Goal: Task Accomplishment & Management: Use online tool/utility

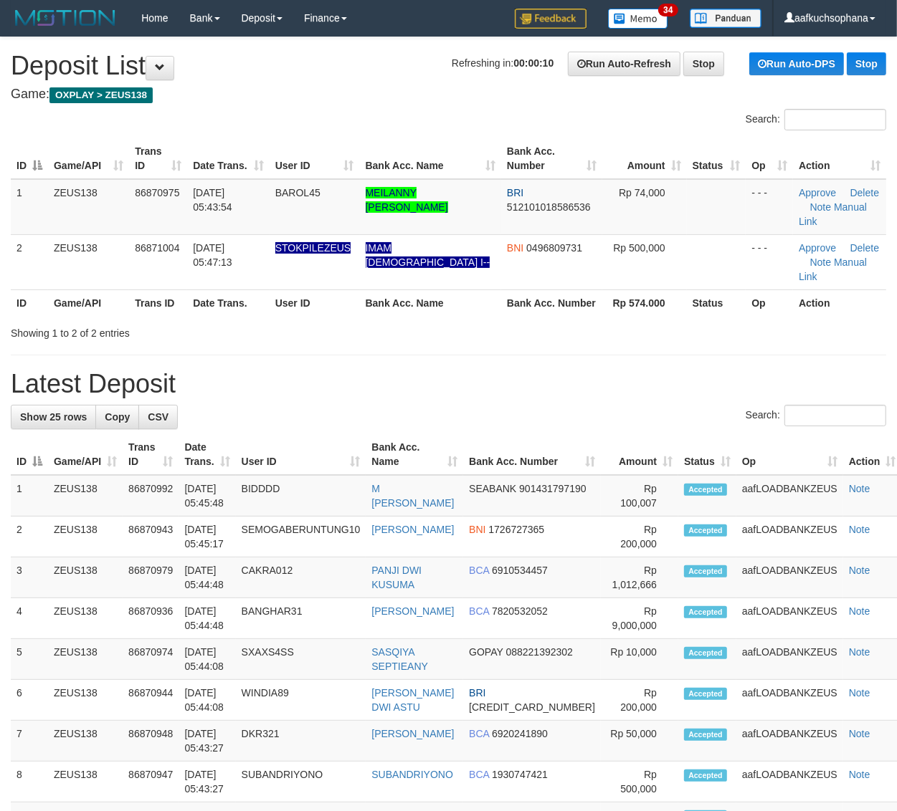
click at [692, 370] on h1 "Latest Deposit" at bounding box center [448, 384] width 875 height 29
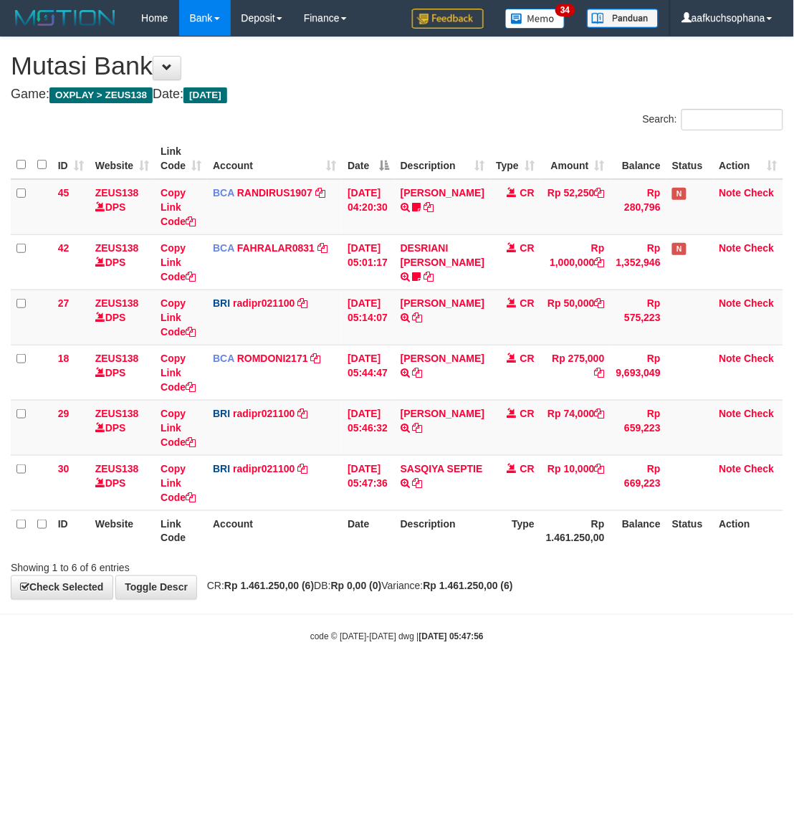
click at [292, 679] on html "Toggle navigation Home Bank Account List Load By Website Group [OXPLAY] ZEUS138…" at bounding box center [397, 339] width 794 height 679
click at [272, 679] on html "Toggle navigation Home Bank Account List Load By Website Group [OXPLAY] ZEUS138…" at bounding box center [397, 339] width 794 height 679
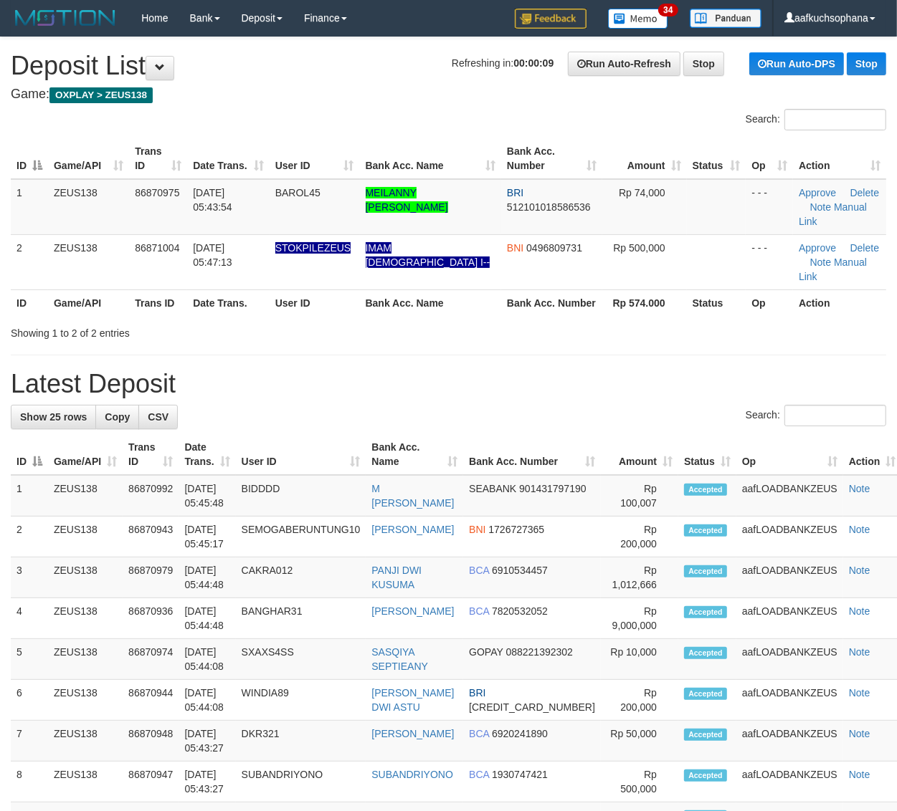
drag, startPoint x: 638, startPoint y: 330, endPoint x: 682, endPoint y: 357, distance: 51.1
click at [636, 333] on div "**********" at bounding box center [448, 814] width 897 height 1555
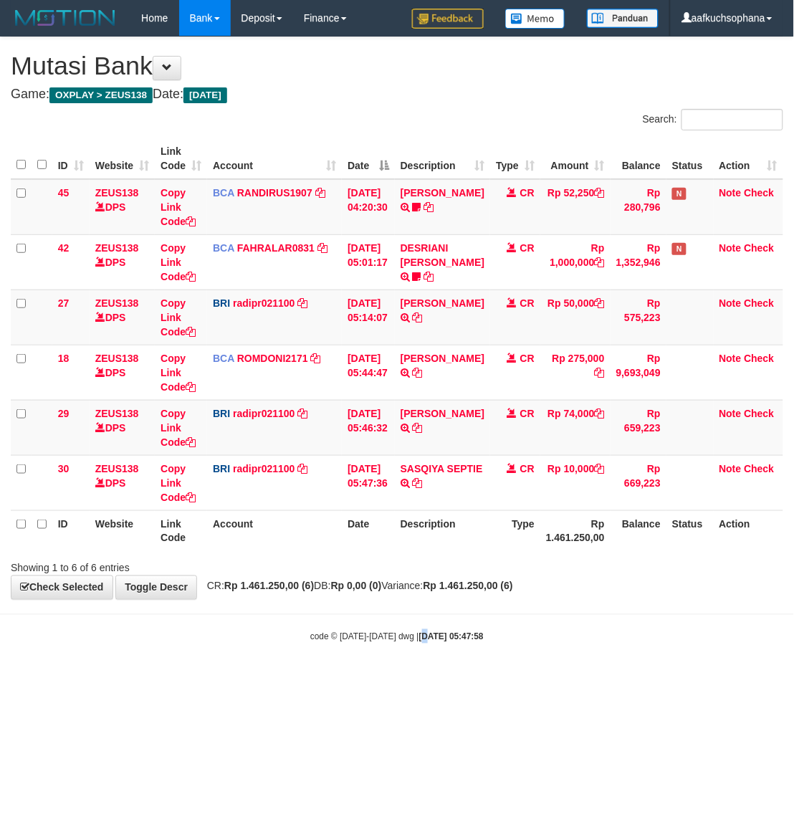
click at [414, 653] on body "Toggle navigation Home Bank Account List Load By Website Group [OXPLAY] ZEUS138…" at bounding box center [397, 339] width 794 height 679
click at [545, 642] on div "code © 2012-2018 dwg | 2025/09/01 05:47:58" at bounding box center [397, 636] width 794 height 14
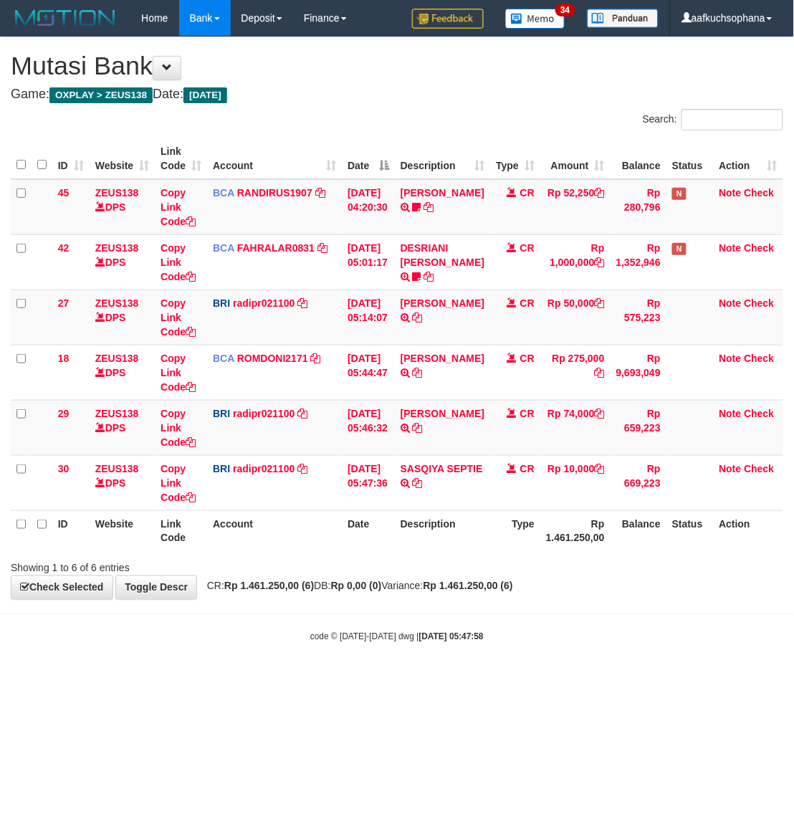
click at [292, 644] on div "code © 2012-2018 dwg | 2025/09/01 05:47:58" at bounding box center [397, 636] width 794 height 14
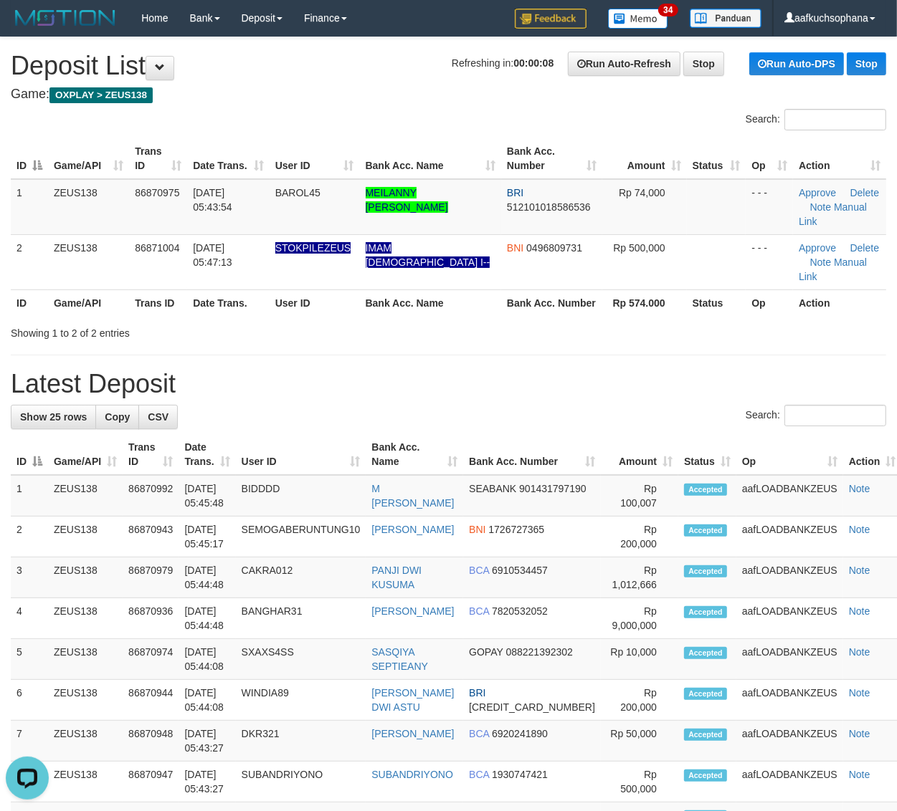
click at [771, 330] on div "**********" at bounding box center [448, 814] width 897 height 1555
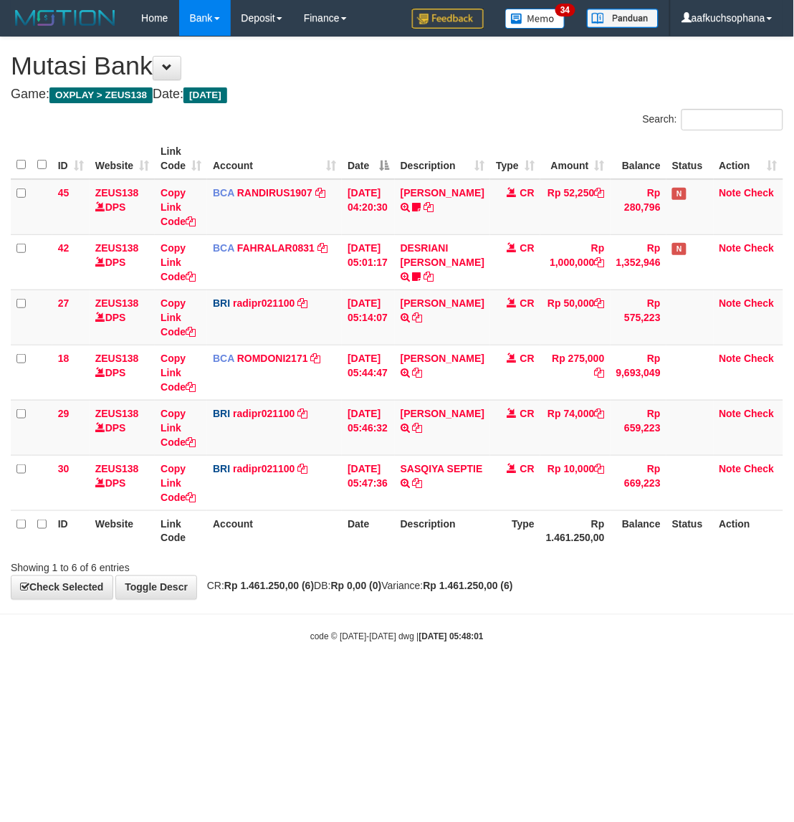
click at [269, 592] on strong "Rp 1.461.250,00 (6)" at bounding box center [269, 586] width 90 height 11
click at [555, 679] on html "Toggle navigation Home Bank Account List Load By Website Group [OXPLAY] ZEUS138…" at bounding box center [397, 339] width 794 height 679
click at [553, 679] on html "Toggle navigation Home Bank Account List Load By Website Group [OXPLAY] ZEUS138…" at bounding box center [397, 339] width 794 height 679
click at [201, 643] on div "code © 2012-2018 dwg | 2025/09/01 05:48:02" at bounding box center [397, 636] width 794 height 14
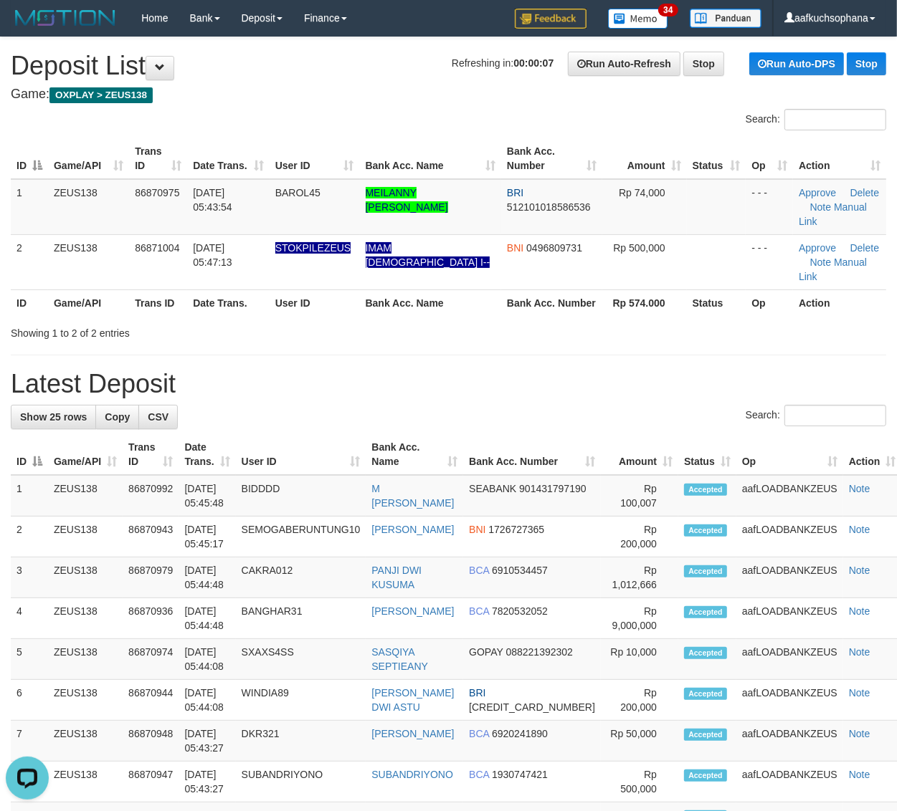
drag, startPoint x: 652, startPoint y: 310, endPoint x: 905, endPoint y: 425, distance: 277.8
click at [674, 330] on div "**********" at bounding box center [448, 814] width 897 height 1555
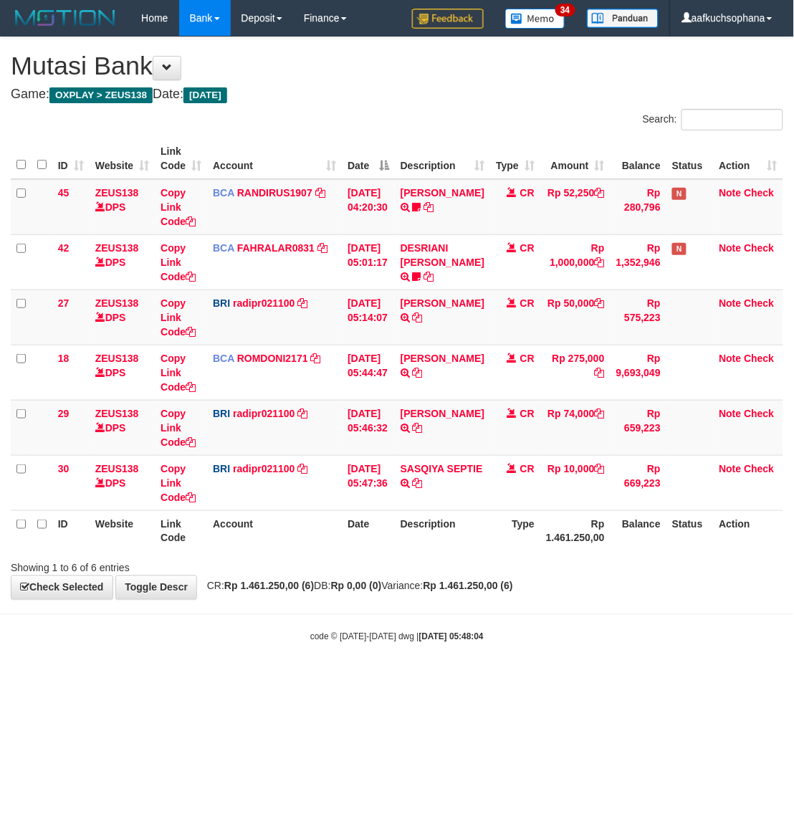
click at [295, 660] on body "Toggle navigation Home Bank Account List Load By Website Group [OXPLAY] ZEUS138…" at bounding box center [397, 339] width 794 height 679
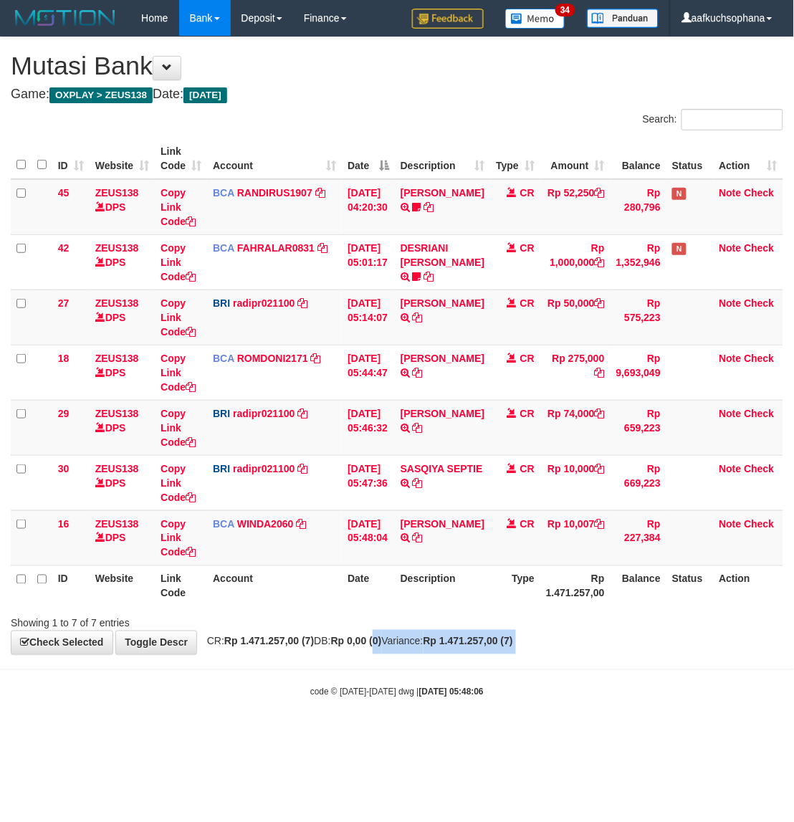
drag, startPoint x: 394, startPoint y: 649, endPoint x: 385, endPoint y: 665, distance: 18.9
click at [389, 665] on body "Toggle navigation Home Bank Account List Load By Website Group [OXPLAY] ZEUS138…" at bounding box center [397, 367] width 794 height 735
click at [186, 670] on body "Toggle navigation Home Bank Account List Load By Website Group [OXPLAY] ZEUS138…" at bounding box center [397, 367] width 794 height 735
click at [449, 684] on body "Toggle navigation Home Bank Account List Load By Website Group [OXPLAY] ZEUS138…" at bounding box center [397, 367] width 794 height 735
click at [252, 676] on body "Toggle navigation Home Bank Account List Load By Website Group [OXPLAY] ZEUS138…" at bounding box center [397, 367] width 794 height 735
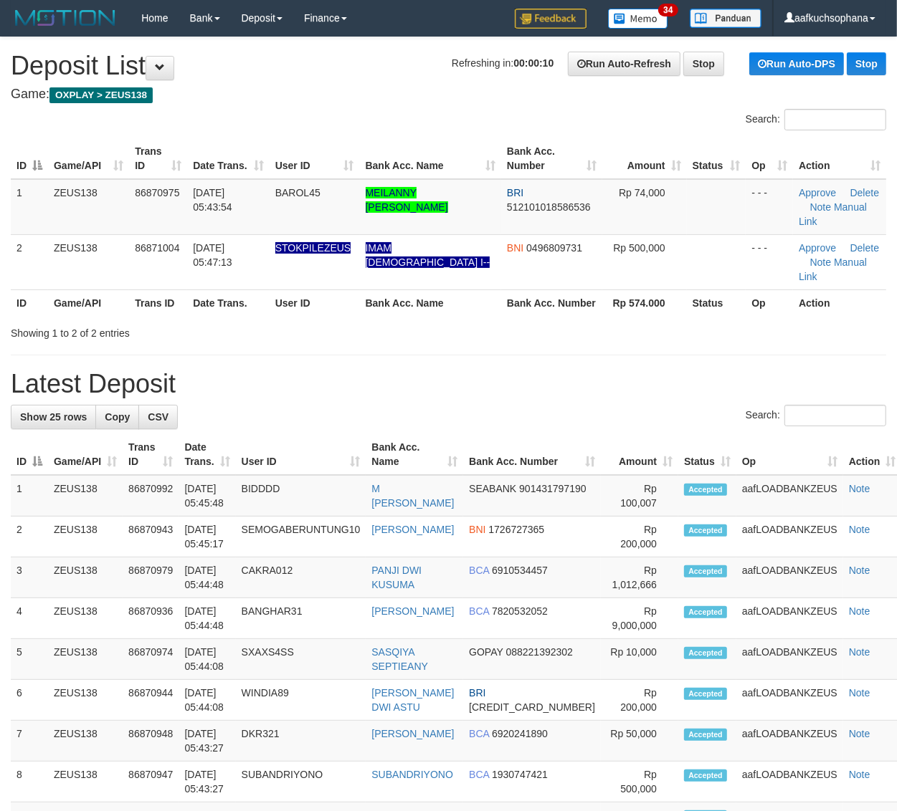
drag, startPoint x: 0, startPoint y: 0, endPoint x: 839, endPoint y: 400, distance: 929.6
click at [621, 320] on div "Showing 1 to 2 of 2 entries" at bounding box center [448, 330] width 897 height 20
drag, startPoint x: 643, startPoint y: 337, endPoint x: 904, endPoint y: 412, distance: 272.2
click at [644, 337] on div "**********" at bounding box center [448, 814] width 897 height 1555
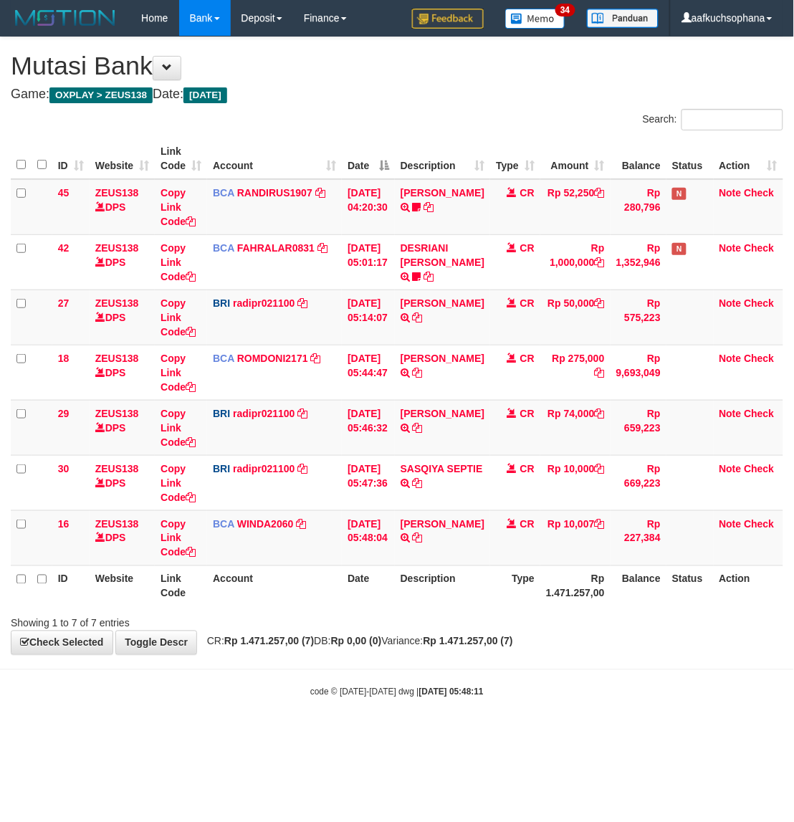
drag, startPoint x: 738, startPoint y: 724, endPoint x: 717, endPoint y: 708, distance: 26.1
click at [717, 710] on body "Toggle navigation Home Bank Account List Load By Website Group [OXPLAY] ZEUS138…" at bounding box center [397, 367] width 794 height 735
drag, startPoint x: 321, startPoint y: 650, endPoint x: 203, endPoint y: 553, distance: 153.2
click at [303, 633] on div "**********" at bounding box center [397, 345] width 794 height 617
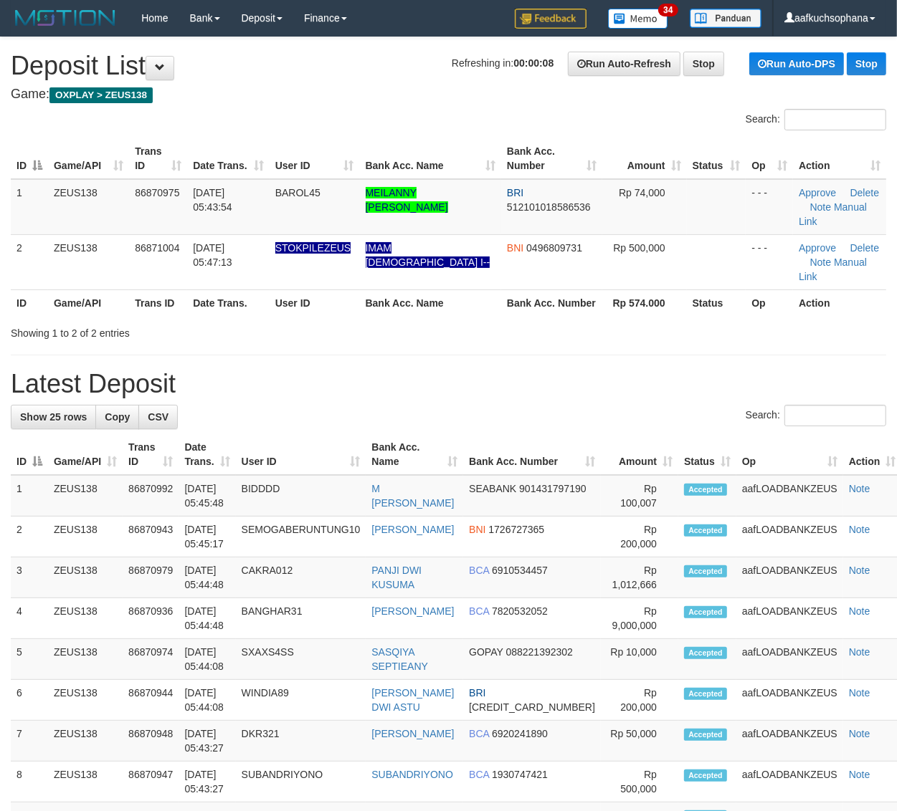
click at [628, 324] on div "**********" at bounding box center [448, 814] width 897 height 1555
drag, startPoint x: 715, startPoint y: 316, endPoint x: 740, endPoint y: 333, distance: 30.4
click at [717, 317] on div "**********" at bounding box center [448, 814] width 897 height 1555
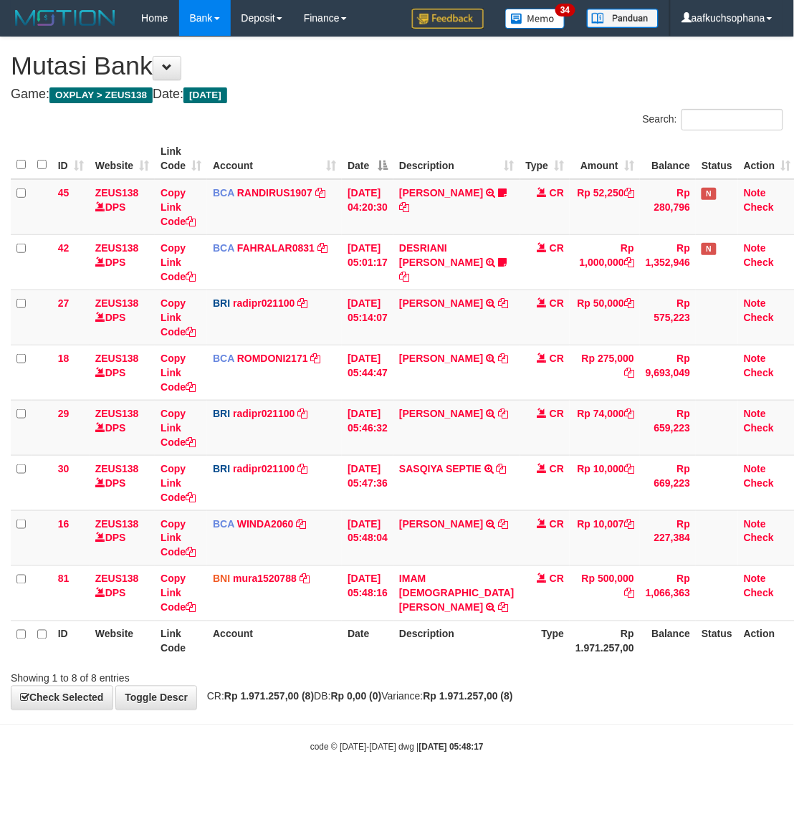
click at [467, 704] on div "**********" at bounding box center [397, 373] width 794 height 672
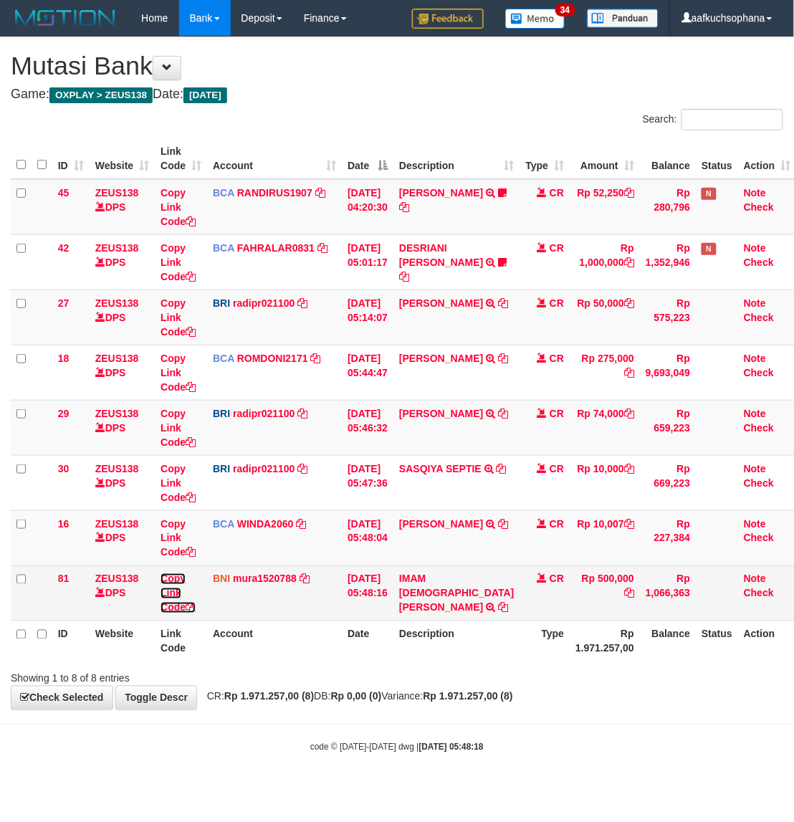
click at [196, 606] on icon at bounding box center [191, 608] width 10 height 10
drag, startPoint x: 196, startPoint y: 606, endPoint x: 1, endPoint y: 341, distance: 328.7
click at [194, 604] on icon at bounding box center [191, 608] width 10 height 10
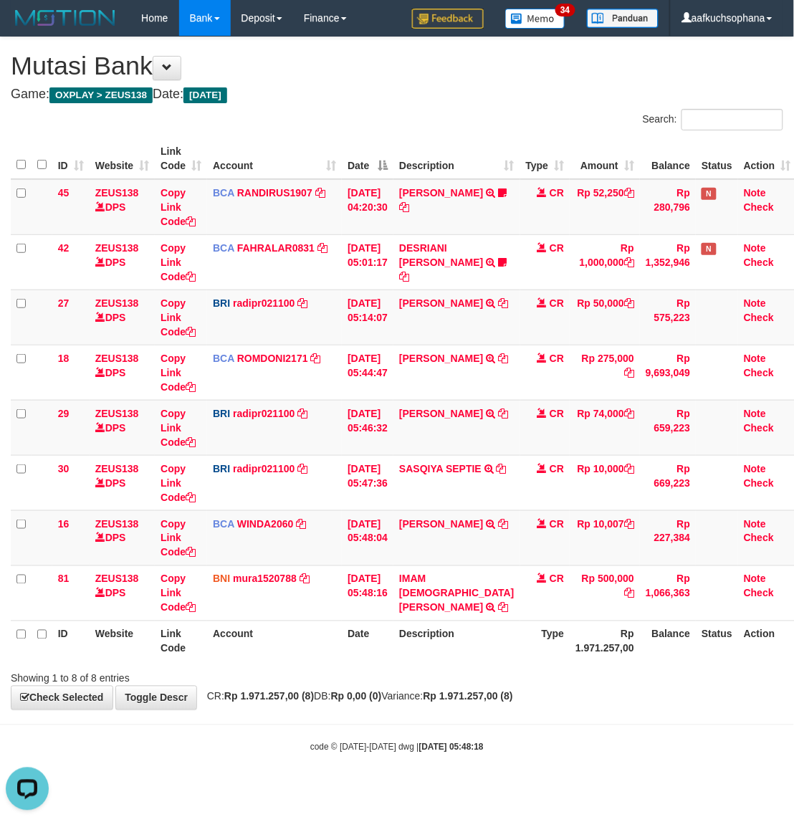
click at [606, 697] on div "**********" at bounding box center [397, 373] width 794 height 672
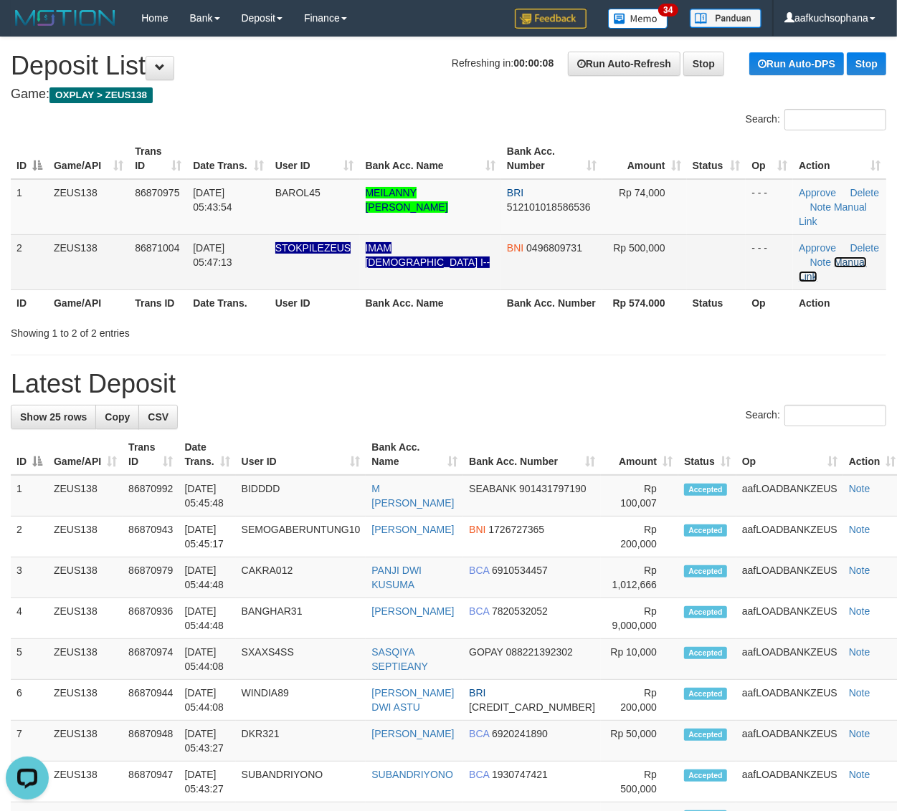
click at [833, 257] on link "Manual Link" at bounding box center [832, 270] width 68 height 26
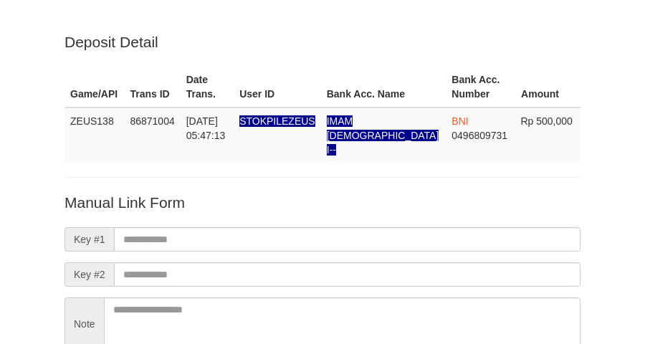
scroll to position [126, 0]
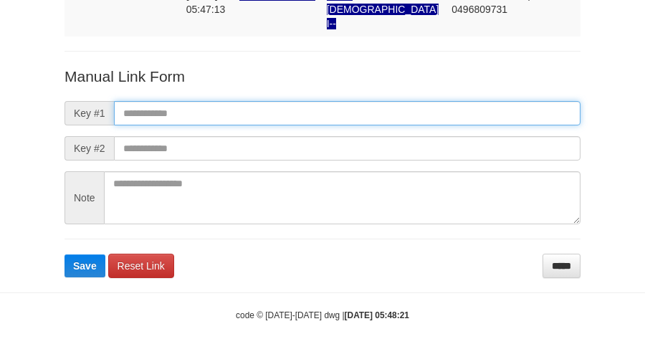
click at [338, 101] on input "text" at bounding box center [347, 113] width 467 height 24
paste input "**********"
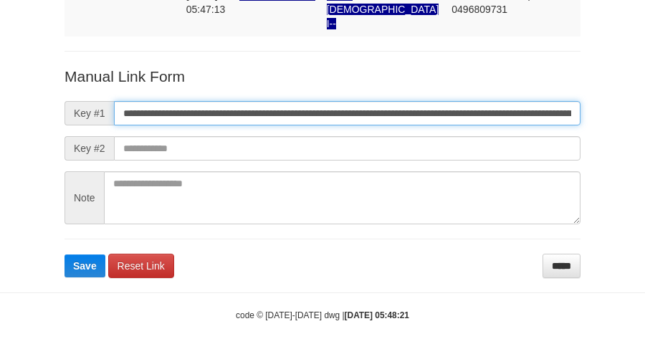
scroll to position [0, 849]
type input "**********"
click at [65, 254] on button "Save" at bounding box center [85, 265] width 41 height 23
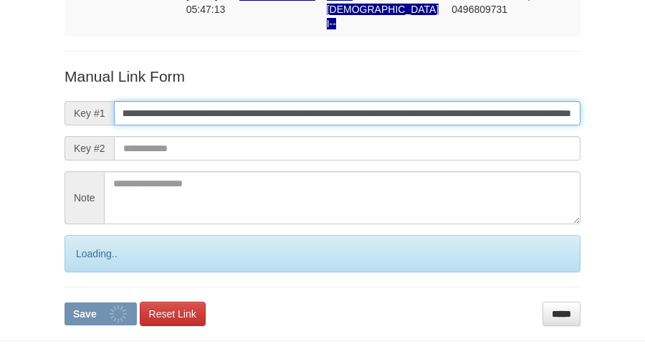
click at [65, 302] on button "Save" at bounding box center [101, 313] width 72 height 23
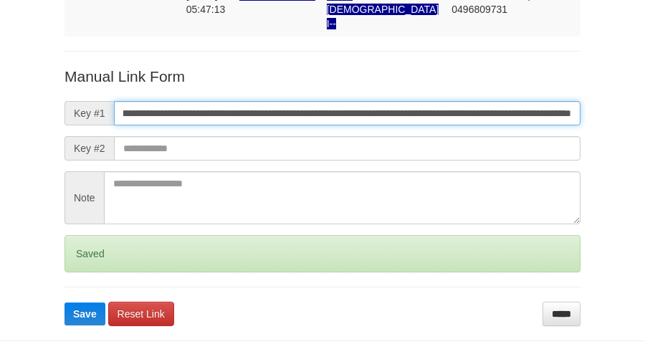
click at [65, 302] on button "Save" at bounding box center [85, 313] width 41 height 23
drag, startPoint x: 381, startPoint y: 95, endPoint x: 395, endPoint y: 93, distance: 14.5
click at [385, 101] on input "**********" at bounding box center [347, 113] width 467 height 24
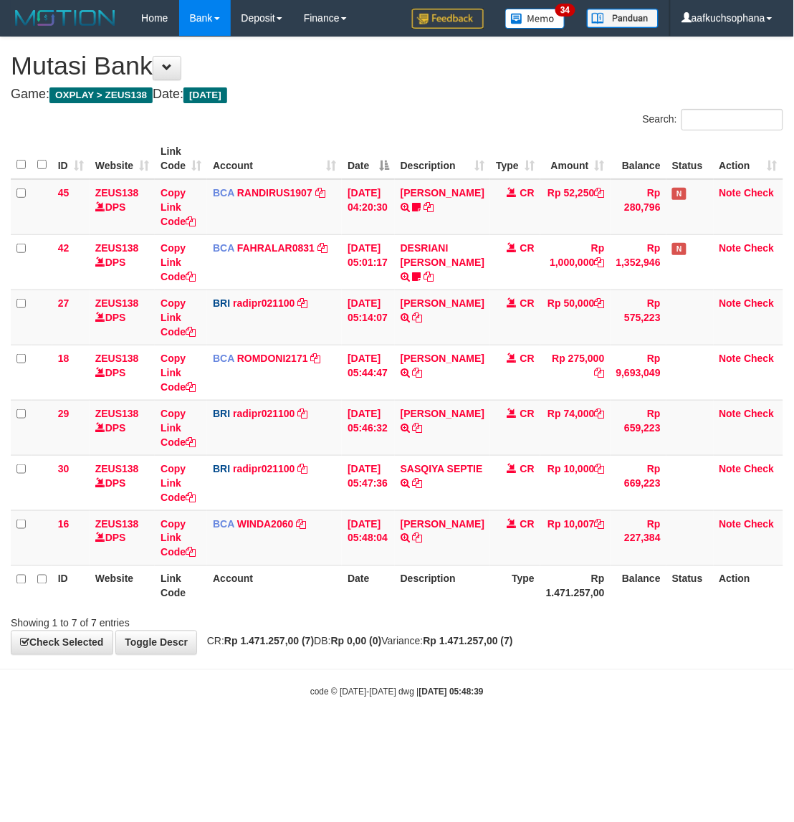
click at [543, 686] on body "Toggle navigation Home Bank Account List Load By Website Group [OXPLAY] ZEUS138…" at bounding box center [397, 367] width 794 height 735
drag, startPoint x: 438, startPoint y: 679, endPoint x: 568, endPoint y: 599, distance: 152.8
click at [438, 676] on body "Toggle navigation Home Bank Account List Load By Website Group [OXPLAY] ZEUS138…" at bounding box center [397, 367] width 794 height 735
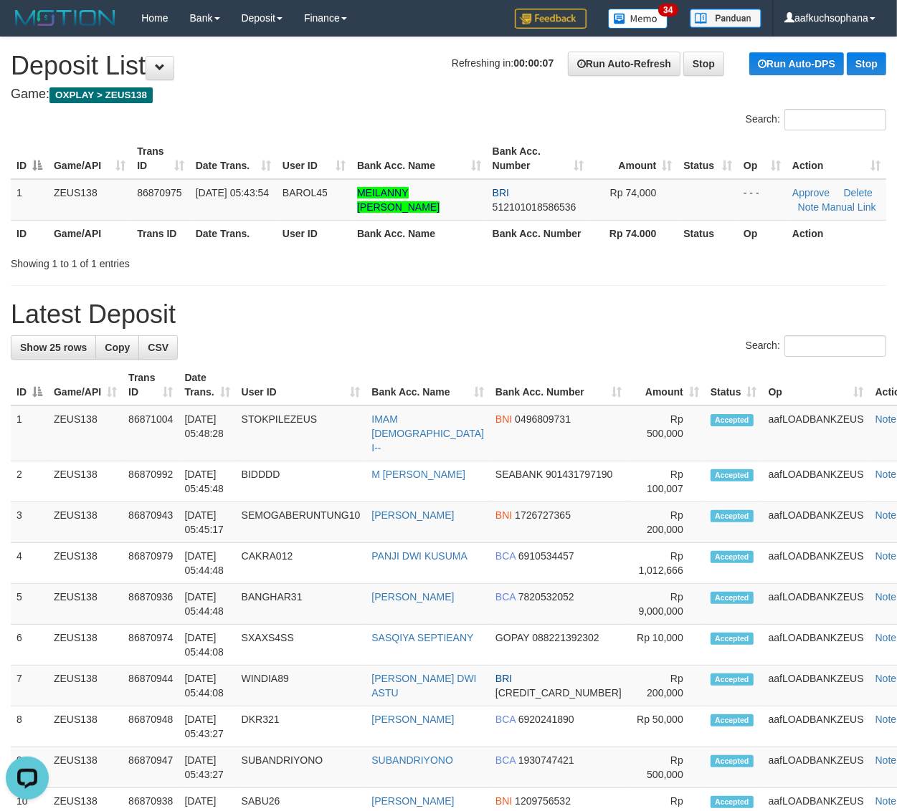
click at [603, 302] on h1 "Latest Deposit" at bounding box center [448, 314] width 875 height 29
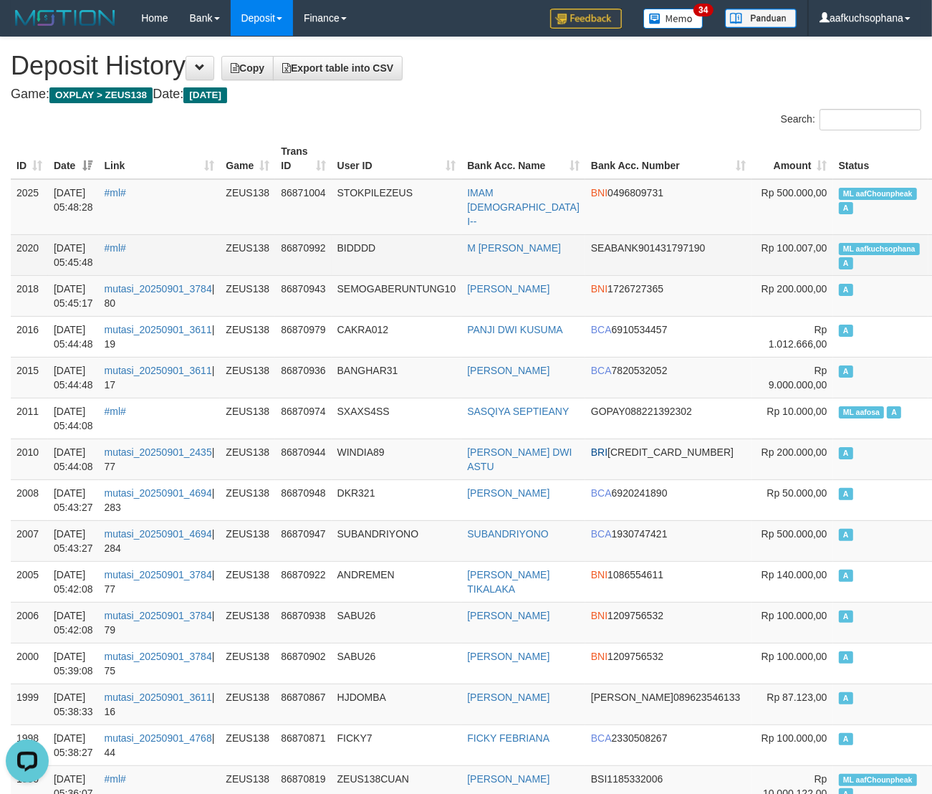
click at [839, 243] on span "ML aafkuchsophana" at bounding box center [879, 249] width 81 height 12
copy td "ML aafkuchsophana A"
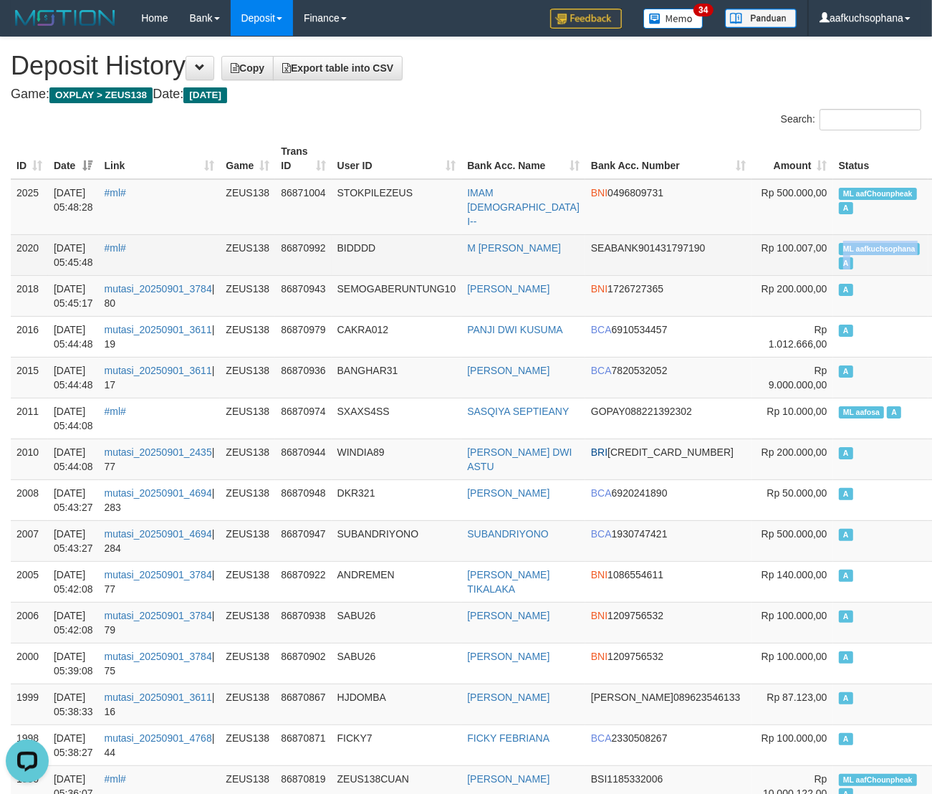
click at [833, 253] on td "ML aafkuchsophana A" at bounding box center [881, 254] width 96 height 41
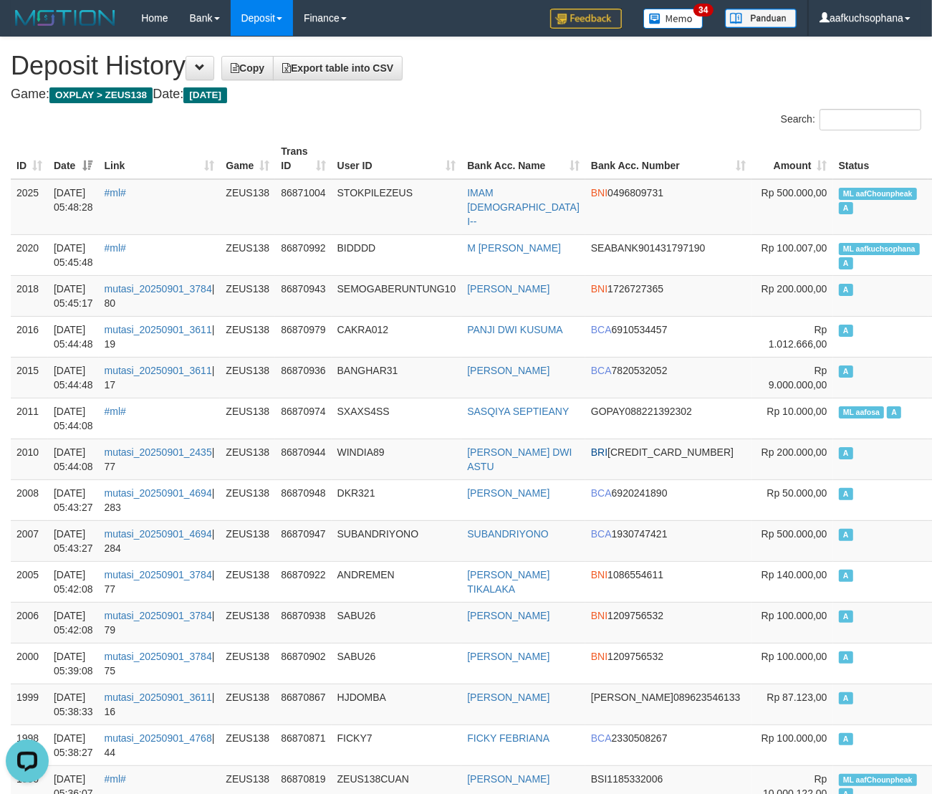
drag, startPoint x: 464, startPoint y: 108, endPoint x: 6, endPoint y: 363, distance: 524.2
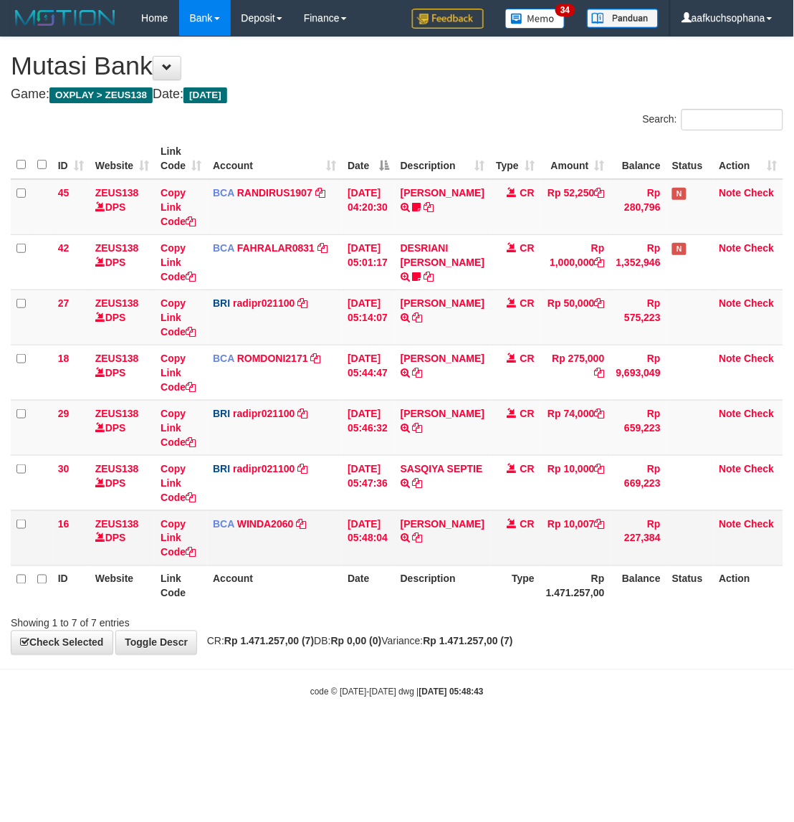
drag, startPoint x: 217, startPoint y: 729, endPoint x: 72, endPoint y: 563, distance: 220.9
click at [208, 717] on body "Toggle navigation Home Bank Account List Load By Website Group [OXPLAY] ZEUS138…" at bounding box center [397, 367] width 794 height 735
click at [430, 689] on strong "2025/09/01 05:48:45" at bounding box center [451, 692] width 65 height 10
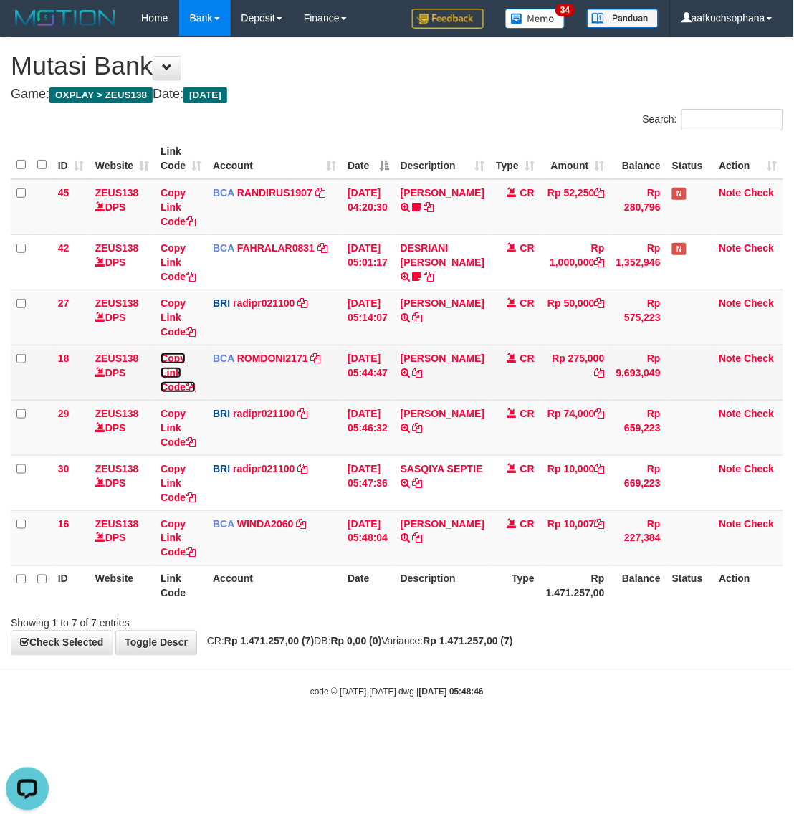
click at [194, 382] on icon at bounding box center [191, 387] width 10 height 10
click at [194, 388] on icon at bounding box center [191, 387] width 10 height 10
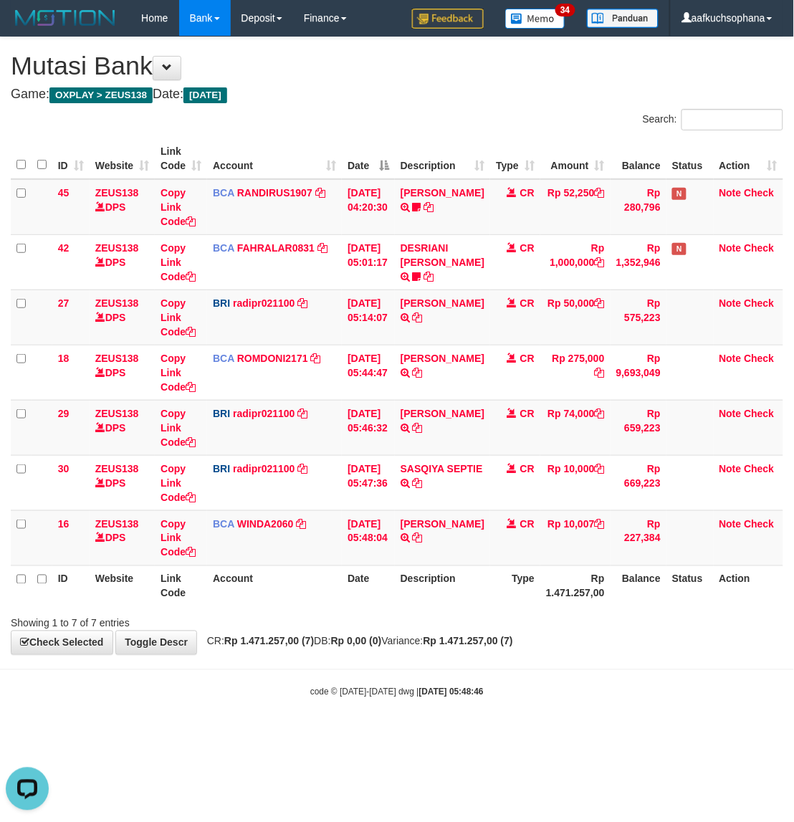
click at [359, 649] on div "**********" at bounding box center [397, 345] width 794 height 617
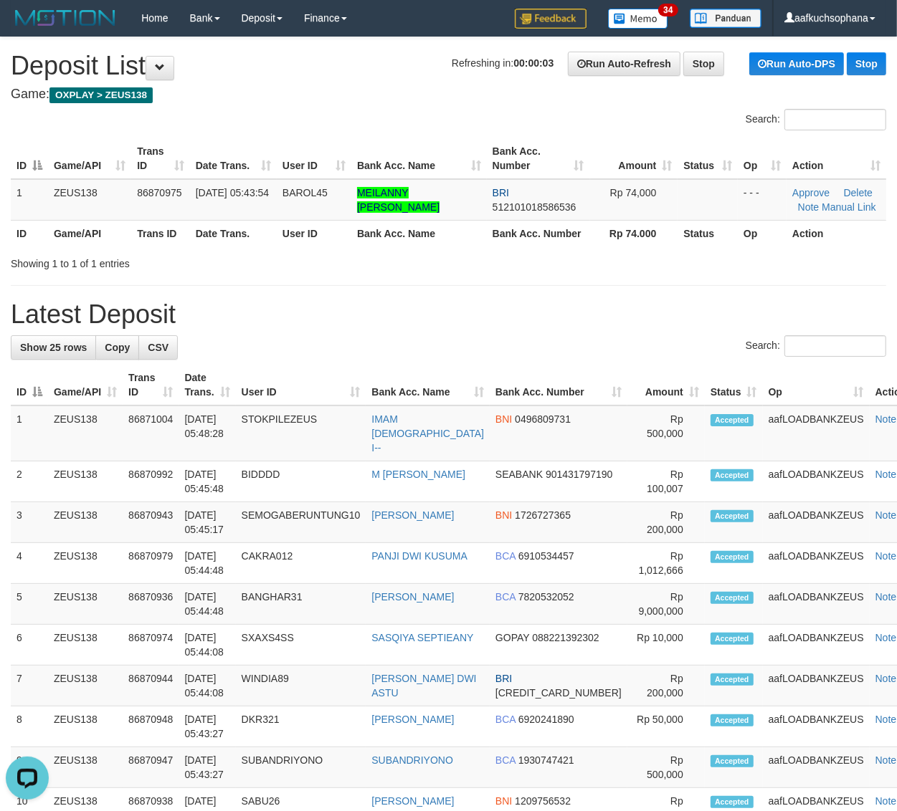
drag, startPoint x: 650, startPoint y: 282, endPoint x: 715, endPoint y: 310, distance: 70.6
click at [654, 285] on div "**********" at bounding box center [448, 787] width 897 height 1500
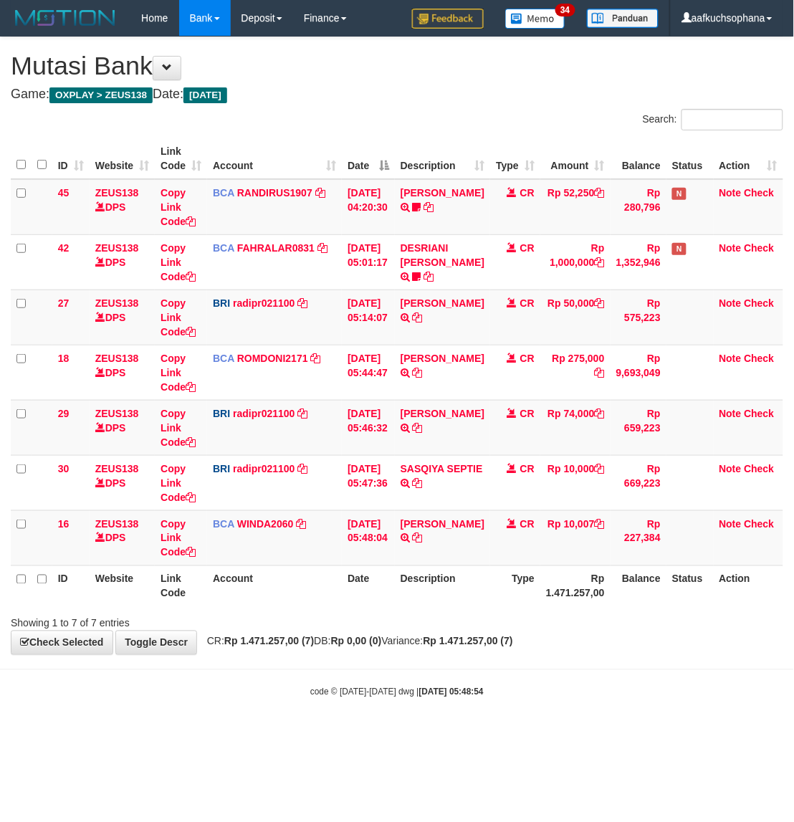
drag, startPoint x: 642, startPoint y: 704, endPoint x: 624, endPoint y: 703, distance: 17.9
click at [639, 704] on body "Toggle navigation Home Bank Account List Load By Website Group [OXPLAY] ZEUS138…" at bounding box center [397, 367] width 794 height 735
click at [257, 717] on body "Toggle navigation Home Bank Account List Load By Website Group [OXPLAY] ZEUS138…" at bounding box center [397, 367] width 794 height 735
click at [398, 735] on html "Toggle navigation Home Bank Account List Load By Website Group [OXPLAY] ZEUS138…" at bounding box center [397, 367] width 794 height 735
click at [192, 735] on html "Toggle navigation Home Bank Account List Load By Website Group [OXPLAY] ZEUS138…" at bounding box center [397, 367] width 794 height 735
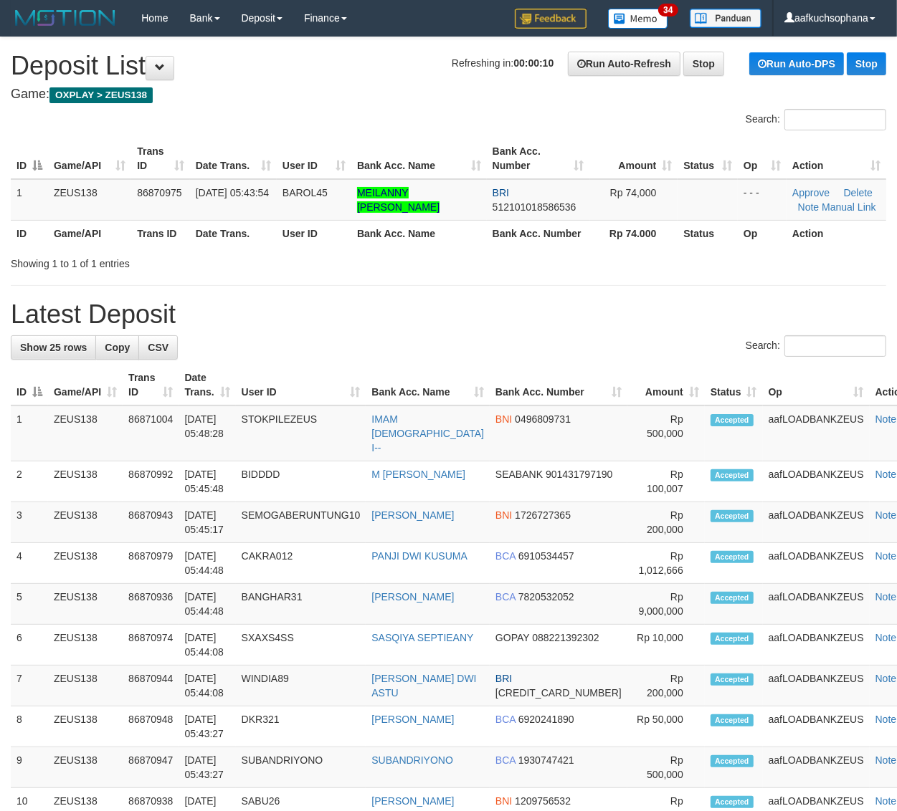
drag, startPoint x: 742, startPoint y: 306, endPoint x: 907, endPoint y: 493, distance: 249.8
click at [742, 308] on h1 "Latest Deposit" at bounding box center [448, 314] width 875 height 29
click at [610, 335] on div "Search:" at bounding box center [448, 347] width 875 height 25
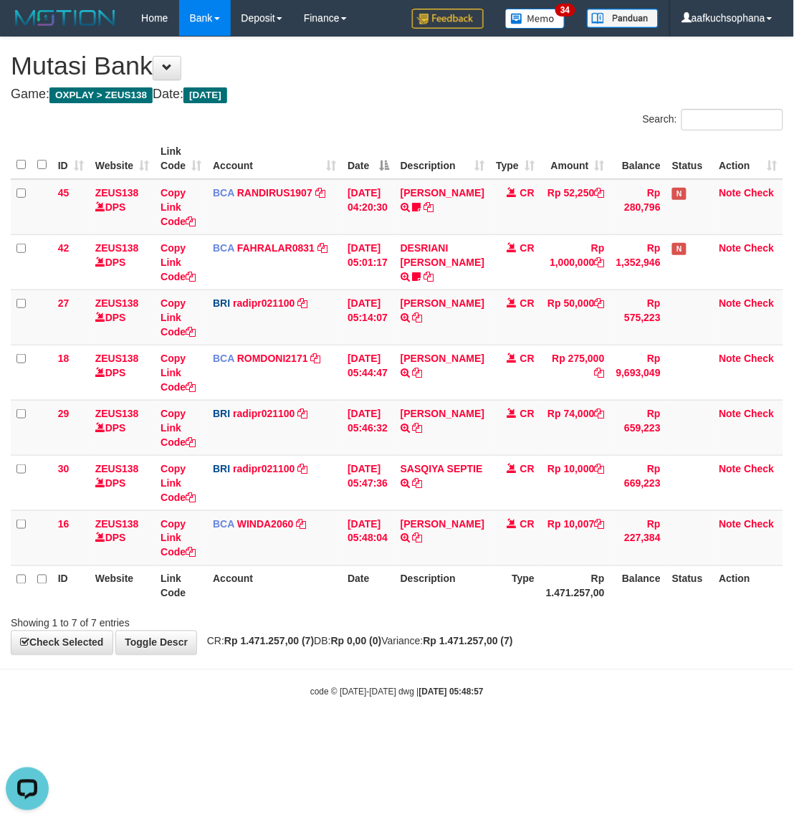
click at [441, 658] on body "Toggle navigation Home Bank Account List Load By Website Group [OXPLAY] ZEUS138…" at bounding box center [397, 367] width 794 height 735
drag, startPoint x: 242, startPoint y: 707, endPoint x: 1, endPoint y: 563, distance: 280.9
click at [241, 706] on body "Toggle navigation Home Bank Account List Load By Website Group [OXPLAY] ZEUS138…" at bounding box center [397, 367] width 794 height 735
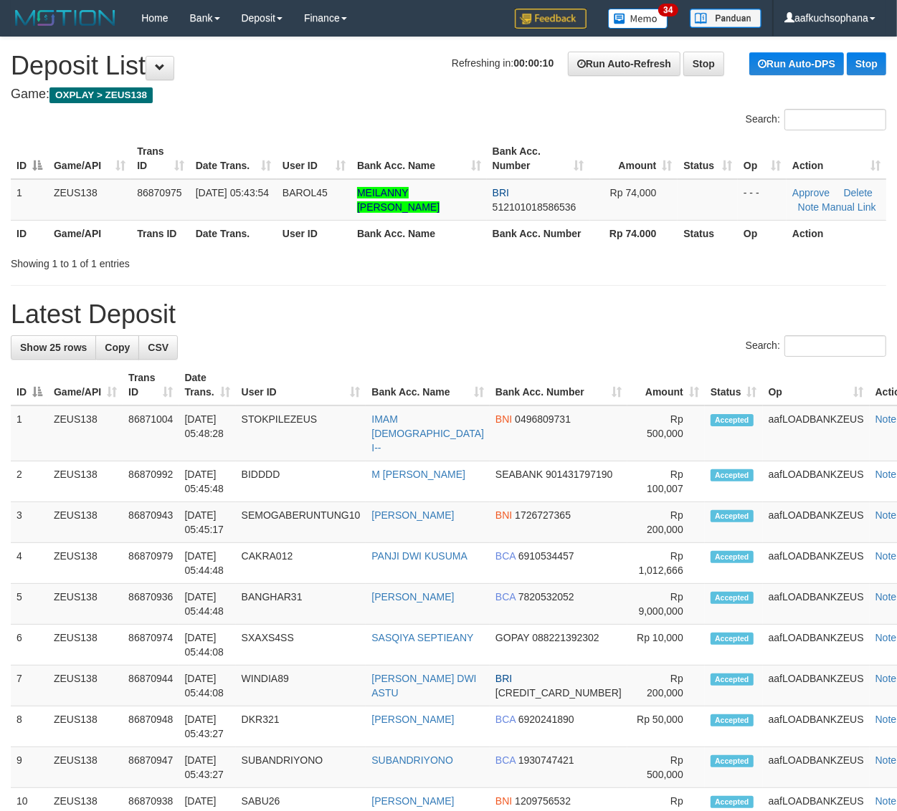
drag, startPoint x: 703, startPoint y: 274, endPoint x: 714, endPoint y: 285, distance: 14.7
click at [710, 281] on div "**********" at bounding box center [448, 787] width 897 height 1500
click at [611, 290] on div "**********" at bounding box center [448, 787] width 897 height 1500
click at [667, 267] on div "Showing 1 to 1 of 1 entries" at bounding box center [448, 261] width 897 height 20
click at [725, 302] on h1 "Latest Deposit" at bounding box center [448, 314] width 875 height 29
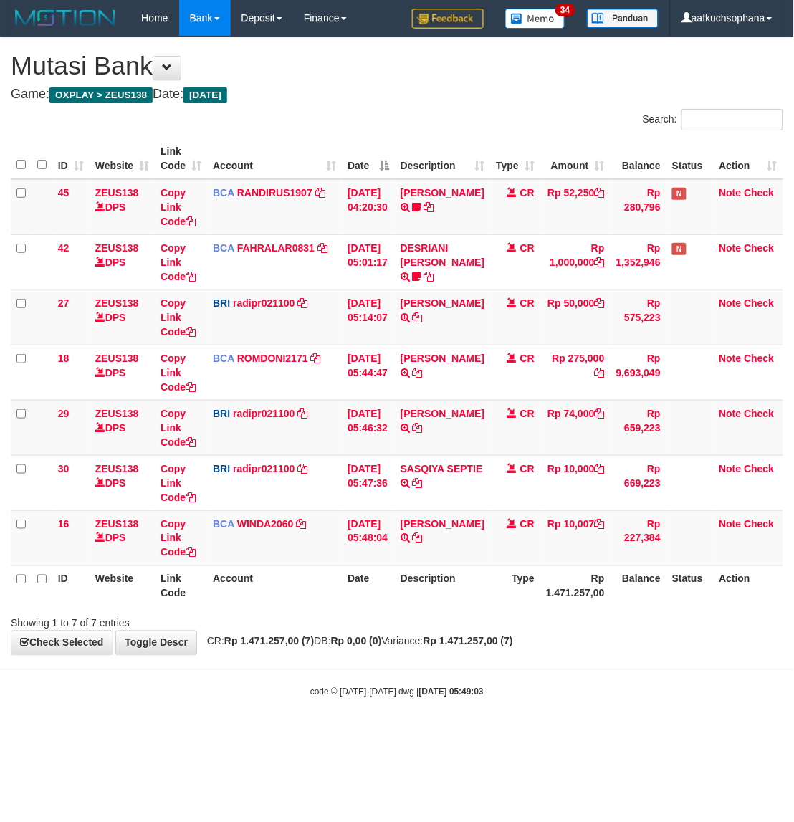
click at [173, 674] on body "Toggle navigation Home Bank Account List Load By Website Group [OXPLAY] ZEUS138…" at bounding box center [397, 367] width 794 height 735
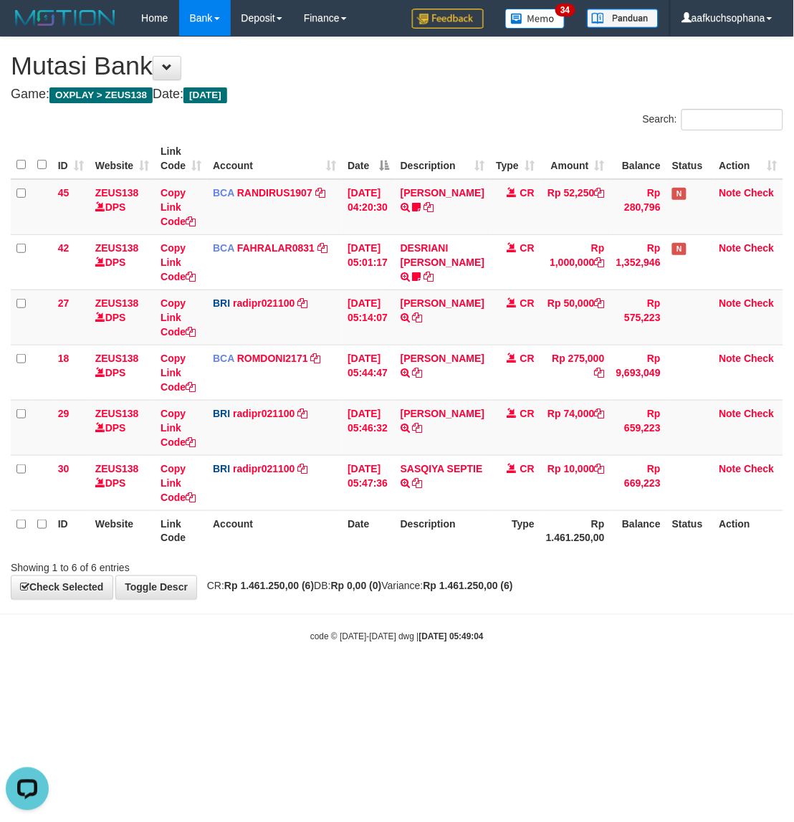
drag, startPoint x: 403, startPoint y: 700, endPoint x: 331, endPoint y: 667, distance: 79.8
click at [403, 679] on html "Toggle navigation Home Bank Account List Load By Website Group [OXPLAY] ZEUS138…" at bounding box center [397, 339] width 794 height 679
drag, startPoint x: 305, startPoint y: 659, endPoint x: 302, endPoint y: 653, distance: 7.4
click at [305, 660] on body "Toggle navigation Home Bank Account List Load By Website Group [OXPLAY] ZEUS138…" at bounding box center [397, 339] width 794 height 679
click at [364, 621] on body "Toggle navigation Home Bank Account List Load By Website Group [OXPLAY] ZEUS138…" at bounding box center [397, 339] width 794 height 679
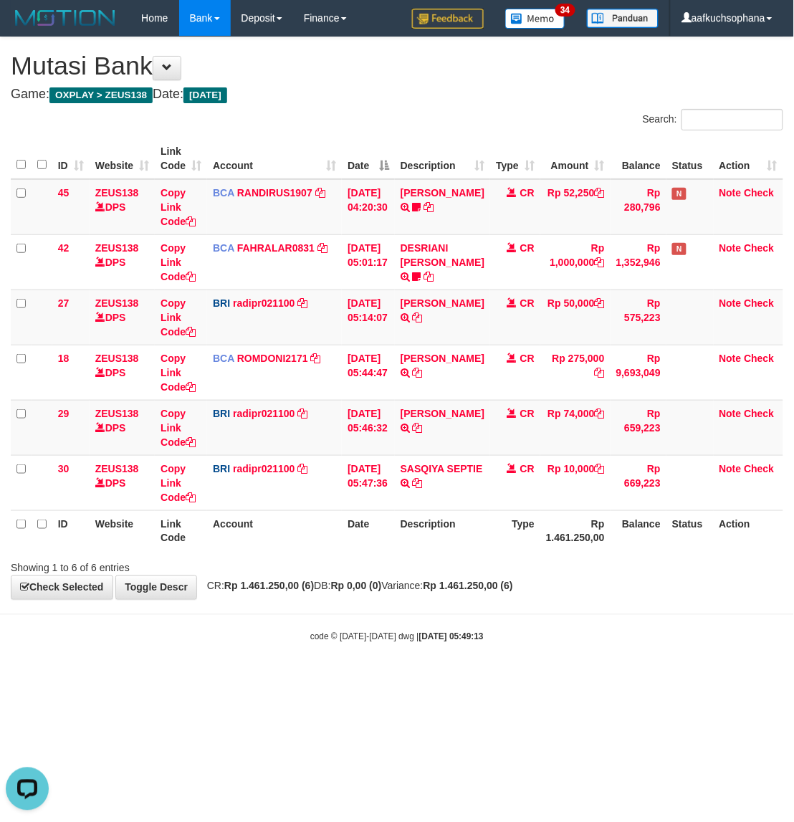
drag, startPoint x: 357, startPoint y: 613, endPoint x: 5, endPoint y: 369, distance: 428.4
click at [353, 613] on body "Toggle navigation Home Bank Account List Load By Website Group [OXPLAY] ZEUS138…" at bounding box center [397, 339] width 794 height 679
click at [730, 679] on html "Toggle navigation Home Bank Account List Load By Website Group [OXPLAY] ZEUS138…" at bounding box center [397, 339] width 794 height 679
drag, startPoint x: 730, startPoint y: 732, endPoint x: 699, endPoint y: 715, distance: 35.3
click at [726, 679] on html "Toggle navigation Home Bank Account List Load By Website Group [OXPLAY] ZEUS138…" at bounding box center [397, 339] width 794 height 679
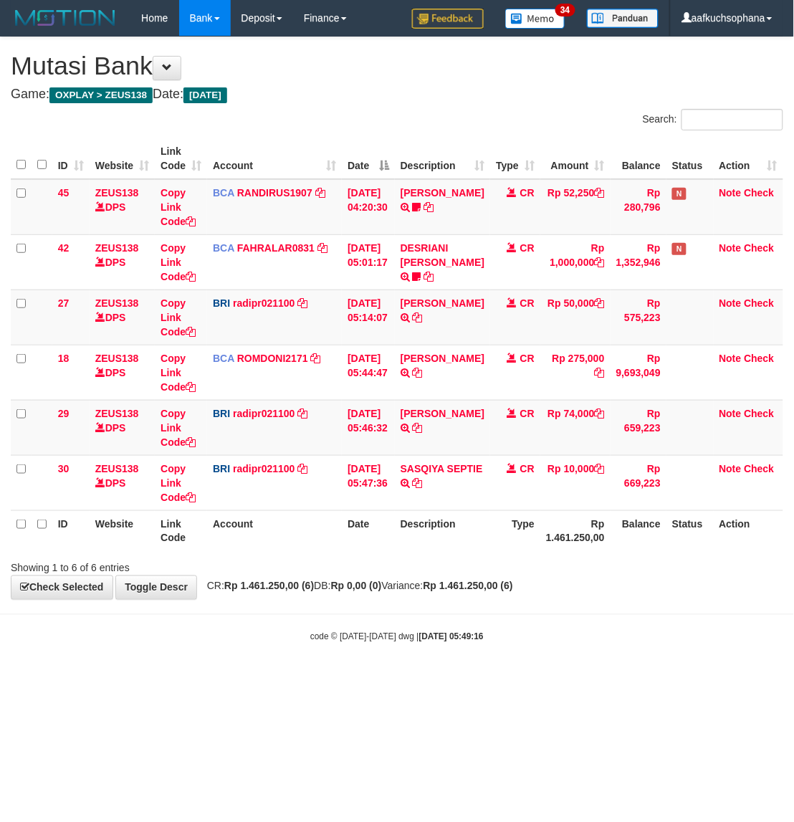
click at [558, 679] on body "Toggle navigation Home Bank Account List Load By Website Group [OXPLAY] ZEUS138…" at bounding box center [397, 339] width 794 height 679
click at [563, 625] on body "Toggle navigation Home Bank Account List Load By Website Group [OXPLAY] ZEUS138…" at bounding box center [397, 339] width 794 height 679
drag, startPoint x: 151, startPoint y: 654, endPoint x: 185, endPoint y: 627, distance: 43.9
click at [151, 654] on body "Toggle navigation Home Bank Account List Load By Website Group [OXPLAY] ZEUS138…" at bounding box center [397, 339] width 794 height 679
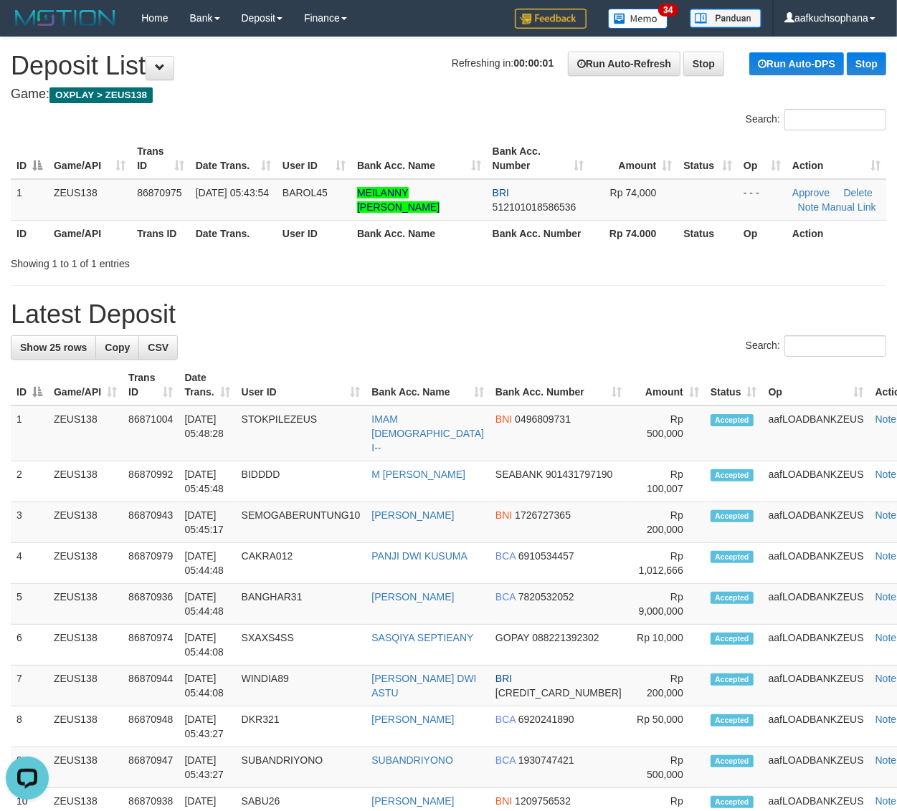
click at [699, 281] on div "**********" at bounding box center [448, 787] width 897 height 1500
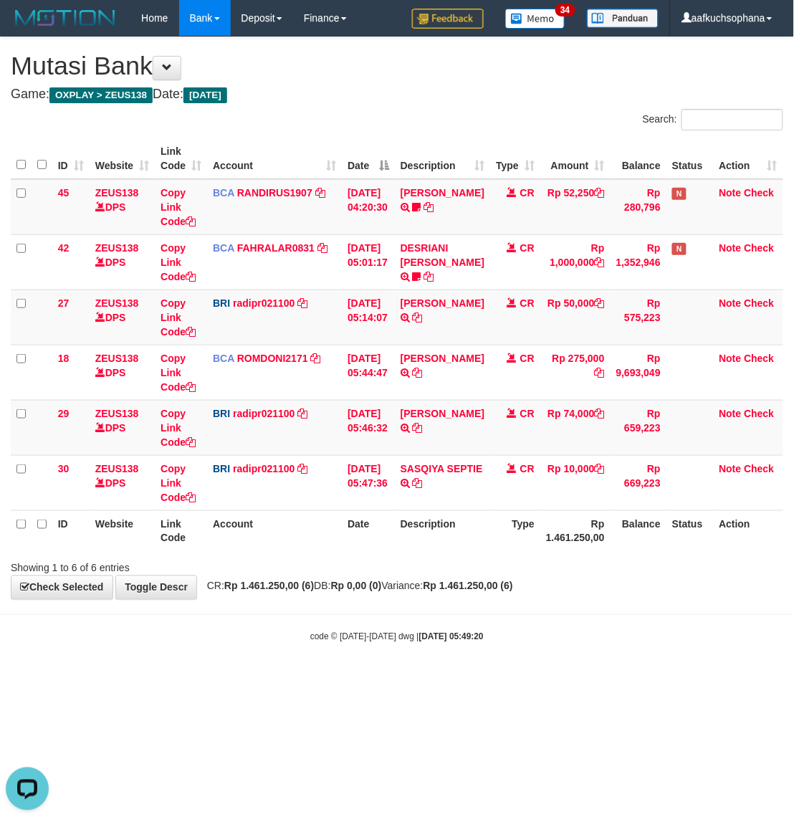
click at [520, 636] on div "code © [DATE]-[DATE] dwg | [DATE] 05:49:20" at bounding box center [397, 636] width 794 height 14
drag, startPoint x: 398, startPoint y: 649, endPoint x: 355, endPoint y: 603, distance: 62.9
click at [396, 645] on body "Toggle navigation Home Bank Account List Load By Website Group [OXPLAY] ZEUS138…" at bounding box center [397, 339] width 794 height 679
click at [287, 679] on html "Toggle navigation Home Bank Account List Load By Website Group [OXPLAY] ZEUS138…" at bounding box center [397, 339] width 794 height 679
click at [281, 679] on html "Toggle navigation Home Bank Account List Load By Website Group [OXPLAY] ZEUS138…" at bounding box center [397, 339] width 794 height 679
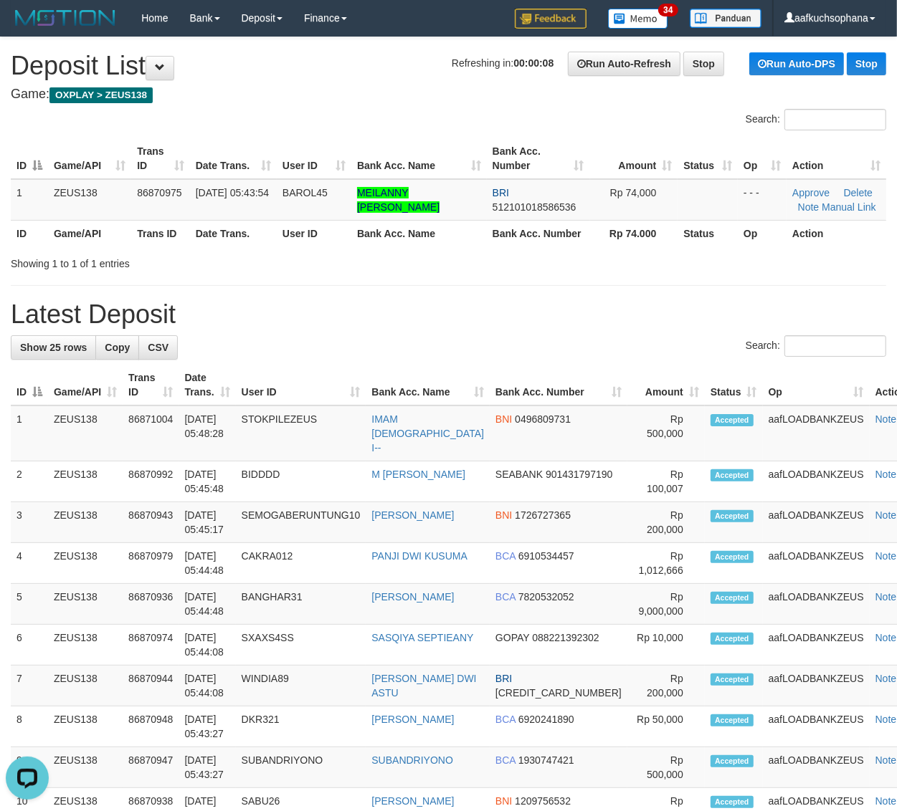
click at [638, 288] on div "**********" at bounding box center [448, 787] width 897 height 1500
click at [579, 307] on h1 "Latest Deposit" at bounding box center [448, 314] width 875 height 29
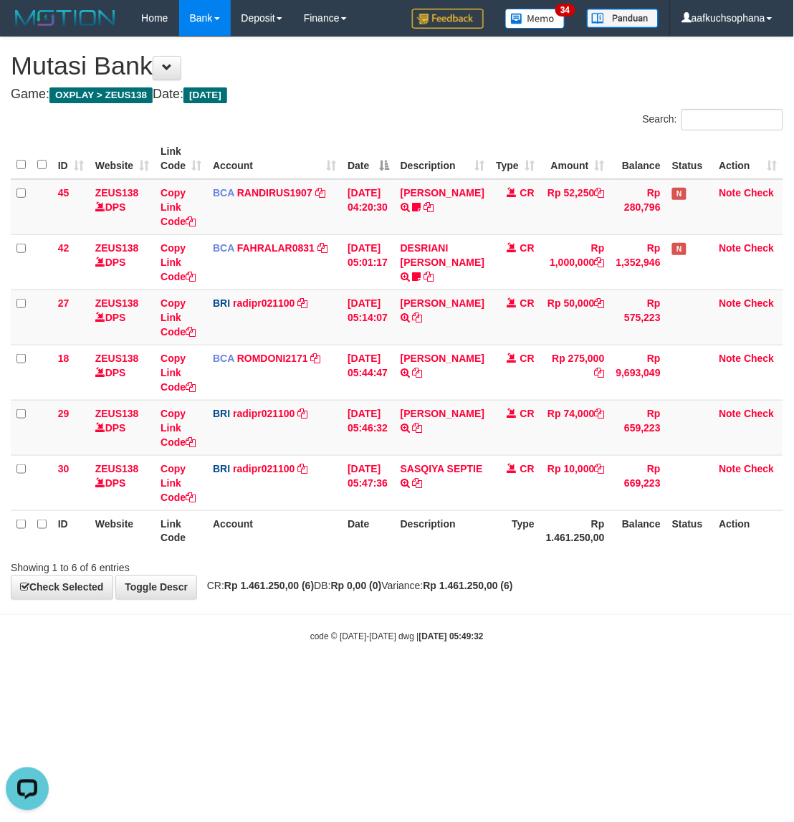
click at [298, 626] on body "Toggle navigation Home Bank Account List Load By Website Group [OXPLAY] ZEUS138…" at bounding box center [397, 339] width 794 height 679
drag, startPoint x: 246, startPoint y: 694, endPoint x: 188, endPoint y: 616, distance: 96.8
click at [246, 679] on html "Toggle navigation Home Bank Account List Load By Website Group [OXPLAY] ZEUS138…" at bounding box center [397, 339] width 794 height 679
click at [450, 679] on html "Toggle navigation Home Bank Account List Load By Website Group [OXPLAY] ZEUS138…" at bounding box center [397, 339] width 794 height 679
click at [515, 679] on html "Toggle navigation Home Bank Account List Load By Website Group [OXPLAY] ZEUS138…" at bounding box center [397, 339] width 794 height 679
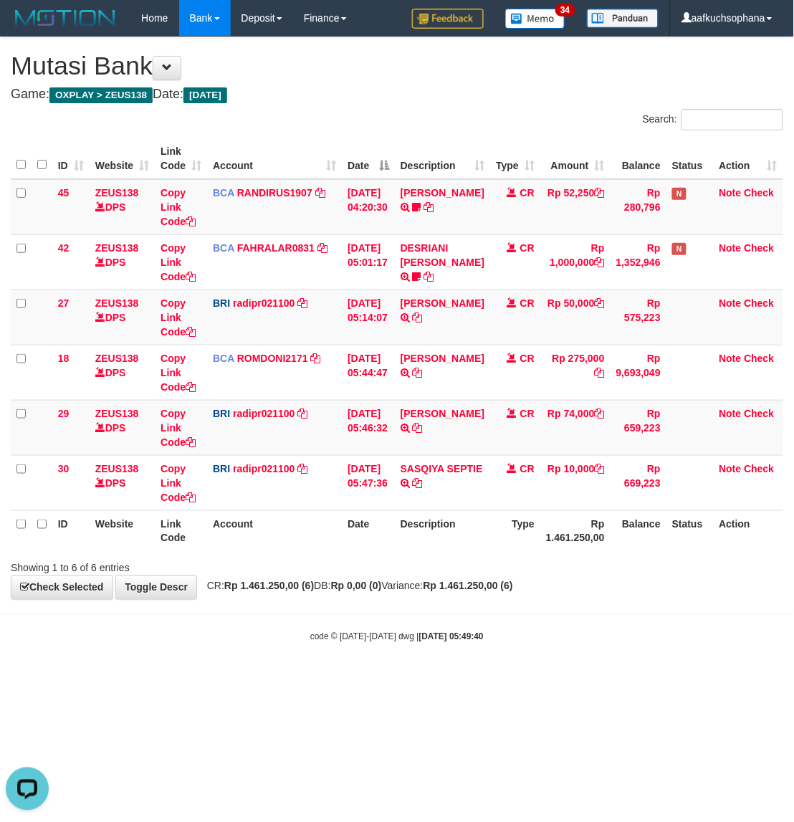
click at [515, 679] on html "Toggle navigation Home Bank Account List Load By Website Group [OXPLAY] ZEUS138…" at bounding box center [397, 339] width 794 height 679
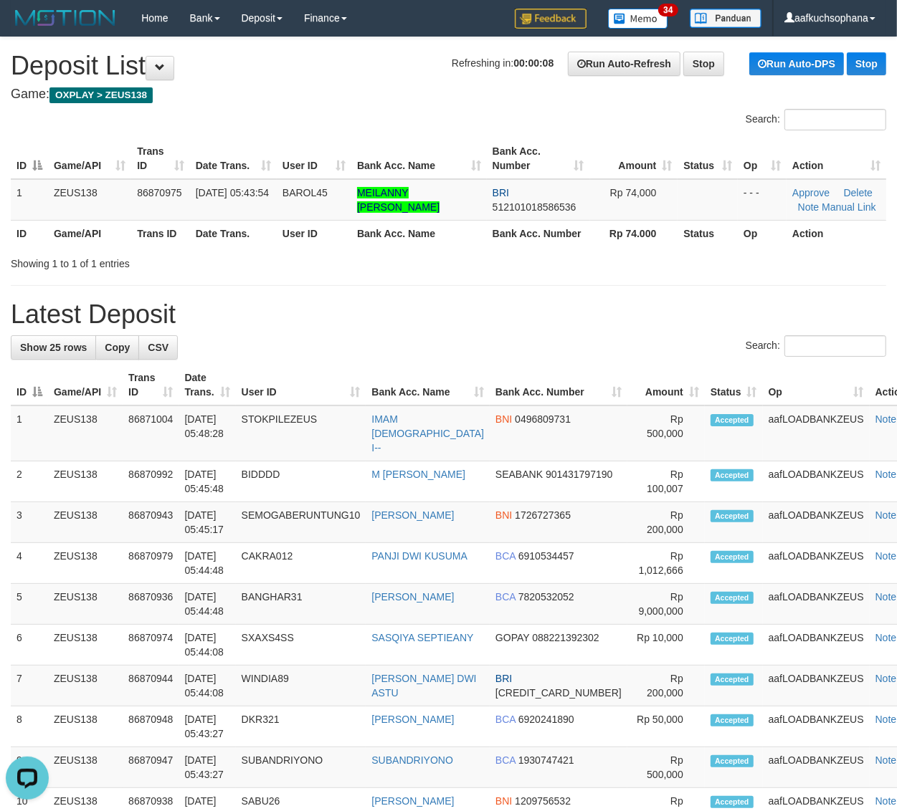
click at [613, 330] on div "**********" at bounding box center [448, 787] width 897 height 1500
click at [631, 305] on h1 "Latest Deposit" at bounding box center [448, 314] width 875 height 29
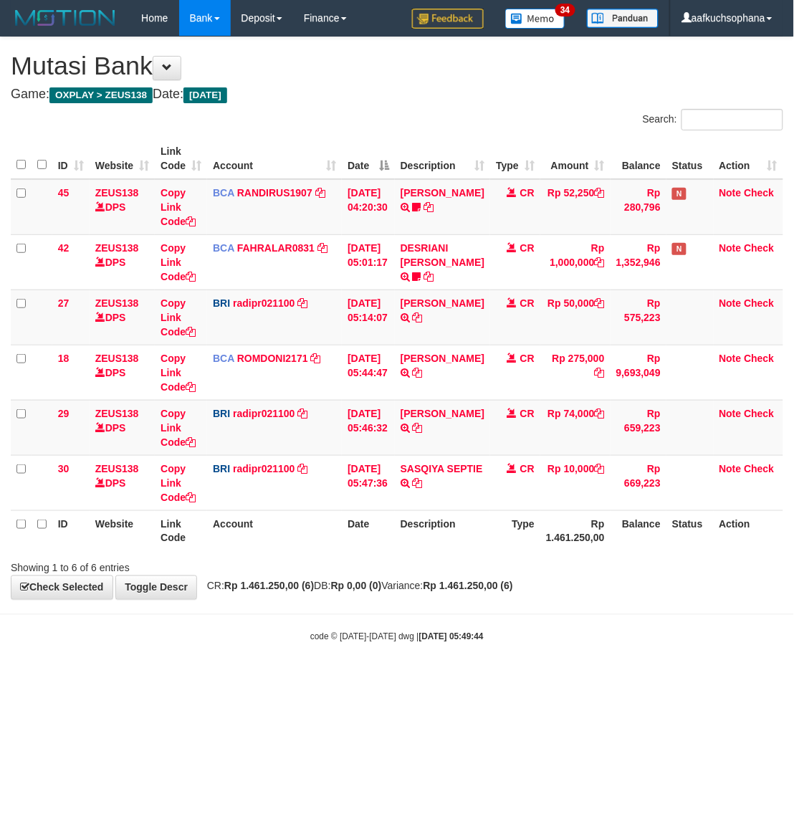
click at [511, 679] on html "Toggle navigation Home Bank Account List Load By Website Group [OXPLAY] ZEUS138…" at bounding box center [397, 339] width 794 height 679
click at [448, 631] on body "Toggle navigation Home Bank Account List Load By Website Group [OXPLAY] ZEUS138…" at bounding box center [397, 339] width 794 height 679
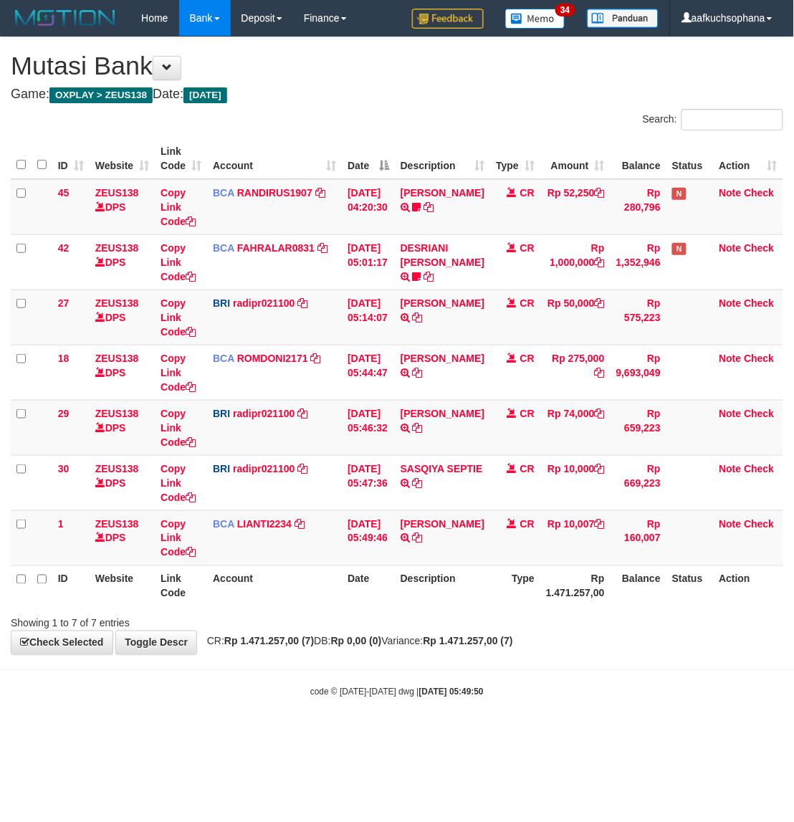
click at [342, 724] on body "Toggle navigation Home Bank Account List Load By Website Group [OXPLAY] ZEUS138…" at bounding box center [397, 367] width 794 height 735
click at [343, 718] on body "Toggle navigation Home Bank Account List Load By Website Group [OXPLAY] ZEUS138…" at bounding box center [397, 367] width 794 height 735
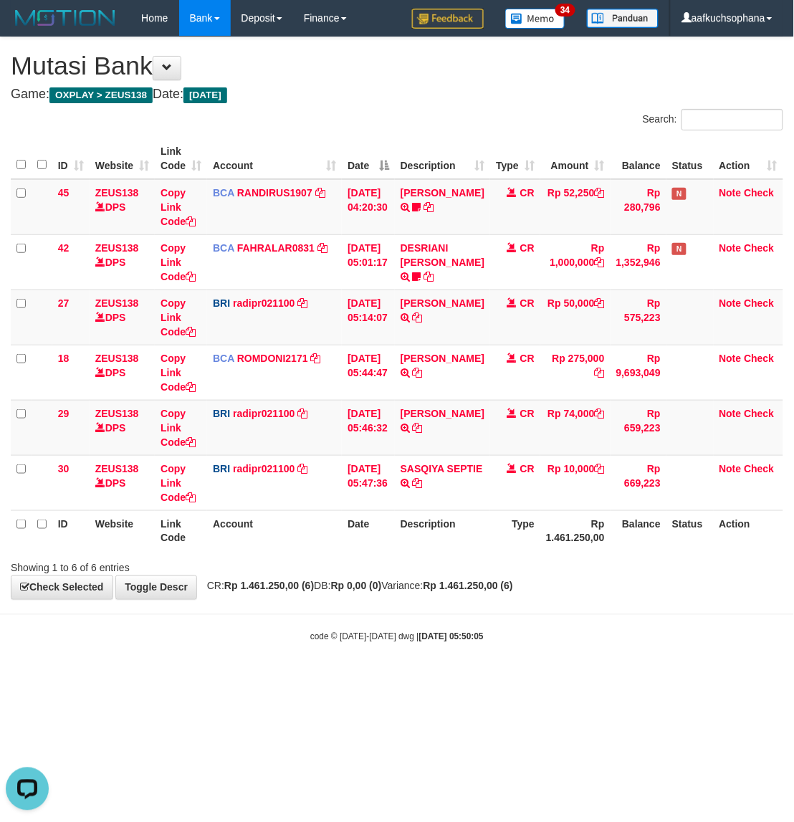
click at [421, 646] on body "Toggle navigation Home Bank Account List Load By Website Group [OXPLAY] ZEUS138…" at bounding box center [397, 339] width 794 height 679
click at [435, 628] on body "Toggle navigation Home Bank Account List Load By Website Group [OXPLAY] ZEUS138…" at bounding box center [397, 339] width 794 height 679
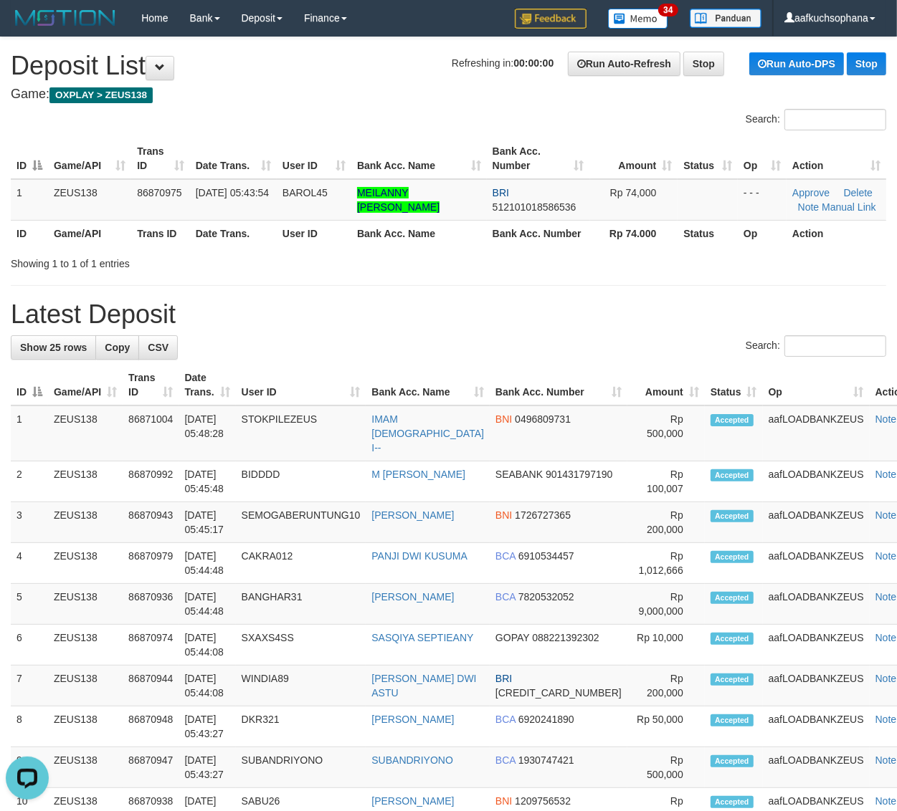
click at [613, 317] on h1 "Latest Deposit" at bounding box center [448, 314] width 875 height 29
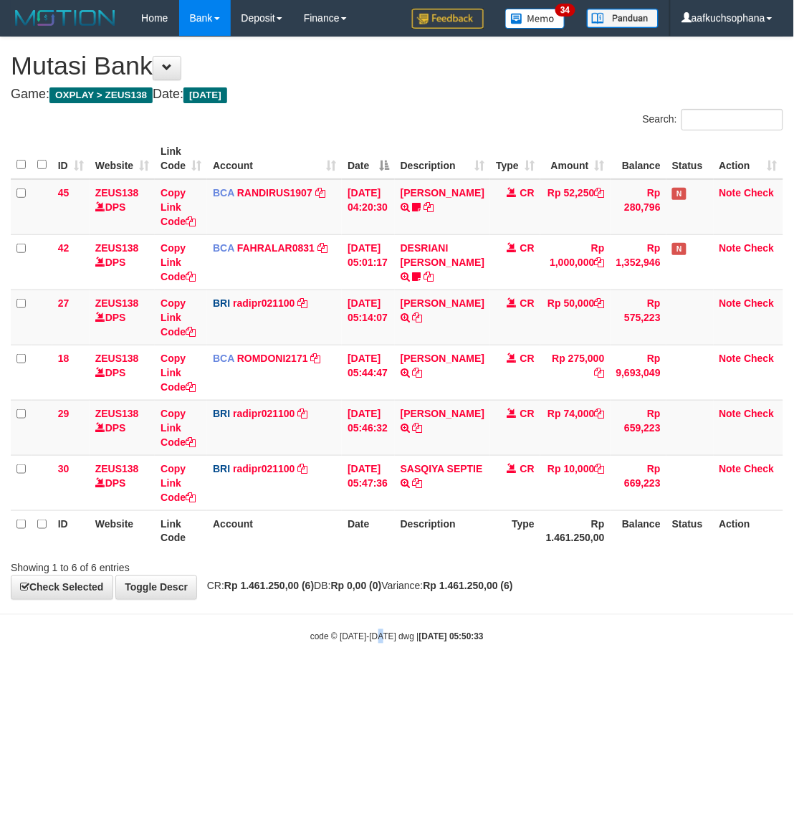
click at [381, 642] on small "code © 2012-2018 dwg | 2025/09/01 05:50:33" at bounding box center [396, 637] width 173 height 10
drag, startPoint x: 396, startPoint y: 609, endPoint x: 378, endPoint y: 609, distance: 17.9
click at [396, 610] on body "Toggle navigation Home Bank Account List Load By Website Group [OXPLAY] ZEUS138…" at bounding box center [397, 339] width 794 height 679
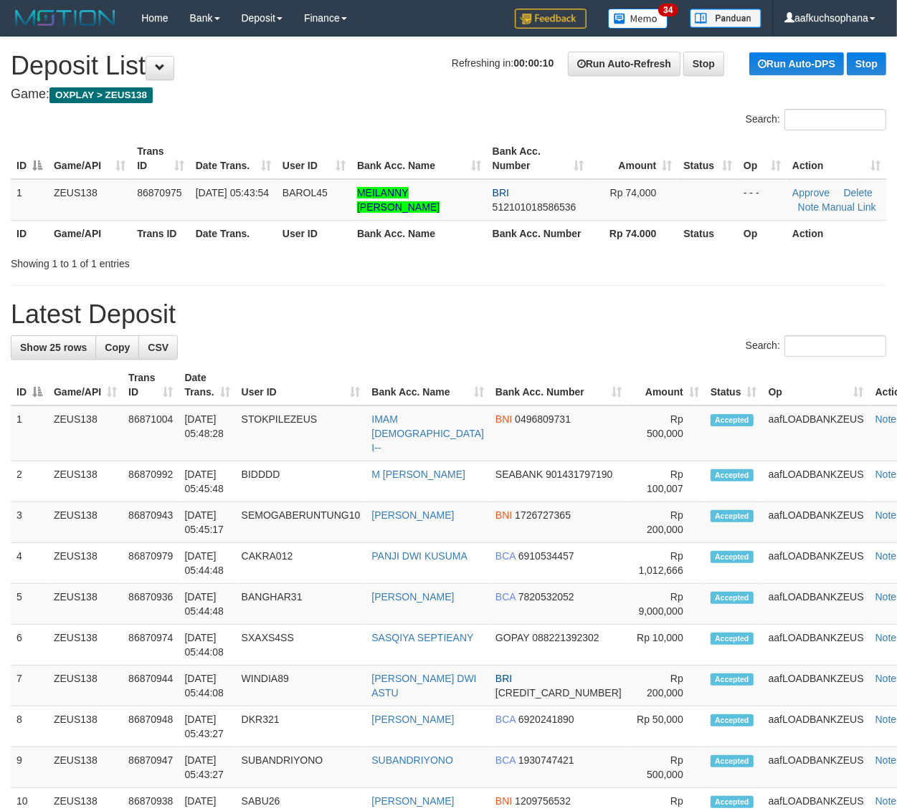
drag, startPoint x: 652, startPoint y: 320, endPoint x: 696, endPoint y: 330, distance: 44.9
click at [656, 323] on h1 "Latest Deposit" at bounding box center [448, 314] width 875 height 29
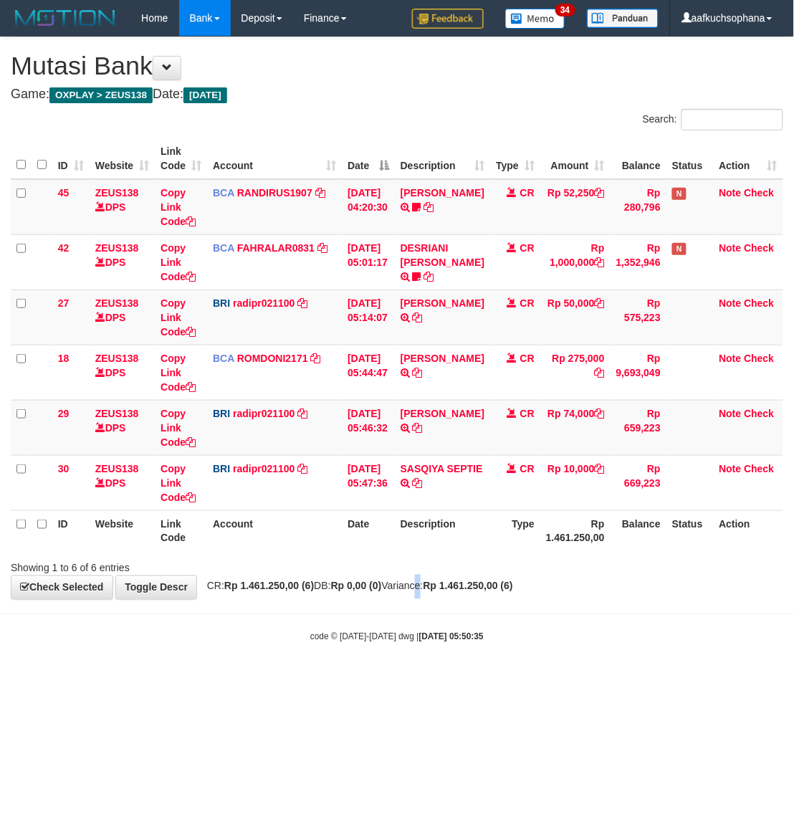
click at [434, 592] on div "**********" at bounding box center [397, 318] width 794 height 562
click at [444, 667] on body "Toggle navigation Home Bank Account List Load By Website Group [OXPLAY] ZEUS138…" at bounding box center [397, 339] width 794 height 679
click at [239, 679] on html "Toggle navigation Home Bank Account List Load By Website Group [OXPLAY] ZEUS138…" at bounding box center [397, 339] width 794 height 679
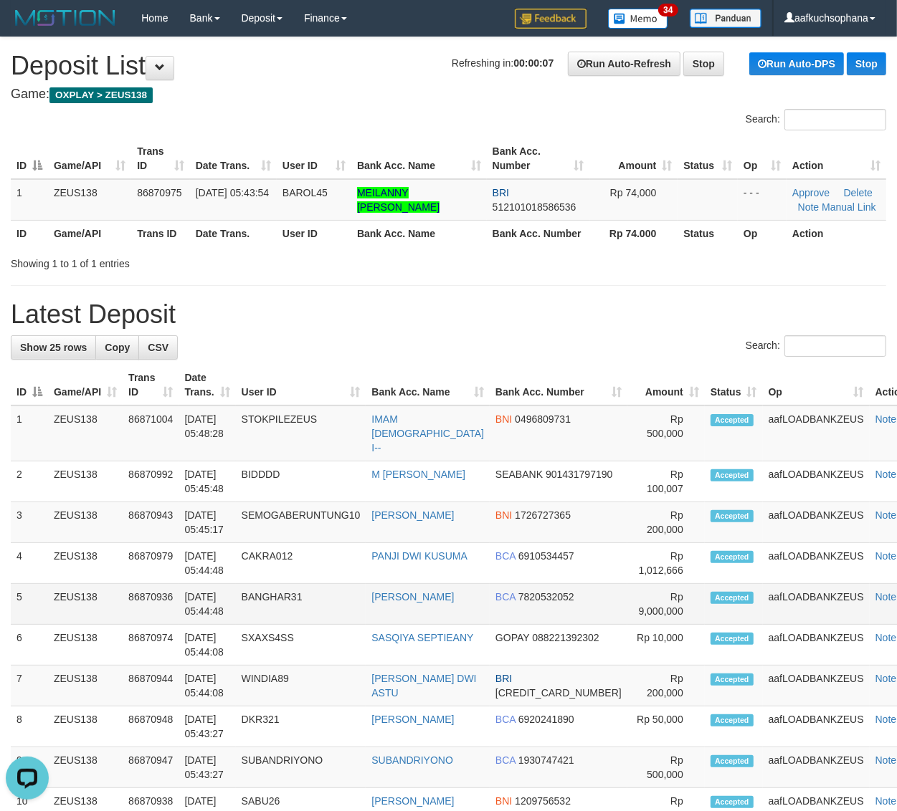
click at [211, 597] on td "[DATE] 05:44:48" at bounding box center [206, 604] width 57 height 41
drag, startPoint x: 578, startPoint y: 296, endPoint x: 628, endPoint y: 319, distance: 54.5
click at [581, 297] on div "**********" at bounding box center [448, 787] width 897 height 1500
click at [715, 310] on h1 "Latest Deposit" at bounding box center [448, 314] width 875 height 29
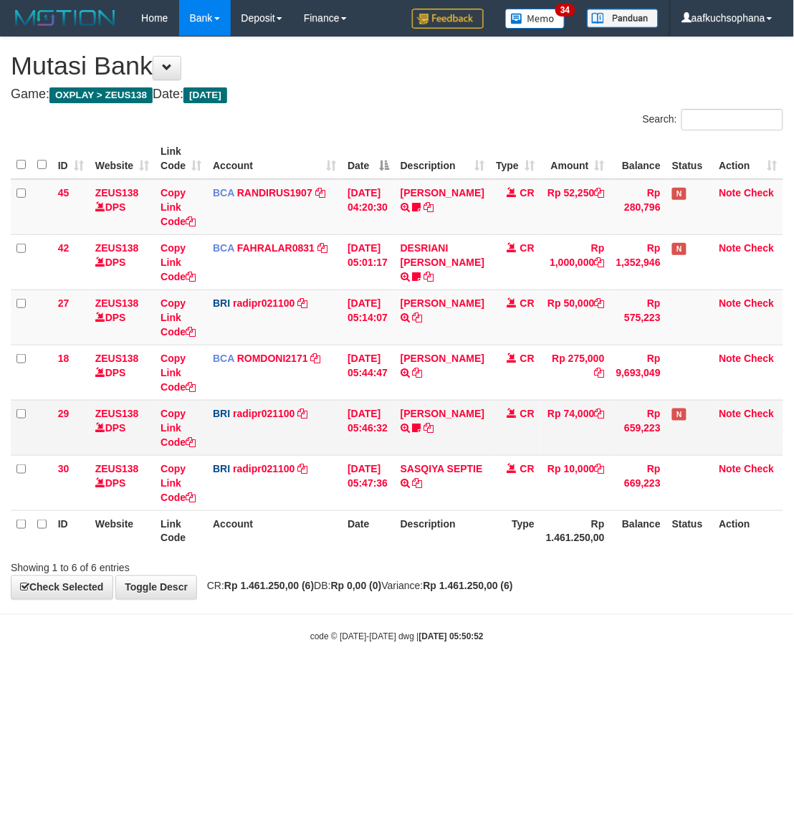
click at [464, 423] on td "STEVANO FERNAN TRANSFER NBMB STEVANO FERNAN TO REYNALDI ADI PRATAMA 00580115384…" at bounding box center [442, 427] width 95 height 55
click at [421, 427] on icon at bounding box center [417, 428] width 9 height 10
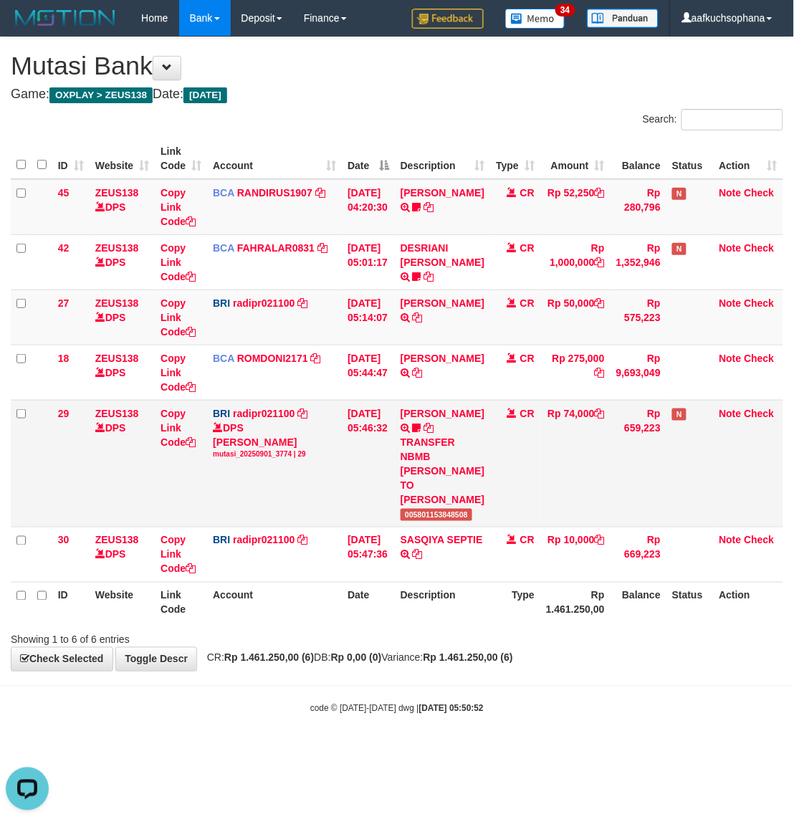
click at [457, 509] on span "005801153848508" at bounding box center [437, 515] width 72 height 12
click at [500, 645] on div "Showing 1 to 6 of 6 entries" at bounding box center [397, 637] width 794 height 20
click at [493, 647] on div "**********" at bounding box center [397, 354] width 794 height 634
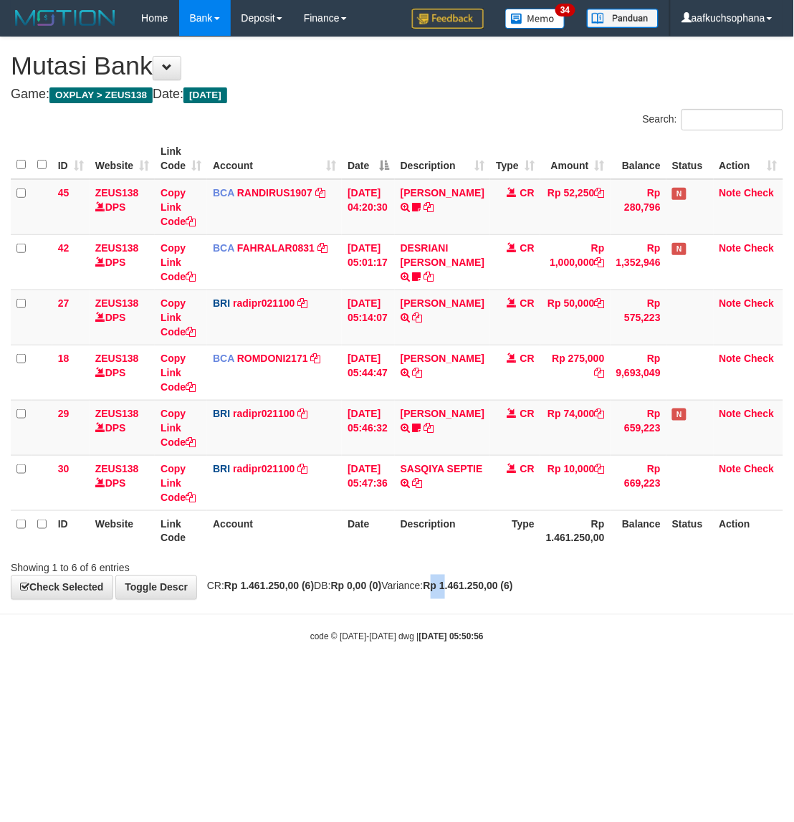
drag, startPoint x: 482, startPoint y: 596, endPoint x: 398, endPoint y: 528, distance: 108.1
click at [484, 595] on div "**********" at bounding box center [397, 318] width 794 height 562
click at [565, 596] on div "**********" at bounding box center [397, 318] width 794 height 562
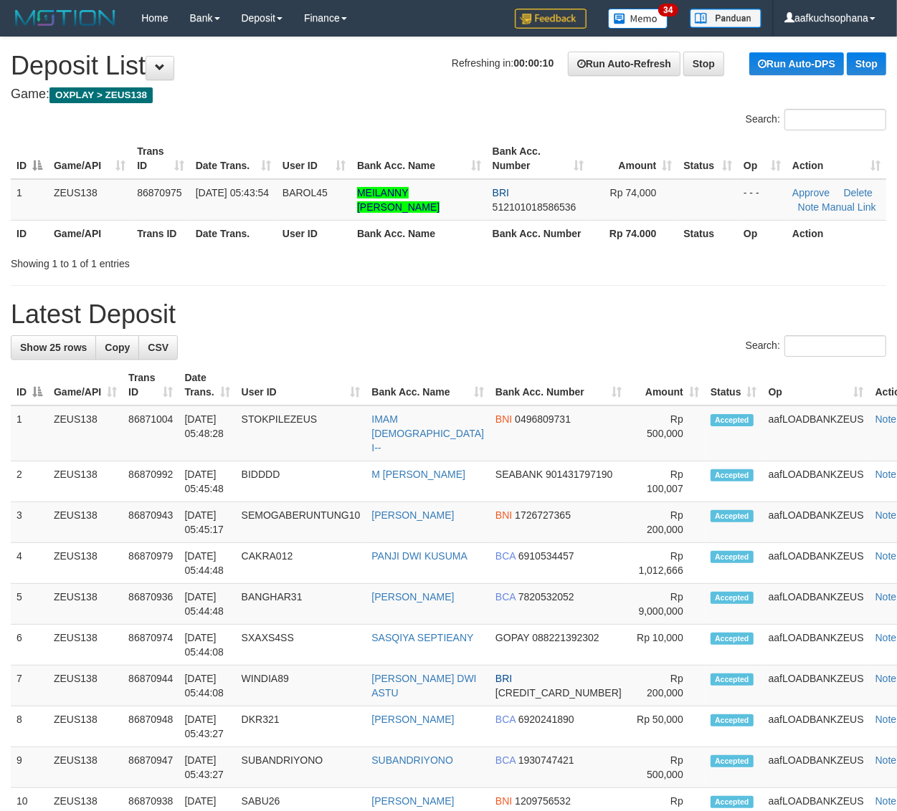
drag, startPoint x: 0, startPoint y: 0, endPoint x: 500, endPoint y: 280, distance: 573.0
click at [500, 280] on div "**********" at bounding box center [448, 787] width 897 height 1500
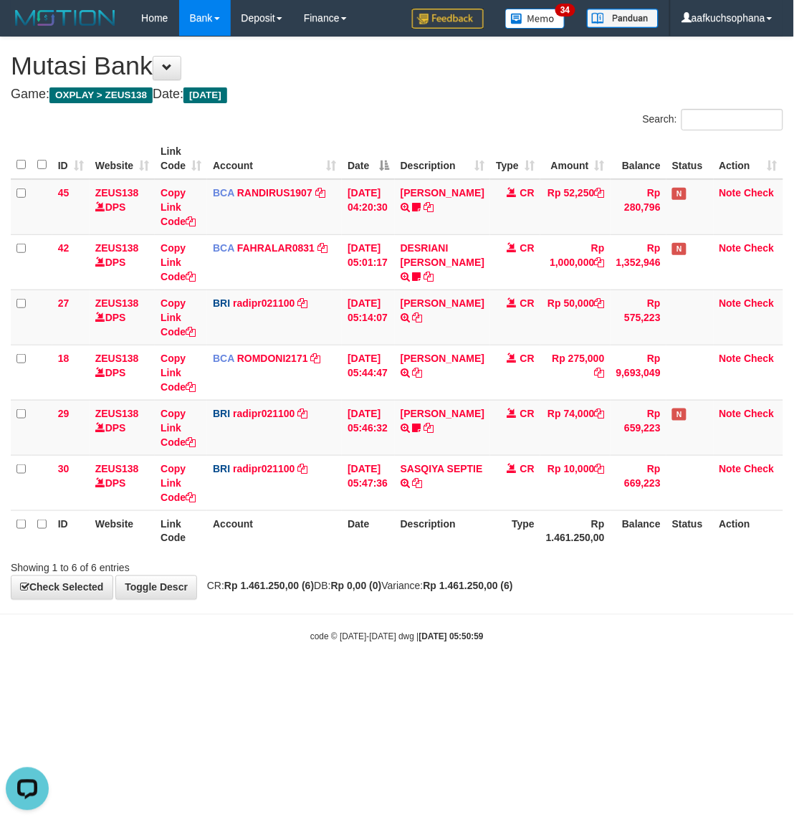
drag, startPoint x: 442, startPoint y: 722, endPoint x: 4, endPoint y: 481, distance: 500.1
click at [434, 679] on html "Toggle navigation Home Bank Account List Load By Website Group [OXPLAY] ZEUS138…" at bounding box center [397, 339] width 794 height 679
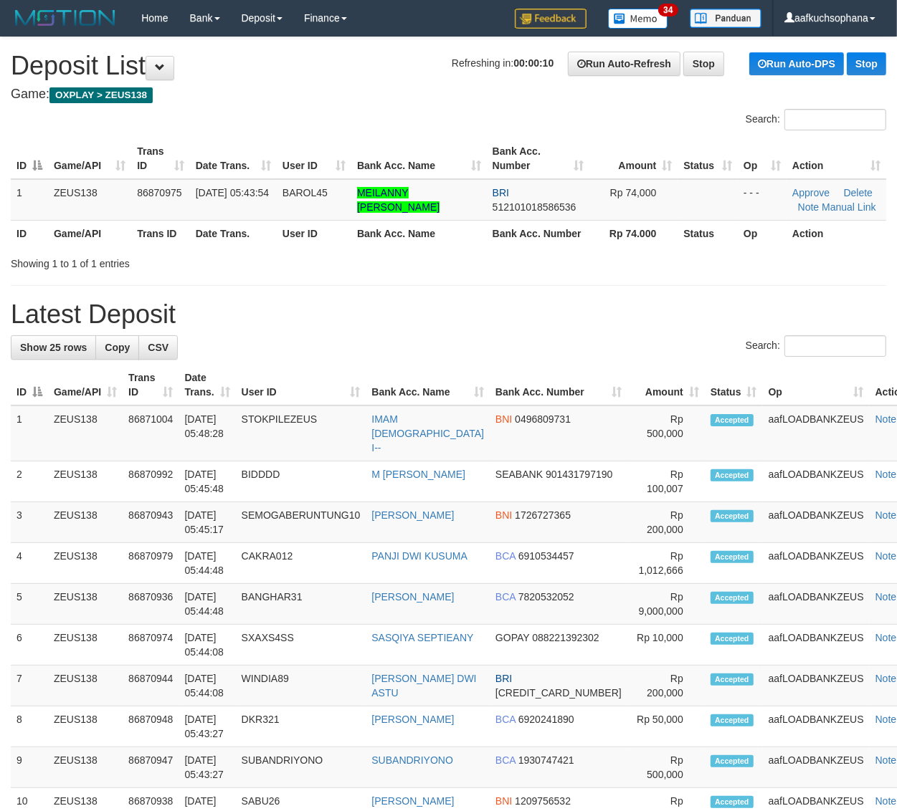
click at [690, 313] on h1 "Latest Deposit" at bounding box center [448, 314] width 875 height 29
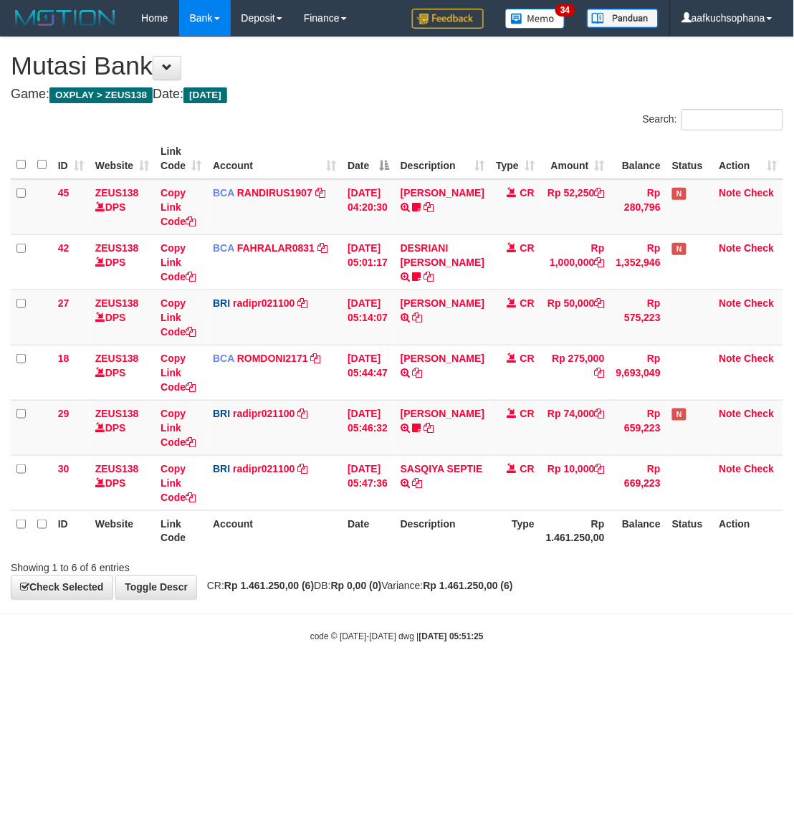
click at [464, 617] on body "Toggle navigation Home Bank Account List Load By Website Group [OXPLAY] ZEUS138…" at bounding box center [397, 339] width 794 height 679
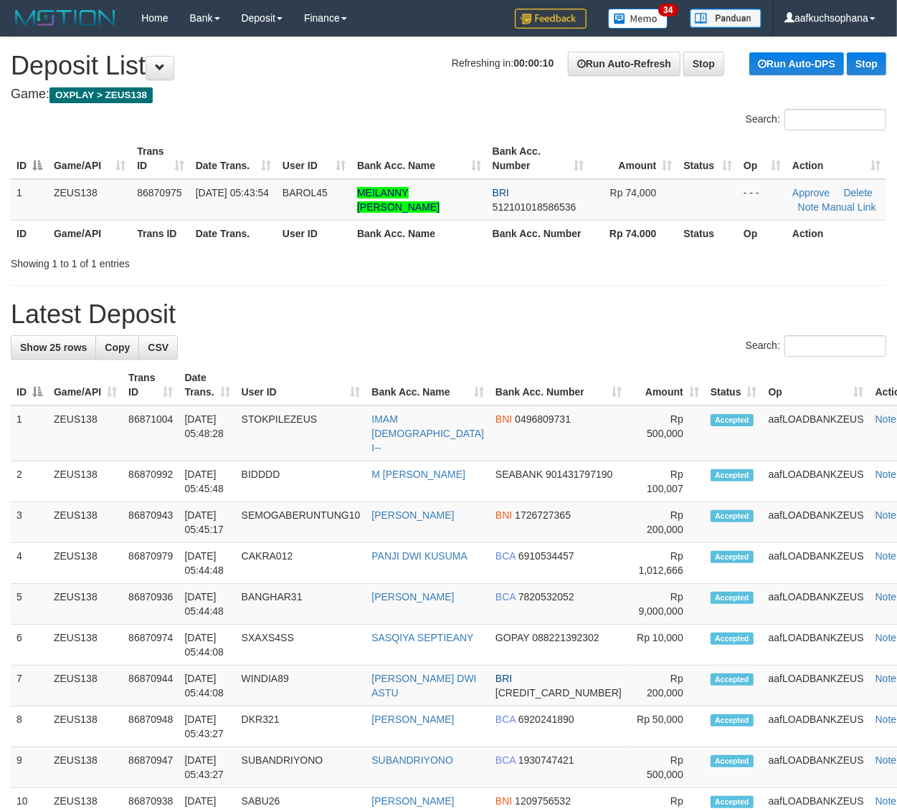
drag, startPoint x: 599, startPoint y: 317, endPoint x: 811, endPoint y: 367, distance: 217.3
click at [620, 317] on h1 "Latest Deposit" at bounding box center [448, 314] width 875 height 29
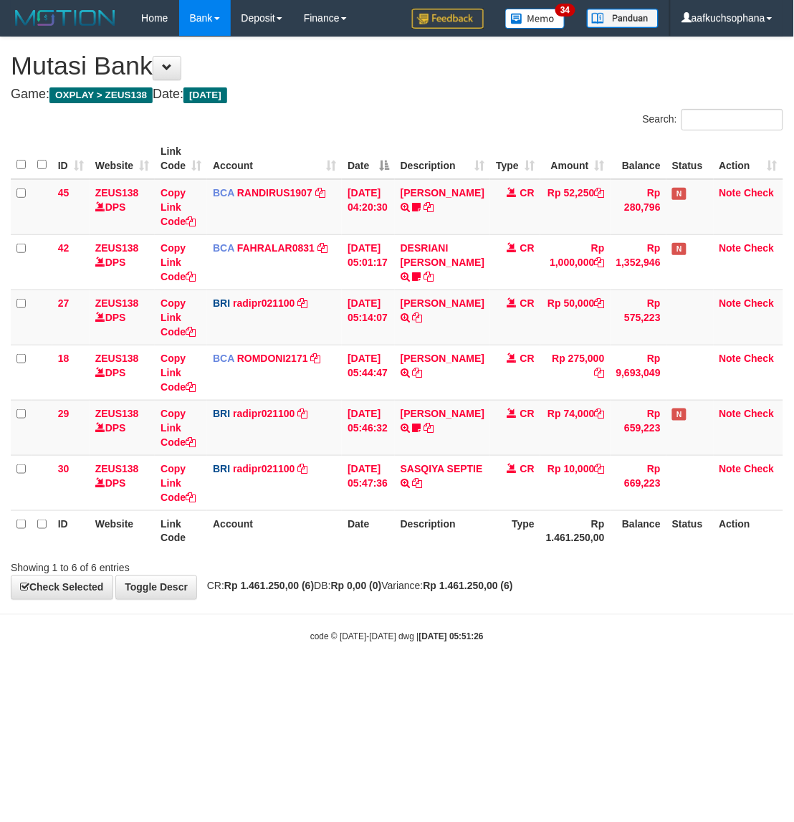
click at [550, 566] on div "Showing 1 to 6 of 6 entries" at bounding box center [397, 565] width 794 height 20
drag, startPoint x: 394, startPoint y: 786, endPoint x: 360, endPoint y: 753, distance: 48.1
click at [393, 679] on html "Toggle navigation Home Bank Account List Load By Website Group [OXPLAY] ZEUS138…" at bounding box center [397, 339] width 794 height 679
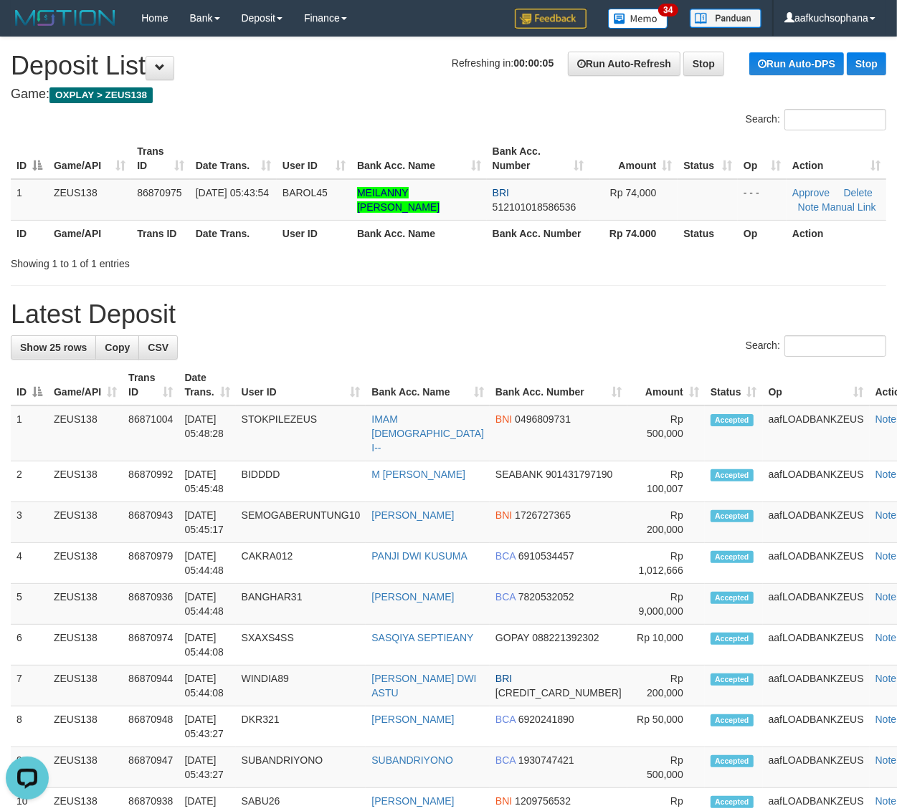
click at [629, 331] on div "**********" at bounding box center [448, 787] width 897 height 1500
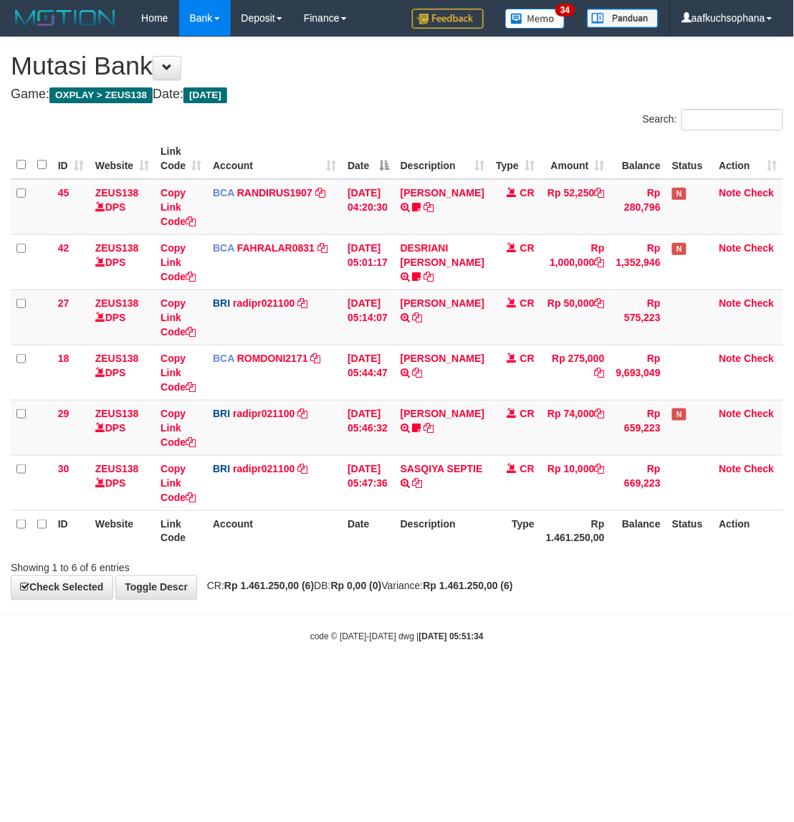
click at [581, 608] on body "Toggle navigation Home Bank Account List Load By Website Group [OXPLAY] ZEUS138…" at bounding box center [397, 339] width 794 height 679
drag, startPoint x: 672, startPoint y: 621, endPoint x: 790, endPoint y: 568, distance: 130.3
click at [679, 618] on body "Toggle navigation Home Bank Account List Load By Website Group [OXPLAY] ZEUS138…" at bounding box center [397, 339] width 794 height 679
drag, startPoint x: 460, startPoint y: 581, endPoint x: 413, endPoint y: 558, distance: 52.9
click at [457, 593] on div "**********" at bounding box center [397, 318] width 794 height 562
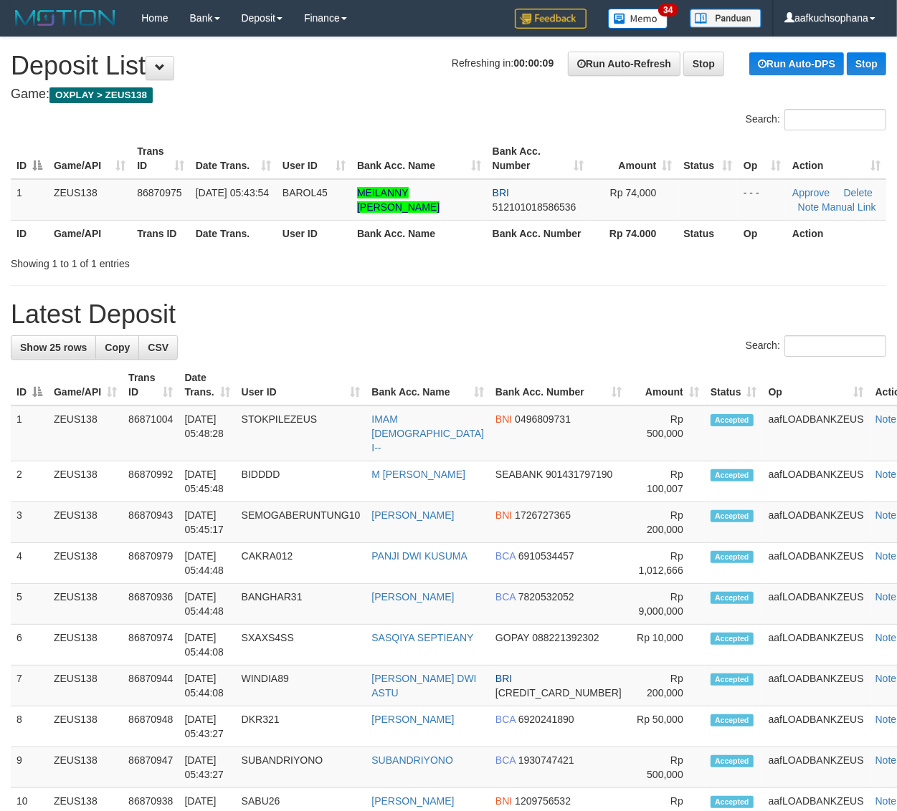
click at [707, 305] on h1 "Latest Deposit" at bounding box center [448, 314] width 875 height 29
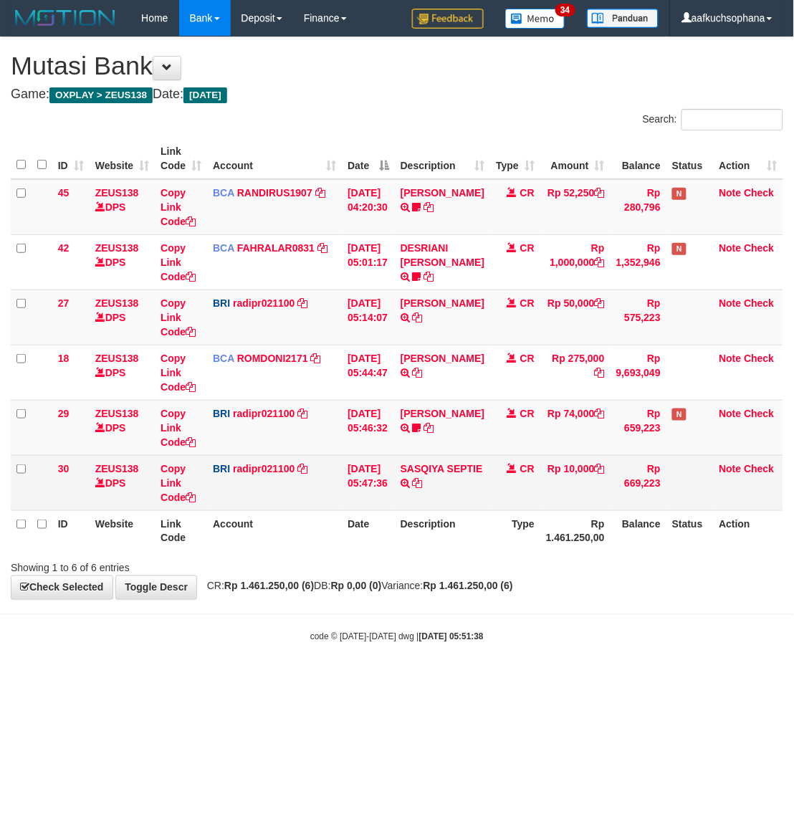
drag, startPoint x: 524, startPoint y: 495, endPoint x: 606, endPoint y: 504, distance: 82.2
click at [524, 495] on td "CR" at bounding box center [515, 482] width 50 height 55
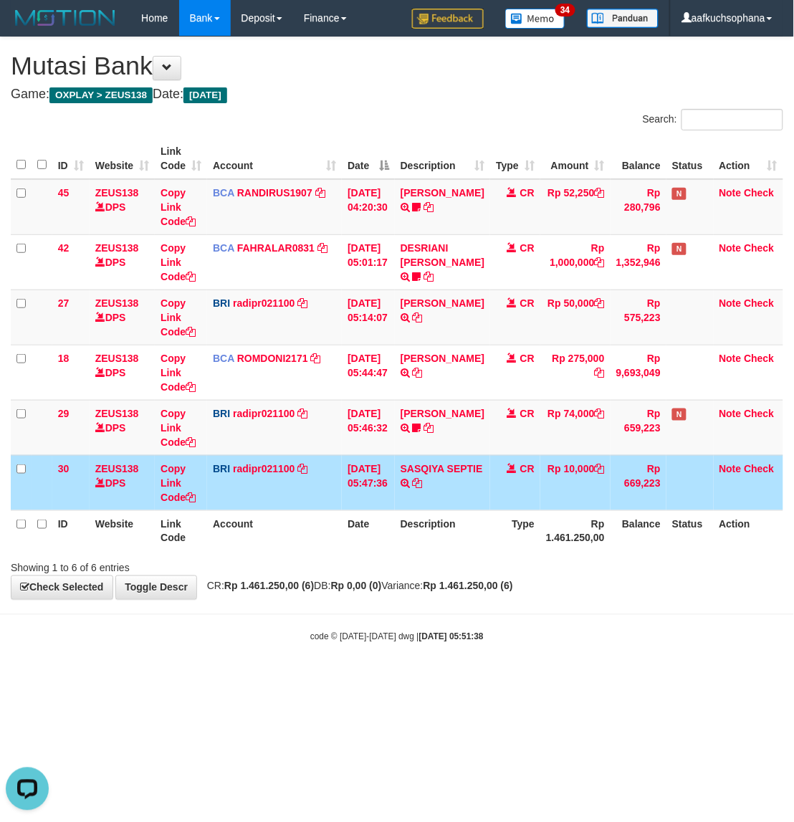
click at [363, 672] on body "Toggle navigation Home Bank Account List Load By Website Group [OXPLAY] ZEUS138…" at bounding box center [397, 339] width 794 height 679
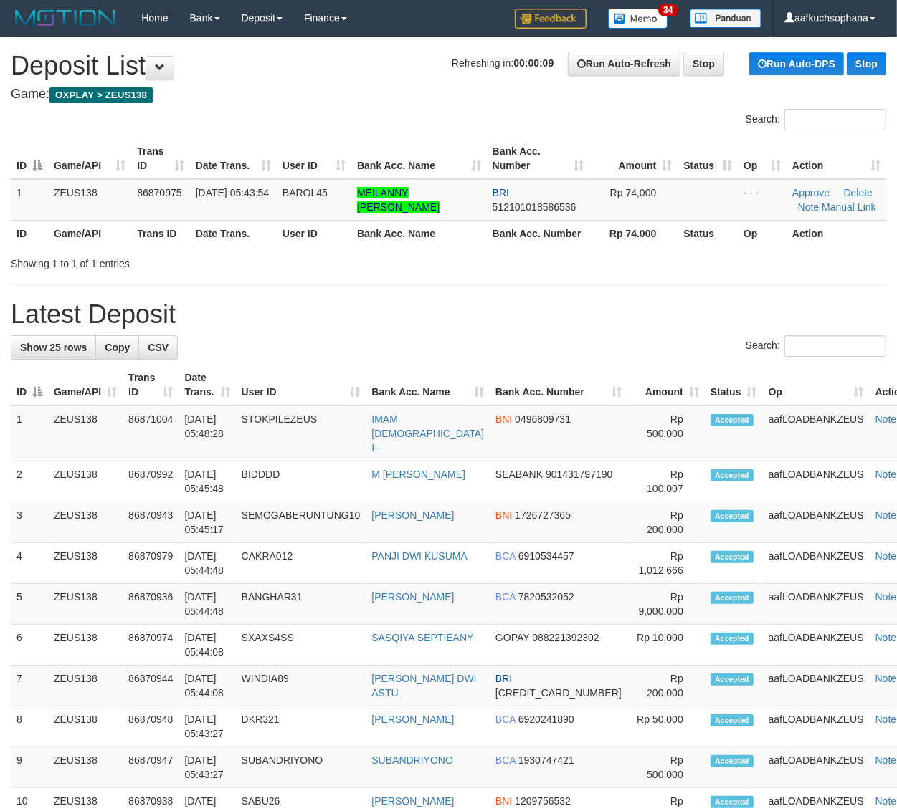
click at [650, 315] on h1 "Latest Deposit" at bounding box center [448, 314] width 875 height 29
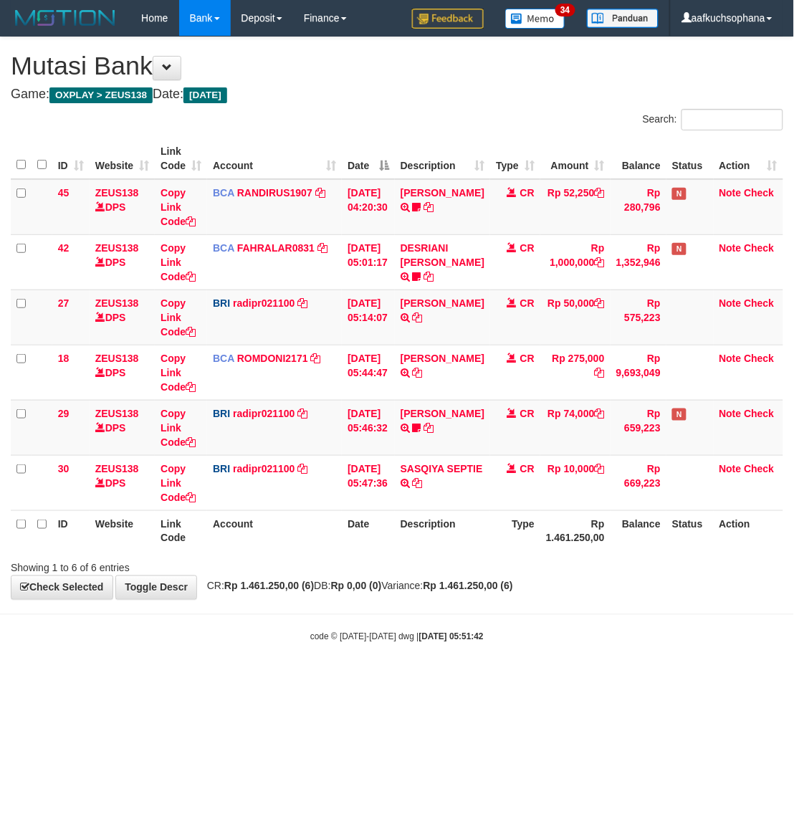
drag, startPoint x: 0, startPoint y: 0, endPoint x: 548, endPoint y: 675, distance: 869.7
click at [575, 679] on html "Toggle navigation Home Bank Account List Load By Website Group [OXPLAY] ZEUS138…" at bounding box center [397, 339] width 794 height 679
drag, startPoint x: 585, startPoint y: 600, endPoint x: 577, endPoint y: 597, distance: 8.4
click at [581, 599] on div "**********" at bounding box center [397, 318] width 794 height 562
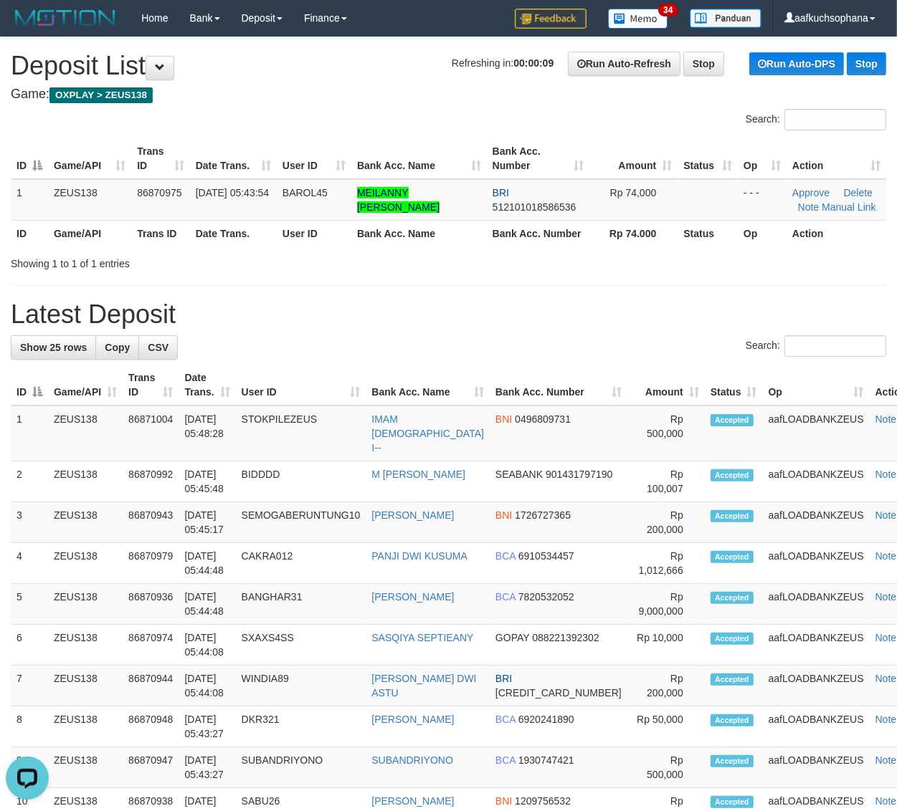
click at [869, 289] on div "**********" at bounding box center [448, 787] width 897 height 1500
drag, startPoint x: 861, startPoint y: 281, endPoint x: 908, endPoint y: 289, distance: 47.2
click at [869, 284] on div "**********" at bounding box center [448, 787] width 897 height 1500
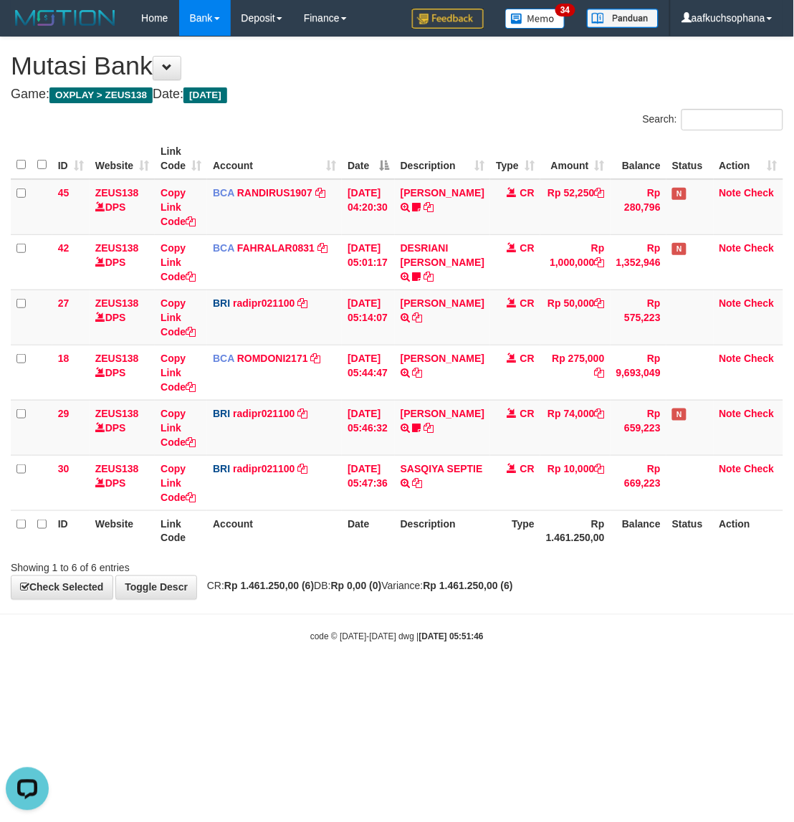
drag, startPoint x: 285, startPoint y: 674, endPoint x: 428, endPoint y: 553, distance: 186.6
click at [291, 665] on body "Toggle navigation Home Bank Account List Load By Website Group [OXPLAY] ZEUS138…" at bounding box center [397, 339] width 794 height 679
drag, startPoint x: 492, startPoint y: 608, endPoint x: 786, endPoint y: 524, distance: 305.6
click at [495, 607] on body "Toggle navigation Home Bank Account List Load By Website Group [OXPLAY] ZEUS138…" at bounding box center [397, 339] width 794 height 679
click at [437, 615] on body "Toggle navigation Home Bank Account List Load By Website Group [OXPLAY] ZEUS138…" at bounding box center [397, 339] width 794 height 679
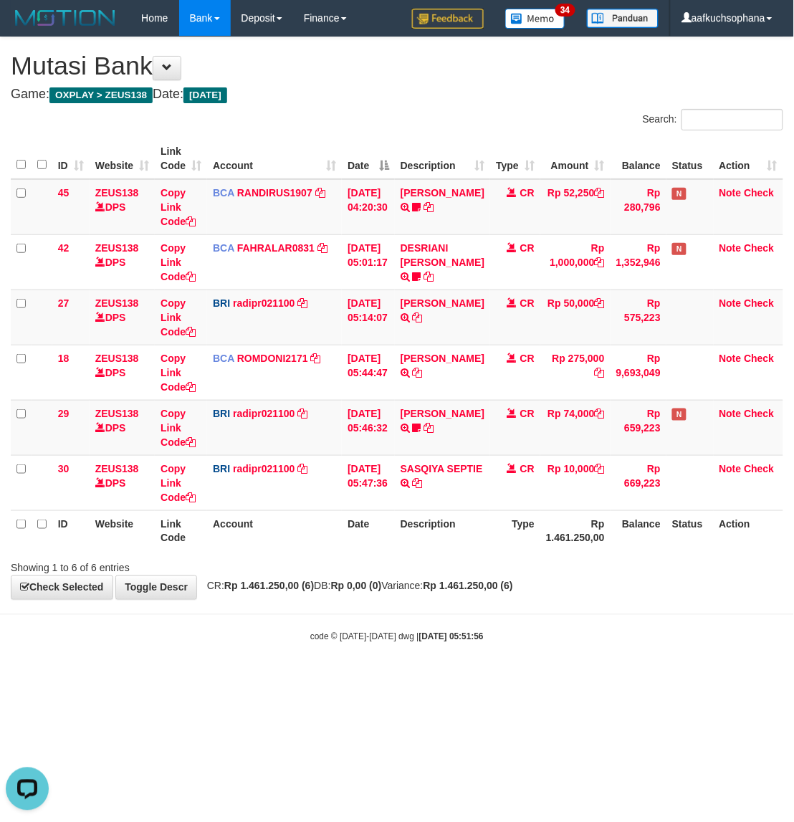
drag, startPoint x: 474, startPoint y: 649, endPoint x: 439, endPoint y: 601, distance: 59.7
click at [474, 646] on body "Toggle navigation Home Bank Account List Load By Website Group [OXPLAY] ZEUS138…" at bounding box center [397, 339] width 794 height 679
click at [660, 532] on th "Balance" at bounding box center [639, 530] width 56 height 41
drag, startPoint x: 635, startPoint y: 604, endPoint x: 582, endPoint y: 589, distance: 55.1
click at [633, 604] on body "Toggle navigation Home Bank Account List Load By Website Group [OXPLAY] ZEUS138…" at bounding box center [397, 339] width 794 height 679
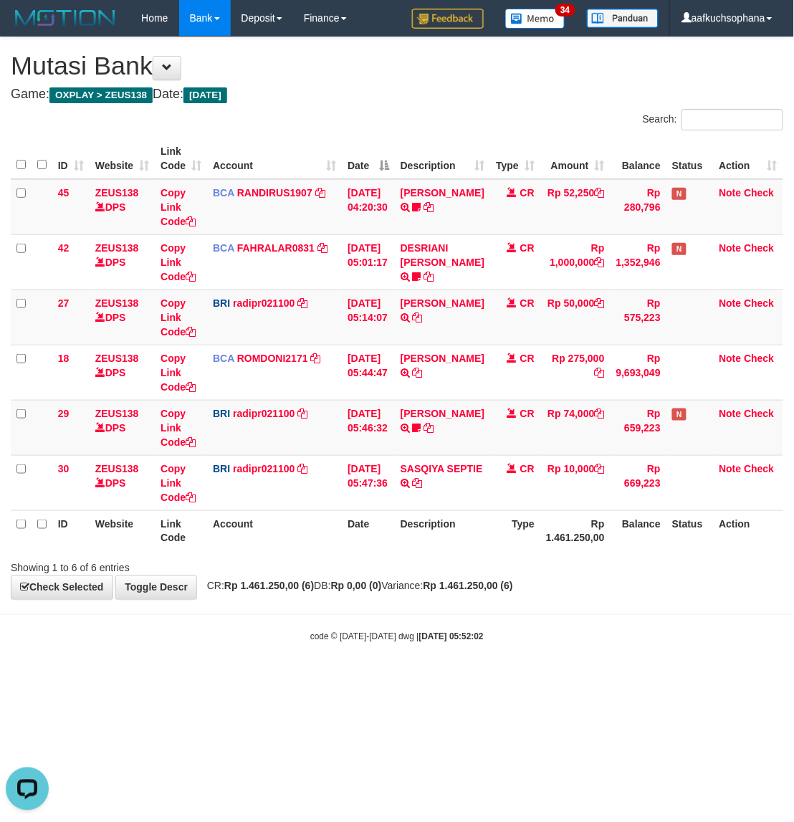
click at [474, 632] on body "Toggle navigation Home Bank Account List Load By Website Group [OXPLAY] ZEUS138…" at bounding box center [397, 339] width 794 height 679
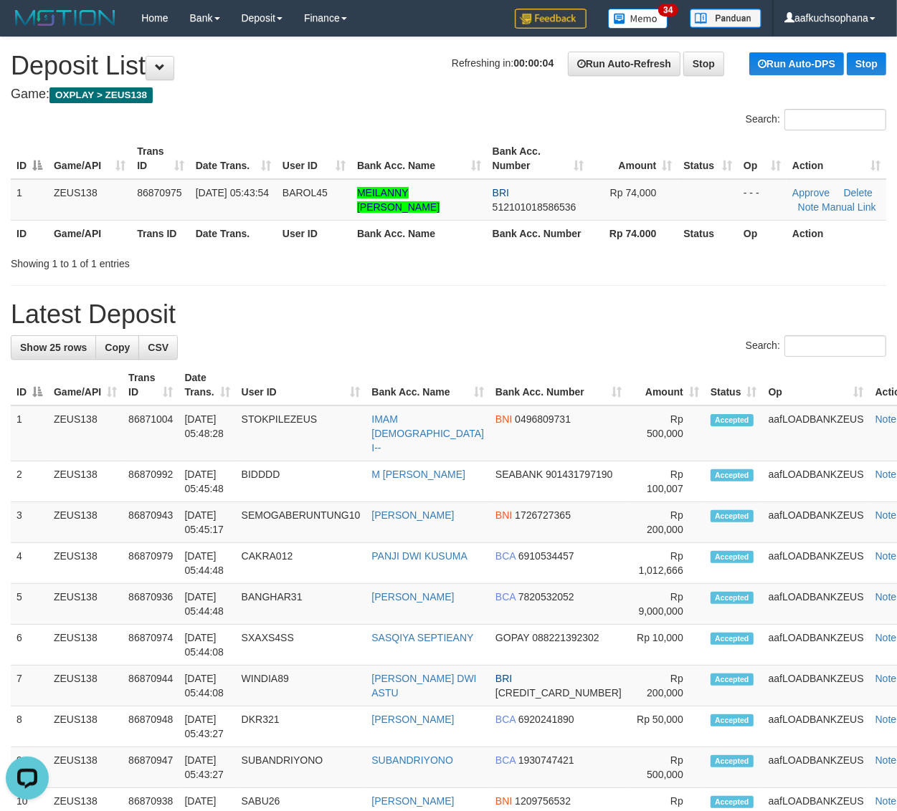
drag, startPoint x: 642, startPoint y: 280, endPoint x: 908, endPoint y: 370, distance: 280.8
click at [667, 289] on div "**********" at bounding box center [448, 787] width 897 height 1500
drag, startPoint x: 699, startPoint y: 291, endPoint x: 726, endPoint y: 300, distance: 28.6
click at [708, 295] on div "**********" at bounding box center [448, 787] width 897 height 1500
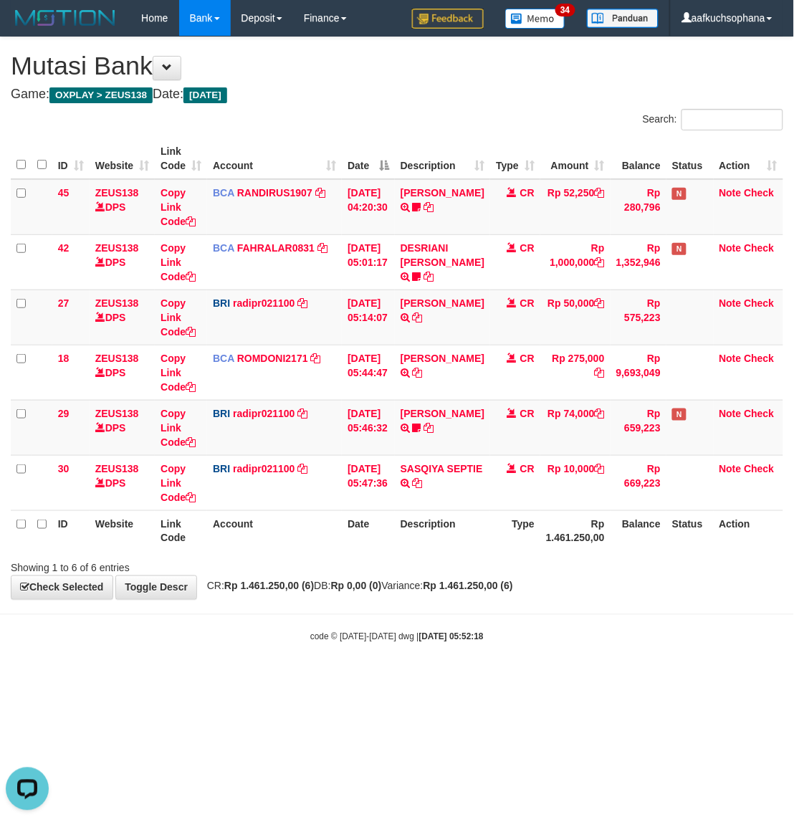
click at [366, 650] on body "Toggle navigation Home Bank Account List Load By Website Group [OXPLAY] ZEUS138…" at bounding box center [397, 339] width 794 height 679
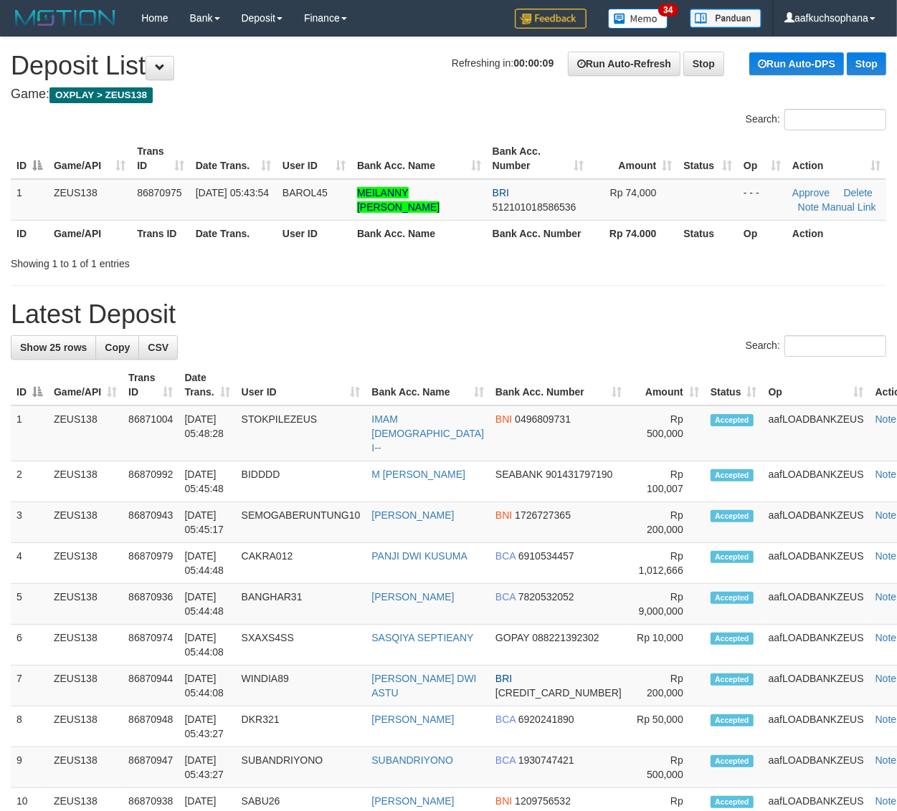
drag, startPoint x: 742, startPoint y: 306, endPoint x: 905, endPoint y: 341, distance: 167.1
click at [755, 308] on h1 "Latest Deposit" at bounding box center [448, 314] width 875 height 29
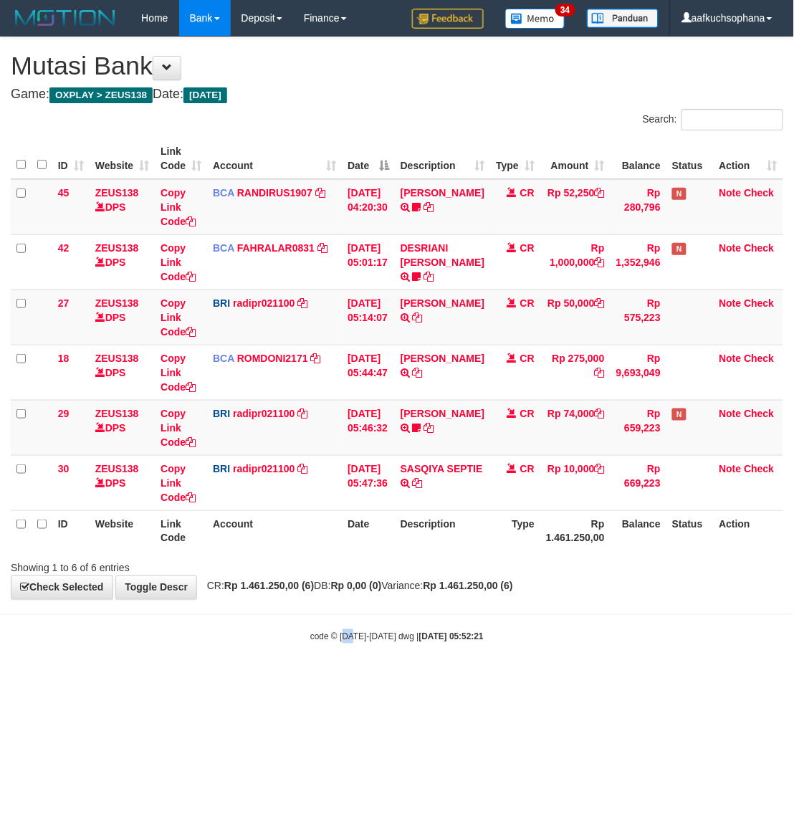
click at [345, 674] on body "Toggle navigation Home Bank Account List Load By Website Group [OXPLAY] ZEUS138…" at bounding box center [397, 339] width 794 height 679
click at [398, 679] on html "Toggle navigation Home Bank Account List Load By Website Group [OXPLAY] ZEUS138…" at bounding box center [397, 339] width 794 height 679
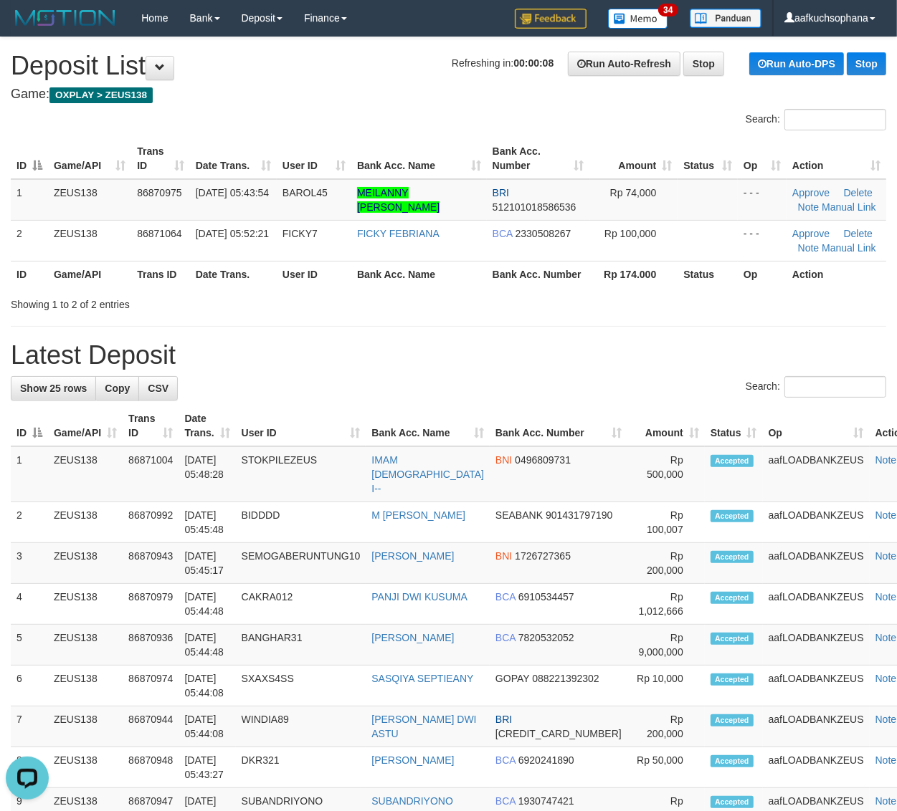
drag, startPoint x: 712, startPoint y: 355, endPoint x: 844, endPoint y: 369, distance: 133.3
click at [712, 355] on h1 "Latest Deposit" at bounding box center [448, 355] width 875 height 29
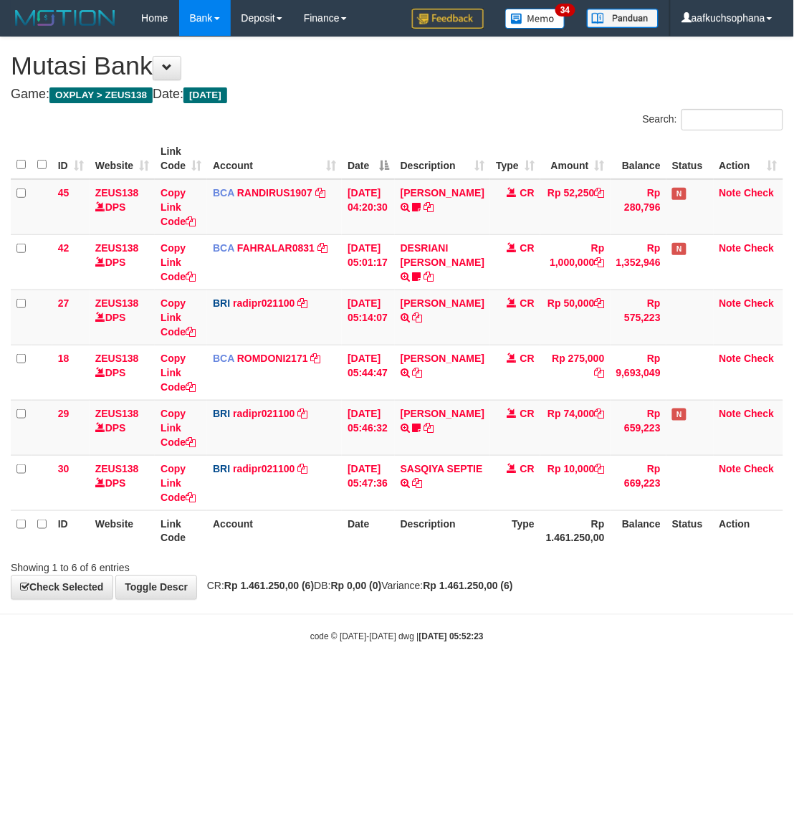
click at [525, 679] on html "Toggle navigation Home Bank Account List Load By Website Group [OXPLAY] ZEUS138…" at bounding box center [397, 339] width 794 height 679
click at [550, 679] on html "Toggle navigation Home Bank Account List Load By Website Group [OXPLAY] ZEUS138…" at bounding box center [397, 339] width 794 height 679
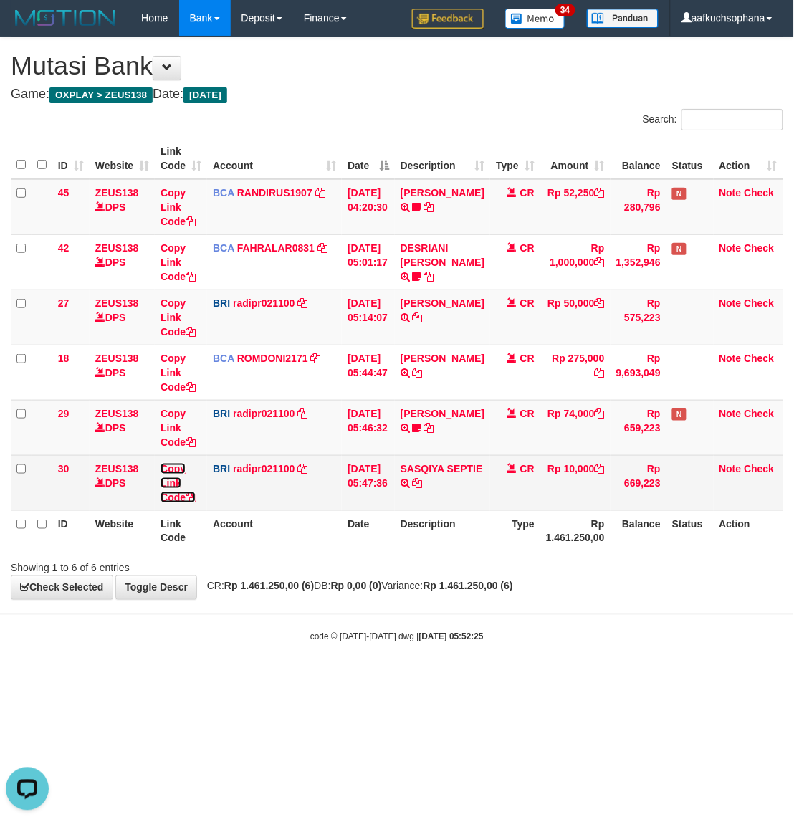
click at [192, 496] on icon at bounding box center [191, 497] width 10 height 10
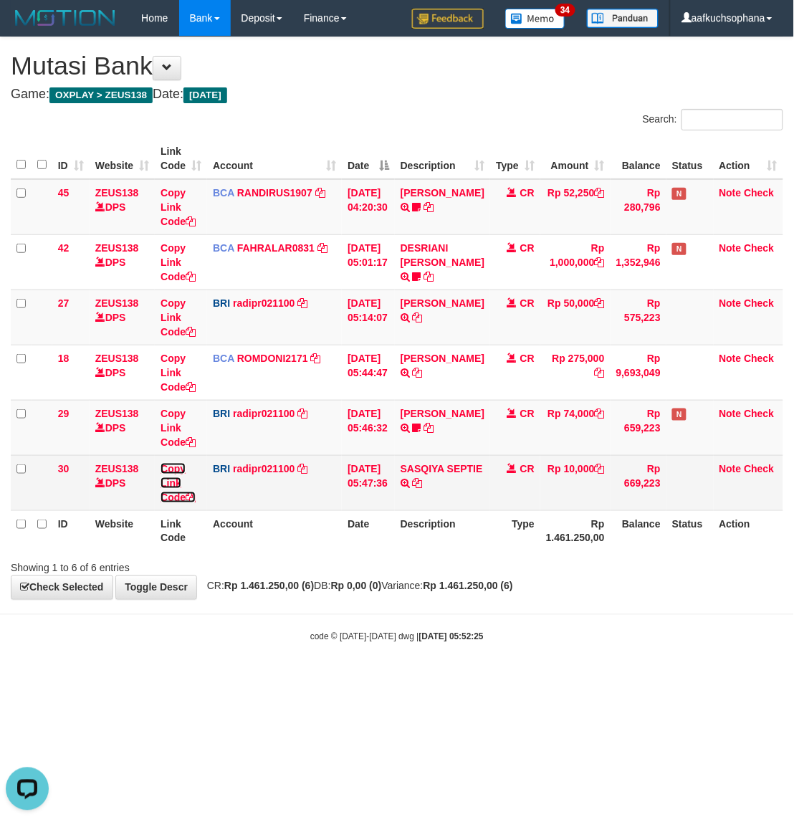
scroll to position [180, 0]
click at [192, 495] on icon at bounding box center [191, 497] width 10 height 10
click at [194, 495] on icon at bounding box center [191, 497] width 10 height 10
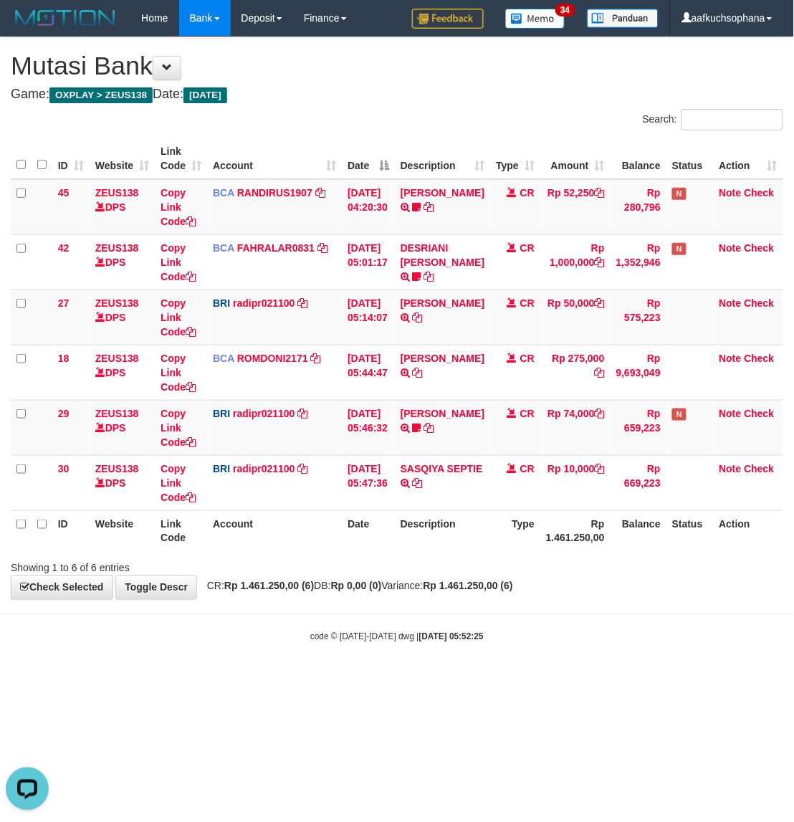
drag, startPoint x: 332, startPoint y: 636, endPoint x: 0, endPoint y: 388, distance: 414.7
click at [330, 629] on body "Toggle navigation Home Bank Account List Load By Website Group [OXPLAY] ZEUS138…" at bounding box center [397, 339] width 794 height 679
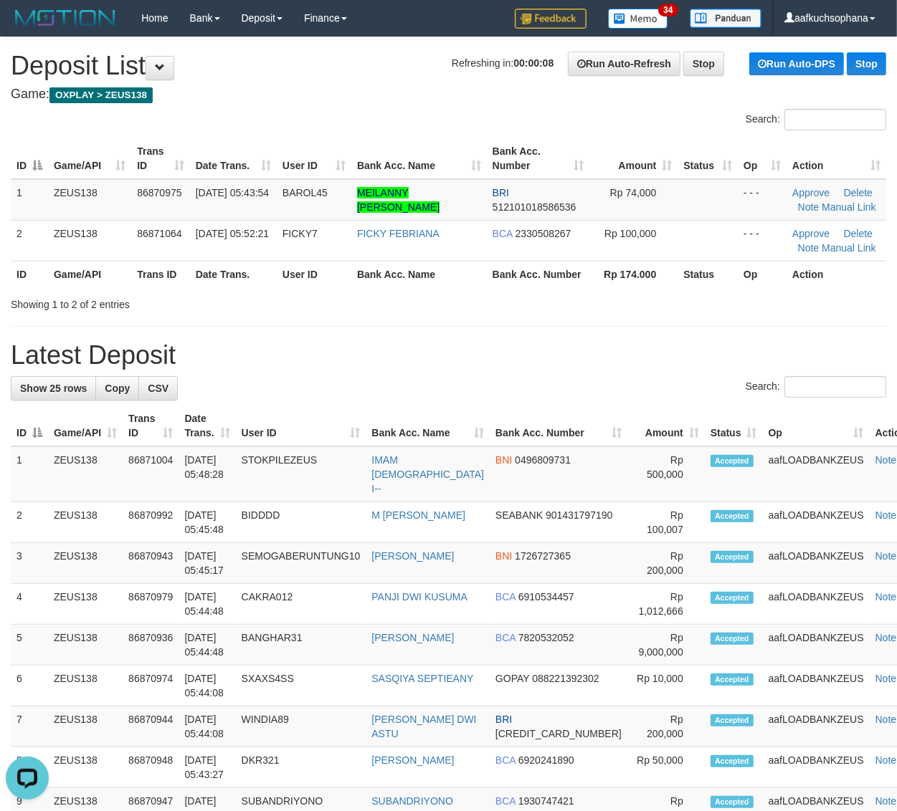
click at [664, 323] on div "**********" at bounding box center [448, 807] width 897 height 1541
click at [604, 323] on div "**********" at bounding box center [448, 807] width 897 height 1541
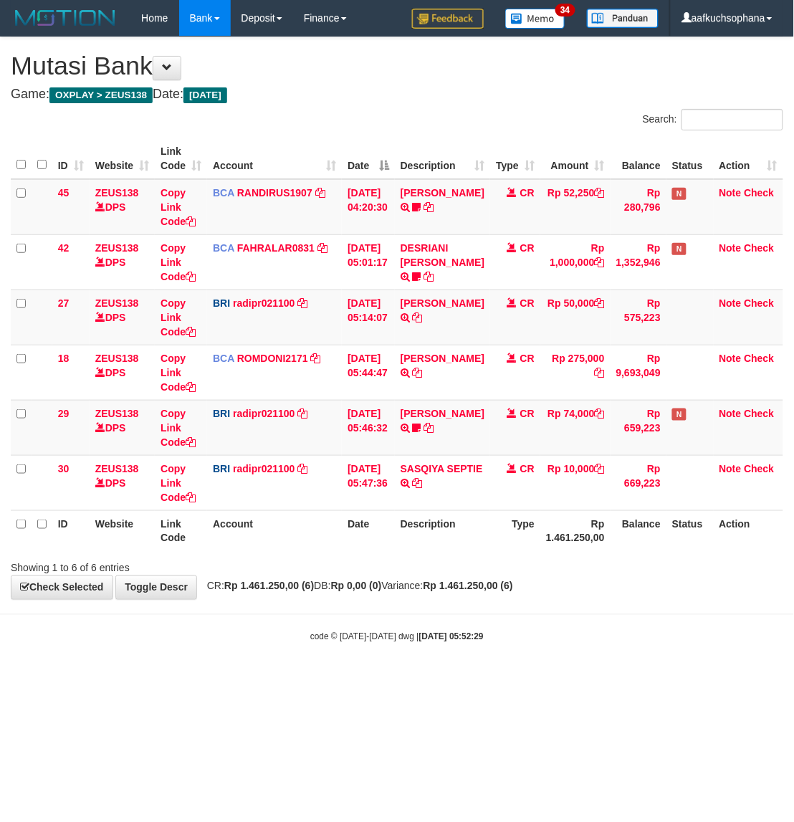
drag, startPoint x: 280, startPoint y: 686, endPoint x: 264, endPoint y: 677, distance: 18.6
click at [280, 679] on html "Toggle navigation Home Bank Account List Load By Website Group [OXPLAY] ZEUS138…" at bounding box center [397, 339] width 794 height 679
drag, startPoint x: 259, startPoint y: 676, endPoint x: 50, endPoint y: 566, distance: 235.6
click at [257, 675] on body "Toggle navigation Home Bank Account List Load By Website Group [OXPLAY] ZEUS138…" at bounding box center [397, 339] width 794 height 679
drag, startPoint x: 472, startPoint y: 672, endPoint x: 449, endPoint y: 654, distance: 28.1
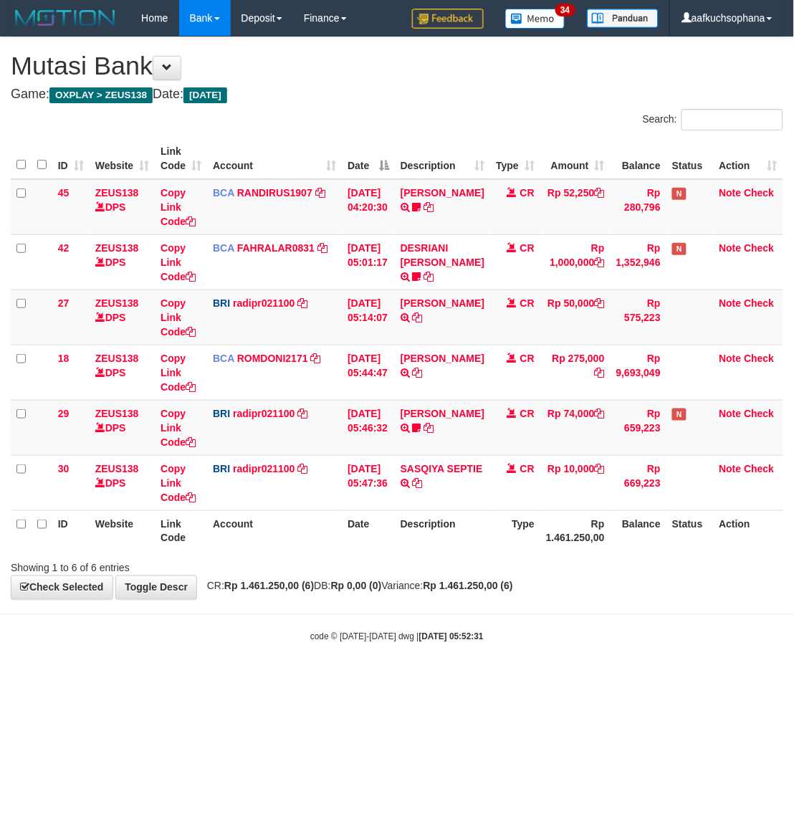
click at [471, 671] on body "Toggle navigation Home Bank Account List Load By Website Group [OXPLAY] ZEUS138…" at bounding box center [397, 339] width 794 height 679
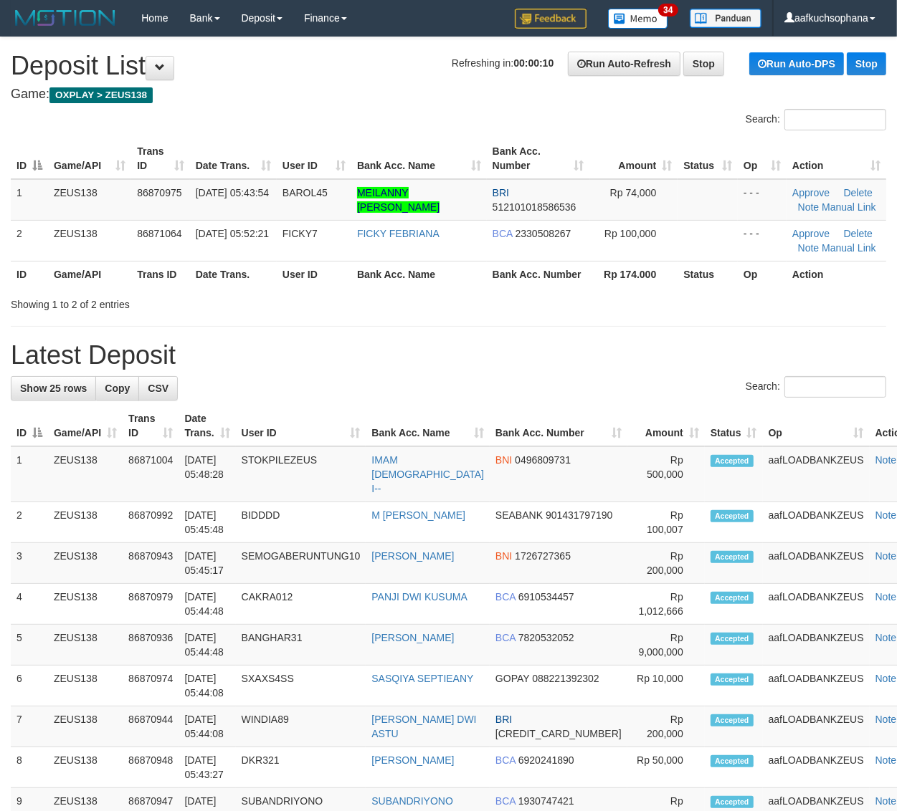
drag, startPoint x: 618, startPoint y: 264, endPoint x: 903, endPoint y: 411, distance: 320.2
click at [621, 270] on th "Rp 174.000" at bounding box center [634, 274] width 88 height 27
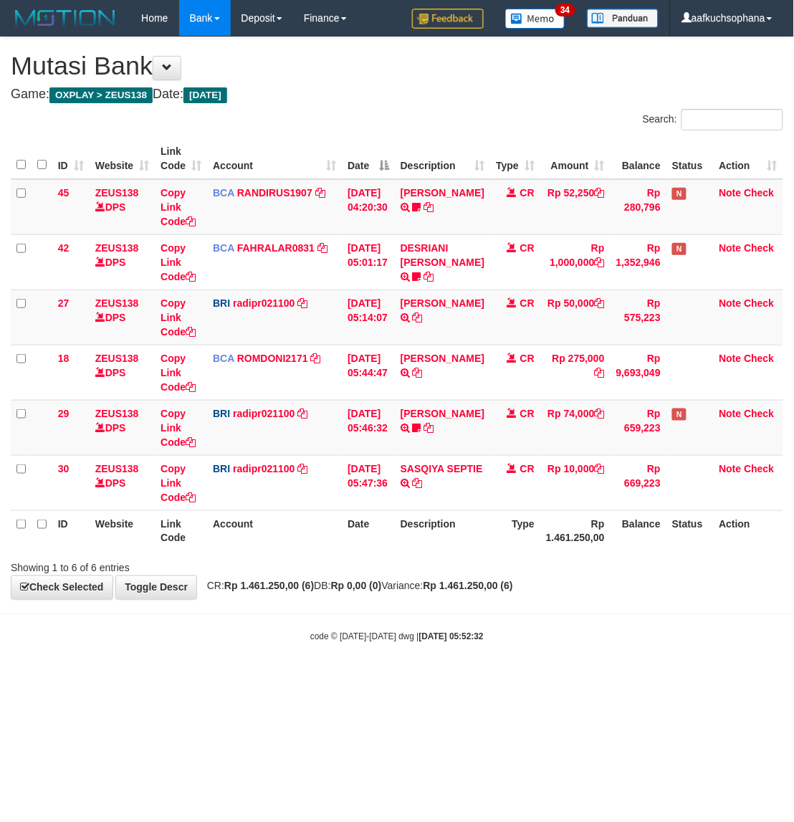
click at [479, 679] on html "Toggle navigation Home Bank Account List Load By Website Group [OXPLAY] ZEUS138…" at bounding box center [397, 339] width 794 height 679
drag, startPoint x: 298, startPoint y: 650, endPoint x: 87, endPoint y: 531, distance: 242.0
click at [295, 654] on body "Toggle navigation Home Bank Account List Load By Website Group [OXPLAY] ZEUS138…" at bounding box center [397, 339] width 794 height 679
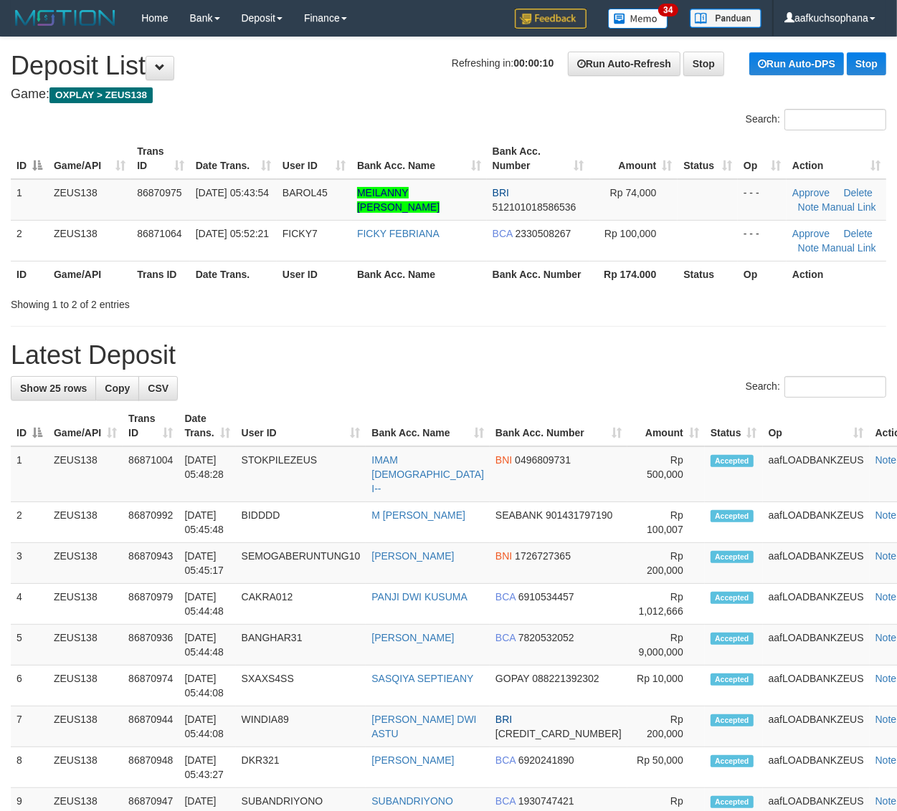
click at [604, 343] on h1 "Latest Deposit" at bounding box center [448, 355] width 875 height 29
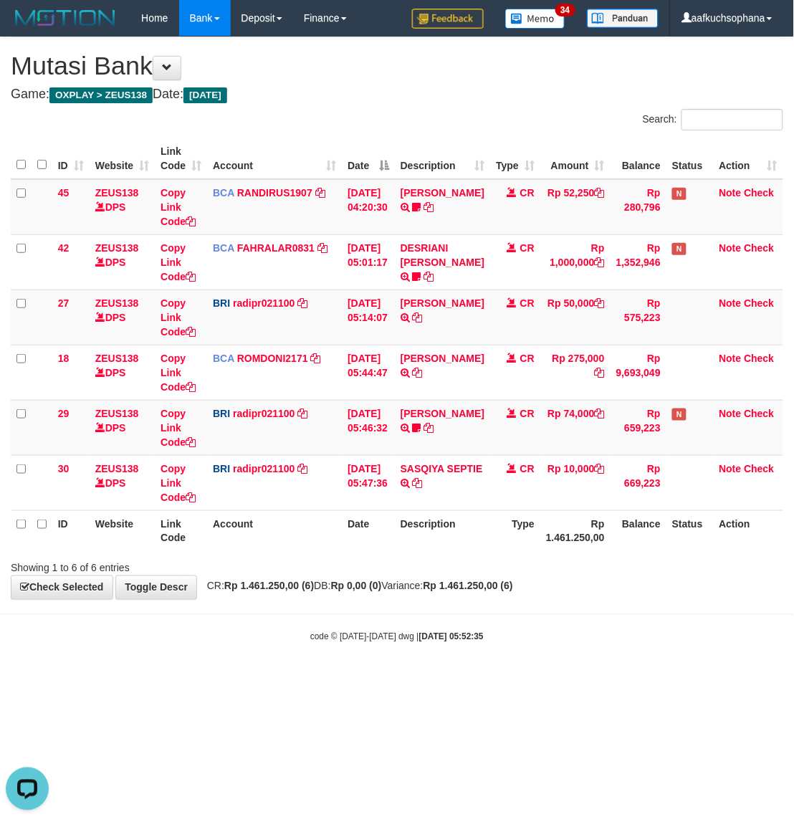
drag, startPoint x: 535, startPoint y: 621, endPoint x: 546, endPoint y: 622, distance: 10.8
click at [535, 622] on body "Toggle navigation Home Bank Account List Load By Website Group [OXPLAY] ZEUS138…" at bounding box center [397, 339] width 794 height 679
click at [588, 604] on body "Toggle navigation Home Bank Account List Load By Website Group [OXPLAY] ZEUS138…" at bounding box center [397, 339] width 794 height 679
drag, startPoint x: 626, startPoint y: 658, endPoint x: 575, endPoint y: 629, distance: 58.8
click at [621, 653] on body "Toggle navigation Home Bank Account List Load By Website Group [OXPLAY] ZEUS138…" at bounding box center [397, 339] width 794 height 679
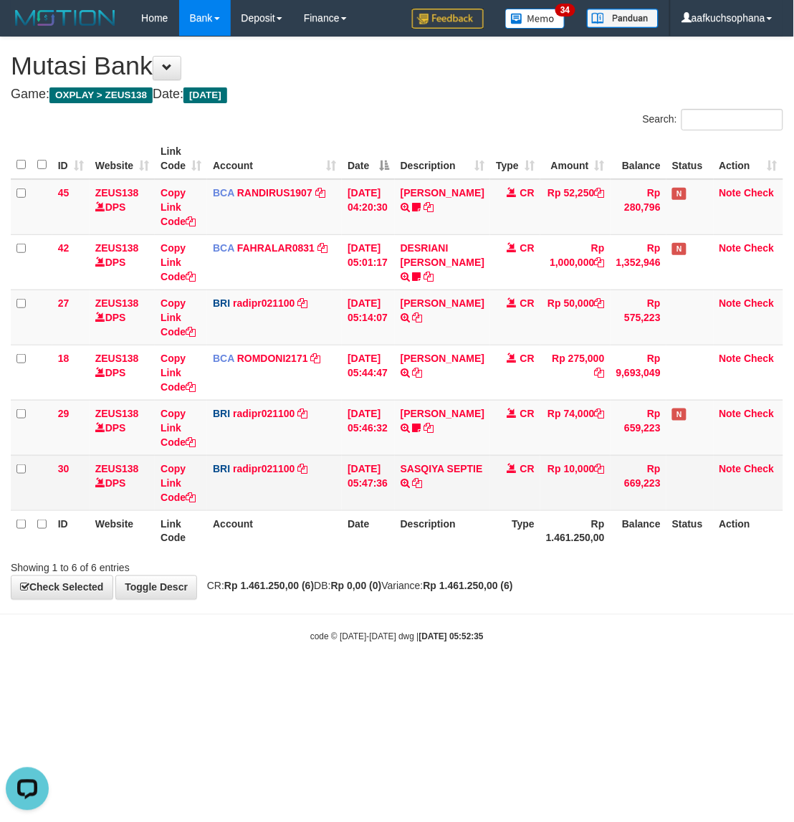
drag, startPoint x: 482, startPoint y: 616, endPoint x: 188, endPoint y: 480, distance: 324.5
click at [482, 615] on body "Toggle navigation Home Bank Account List Load By Website Group [OXPLAY] ZEUS138…" at bounding box center [397, 339] width 794 height 679
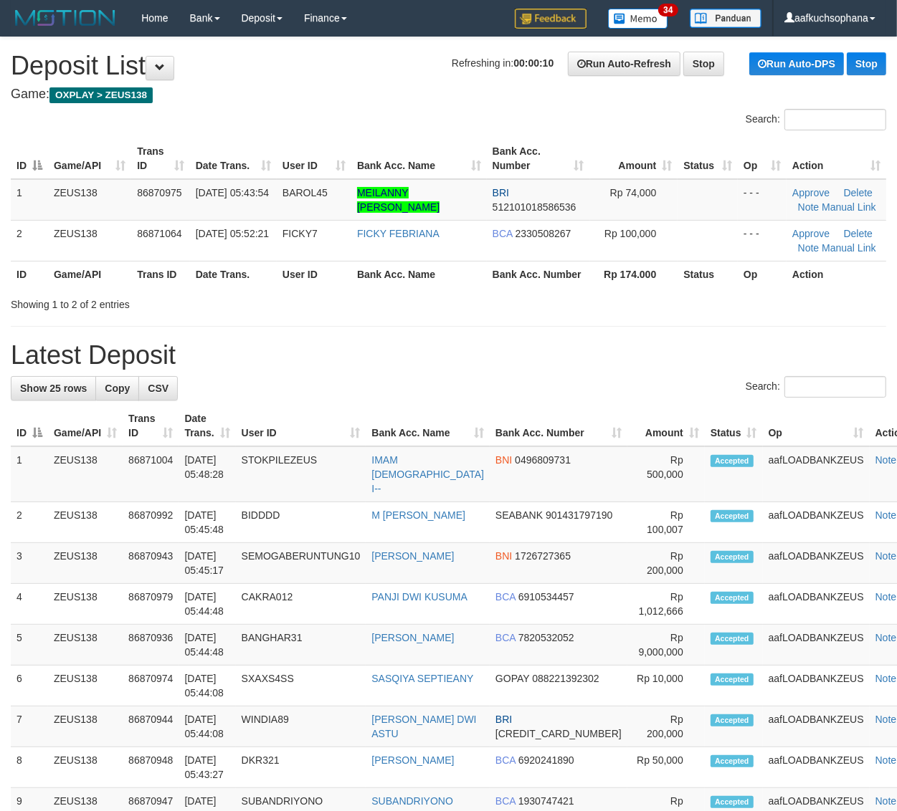
drag, startPoint x: 0, startPoint y: 0, endPoint x: 560, endPoint y: 320, distance: 645.2
click at [560, 320] on div "**********" at bounding box center [448, 807] width 897 height 1541
drag, startPoint x: 560, startPoint y: 320, endPoint x: 755, endPoint y: 359, distance: 198.2
click at [561, 320] on div "**********" at bounding box center [448, 807] width 897 height 1541
click at [617, 345] on h1 "Latest Deposit" at bounding box center [448, 355] width 875 height 29
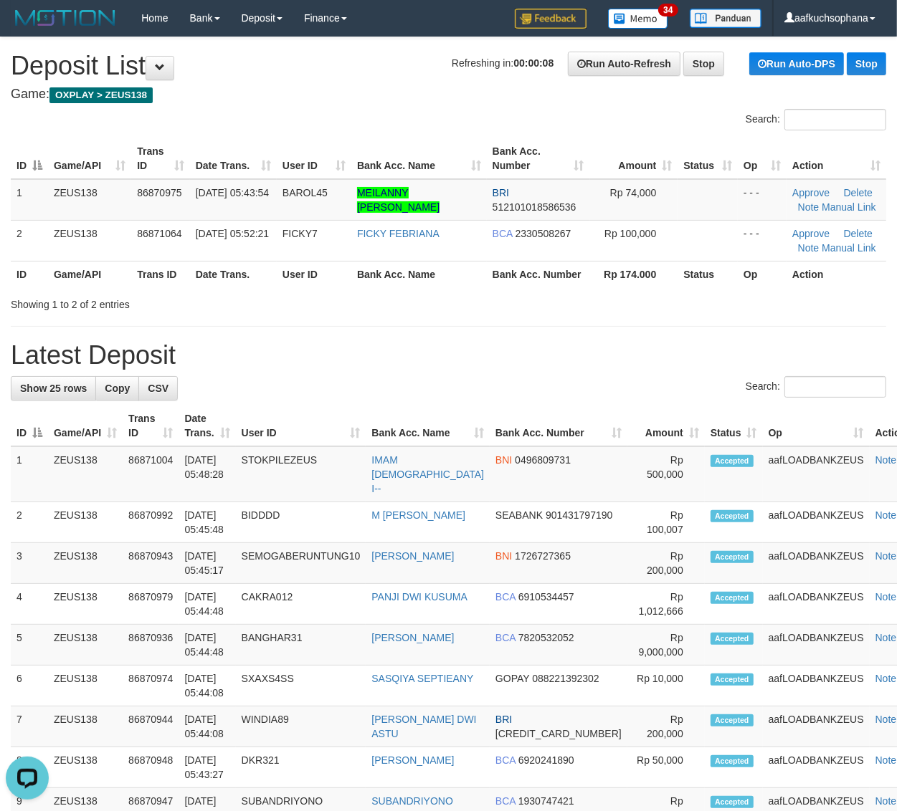
drag, startPoint x: 710, startPoint y: 330, endPoint x: 905, endPoint y: 359, distance: 197.0
click at [715, 330] on div "**********" at bounding box center [448, 807] width 897 height 1541
drag, startPoint x: 697, startPoint y: 324, endPoint x: 907, endPoint y: 413, distance: 228.7
click at [719, 333] on div "**********" at bounding box center [448, 807] width 897 height 1541
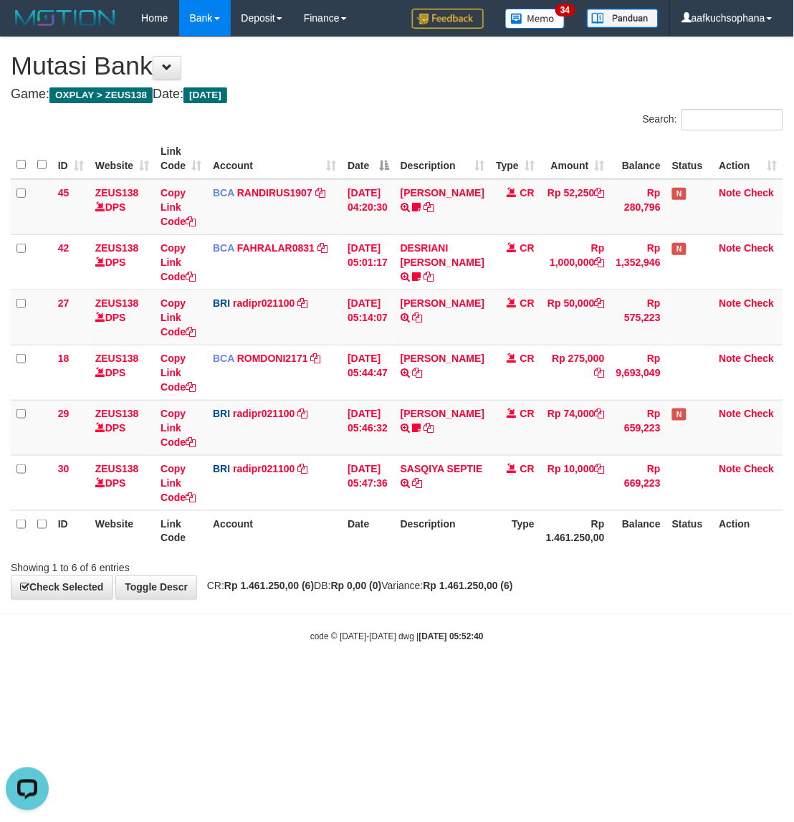
click at [271, 654] on body "Toggle navigation Home Bank Account List Load By Website Group [OXPLAY] ZEUS138…" at bounding box center [397, 339] width 794 height 679
click at [486, 639] on body "Toggle navigation Home Bank Account List Load By Website Group [OXPLAY] ZEUS138…" at bounding box center [397, 339] width 794 height 679
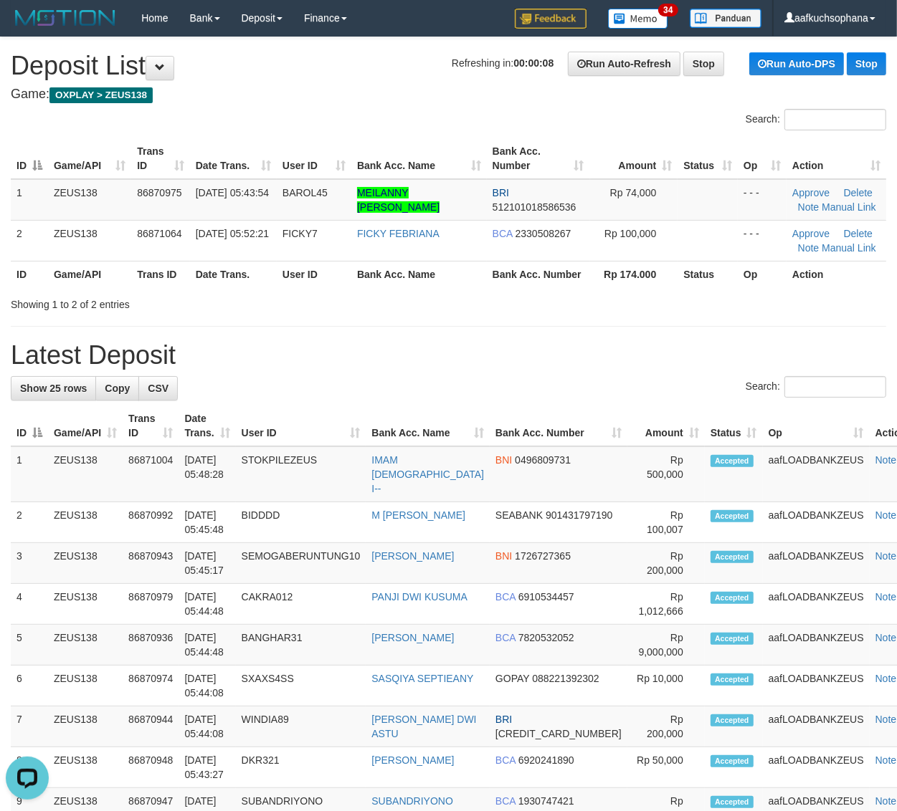
drag, startPoint x: 656, startPoint y: 292, endPoint x: 833, endPoint y: 385, distance: 199.4
click at [659, 295] on div "Showing 1 to 2 of 2 entries" at bounding box center [448, 302] width 897 height 20
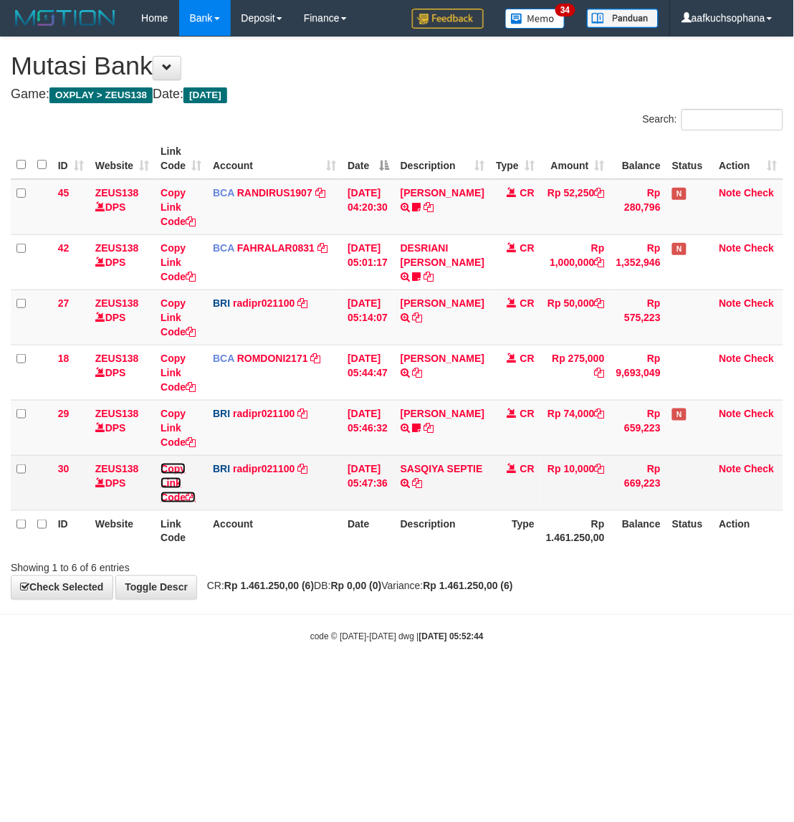
click at [192, 495] on icon at bounding box center [191, 497] width 10 height 10
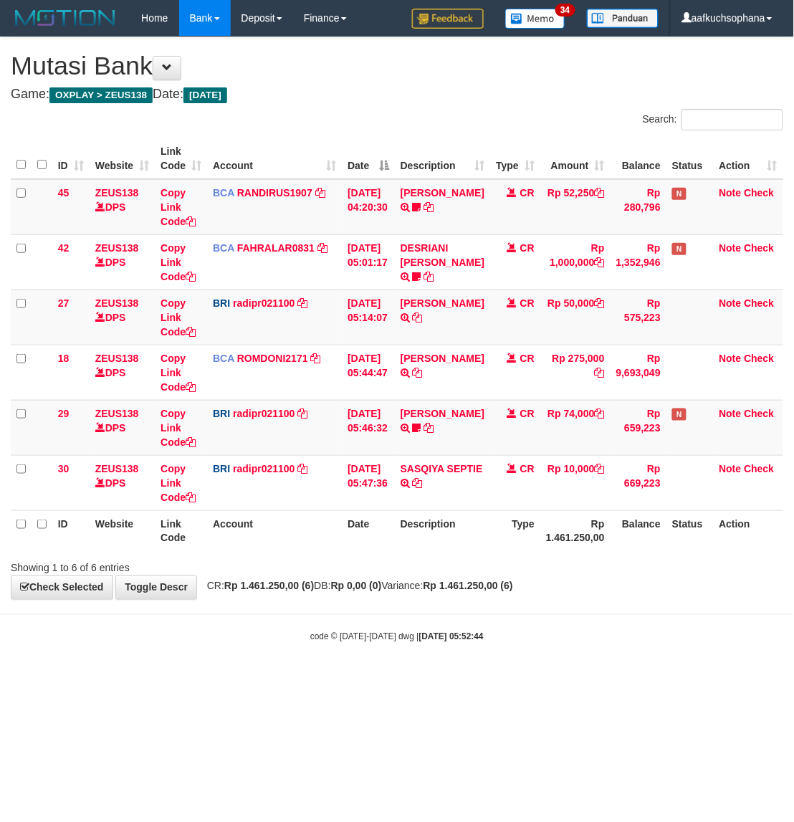
scroll to position [180, 0]
click at [366, 656] on body "Toggle navigation Home Bank Account List Load By Website Group [OXPLAY] ZEUS138…" at bounding box center [397, 339] width 794 height 679
click at [388, 601] on body "Toggle navigation Home Bank Account List Load By Website Group [OXPLAY] ZEUS138…" at bounding box center [397, 339] width 794 height 679
drag, startPoint x: 191, startPoint y: 495, endPoint x: 4, endPoint y: 429, distance: 198.6
click at [190, 495] on icon at bounding box center [191, 497] width 10 height 10
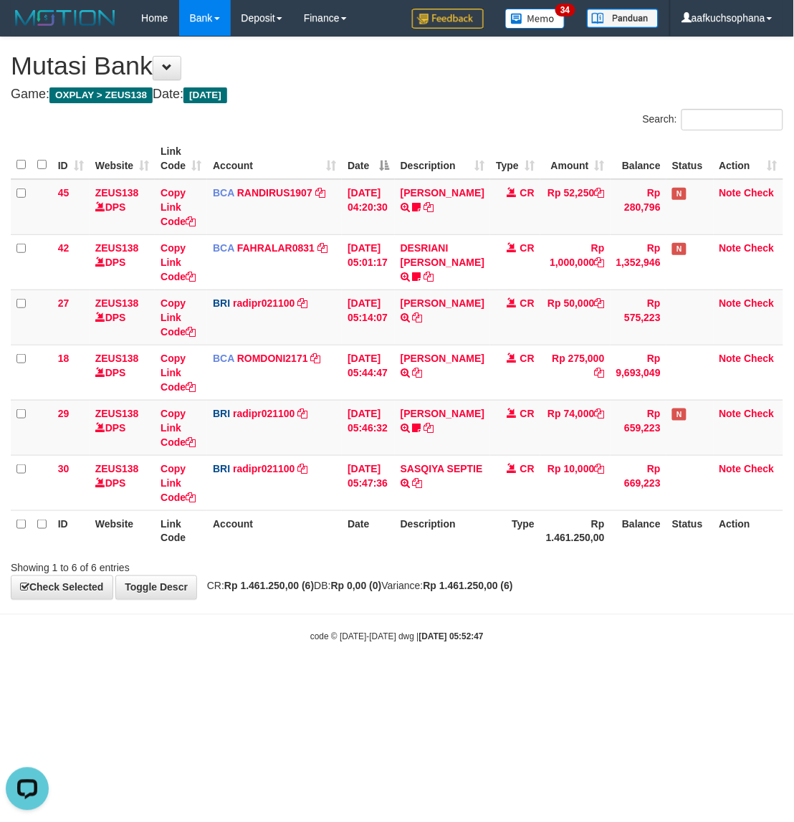
scroll to position [196, 0]
drag, startPoint x: 344, startPoint y: 581, endPoint x: 260, endPoint y: 545, distance: 91.5
click at [344, 581] on div "**********" at bounding box center [397, 318] width 794 height 562
drag, startPoint x: 586, startPoint y: 613, endPoint x: 181, endPoint y: 452, distance: 435.9
click at [481, 558] on body "Toggle navigation Home Bank Account List Load By Website Group [OXPLAY] ZEUS138…" at bounding box center [397, 339] width 794 height 679
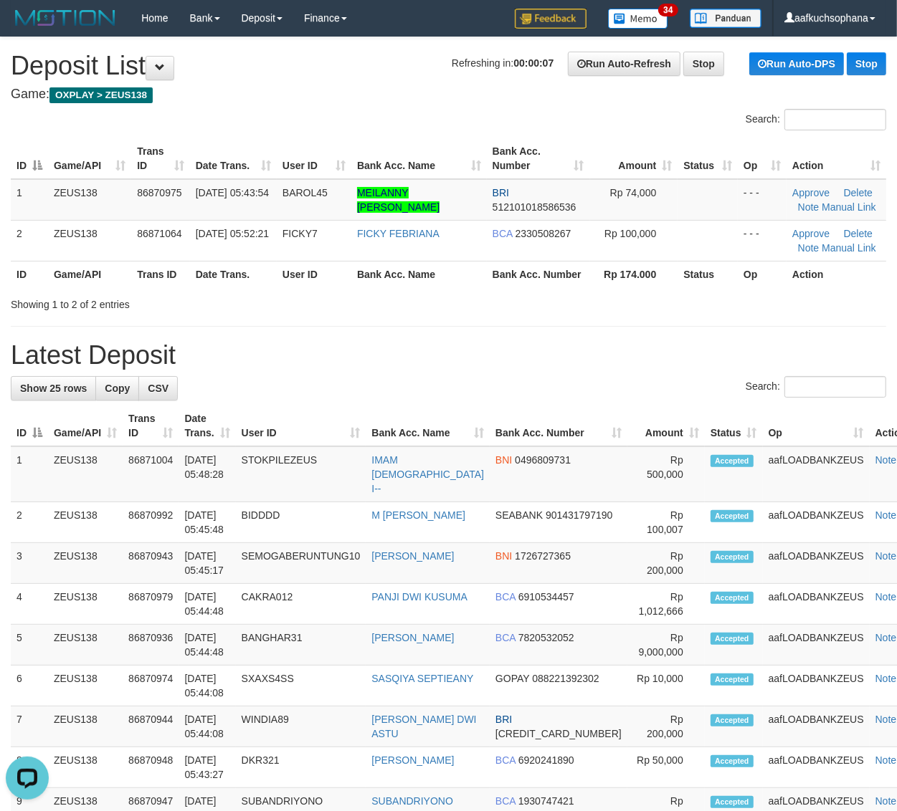
click at [589, 341] on h1 "Latest Deposit" at bounding box center [448, 355] width 875 height 29
click at [625, 375] on div "**********" at bounding box center [448, 807] width 897 height 1541
click at [599, 364] on h1 "Latest Deposit" at bounding box center [448, 355] width 875 height 29
click at [598, 363] on h1 "Latest Deposit" at bounding box center [448, 355] width 875 height 29
click at [613, 362] on h1 "Latest Deposit" at bounding box center [448, 355] width 875 height 29
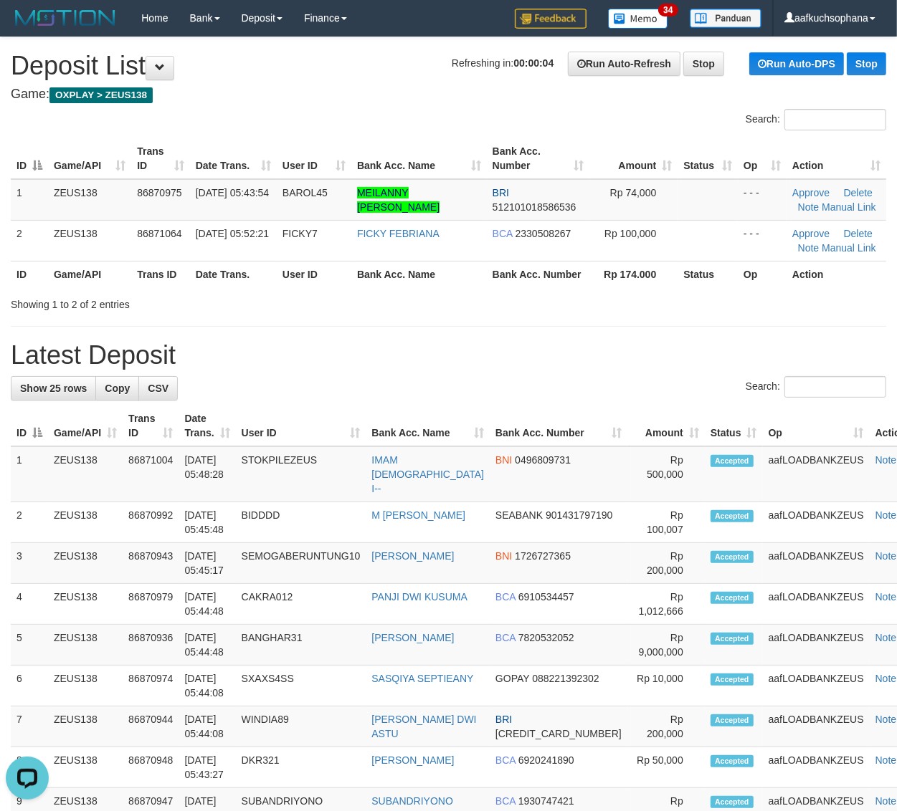
click at [608, 337] on div "**********" at bounding box center [448, 807] width 897 height 1541
click at [610, 331] on div "**********" at bounding box center [448, 807] width 897 height 1541
drag, startPoint x: 636, startPoint y: 348, endPoint x: 654, endPoint y: 377, distance: 34.8
click at [636, 348] on h1 "Latest Deposit" at bounding box center [448, 355] width 875 height 29
click at [590, 299] on div "Showing 1 to 2 of 2 entries" at bounding box center [448, 302] width 897 height 20
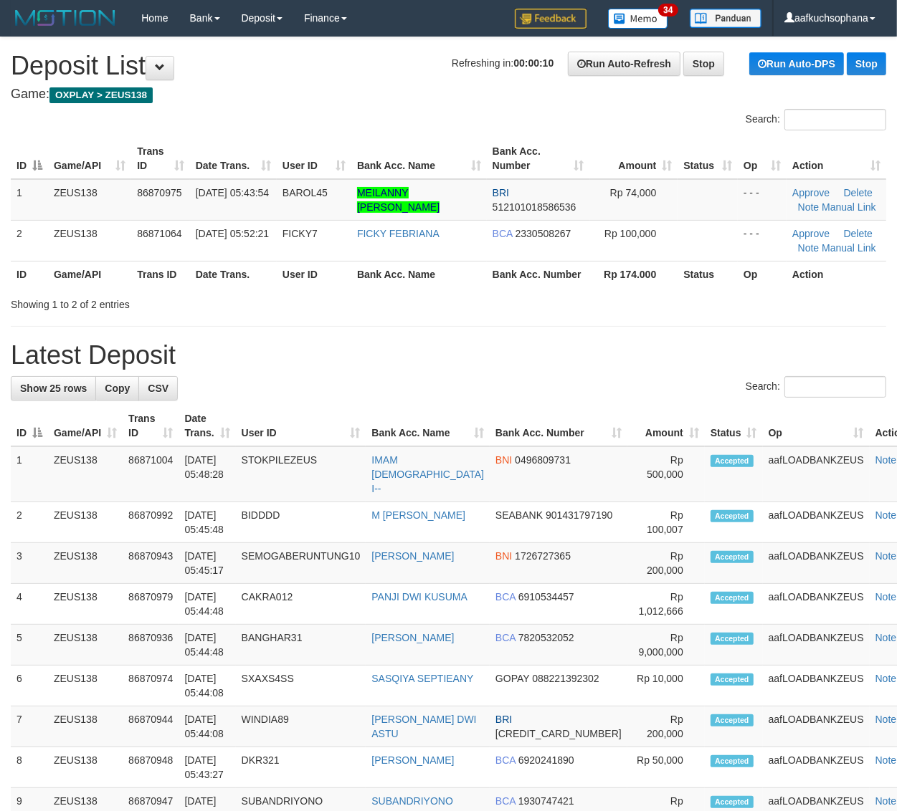
click at [570, 339] on div "**********" at bounding box center [448, 807] width 897 height 1541
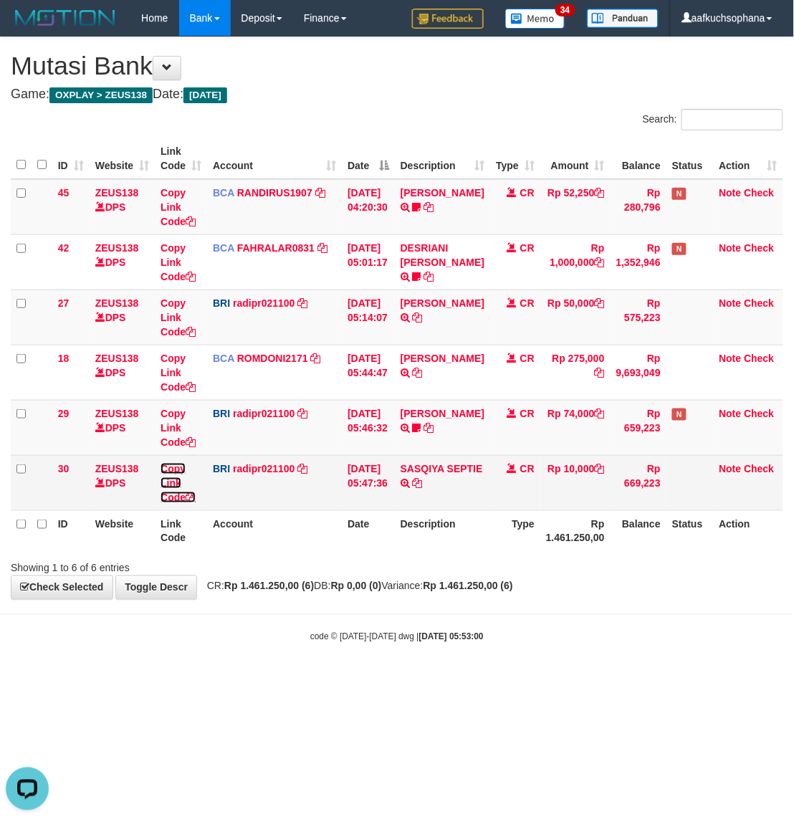
click at [194, 492] on icon at bounding box center [191, 497] width 10 height 10
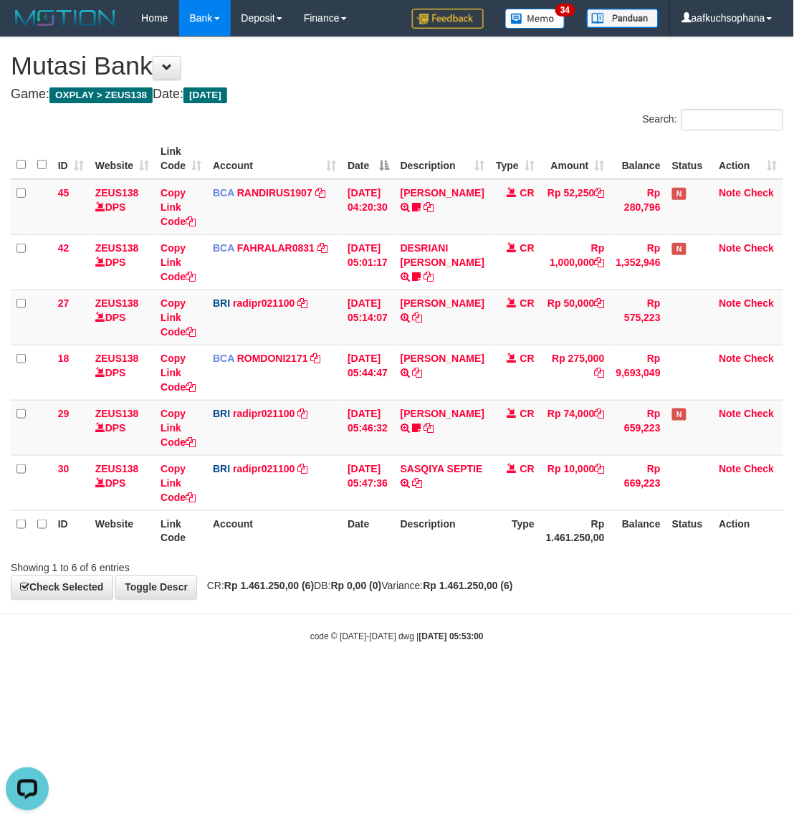
drag, startPoint x: 330, startPoint y: 613, endPoint x: 0, endPoint y: 462, distance: 362.7
click at [326, 611] on body "Toggle navigation Home Bank Account List Load By Website Group [OXPLAY] ZEUS138…" at bounding box center [397, 339] width 794 height 679
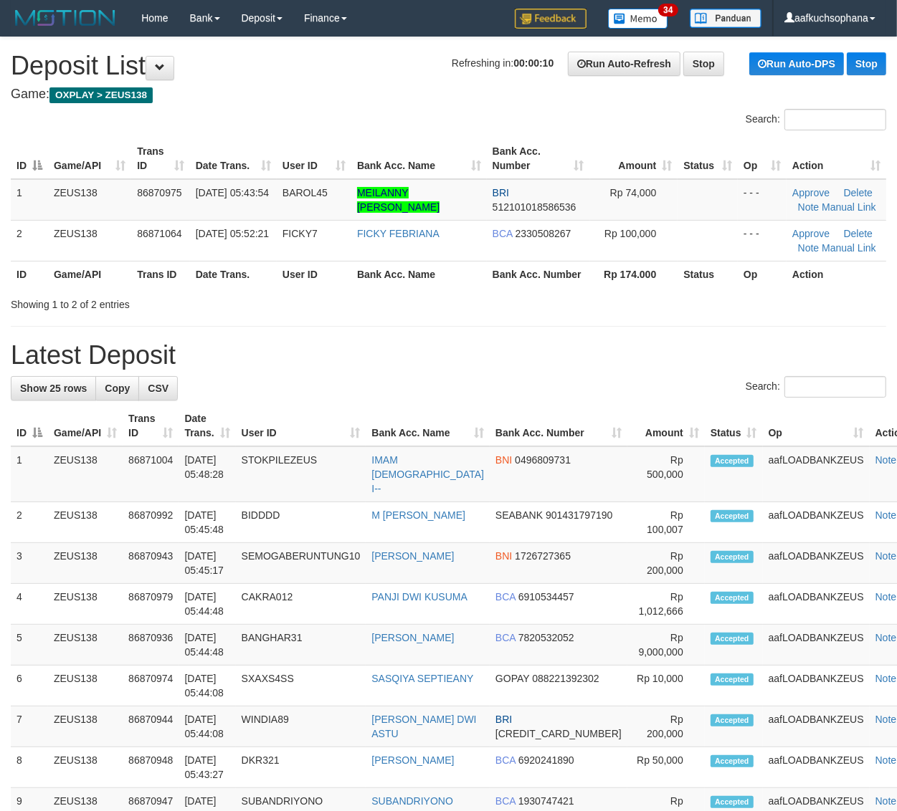
click at [500, 310] on div "Showing 1 to 2 of 2 entries" at bounding box center [448, 302] width 897 height 20
click at [507, 310] on div "Showing 1 to 2 of 2 entries" at bounding box center [448, 302] width 897 height 20
click at [597, 313] on div "**********" at bounding box center [448, 807] width 897 height 1541
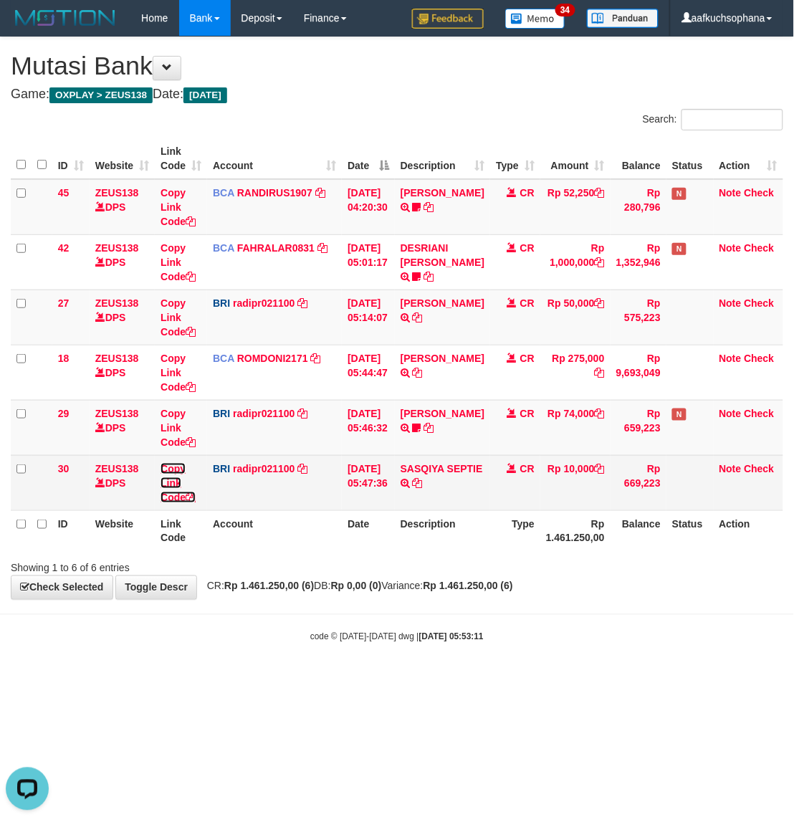
click at [194, 497] on icon at bounding box center [191, 497] width 10 height 10
click at [192, 497] on icon at bounding box center [191, 497] width 10 height 10
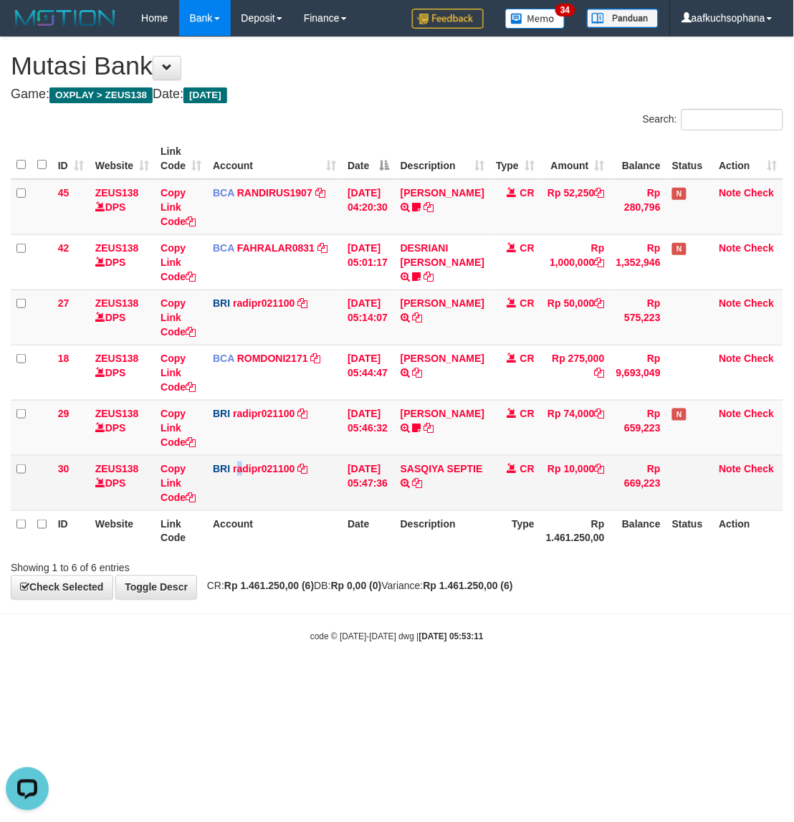
click at [233, 481] on td "BRI radipr021100 DPS REYNALDI ADI PRATAMA mutasi_20250901_3774 | 30 mutasi_2025…" at bounding box center [274, 482] width 135 height 55
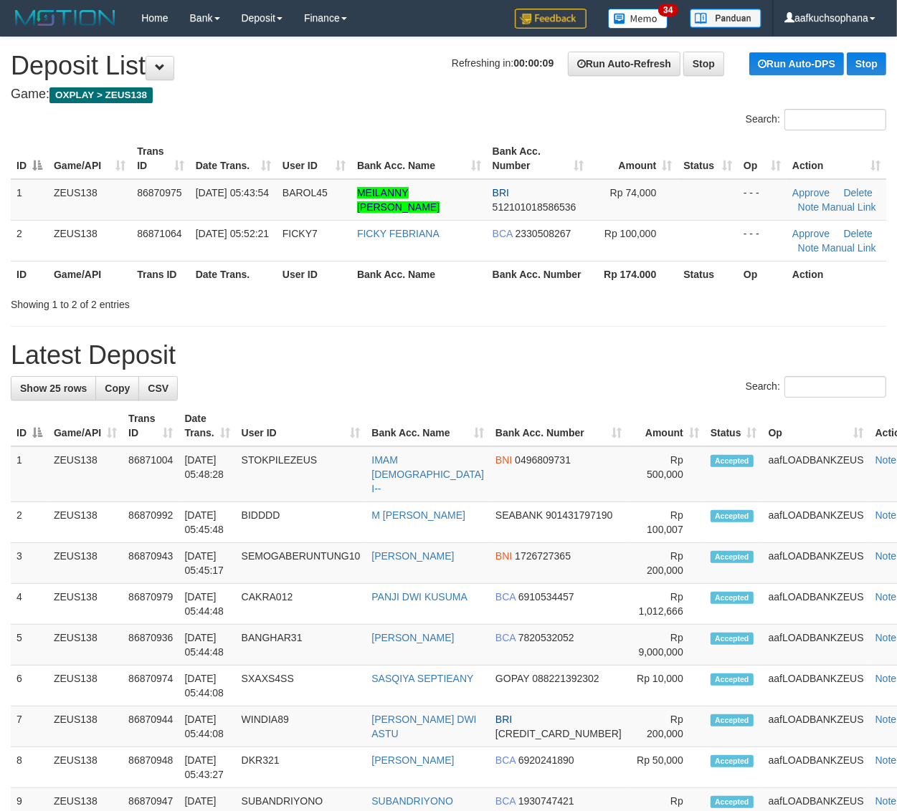
click at [654, 353] on h1 "Latest Deposit" at bounding box center [448, 355] width 875 height 29
click at [647, 350] on h1 "Latest Deposit" at bounding box center [448, 355] width 875 height 29
click at [622, 338] on div "**********" at bounding box center [448, 807] width 897 height 1541
click at [609, 333] on div "**********" at bounding box center [448, 807] width 897 height 1541
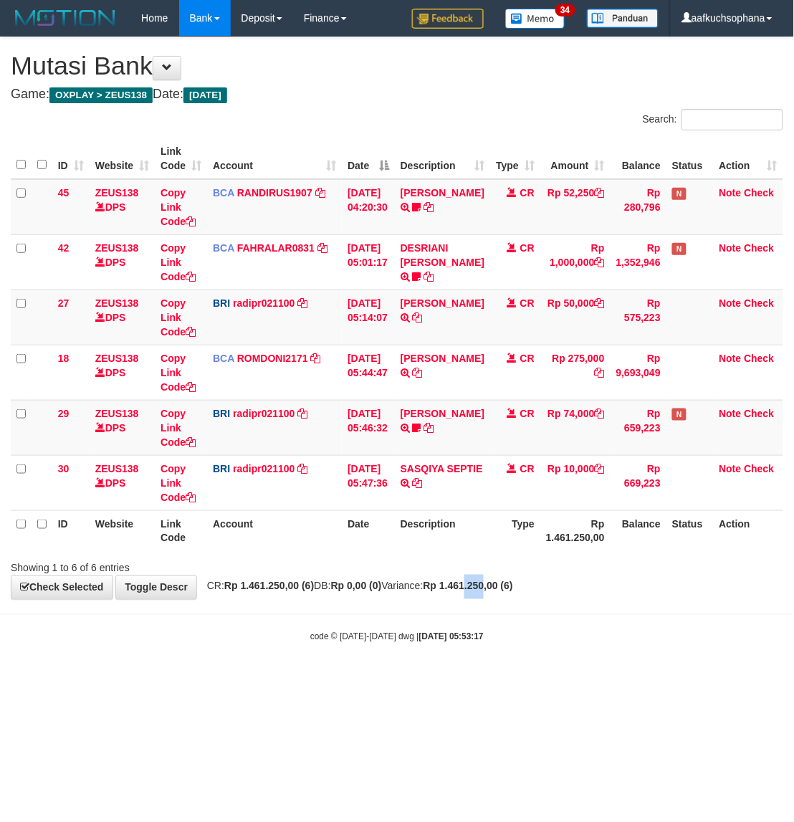
click at [522, 599] on div "**********" at bounding box center [397, 318] width 794 height 562
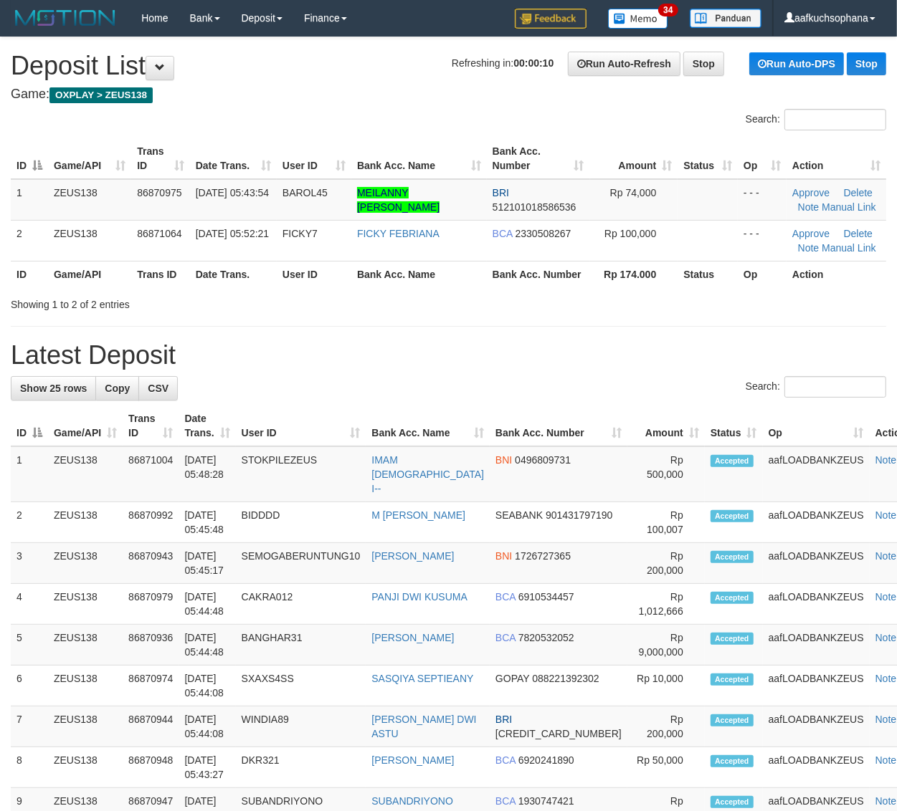
drag, startPoint x: 588, startPoint y: 310, endPoint x: 725, endPoint y: 352, distance: 144.0
click at [588, 310] on div "Showing 1 to 2 of 2 entries" at bounding box center [448, 302] width 897 height 20
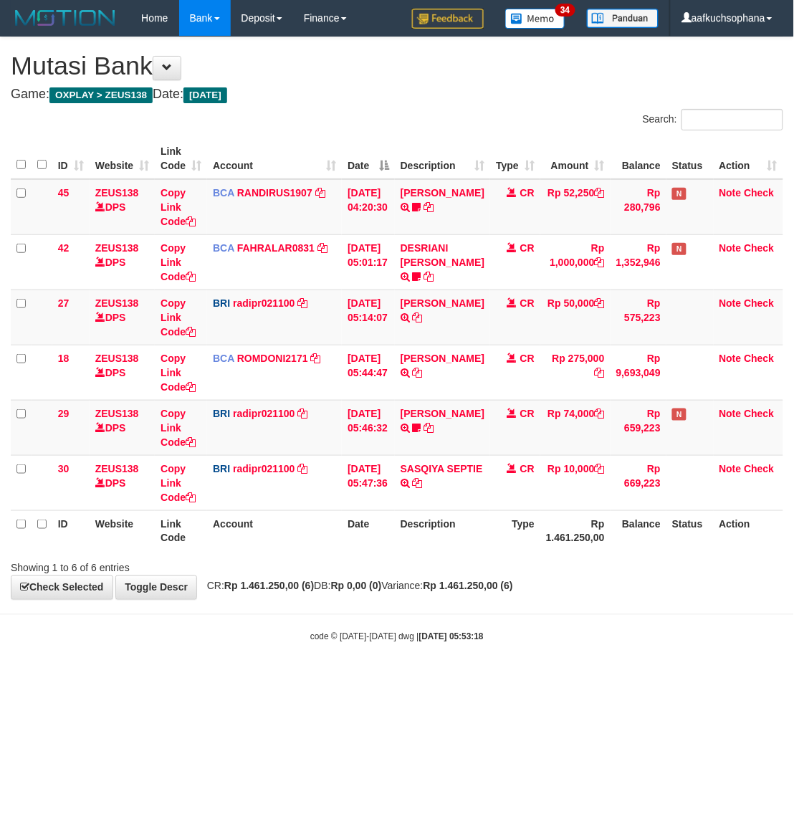
click at [688, 618] on body "Toggle navigation Home Bank Account List Load By Website Group [OXPLAY] ZEUS138…" at bounding box center [397, 339] width 794 height 679
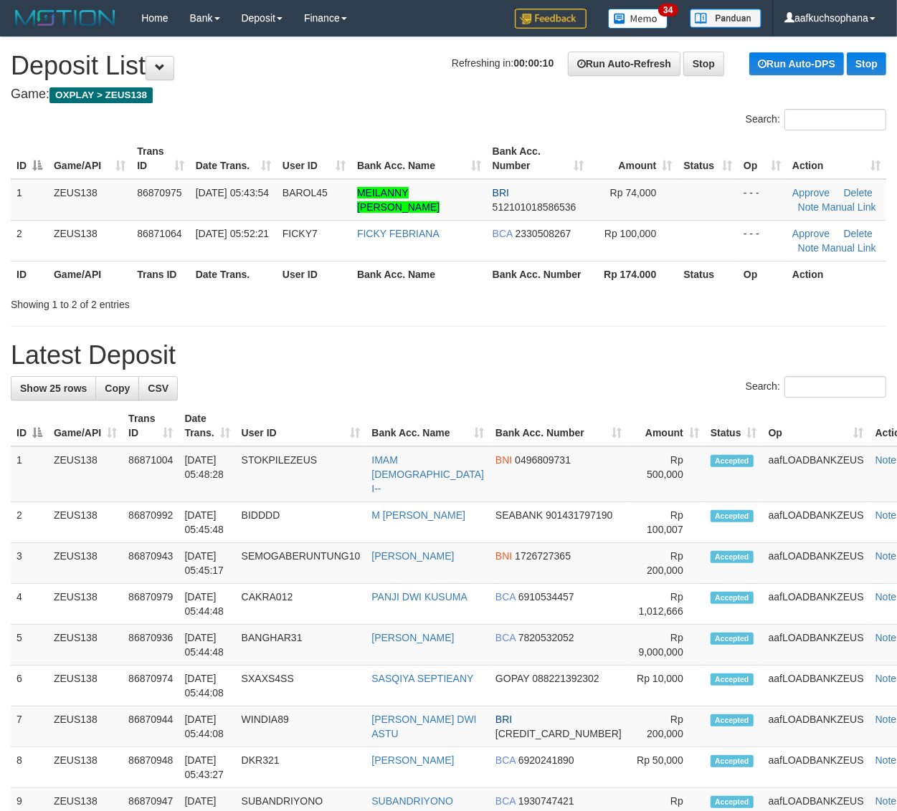
click at [652, 312] on div "**********" at bounding box center [448, 807] width 897 height 1541
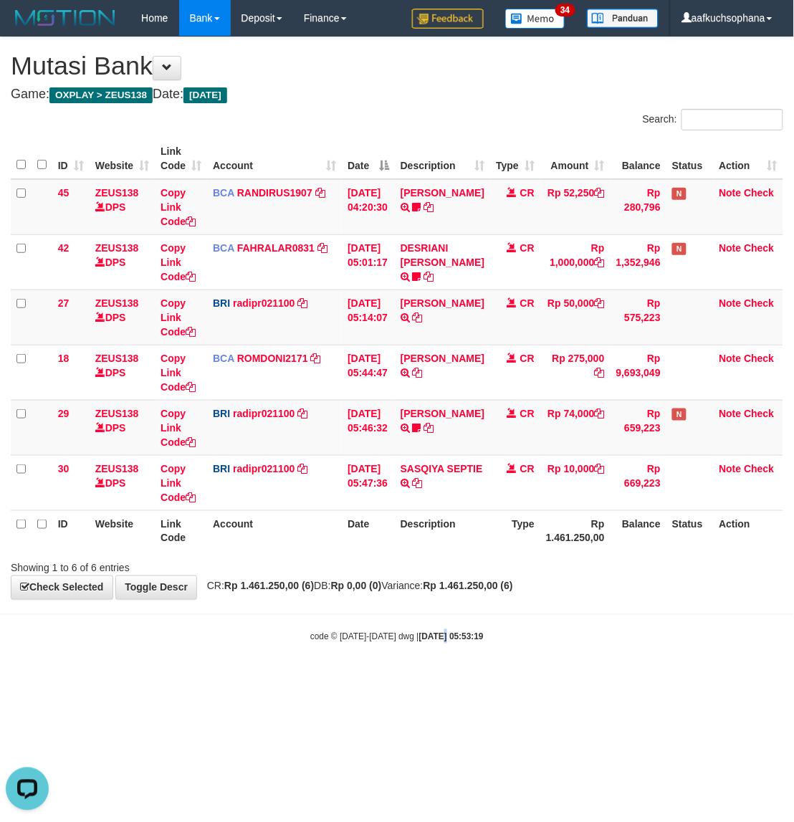
drag, startPoint x: 431, startPoint y: 792, endPoint x: 425, endPoint y: 785, distance: 9.2
click at [434, 679] on html "Toggle navigation Home Bank Account List Load By Website Group [OXPLAY] ZEUS138…" at bounding box center [397, 339] width 794 height 679
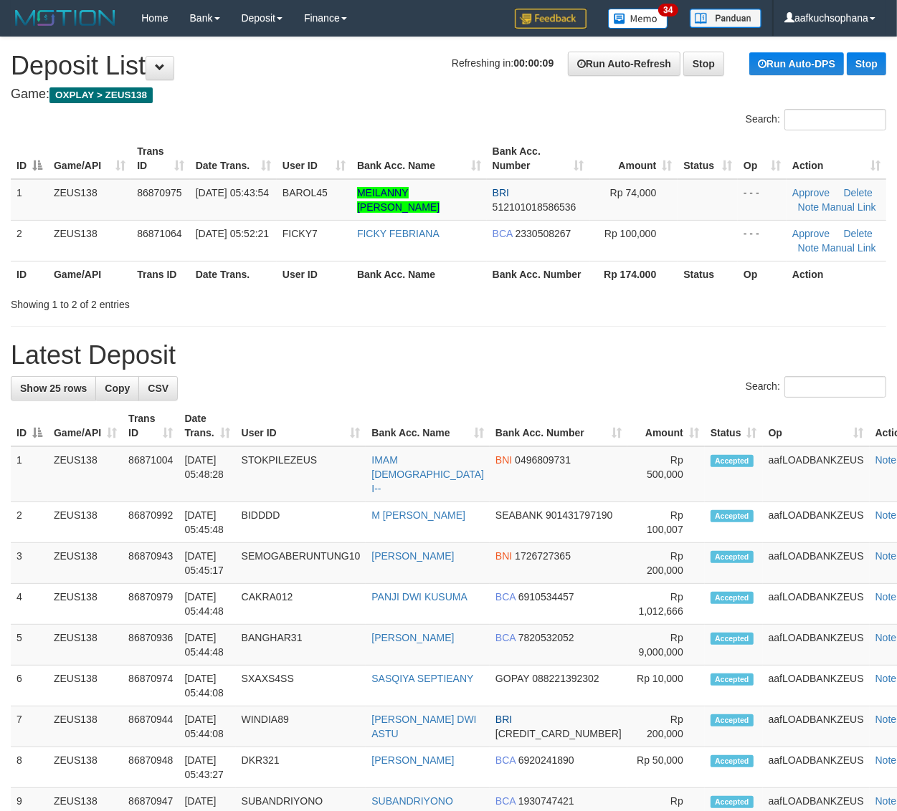
click at [639, 355] on h1 "Latest Deposit" at bounding box center [448, 355] width 875 height 29
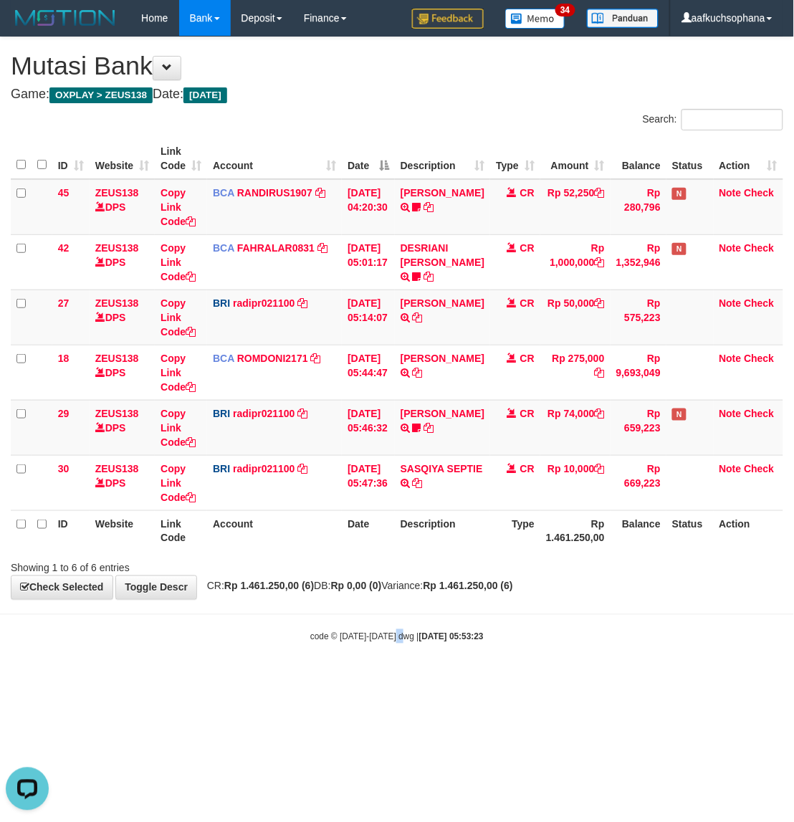
drag, startPoint x: 403, startPoint y: 690, endPoint x: 369, endPoint y: 664, distance: 42.9
click at [391, 679] on html "Toggle navigation Home Bank Account List Load By Website Group [OXPLAY] ZEUS138…" at bounding box center [397, 339] width 794 height 679
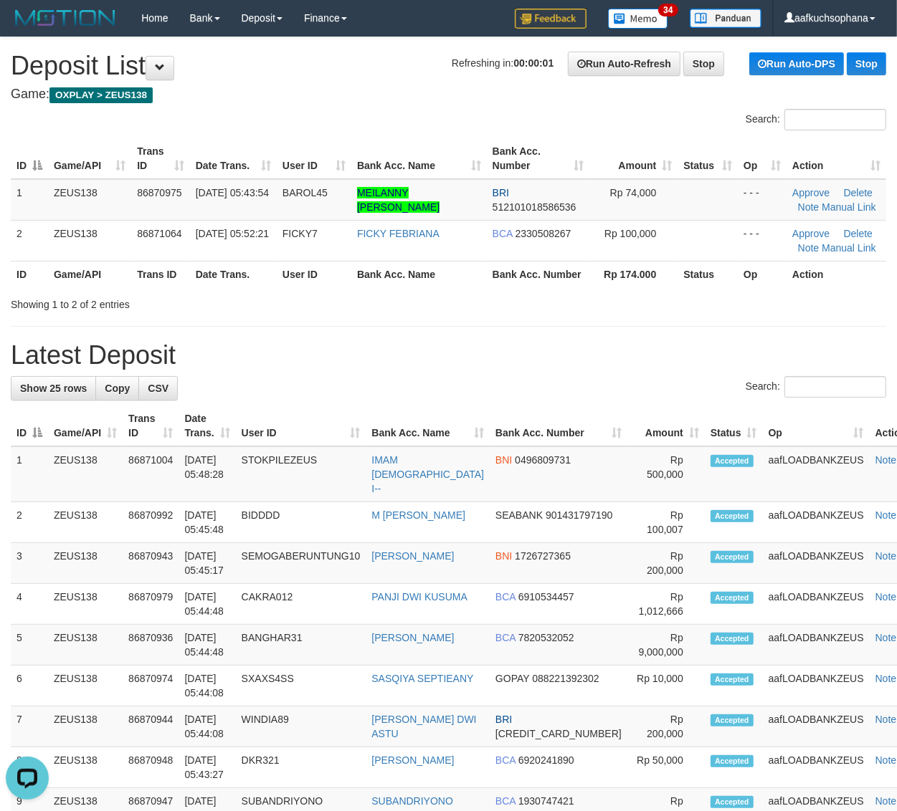
drag, startPoint x: 620, startPoint y: 327, endPoint x: 905, endPoint y: 359, distance: 287.1
click at [621, 327] on div "**********" at bounding box center [448, 807] width 897 height 1541
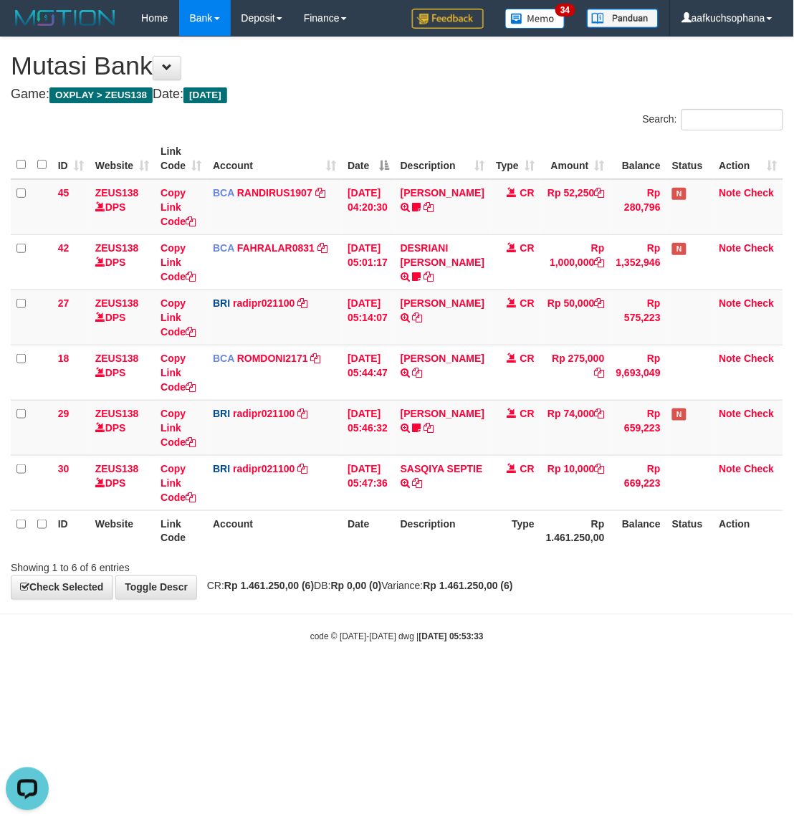
drag, startPoint x: 405, startPoint y: 550, endPoint x: 792, endPoint y: 467, distance: 395.8
click at [406, 550] on th "Description" at bounding box center [442, 530] width 95 height 41
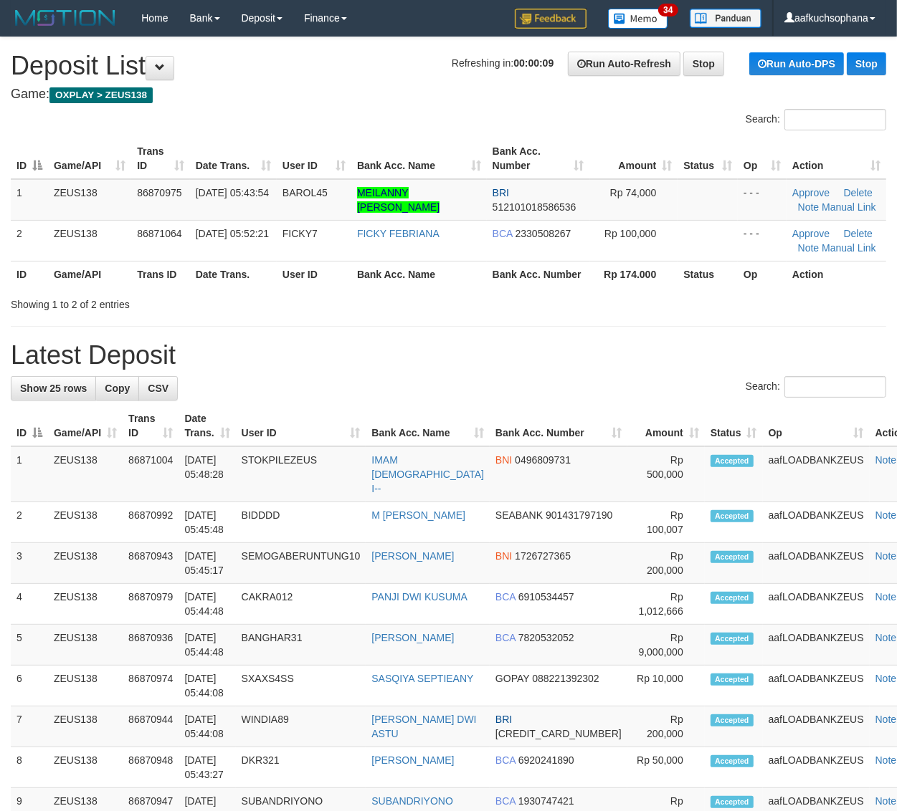
click at [559, 310] on div "Showing 1 to 2 of 2 entries" at bounding box center [448, 302] width 897 height 20
click at [527, 337] on div "**********" at bounding box center [448, 807] width 897 height 1541
click at [714, 300] on div "Showing 1 to 2 of 2 entries" at bounding box center [448, 302] width 897 height 20
click at [550, 338] on div "**********" at bounding box center [448, 807] width 897 height 1541
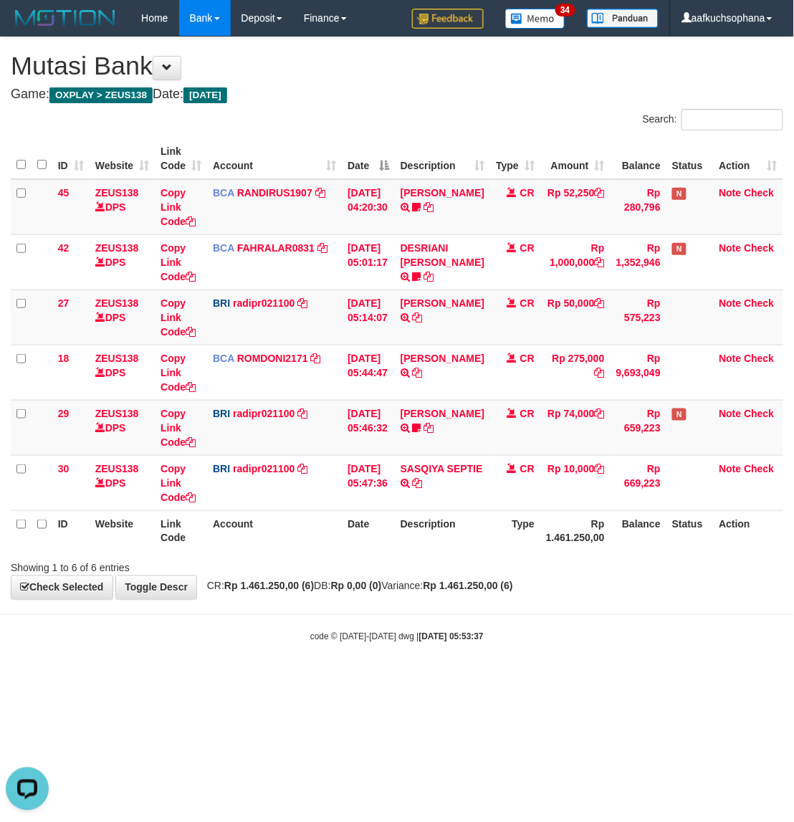
drag, startPoint x: 135, startPoint y: 671, endPoint x: 199, endPoint y: 700, distance: 70.9
click at [131, 668] on body "Toggle navigation Home Bank Account List Load By Website Group [OXPLAY] ZEUS138…" at bounding box center [397, 339] width 794 height 679
click at [568, 646] on body "Toggle navigation Home Bank Account List Load By Website Group [OXPLAY] ZEUS138…" at bounding box center [397, 339] width 794 height 679
click at [474, 649] on body "Toggle navigation Home Bank Account List Load By Website Group [OXPLAY] ZEUS138…" at bounding box center [397, 339] width 794 height 679
click at [421, 663] on body "Toggle navigation Home Bank Account List Load By Website Group [OXPLAY] ZEUS138…" at bounding box center [397, 339] width 794 height 679
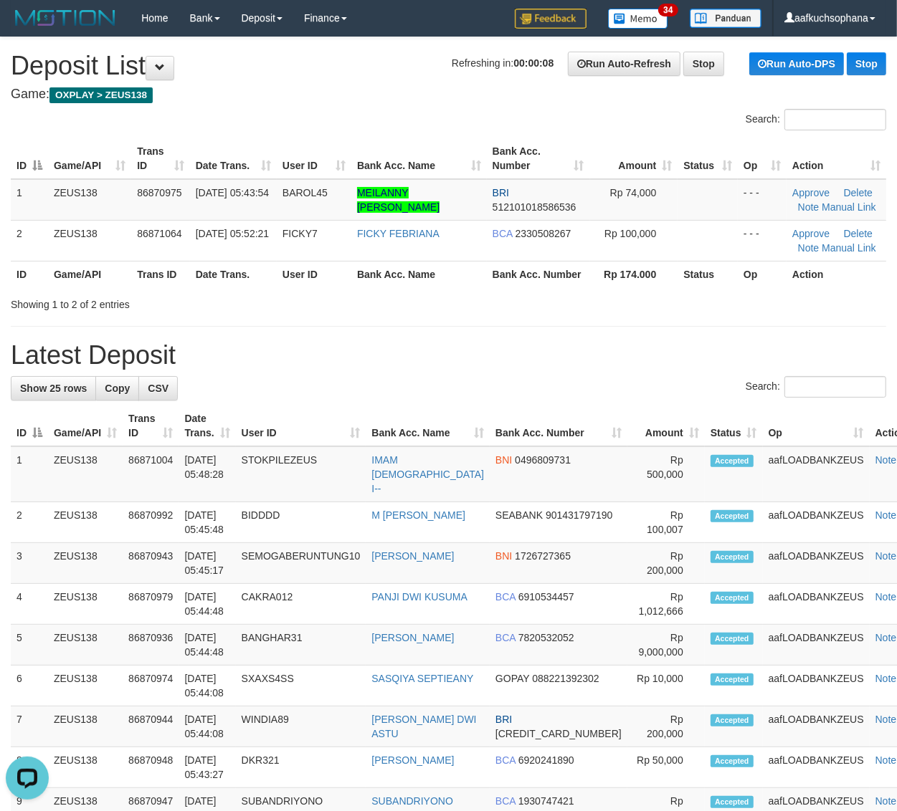
drag, startPoint x: 608, startPoint y: 348, endPoint x: 636, endPoint y: 355, distance: 28.9
click at [610, 348] on h1 "Latest Deposit" at bounding box center [448, 355] width 875 height 29
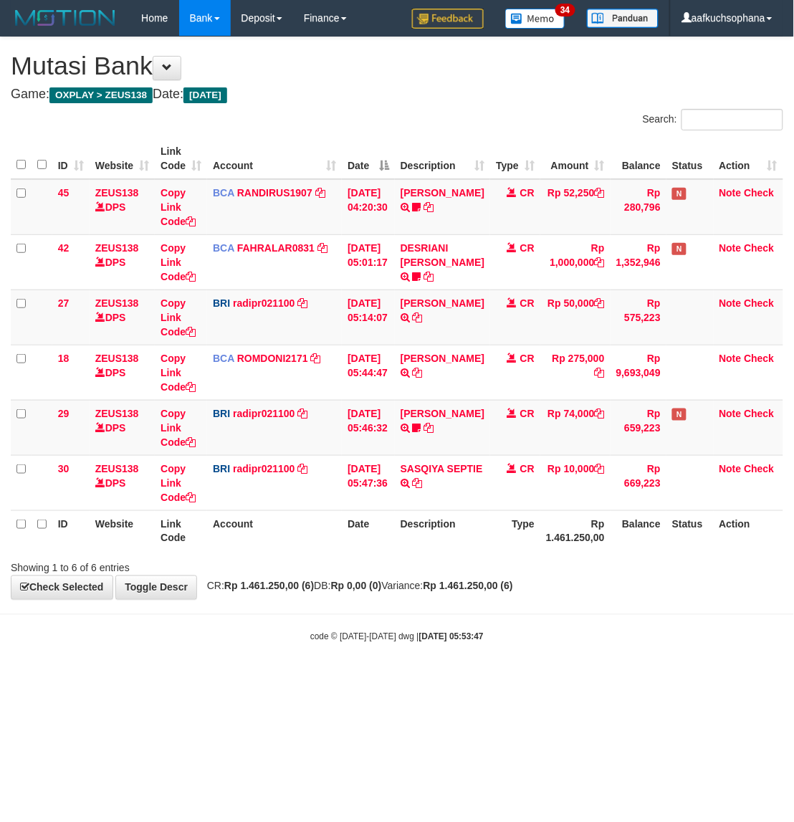
drag, startPoint x: 118, startPoint y: 747, endPoint x: 242, endPoint y: 699, distance: 133.0
click at [133, 679] on html "Toggle navigation Home Bank Account List Load By Website Group [OXPLAY] ZEUS138…" at bounding box center [397, 339] width 794 height 679
click at [280, 679] on html "Toggle navigation Home Bank Account List Load By Website Group [OXPLAY] ZEUS138…" at bounding box center [397, 339] width 794 height 679
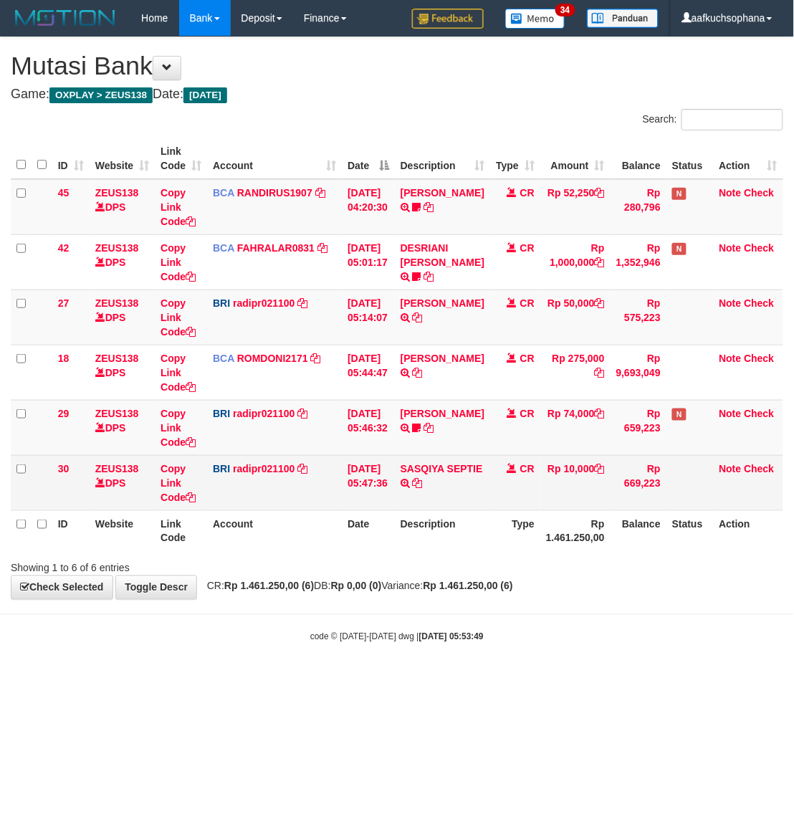
click at [475, 636] on strong "2025/09/01 05:53:49" at bounding box center [451, 637] width 65 height 10
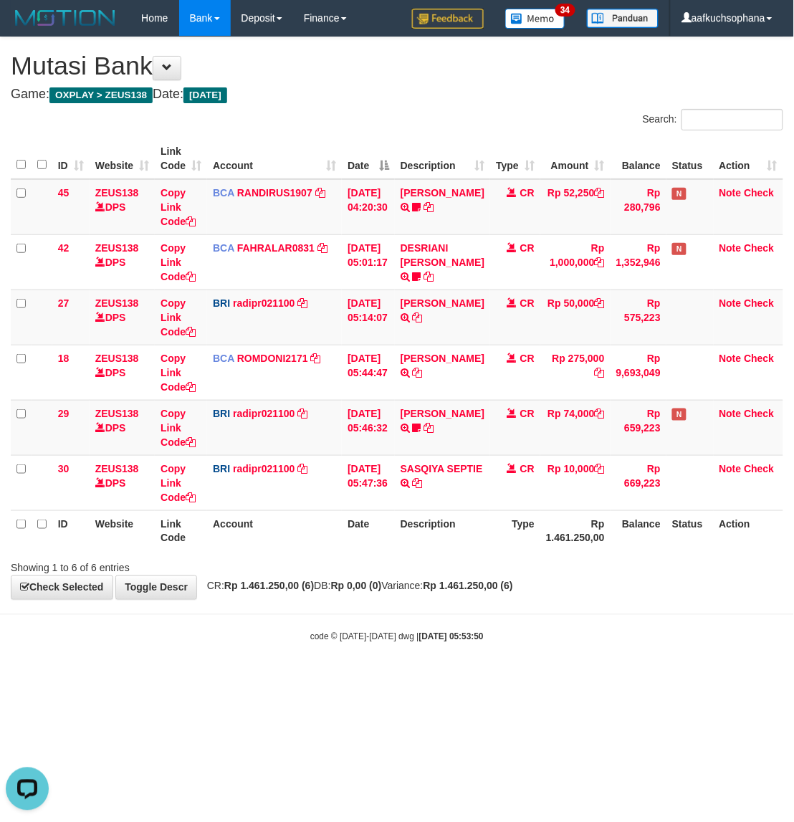
click at [345, 644] on div "code © [DATE]-[DATE] dwg | [DATE] 05:53:50" at bounding box center [397, 636] width 794 height 14
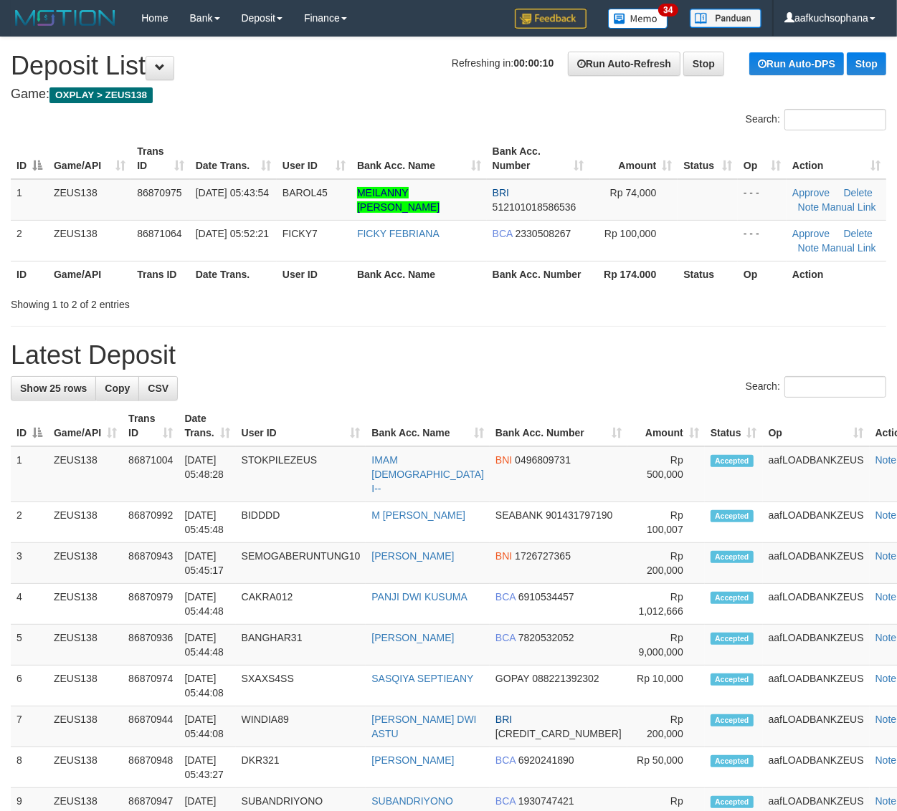
drag, startPoint x: 0, startPoint y: 0, endPoint x: 582, endPoint y: 323, distance: 665.3
click at [582, 323] on div "**********" at bounding box center [448, 807] width 897 height 1541
drag, startPoint x: 573, startPoint y: 342, endPoint x: 746, endPoint y: 389, distance: 179.1
click at [578, 342] on h1 "Latest Deposit" at bounding box center [448, 355] width 875 height 29
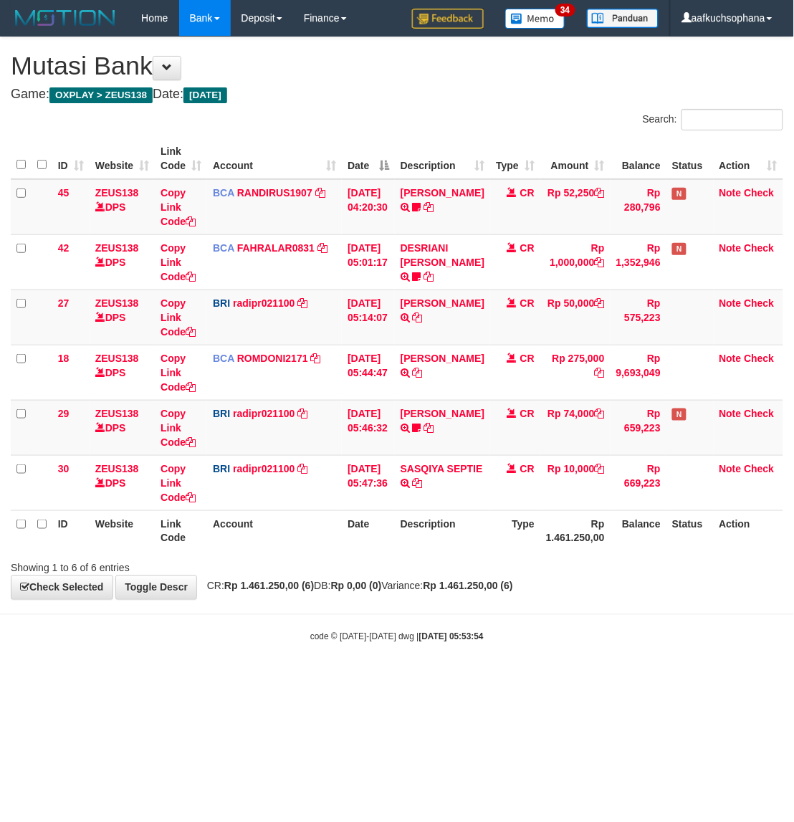
click at [497, 636] on div "code © [DATE]-[DATE] dwg | [DATE] 05:53:54" at bounding box center [397, 636] width 794 height 14
click at [606, 679] on html "Toggle navigation Home Bank Account List Load By Website Group [OXPLAY] ZEUS138…" at bounding box center [397, 339] width 794 height 679
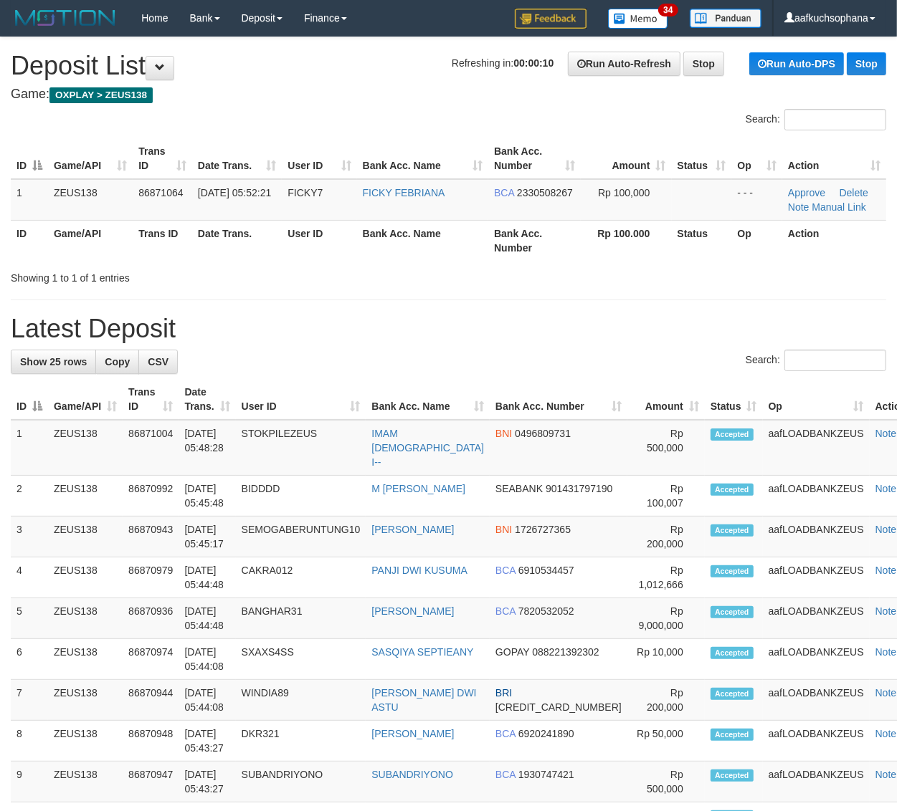
drag, startPoint x: 596, startPoint y: 327, endPoint x: 674, endPoint y: 316, distance: 78.1
click at [596, 326] on h1 "Latest Deposit" at bounding box center [448, 329] width 875 height 29
drag, startPoint x: 570, startPoint y: 298, endPoint x: 907, endPoint y: 363, distance: 343.1
click at [572, 300] on hr at bounding box center [448, 300] width 875 height 1
drag, startPoint x: 631, startPoint y: 289, endPoint x: 738, endPoint y: 319, distance: 111.6
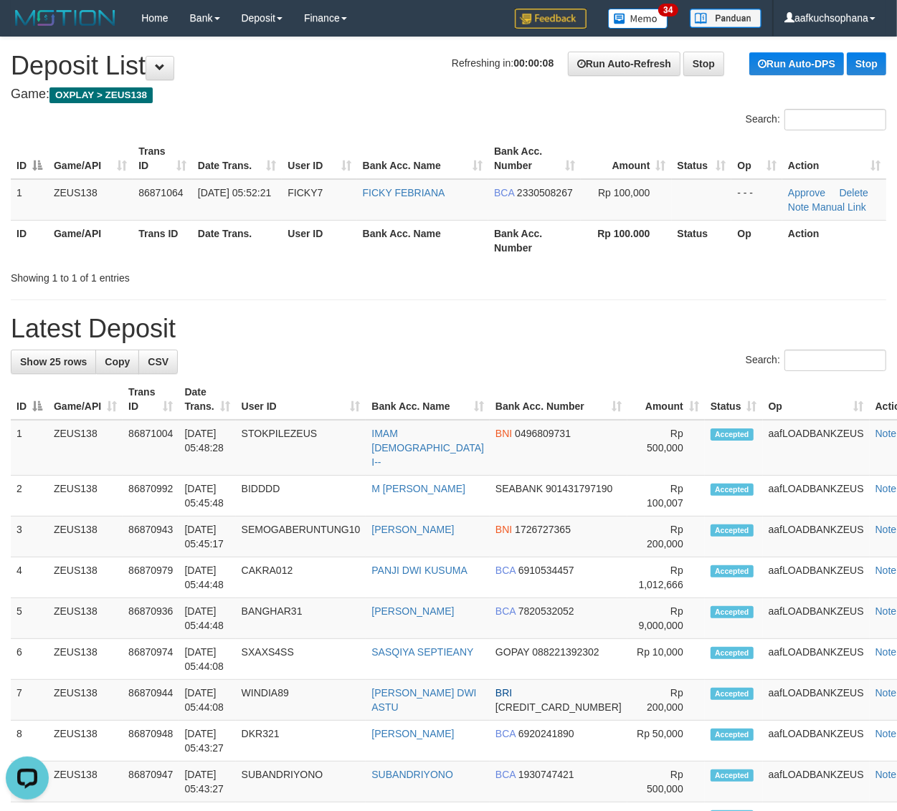
click at [632, 289] on div "**********" at bounding box center [448, 794] width 897 height 1514
click at [486, 310] on div "**********" at bounding box center [448, 794] width 897 height 1514
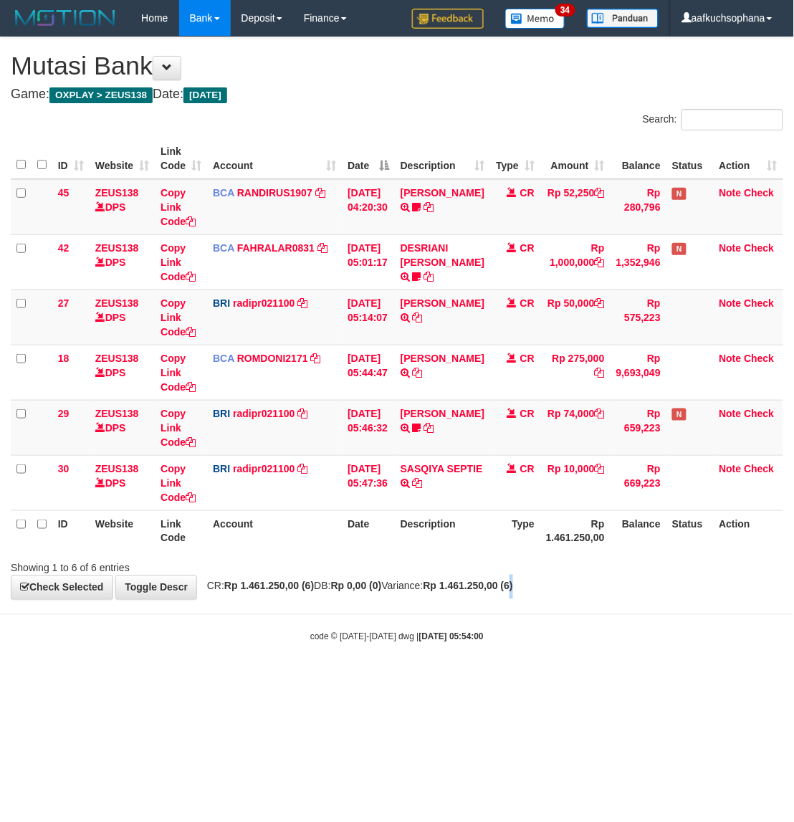
click at [557, 598] on div "**********" at bounding box center [397, 318] width 794 height 562
click at [450, 575] on div "**********" at bounding box center [397, 318] width 794 height 562
click at [649, 599] on div "**********" at bounding box center [397, 318] width 794 height 562
drag, startPoint x: 358, startPoint y: 672, endPoint x: 47, endPoint y: 425, distance: 397.3
click at [349, 660] on body "Toggle navigation Home Bank Account List Load By Website Group [OXPLAY] ZEUS138…" at bounding box center [397, 339] width 794 height 679
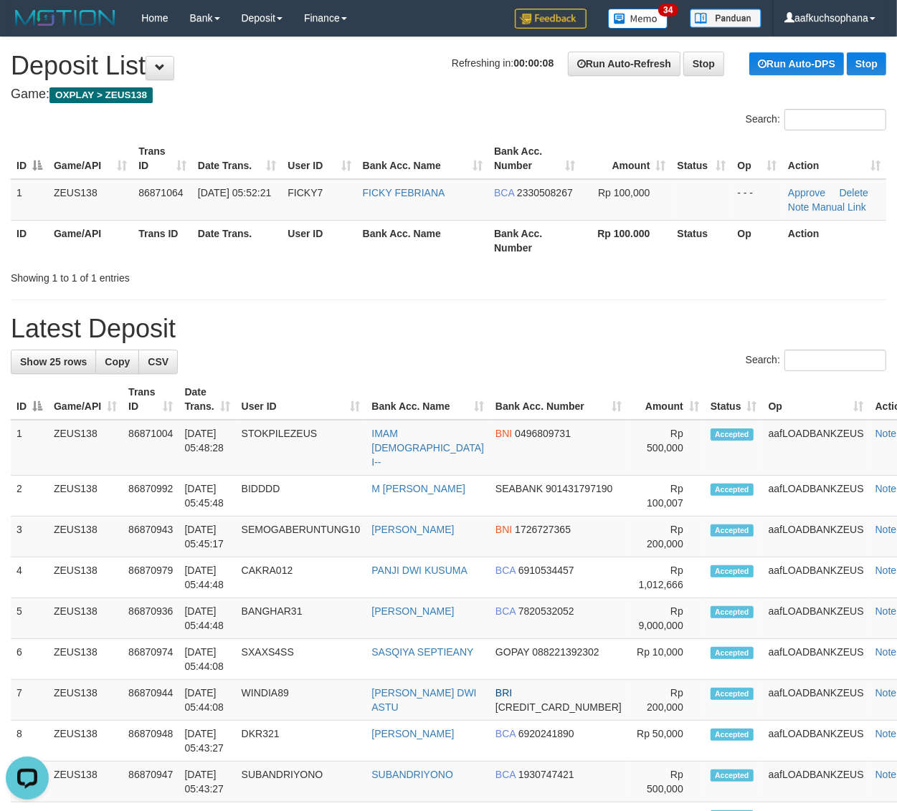
drag, startPoint x: 710, startPoint y: 320, endPoint x: 783, endPoint y: 317, distance: 73.2
click at [718, 316] on h1 "Latest Deposit" at bounding box center [448, 329] width 875 height 29
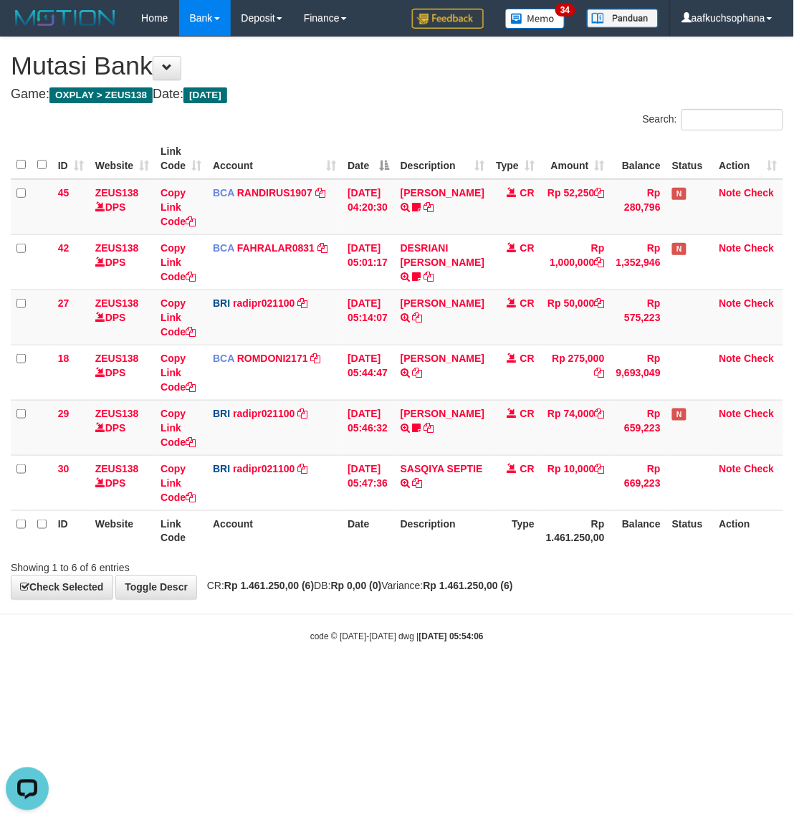
drag, startPoint x: 403, startPoint y: 676, endPoint x: 2, endPoint y: 424, distance: 473.4
click at [368, 651] on body "Toggle navigation Home Bank Account List Load By Website Group [OXPLAY] ZEUS138…" at bounding box center [397, 339] width 794 height 679
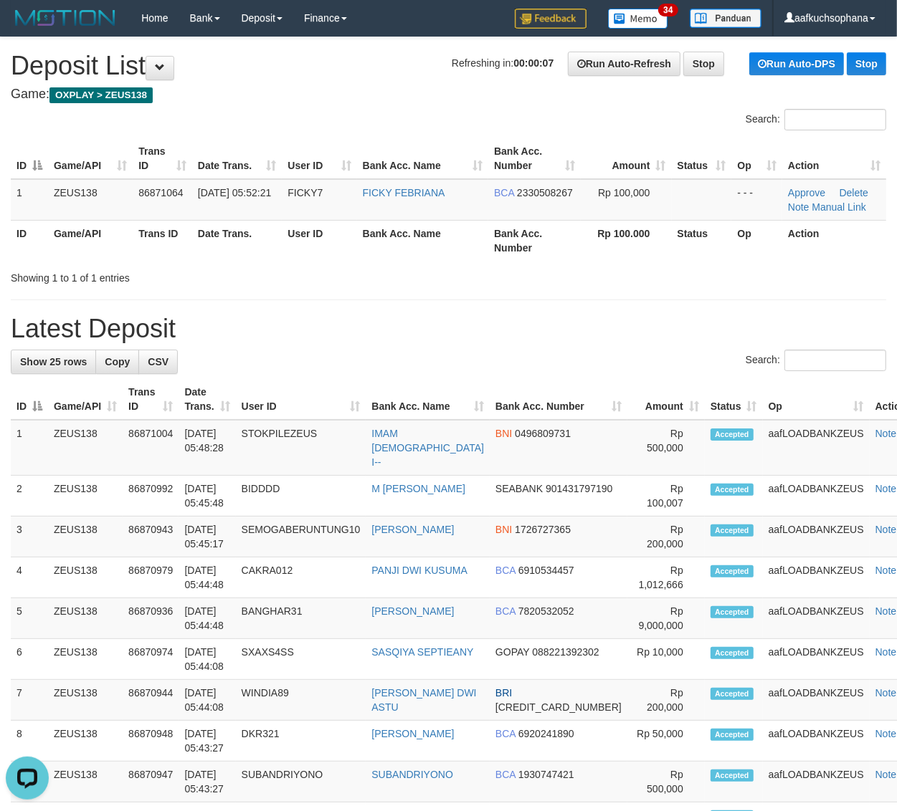
click at [596, 328] on h1 "Latest Deposit" at bounding box center [448, 329] width 875 height 29
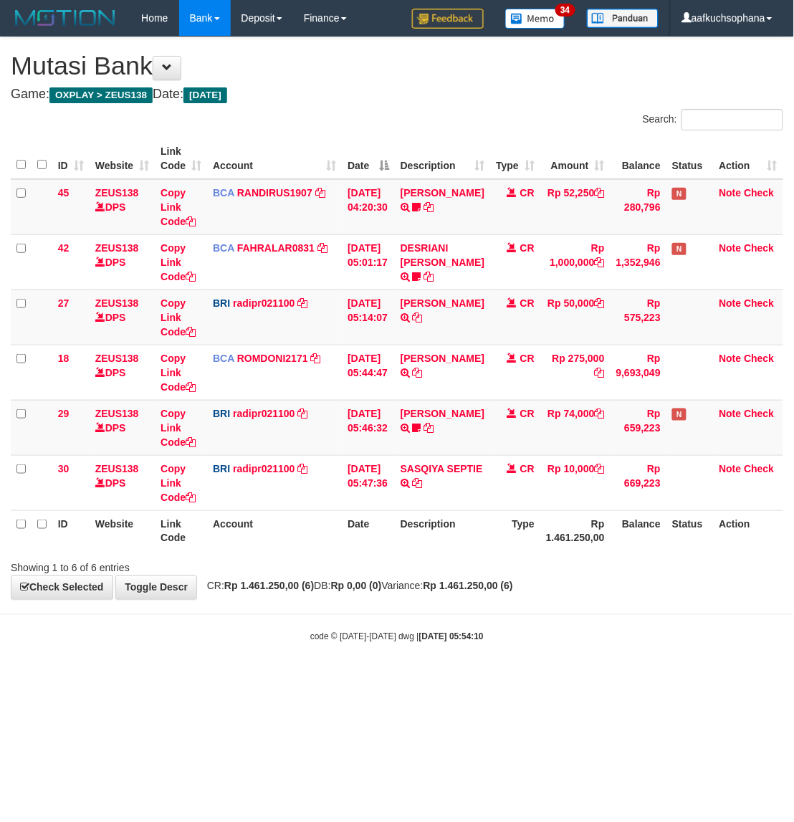
click at [599, 629] on div "code © 2012-2018 dwg | 2025/09/01 05:54:10" at bounding box center [397, 636] width 794 height 14
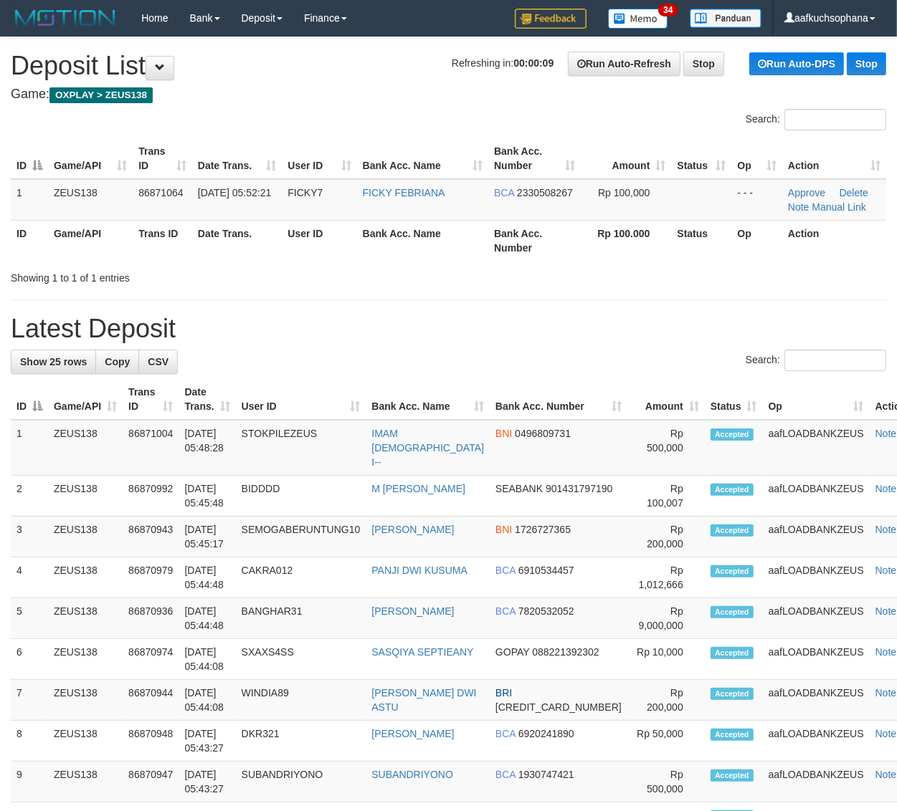
drag, startPoint x: 611, startPoint y: 323, endPoint x: 908, endPoint y: 419, distance: 312.8
click at [618, 321] on h1 "Latest Deposit" at bounding box center [448, 329] width 875 height 29
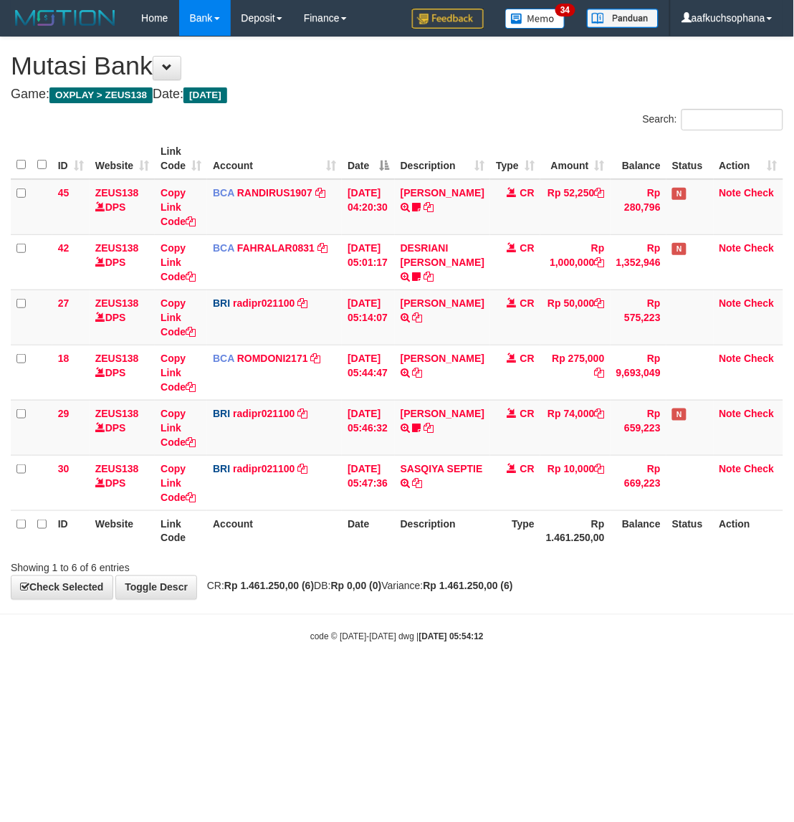
click at [578, 659] on body "Toggle navigation Home Bank Account List Load By Website Group [OXPLAY] ZEUS138…" at bounding box center [397, 339] width 794 height 679
click at [534, 679] on html "Toggle navigation Home Bank Account List Load By Website Group [OXPLAY] ZEUS138…" at bounding box center [397, 339] width 794 height 679
drag, startPoint x: 571, startPoint y: 603, endPoint x: 792, endPoint y: 493, distance: 246.8
click at [578, 603] on body "Toggle navigation Home Bank Account List Load By Website Group [OXPLAY] ZEUS138…" at bounding box center [397, 339] width 794 height 679
drag, startPoint x: 438, startPoint y: 697, endPoint x: 297, endPoint y: 568, distance: 190.7
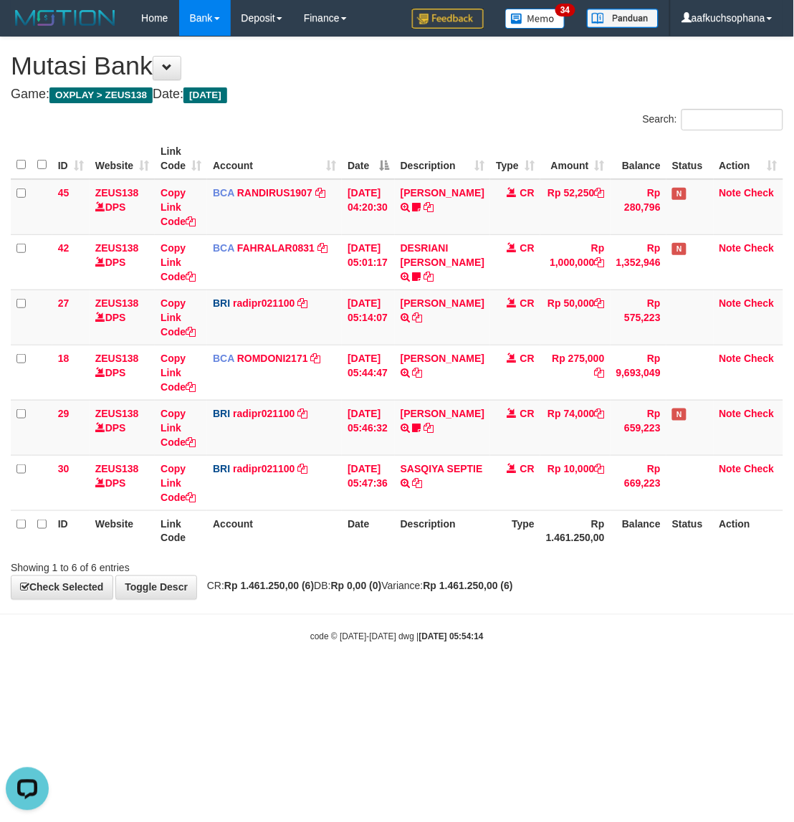
click at [435, 679] on html "Toggle navigation Home Bank Account List Load By Website Group [OXPLAY] ZEUS138…" at bounding box center [397, 339] width 794 height 679
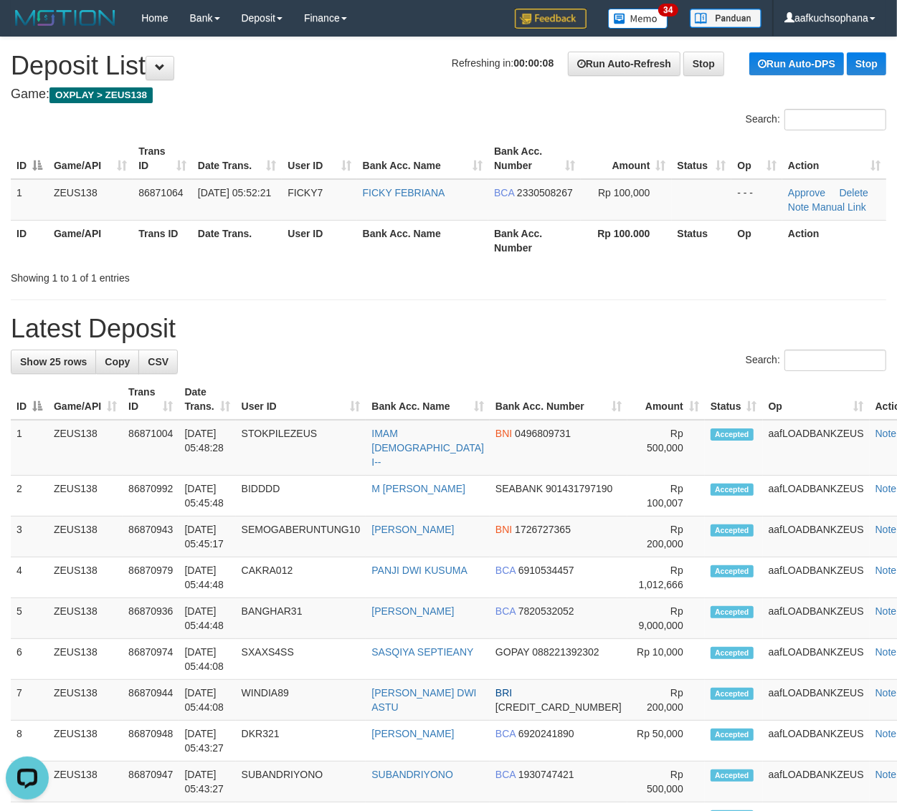
click at [663, 335] on h1 "Latest Deposit" at bounding box center [448, 329] width 875 height 29
click at [570, 305] on div "**********" at bounding box center [448, 794] width 897 height 1514
click at [600, 302] on div "**********" at bounding box center [448, 794] width 897 height 1514
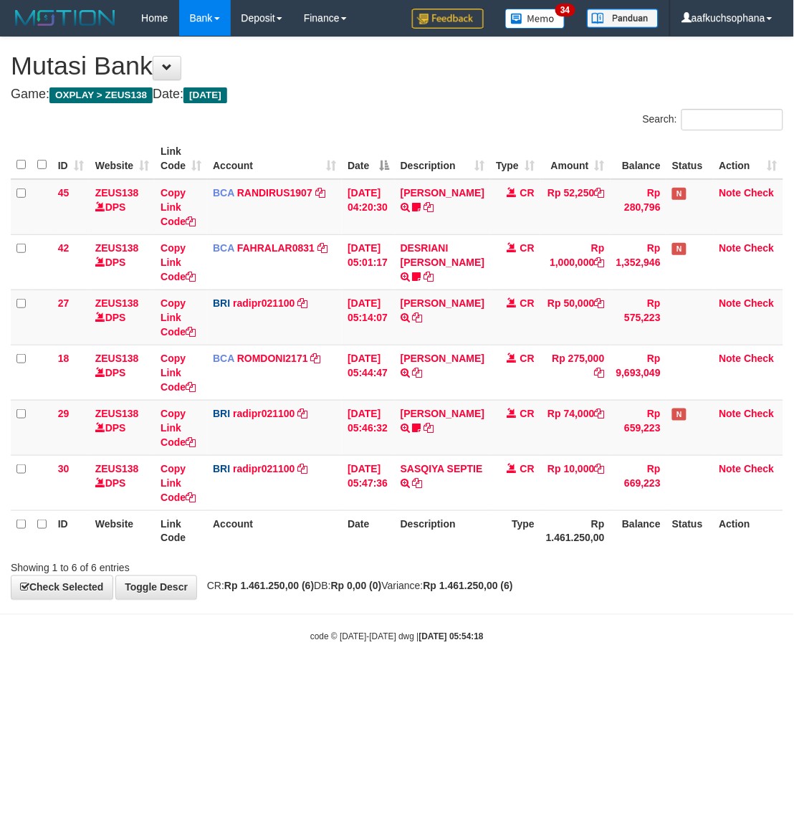
drag, startPoint x: 732, startPoint y: 682, endPoint x: 793, endPoint y: 639, distance: 75.6
click at [742, 672] on body "Toggle navigation Home Bank Account List Load By Website Group [OXPLAY] ZEUS138…" at bounding box center [397, 339] width 794 height 679
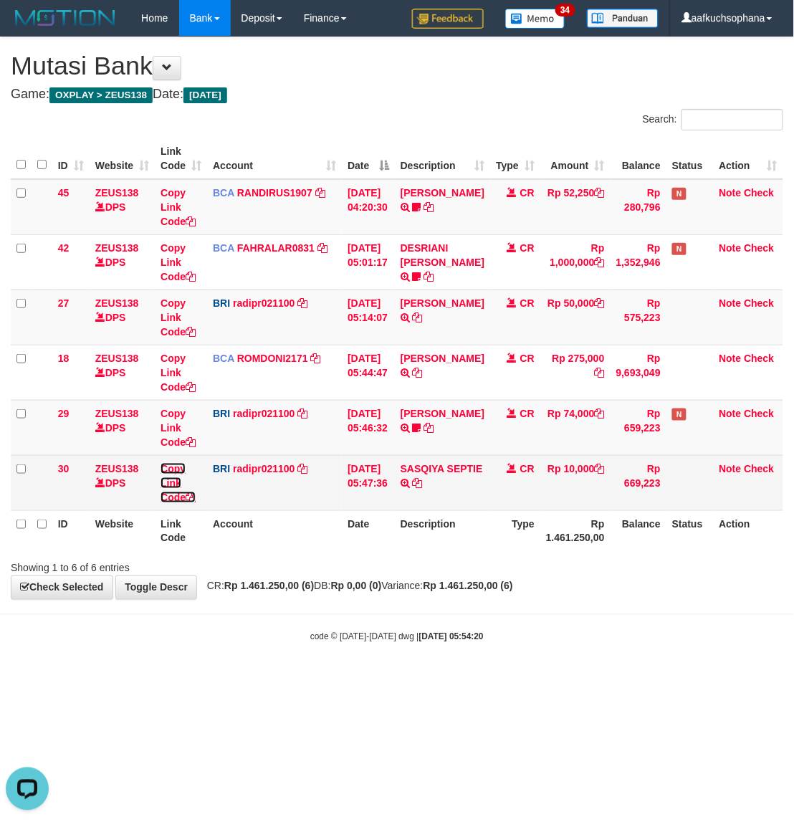
click at [194, 498] on icon at bounding box center [191, 497] width 10 height 10
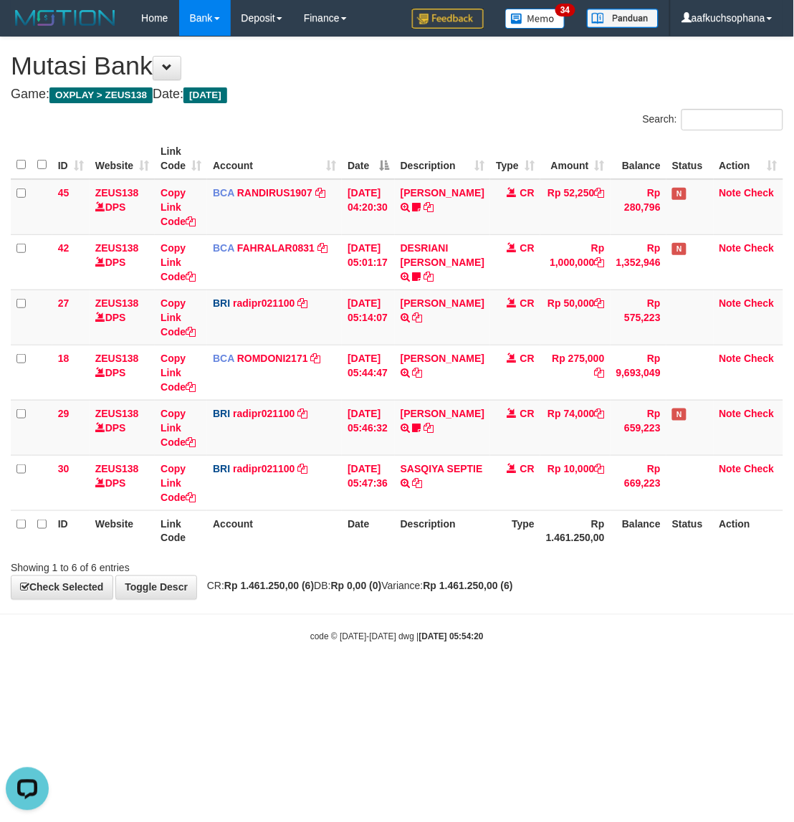
scroll to position [196, 0]
drag, startPoint x: 477, startPoint y: 676, endPoint x: 469, endPoint y: 669, distance: 10.7
click at [477, 675] on body "Toggle navigation Home Bank Account List Load By Website Group [OXPLAY] ZEUS138…" at bounding box center [397, 339] width 794 height 679
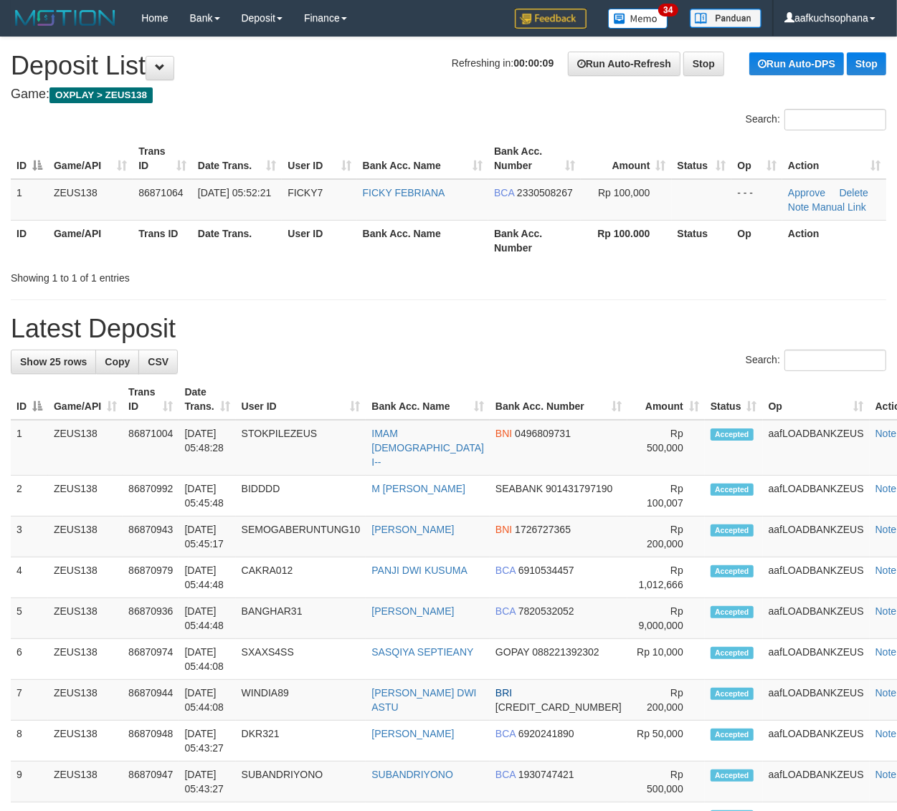
click at [617, 300] on hr at bounding box center [448, 300] width 875 height 1
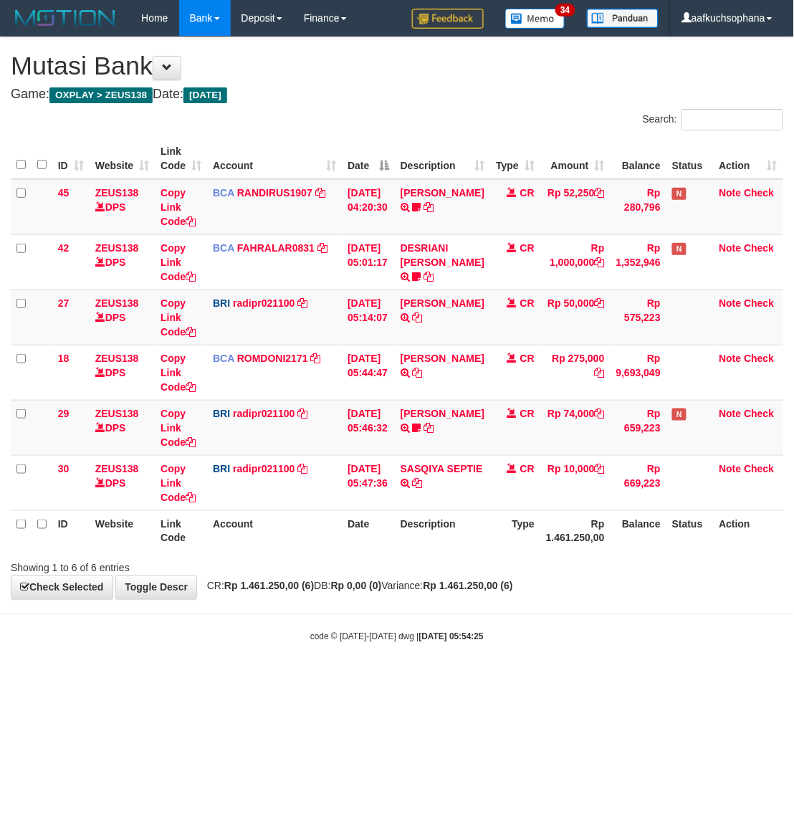
drag, startPoint x: 538, startPoint y: 611, endPoint x: 634, endPoint y: 597, distance: 97.8
click at [538, 611] on body "Toggle navigation Home Bank Account List Load By Website Group [OXPLAY] ZEUS138…" at bounding box center [397, 339] width 794 height 679
drag, startPoint x: 634, startPoint y: 597, endPoint x: 593, endPoint y: 565, distance: 52.0
click at [635, 597] on div "**********" at bounding box center [397, 318] width 794 height 562
click at [664, 679] on html "Toggle navigation Home Bank Account List Load By Website Group [OXPLAY] ZEUS138…" at bounding box center [397, 339] width 794 height 679
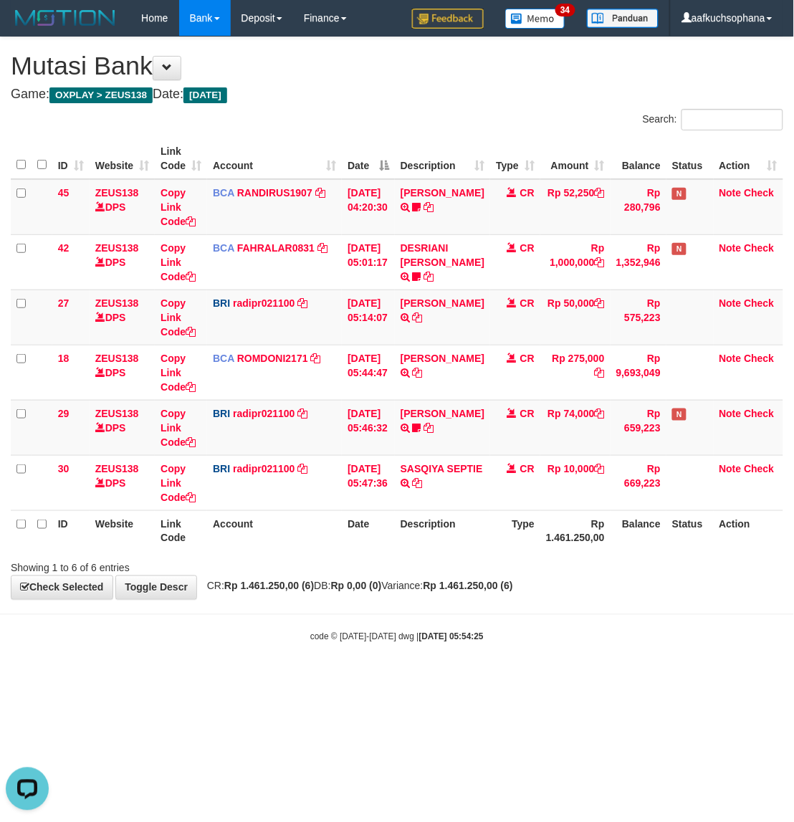
click at [659, 679] on html "Toggle navigation Home Bank Account List Load By Website Group [OXPLAY] ZEUS138…" at bounding box center [397, 339] width 794 height 679
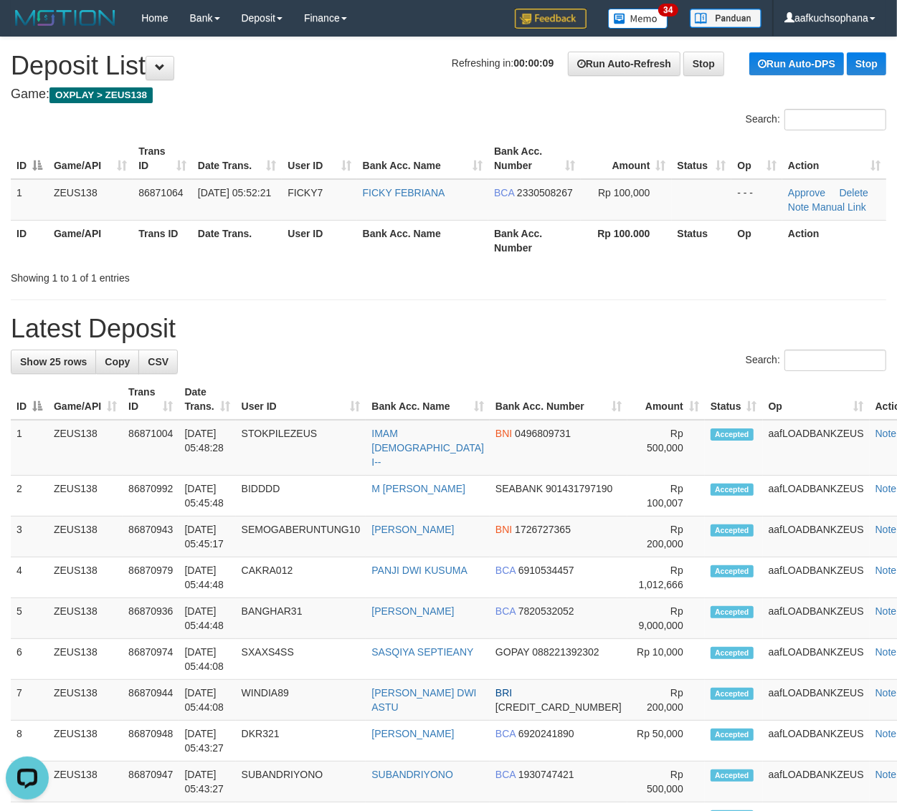
click at [592, 300] on hr at bounding box center [448, 300] width 875 height 1
click at [879, 297] on div "**********" at bounding box center [448, 794] width 897 height 1514
drag, startPoint x: 679, startPoint y: 316, endPoint x: 909, endPoint y: 391, distance: 242.0
click at [679, 317] on h1 "Latest Deposit" at bounding box center [448, 329] width 875 height 29
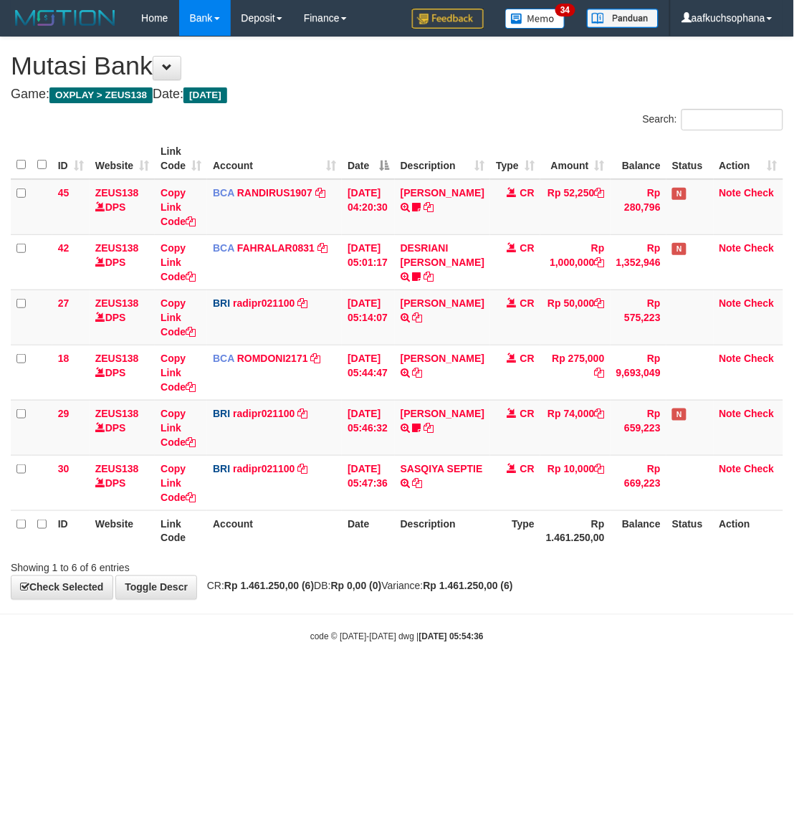
drag, startPoint x: 449, startPoint y: 750, endPoint x: 464, endPoint y: 695, distance: 57.2
click at [449, 679] on html "Toggle navigation Home Bank Account List Load By Website Group [OXPLAY] ZEUS138…" at bounding box center [397, 339] width 794 height 679
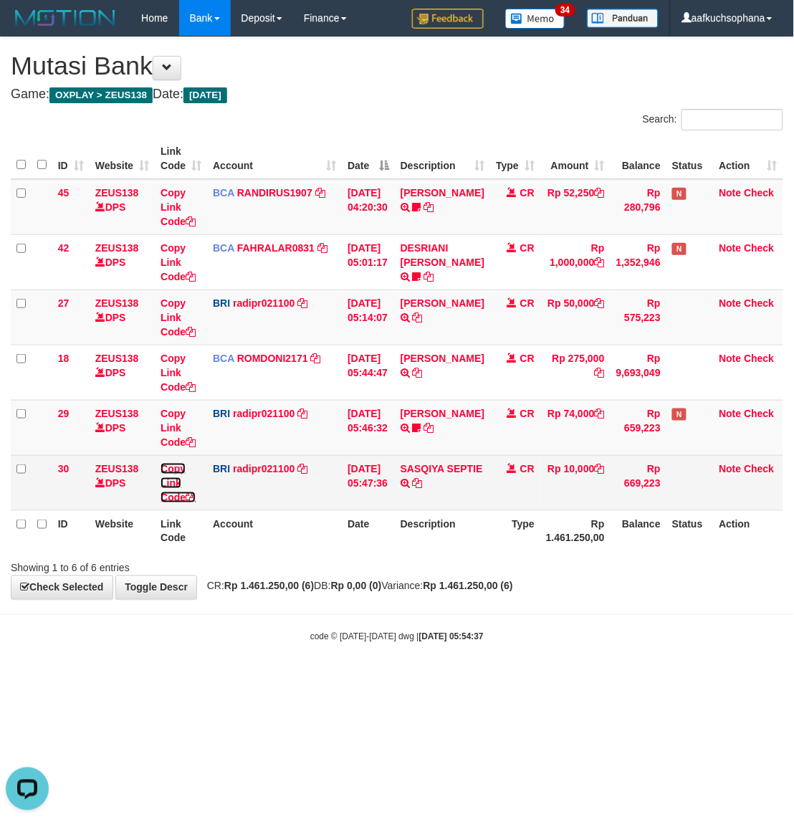
click at [194, 495] on icon at bounding box center [191, 497] width 10 height 10
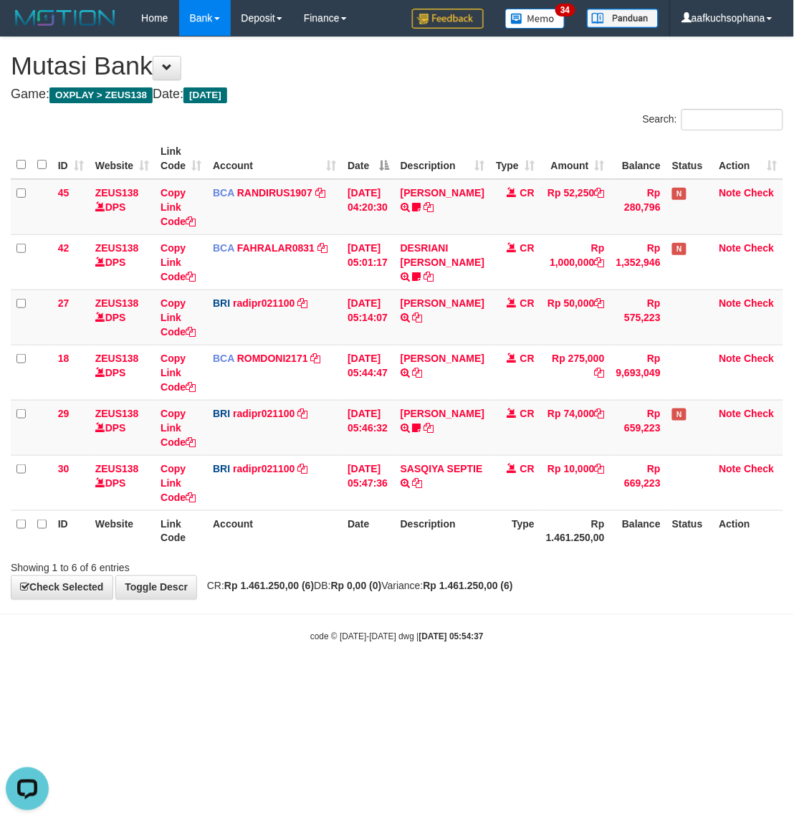
click at [629, 649] on body "Toggle navigation Home Bank Account List Load By Website Group [OXPLAY] ZEUS138…" at bounding box center [397, 339] width 794 height 679
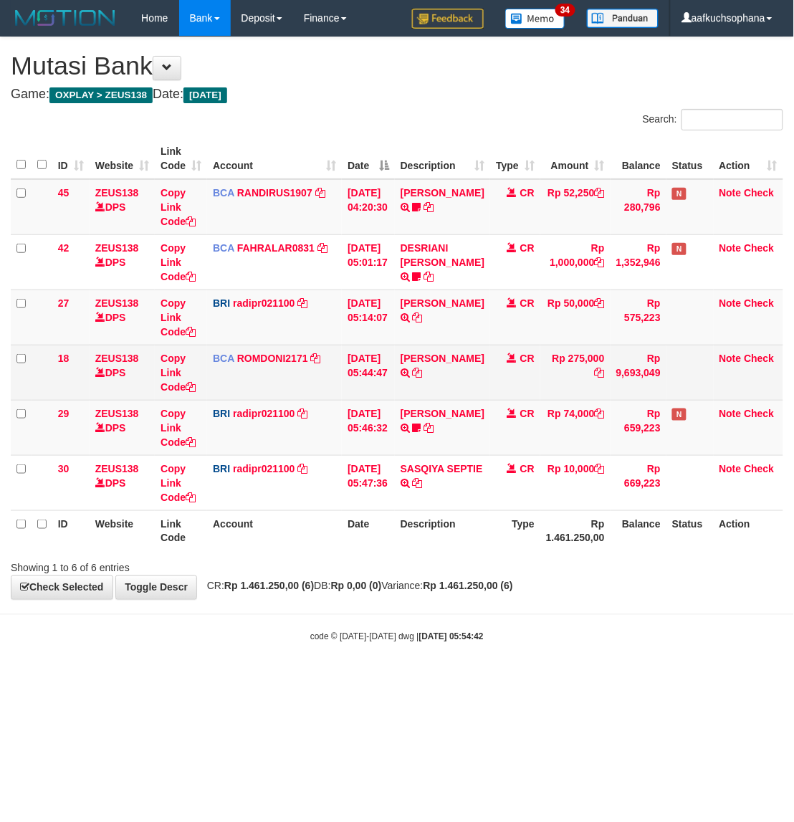
drag, startPoint x: 583, startPoint y: 614, endPoint x: 274, endPoint y: 391, distance: 380.7
click at [582, 611] on body "Toggle navigation Home Bank Account List Load By Website Group [OXPLAY] ZEUS138…" at bounding box center [397, 339] width 794 height 679
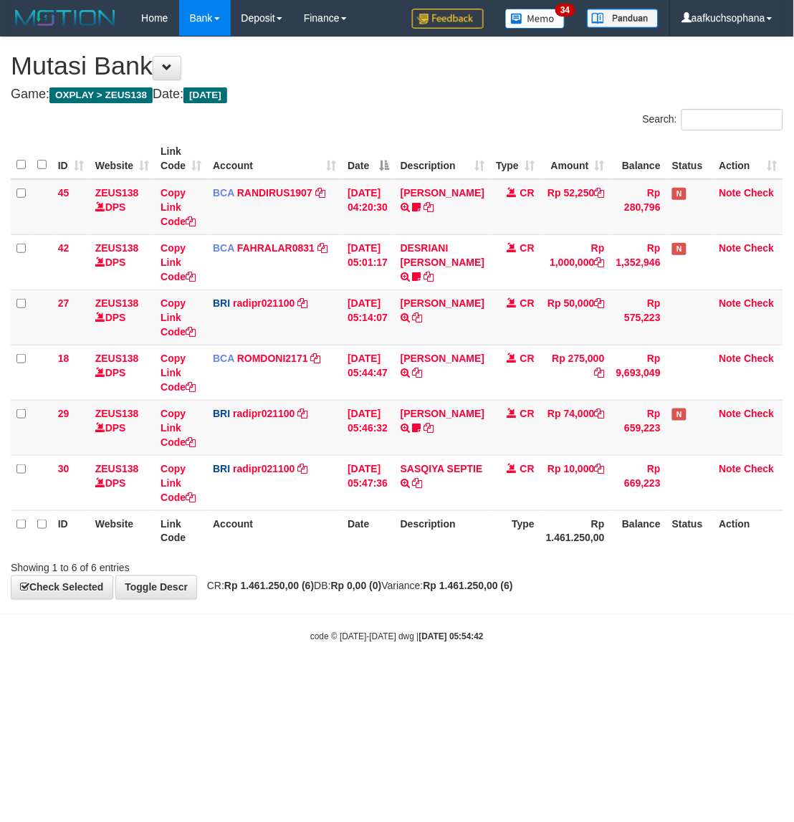
drag, startPoint x: 0, startPoint y: 0, endPoint x: 514, endPoint y: 621, distance: 806.3
click at [514, 621] on body "Toggle navigation Home Bank Account List Load By Website Group [OXPLAY] ZEUS138…" at bounding box center [397, 339] width 794 height 679
drag, startPoint x: 423, startPoint y: 721, endPoint x: 4, endPoint y: 449, distance: 499.6
click at [402, 679] on html "Toggle navigation Home Bank Account List Load By Website Group [OXPLAY] ZEUS138…" at bounding box center [397, 339] width 794 height 679
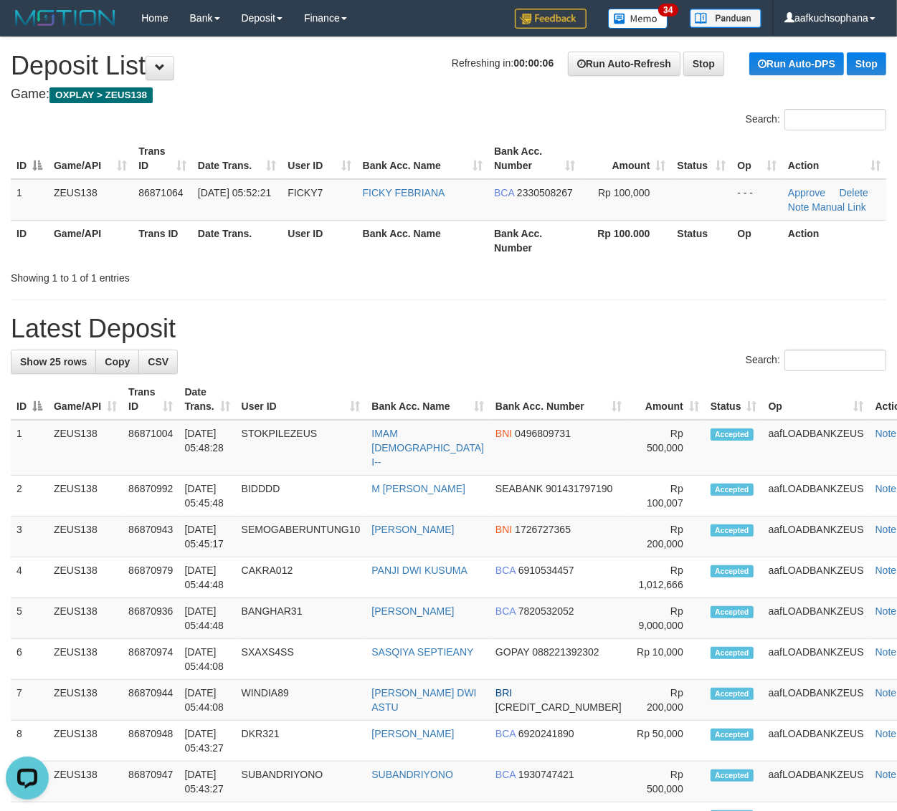
drag, startPoint x: 615, startPoint y: 312, endPoint x: 736, endPoint y: 360, distance: 130.3
click at [615, 312] on div "**********" at bounding box center [448, 794] width 897 height 1514
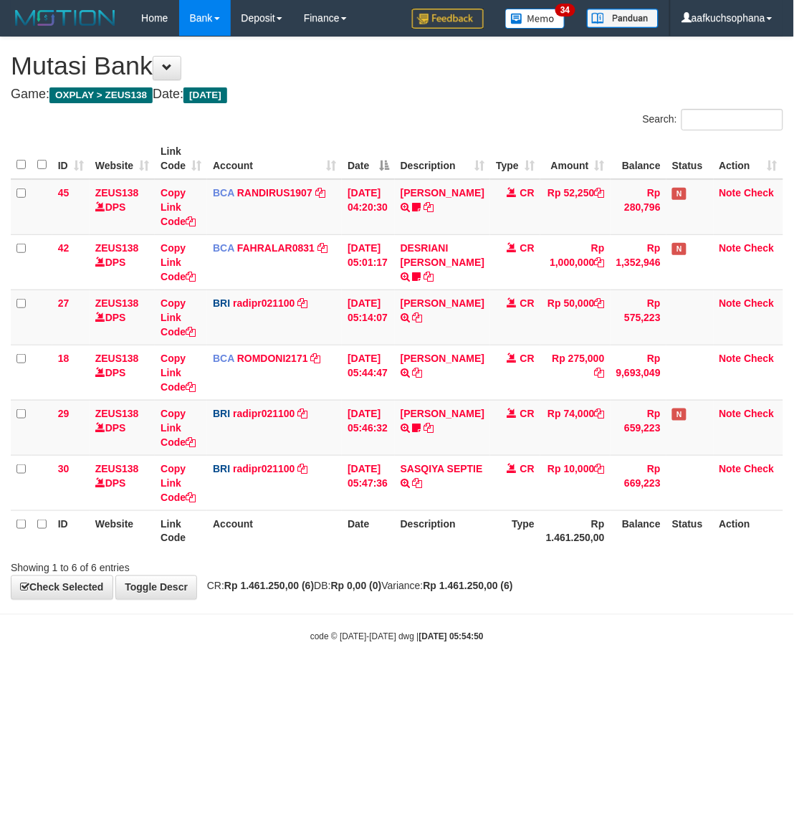
click at [467, 679] on body "Toggle navigation Home Bank Account List Load By Website Group [OXPLAY] ZEUS138…" at bounding box center [397, 339] width 794 height 679
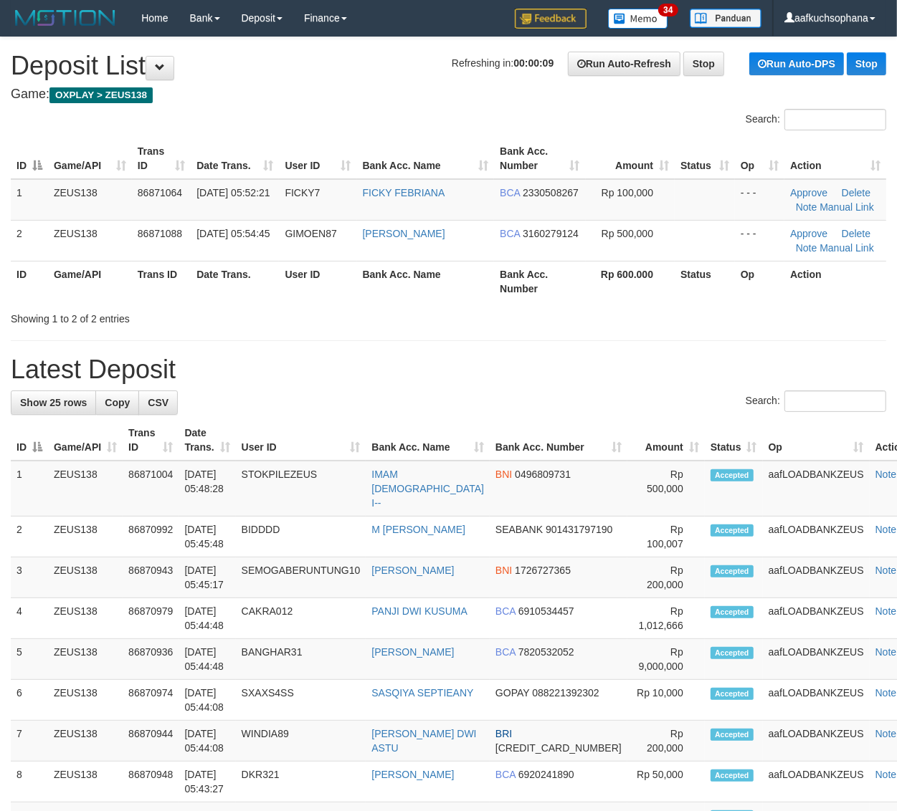
click at [581, 325] on div "Showing 1 to 2 of 2 entries" at bounding box center [448, 316] width 897 height 20
drag, startPoint x: 584, startPoint y: 324, endPoint x: 801, endPoint y: 382, distance: 224.1
click at [586, 324] on div "Showing 1 to 2 of 2 entries" at bounding box center [448, 316] width 897 height 20
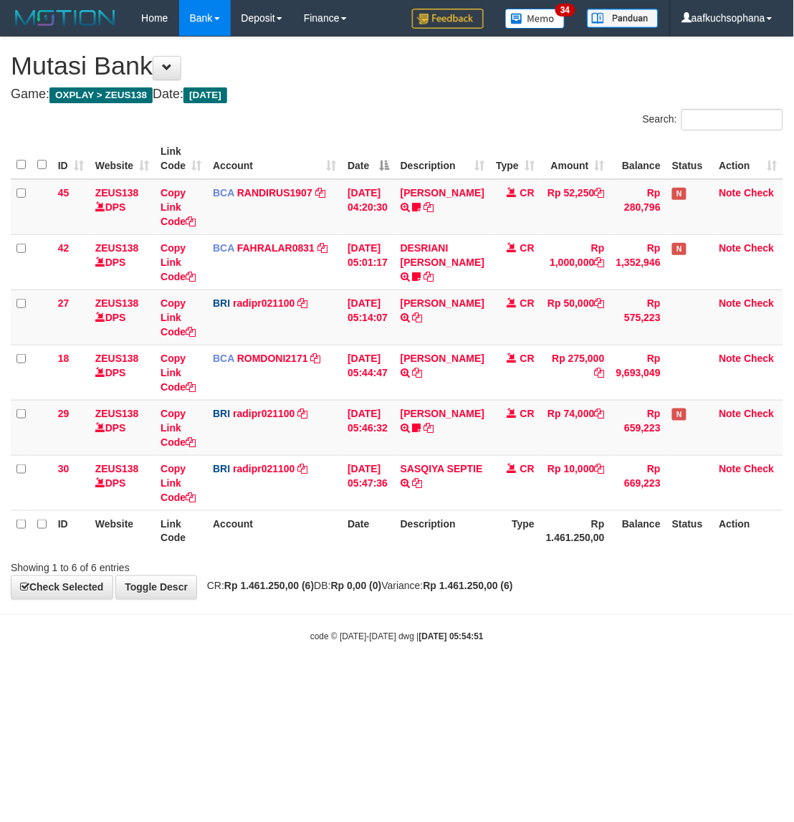
click at [429, 661] on body "Toggle navigation Home Bank Account List Load By Website Group [OXPLAY] ZEUS138…" at bounding box center [397, 339] width 794 height 679
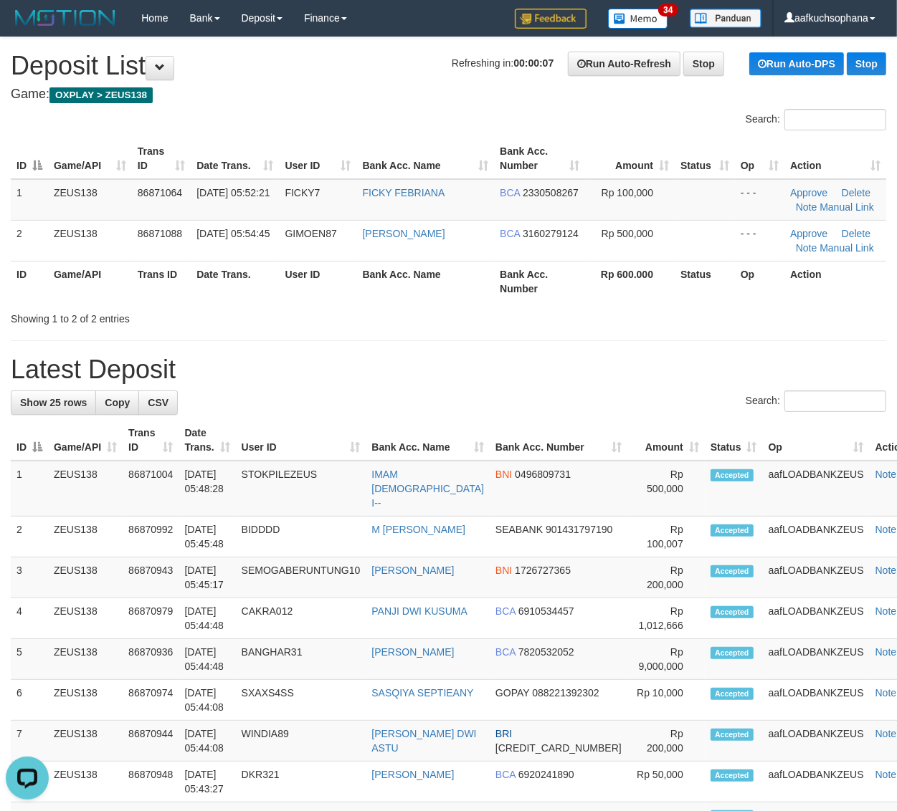
click at [400, 328] on div "**********" at bounding box center [448, 814] width 897 height 1555
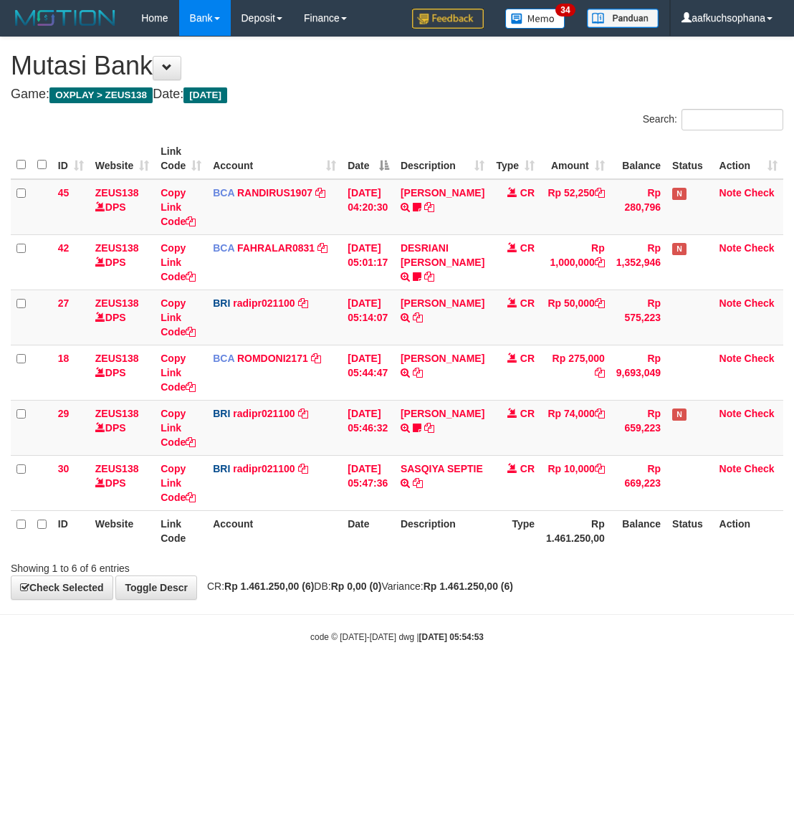
click at [389, 652] on body "Toggle navigation Home Bank Account List Load By Website Group [OXPLAY] ZEUS138…" at bounding box center [397, 339] width 794 height 679
click at [394, 649] on body "Toggle navigation Home Bank Account List Load By Website Group [OXPLAY] ZEUS138…" at bounding box center [397, 339] width 794 height 679
click at [140, 638] on div "code © 2012-2018 dwg | 2025/09/01 05:54:54" at bounding box center [397, 636] width 794 height 14
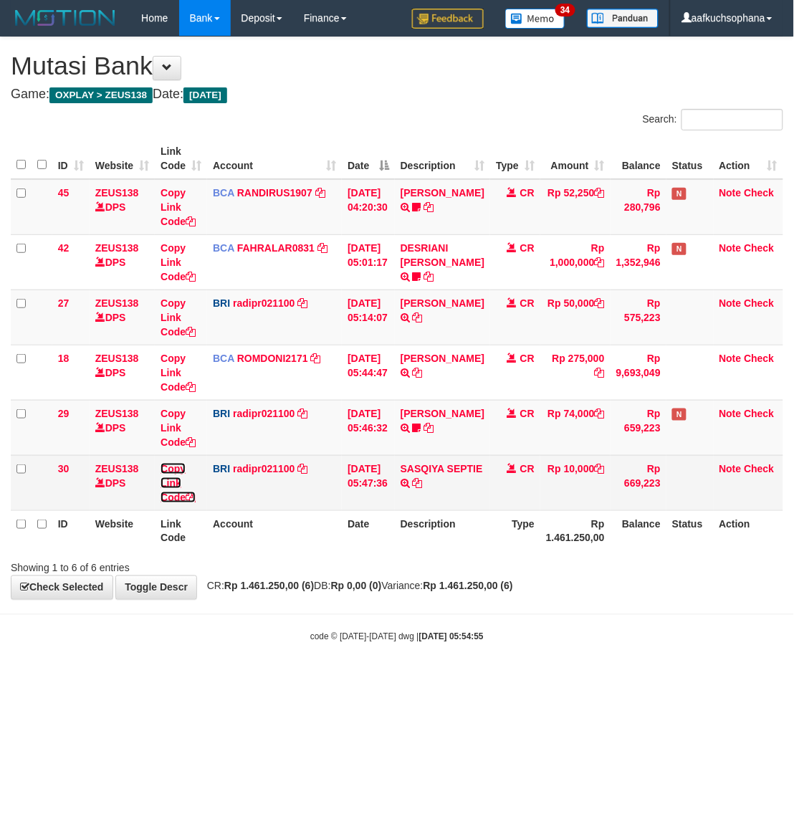
click at [194, 499] on icon at bounding box center [191, 497] width 10 height 10
click at [194, 498] on icon at bounding box center [191, 497] width 10 height 10
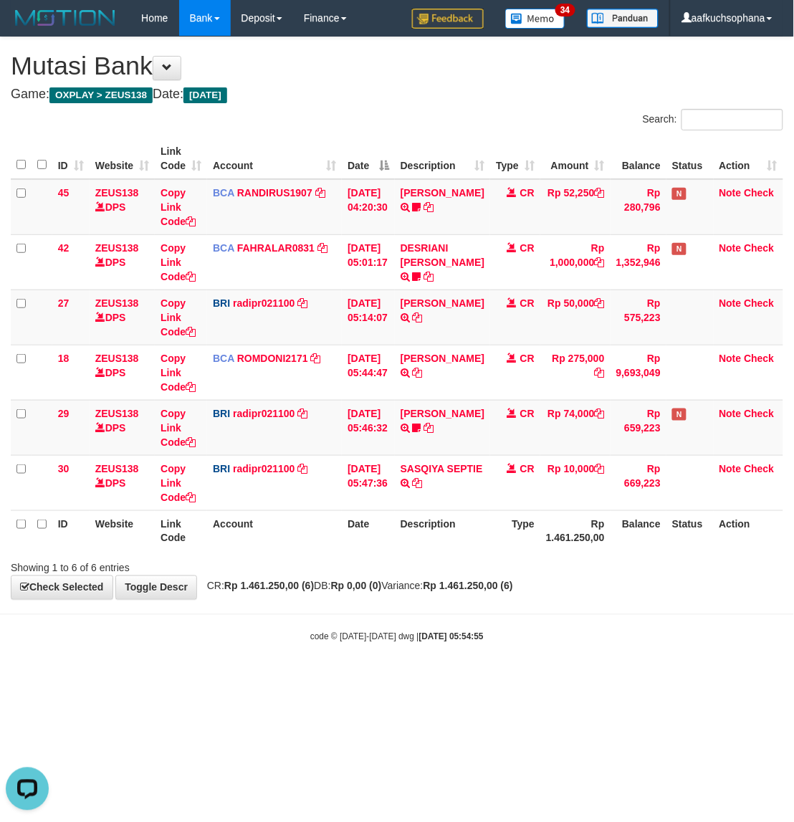
scroll to position [0, 0]
click at [485, 632] on body "Toggle navigation Home Bank Account List Load By Website Group [OXPLAY] ZEUS138…" at bounding box center [397, 339] width 794 height 679
click at [485, 632] on div "code © 2012-2018 dwg | 2025/09/01 05:54:55" at bounding box center [397, 636] width 794 height 14
click at [502, 618] on body "Toggle navigation Home Bank Account List Load By Website Group [OXPLAY] ZEUS138…" at bounding box center [397, 339] width 794 height 679
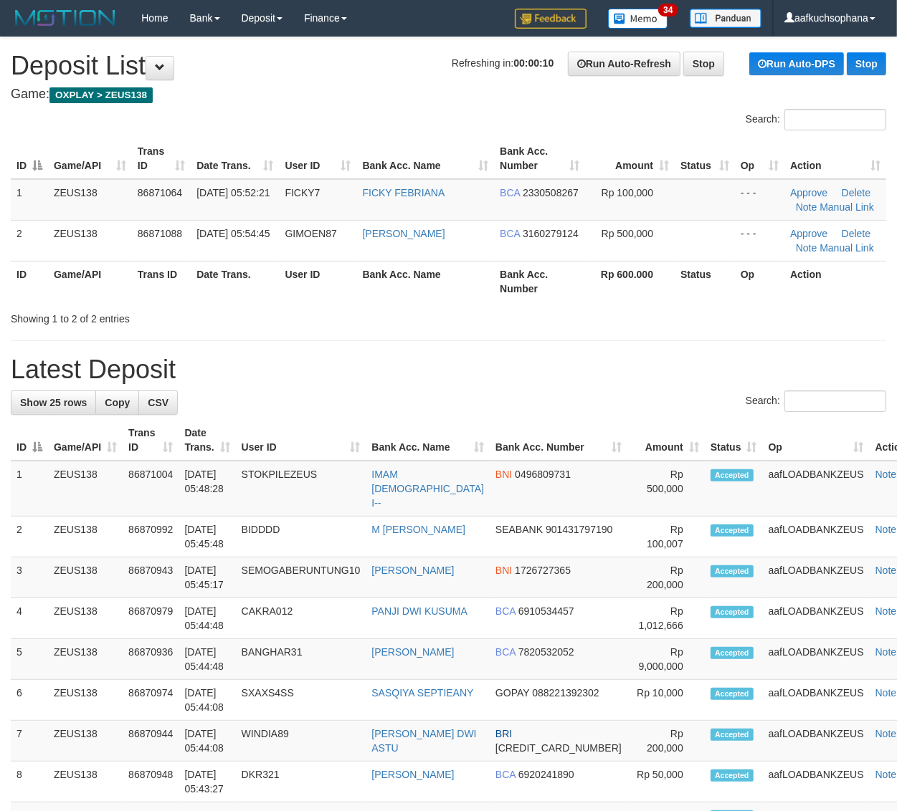
click at [592, 321] on div "Showing 1 to 2 of 2 entries" at bounding box center [448, 316] width 897 height 20
click at [732, 366] on h1 "Latest Deposit" at bounding box center [448, 369] width 875 height 29
click at [601, 333] on div "**********" at bounding box center [448, 814] width 897 height 1555
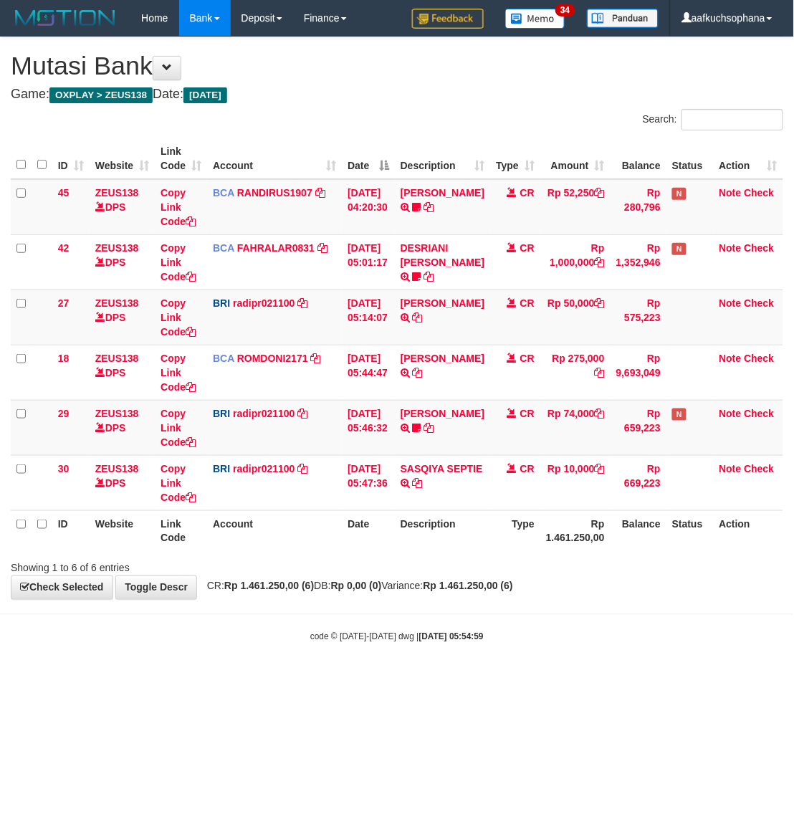
drag, startPoint x: 491, startPoint y: 617, endPoint x: 469, endPoint y: 610, distance: 22.7
click at [487, 617] on body "Toggle navigation Home Bank Account List Load By Website Group [OXPLAY] ZEUS138…" at bounding box center [397, 339] width 794 height 679
click at [355, 639] on small "code © 2012-2018 dwg | 2025/09/01 05:54:59" at bounding box center [396, 637] width 173 height 10
click at [363, 644] on div "code © 2012-2018 dwg | 2025/09/01 05:54:59" at bounding box center [397, 636] width 794 height 14
click at [500, 669] on body "Toggle navigation Home Bank Account List Load By Website Group [OXPLAY] ZEUS138…" at bounding box center [397, 339] width 794 height 679
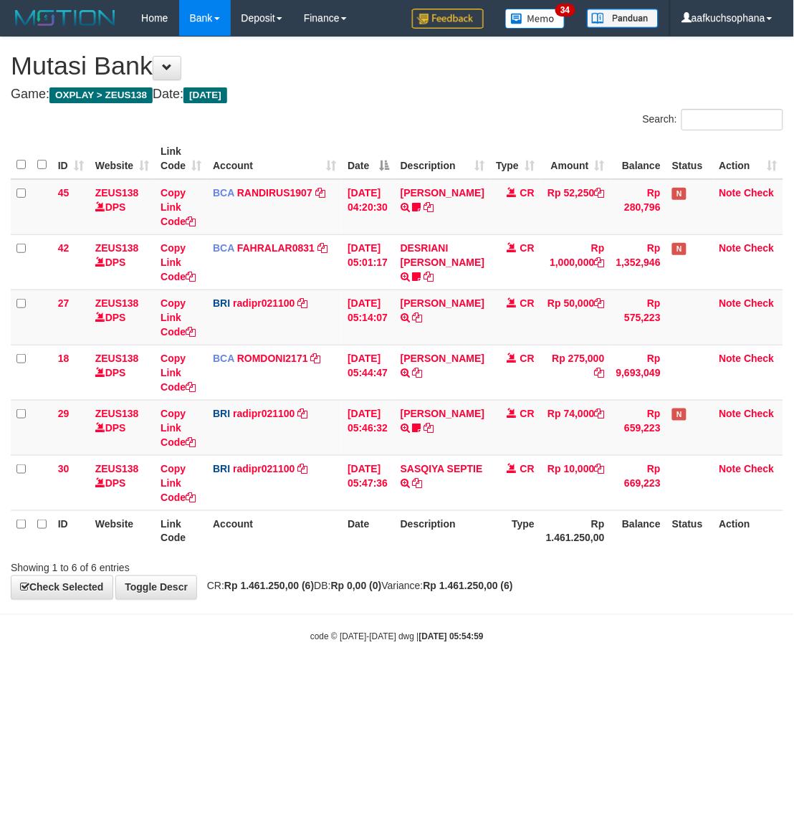
click at [505, 669] on body "Toggle navigation Home Bank Account List Load By Website Group [OXPLAY] ZEUS138…" at bounding box center [397, 339] width 794 height 679
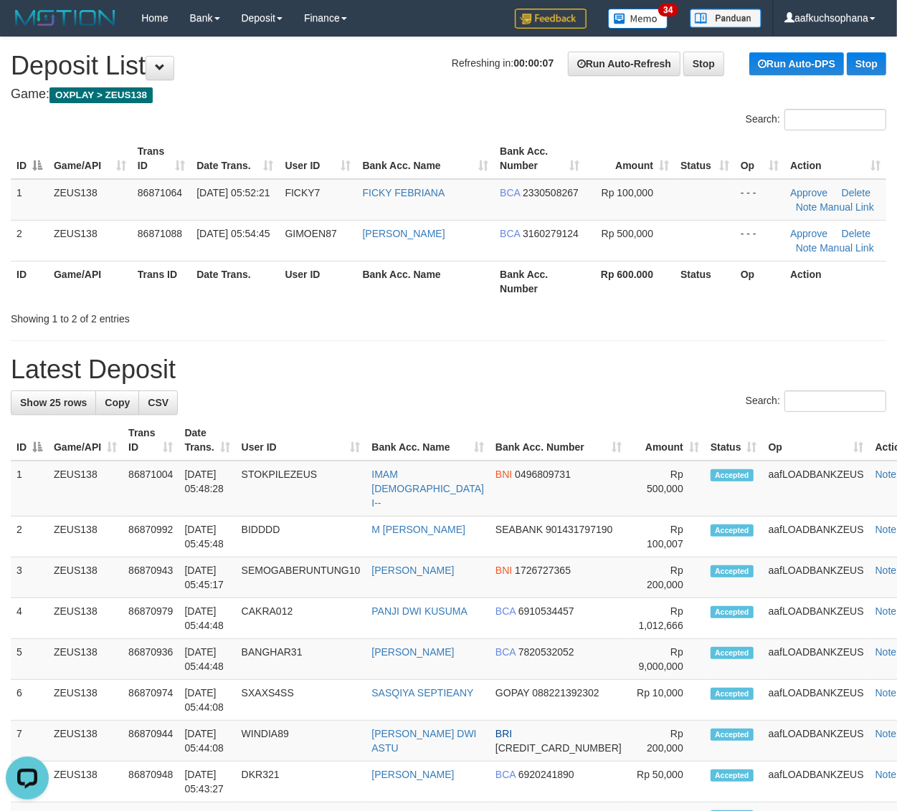
drag, startPoint x: 588, startPoint y: 317, endPoint x: 907, endPoint y: 466, distance: 352.4
click at [588, 317] on div "Showing 1 to 2 of 2 entries" at bounding box center [448, 316] width 897 height 20
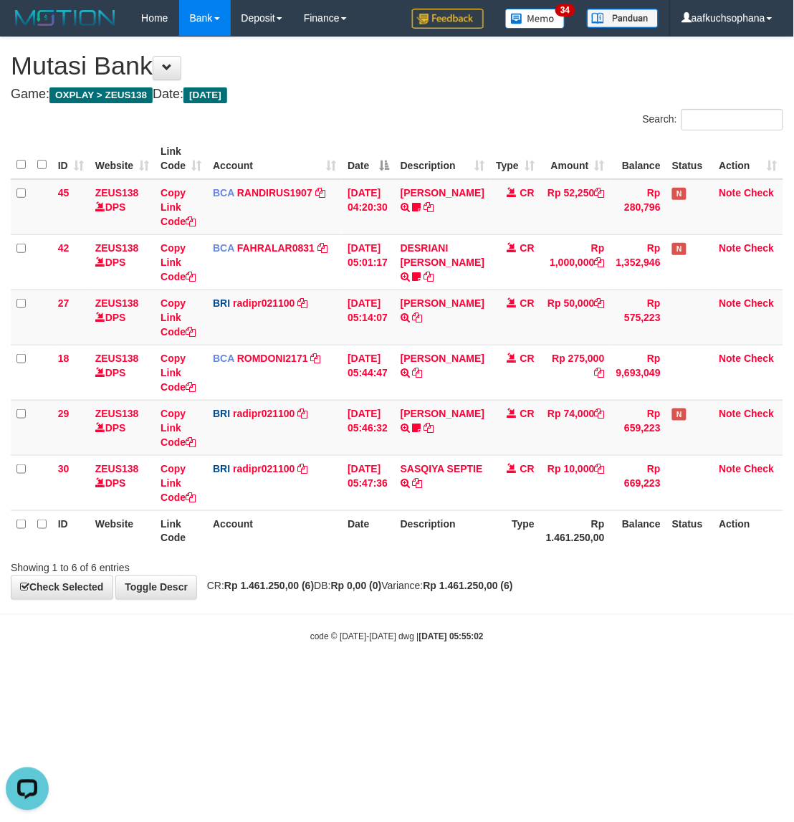
click at [540, 679] on html "Toggle navigation Home Bank Account List Load By Website Group [OXPLAY] ZEUS138…" at bounding box center [397, 339] width 794 height 679
click at [475, 599] on div "**********" at bounding box center [397, 318] width 794 height 562
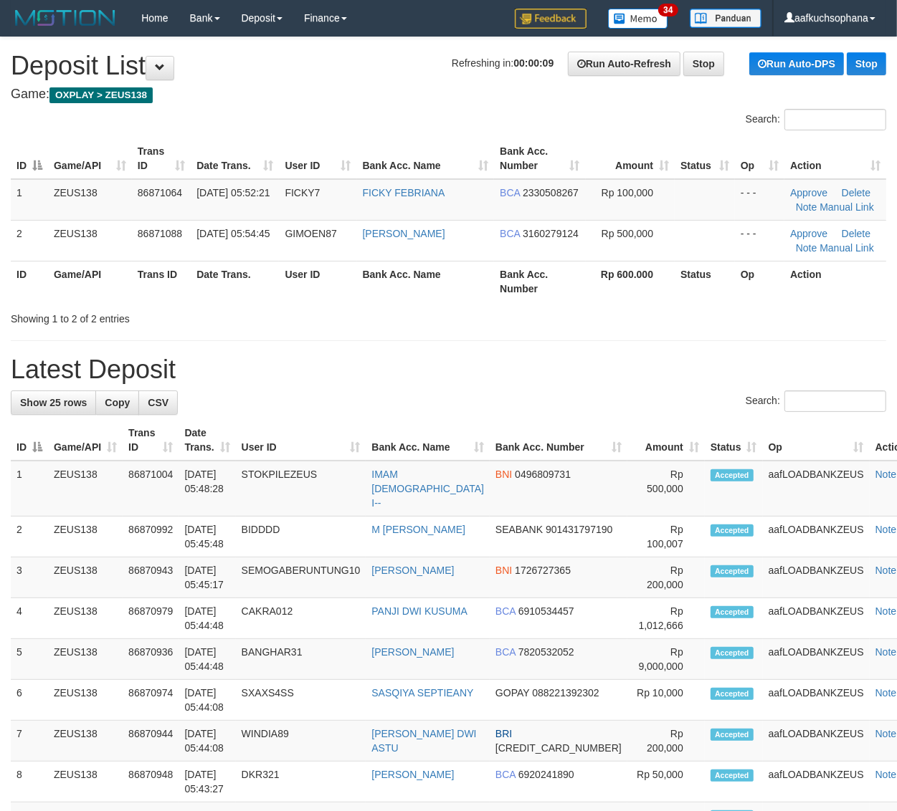
click at [567, 364] on h1 "Latest Deposit" at bounding box center [448, 369] width 875 height 29
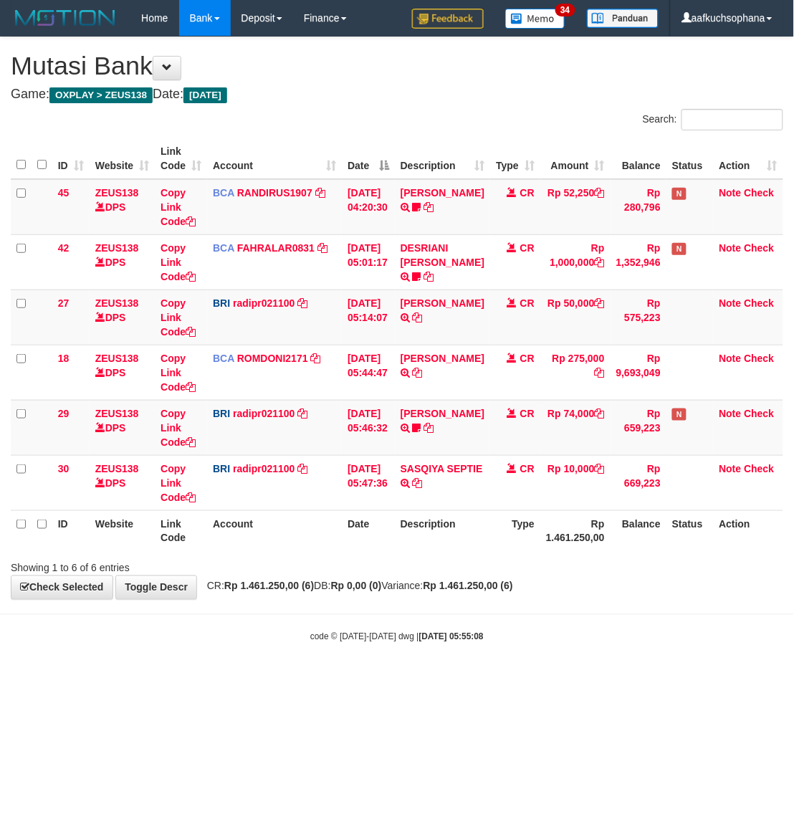
click at [384, 679] on html "Toggle navigation Home Bank Account List Load By Website Group [OXPLAY] ZEUS138…" at bounding box center [397, 339] width 794 height 679
drag, startPoint x: 285, startPoint y: 674, endPoint x: 527, endPoint y: 446, distance: 332.6
click at [284, 674] on body "Toggle navigation Home Bank Account List Load By Website Group [OXPLAY] ZEUS138…" at bounding box center [397, 339] width 794 height 679
drag, startPoint x: 507, startPoint y: 636, endPoint x: 596, endPoint y: 591, distance: 100.0
click at [510, 634] on div "code © [DATE]-[DATE] dwg | [DATE] 05:55:10" at bounding box center [397, 636] width 794 height 14
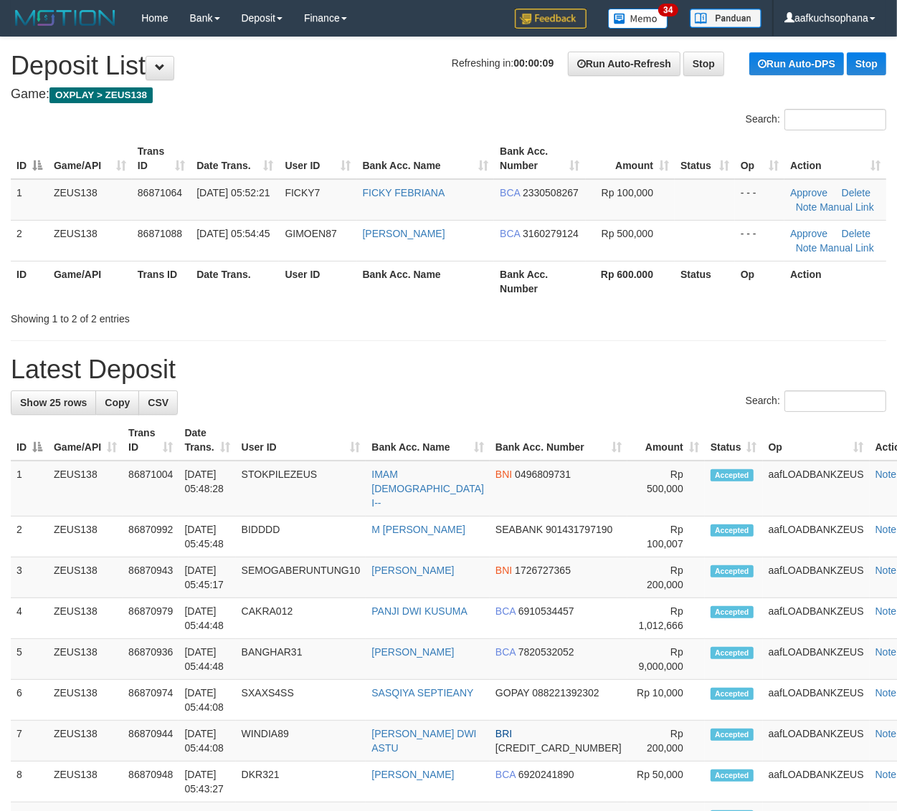
click at [624, 335] on div "**********" at bounding box center [448, 814] width 897 height 1555
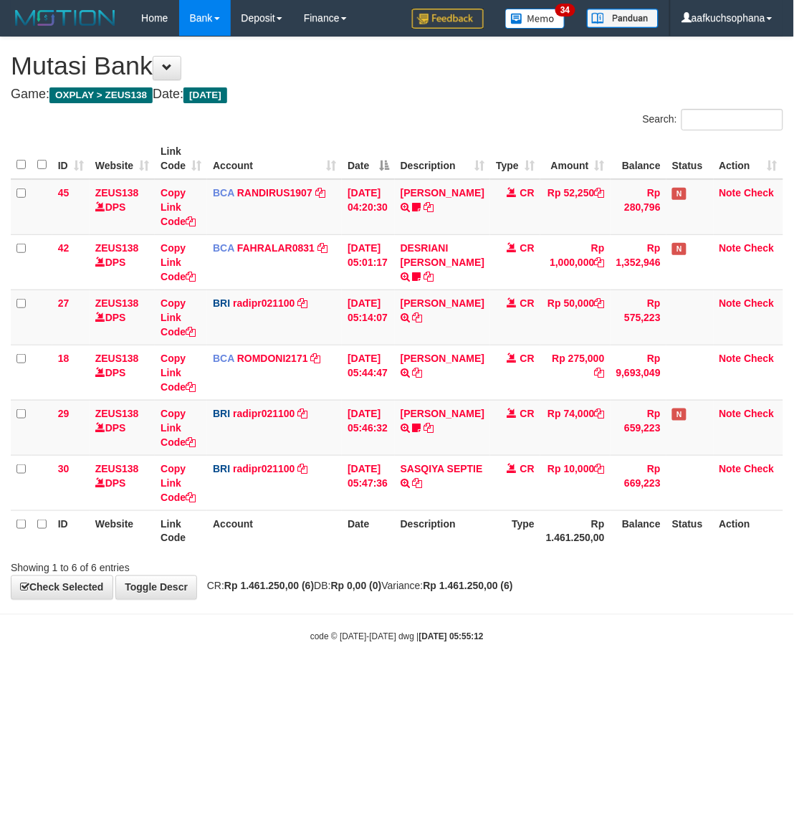
drag, startPoint x: 480, startPoint y: 678, endPoint x: 469, endPoint y: 670, distance: 13.3
click at [477, 676] on body "Toggle navigation Home Bank Account List Load By Website Group [OXPLAY] ZEUS138…" at bounding box center [397, 339] width 794 height 679
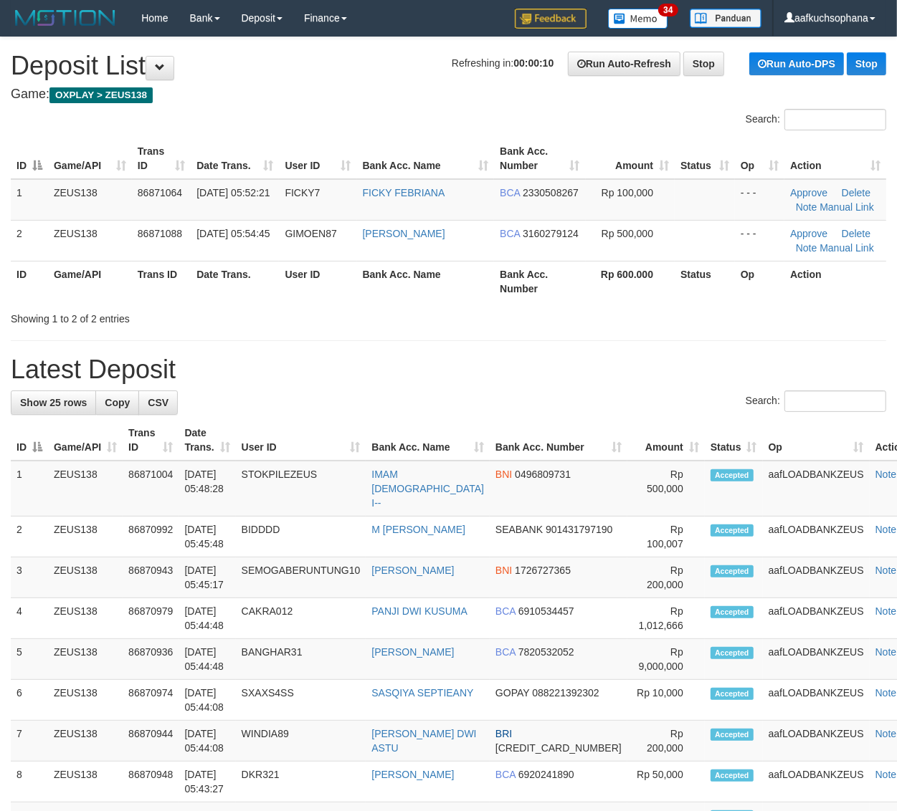
click at [636, 330] on div "**********" at bounding box center [448, 814] width 897 height 1555
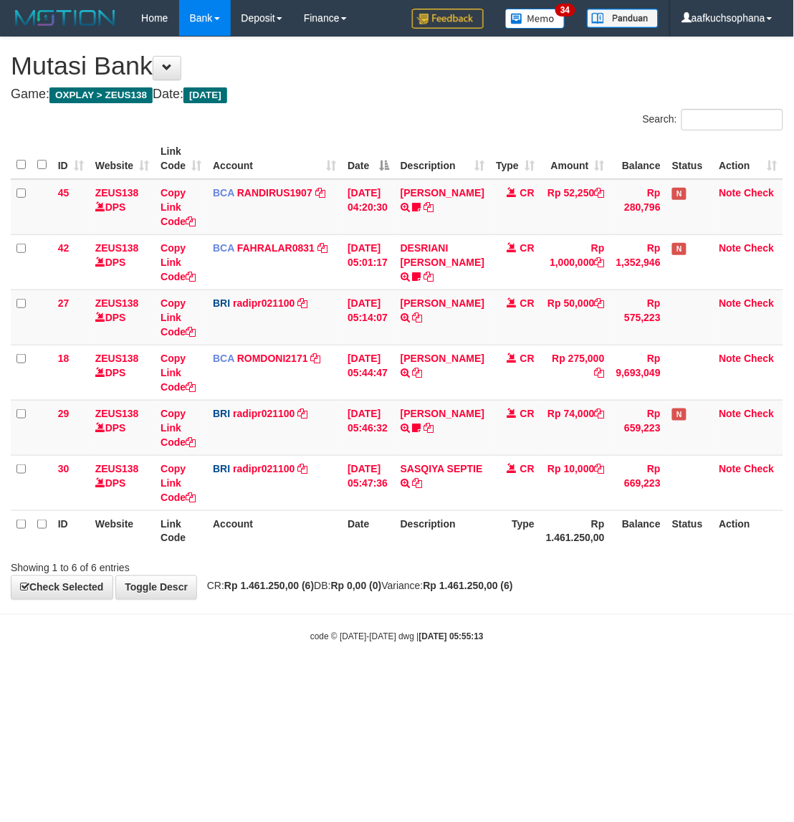
click at [306, 679] on html "Toggle navigation Home Bank Account List Load By Website Group [OXPLAY] ZEUS138…" at bounding box center [397, 339] width 794 height 679
click at [510, 657] on body "Toggle navigation Home Bank Account List Load By Website Group [OXPLAY] ZEUS138…" at bounding box center [397, 339] width 794 height 679
drag, startPoint x: 259, startPoint y: 685, endPoint x: 24, endPoint y: 518, distance: 288.3
click at [254, 679] on html "Toggle navigation Home Bank Account List Load By Website Group [OXPLAY] ZEUS138…" at bounding box center [397, 339] width 794 height 679
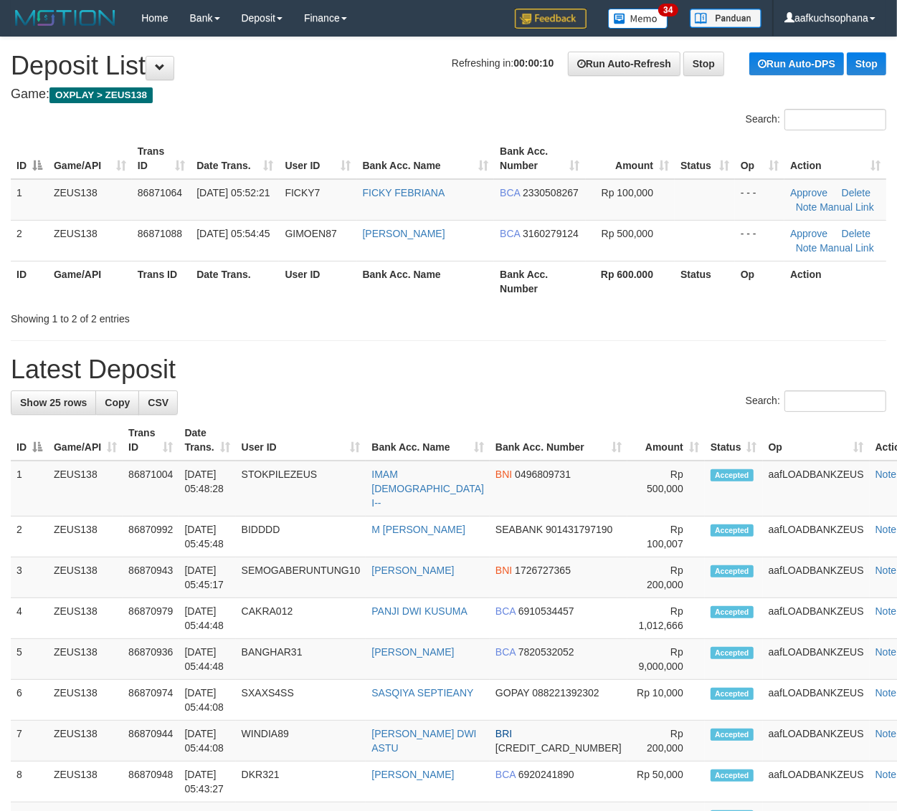
click at [679, 352] on div "**********" at bounding box center [448, 814] width 897 height 1555
click at [688, 340] on hr at bounding box center [448, 340] width 875 height 1
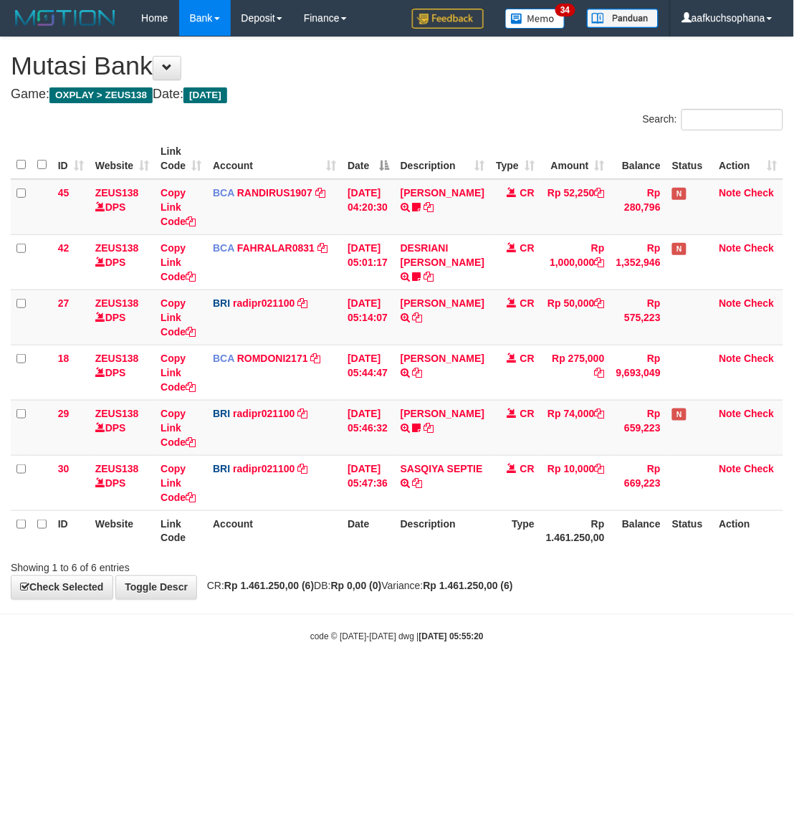
click at [431, 649] on body "Toggle navigation Home Bank Account List Load By Website Group [OXPLAY] ZEUS138…" at bounding box center [397, 339] width 794 height 679
drag, startPoint x: 588, startPoint y: 722, endPoint x: 489, endPoint y: 625, distance: 137.8
click at [586, 679] on html "Toggle navigation Home Bank Account List Load By Website Group [OXPLAY] ZEUS138…" at bounding box center [397, 339] width 794 height 679
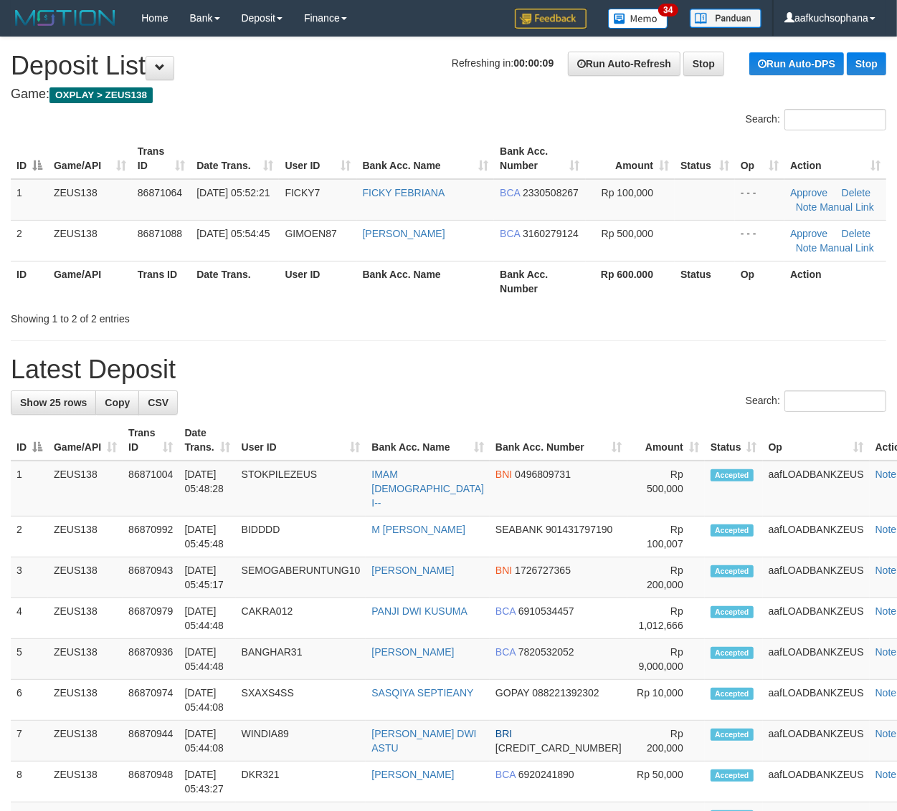
click at [744, 369] on h1 "Latest Deposit" at bounding box center [448, 369] width 875 height 29
click at [826, 338] on div "**********" at bounding box center [448, 814] width 897 height 1555
click at [799, 338] on div "**********" at bounding box center [448, 814] width 897 height 1555
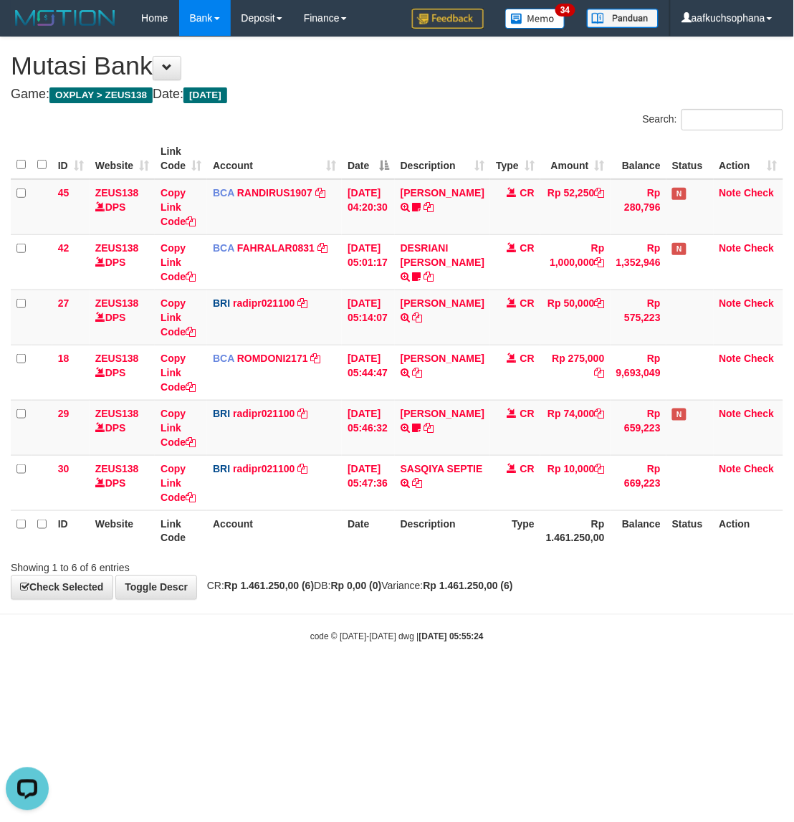
drag, startPoint x: 599, startPoint y: 696, endPoint x: 578, endPoint y: 659, distance: 42.0
click at [601, 679] on html "Toggle navigation Home Bank Account List Load By Website Group [OXPLAY] ZEUS138…" at bounding box center [397, 339] width 794 height 679
click at [572, 654] on body "Toggle navigation Home Bank Account List Load By Website Group [OXPLAY] ZEUS138…" at bounding box center [397, 339] width 794 height 679
click at [384, 679] on html "Toggle navigation Home Bank Account List Load By Website Group [OXPLAY] ZEUS138…" at bounding box center [397, 339] width 794 height 679
click at [470, 679] on html "Toggle navigation Home Bank Account List Load By Website Group [OXPLAY] ZEUS138…" at bounding box center [397, 339] width 794 height 679
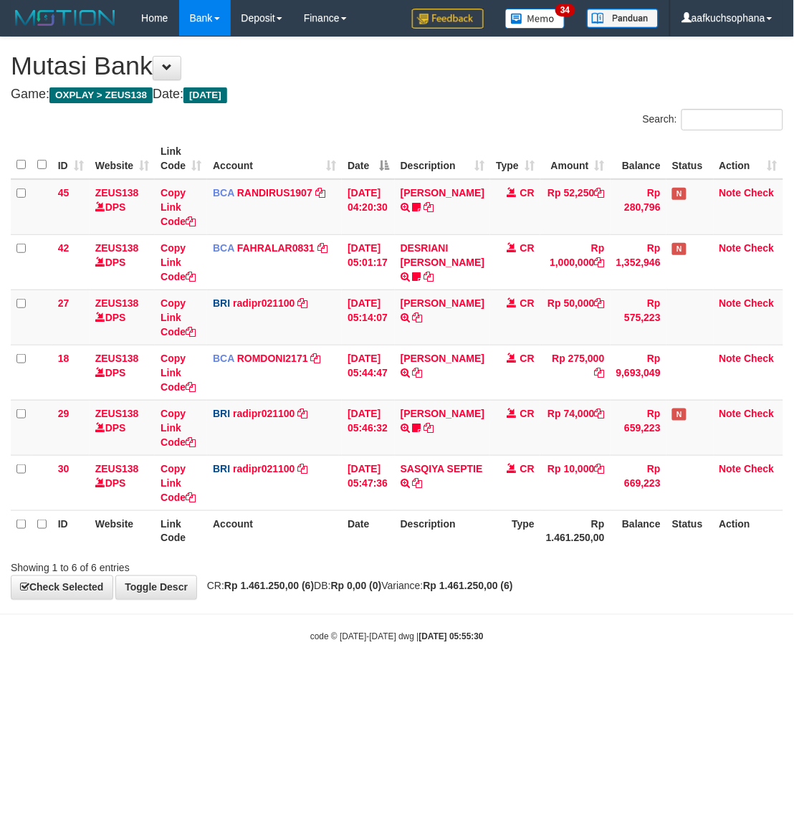
click at [647, 647] on body "Toggle navigation Home Bank Account List Load By Website Group [OXPLAY] ZEUS138…" at bounding box center [397, 339] width 794 height 679
drag, startPoint x: 682, startPoint y: 645, endPoint x: 672, endPoint y: 649, distance: 11.3
click at [682, 646] on body "Toggle navigation Home Bank Account List Load By Website Group [OXPLAY] ZEUS138…" at bounding box center [397, 339] width 794 height 679
drag, startPoint x: 302, startPoint y: 724, endPoint x: 285, endPoint y: 706, distance: 24.3
click at [302, 679] on html "Toggle navigation Home Bank Account List Load By Website Group [OXPLAY] ZEUS138…" at bounding box center [397, 339] width 794 height 679
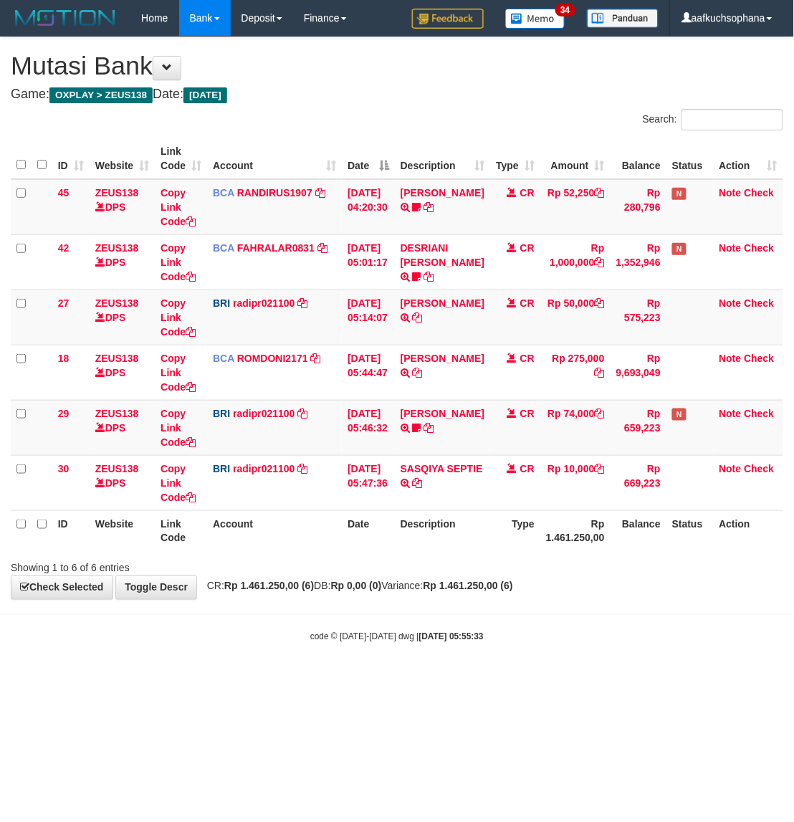
drag, startPoint x: 492, startPoint y: 668, endPoint x: 737, endPoint y: 583, distance: 259.5
click at [500, 660] on body "Toggle navigation Home Bank Account List Load By Website Group [OXPLAY] ZEUS138…" at bounding box center [397, 339] width 794 height 679
click at [793, 578] on div "**********" at bounding box center [397, 318] width 794 height 562
click at [724, 610] on body "Toggle navigation Home Bank Account List Load By Website Group [OXPLAY] ZEUS138…" at bounding box center [397, 339] width 794 height 679
click at [554, 626] on body "Toggle navigation Home Bank Account List Load By Website Group [OXPLAY] ZEUS138…" at bounding box center [397, 339] width 794 height 679
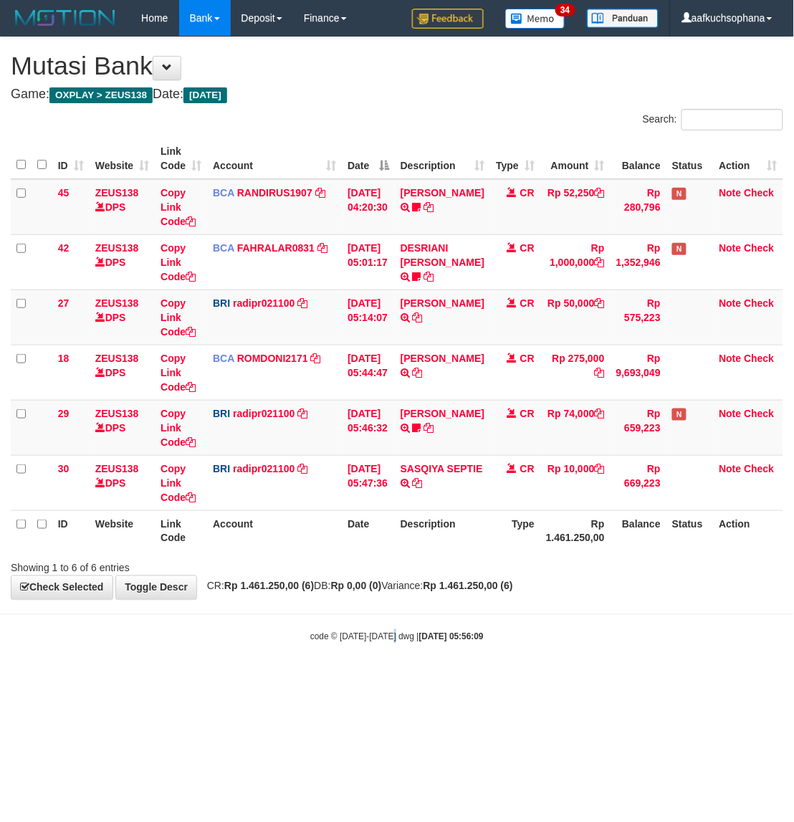
click at [399, 634] on body "Toggle navigation Home Bank Account List Load By Website Group [OXPLAY] ZEUS138…" at bounding box center [397, 339] width 794 height 679
click at [492, 663] on body "Toggle navigation Home Bank Account List Load By Website Group [OXPLAY] ZEUS138…" at bounding box center [397, 339] width 794 height 679
drag, startPoint x: 453, startPoint y: 660, endPoint x: 502, endPoint y: 653, distance: 49.3
click at [453, 660] on body "Toggle navigation Home Bank Account List Load By Website Group [OXPLAY] ZEUS138…" at bounding box center [397, 339] width 794 height 679
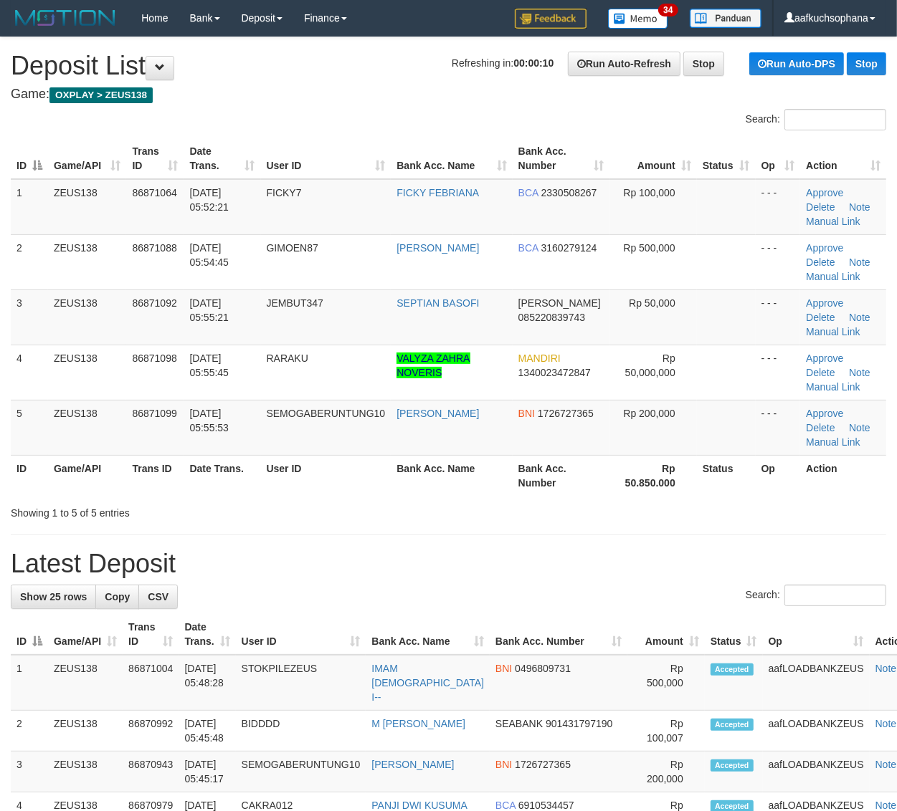
drag, startPoint x: 632, startPoint y: 499, endPoint x: 905, endPoint y: 535, distance: 275.4
click at [641, 499] on div "ID Game/API Trans ID Date Trans. User ID Bank Acc. Name Bank Acc. Number Amount…" at bounding box center [448, 317] width 897 height 366
drag, startPoint x: 729, startPoint y: 527, endPoint x: 753, endPoint y: 524, distance: 24.6
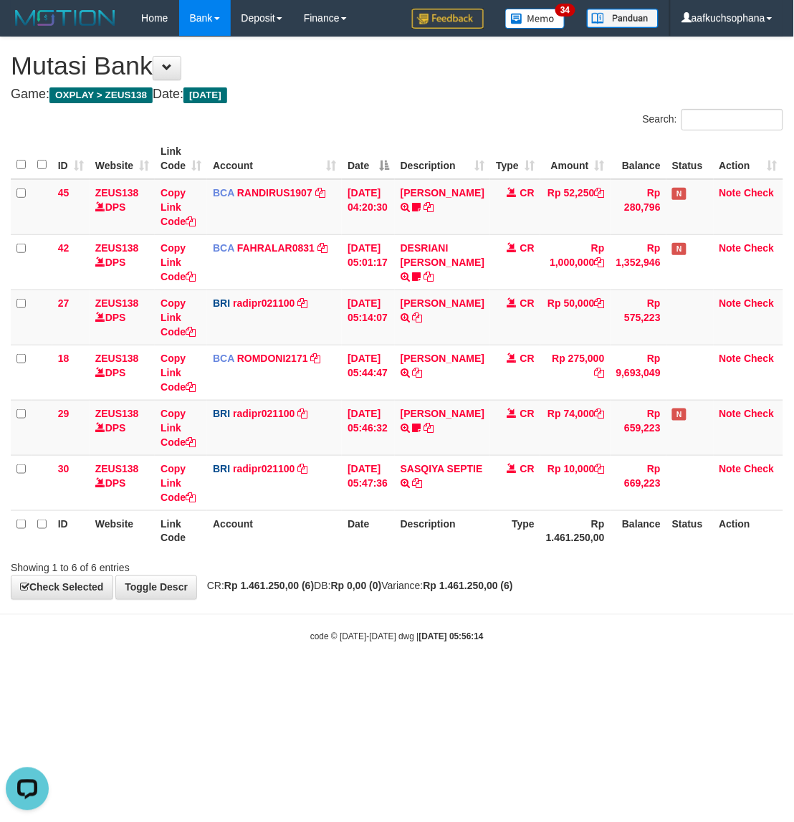
drag, startPoint x: 386, startPoint y: 689, endPoint x: 363, endPoint y: 669, distance: 30.4
click at [386, 679] on html "Toggle navigation Home Bank Account List Load By Website Group [OXPLAY] ZEUS138…" at bounding box center [397, 339] width 794 height 679
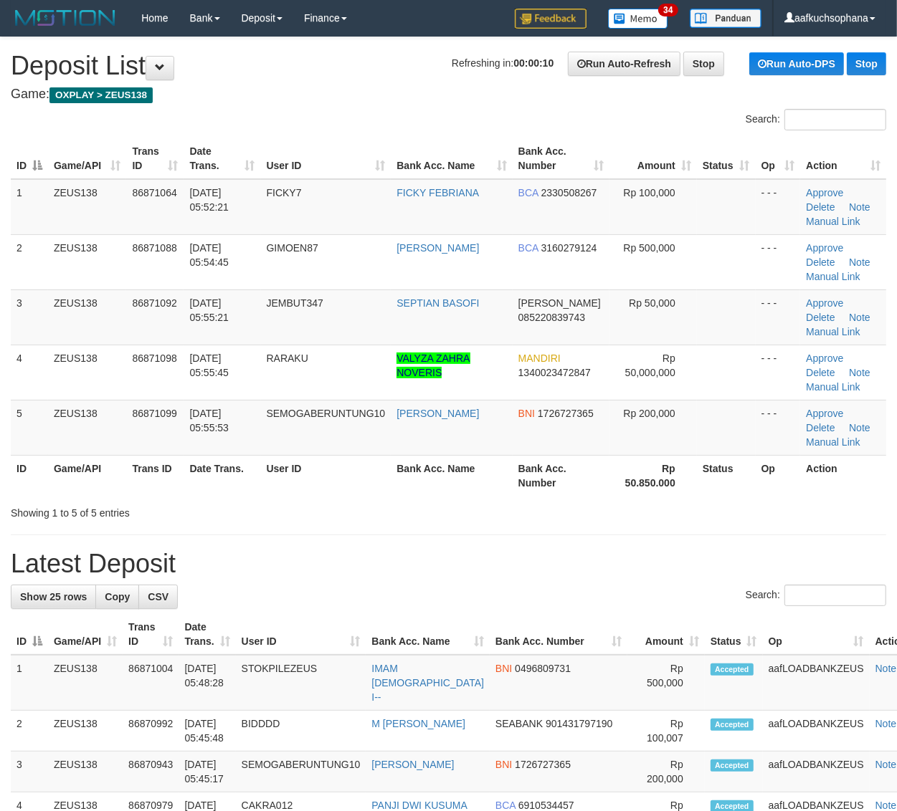
drag, startPoint x: 785, startPoint y: 513, endPoint x: 848, endPoint y: 522, distance: 63.7
click at [785, 513] on div "Showing 1 to 5 of 5 entries" at bounding box center [448, 510] width 897 height 20
click at [768, 502] on div "Showing 1 to 5 of 5 entries" at bounding box center [448, 510] width 897 height 20
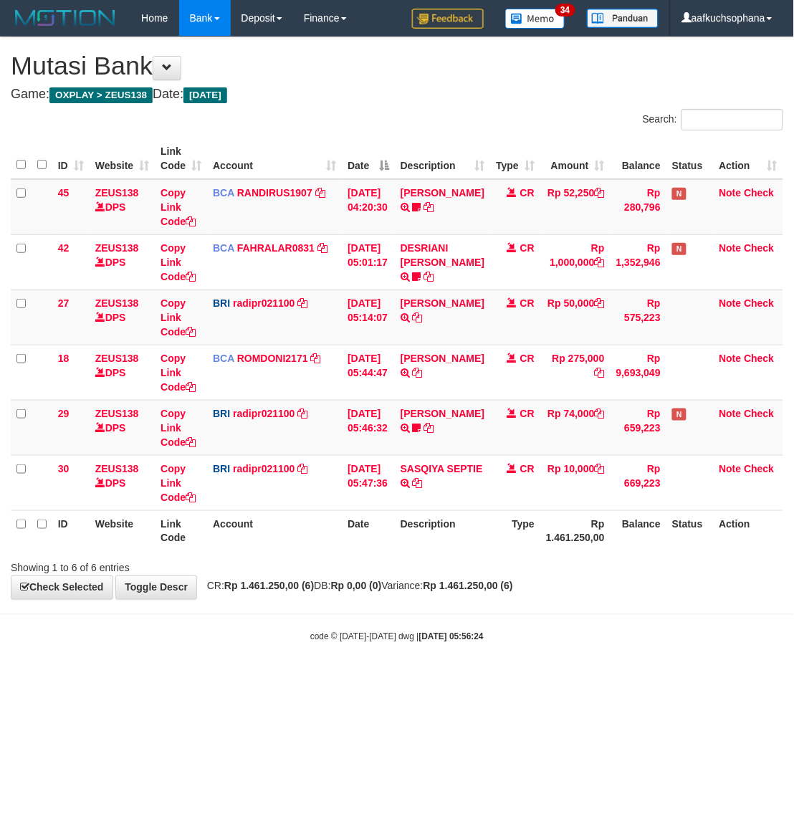
click at [436, 639] on strong "2025/09/01 05:56:24" at bounding box center [451, 637] width 65 height 10
click at [335, 679] on html "Toggle navigation Home Bank Account List Load By Website Group [OXPLAY] ZEUS138…" at bounding box center [397, 339] width 794 height 679
click at [446, 664] on body "Toggle navigation Home Bank Account List Load By Website Group [OXPLAY] ZEUS138…" at bounding box center [397, 339] width 794 height 679
click at [413, 661] on body "Toggle navigation Home Bank Account List Load By Website Group [OXPLAY] ZEUS138…" at bounding box center [397, 339] width 794 height 679
drag, startPoint x: 260, startPoint y: 672, endPoint x: 77, endPoint y: 586, distance: 201.7
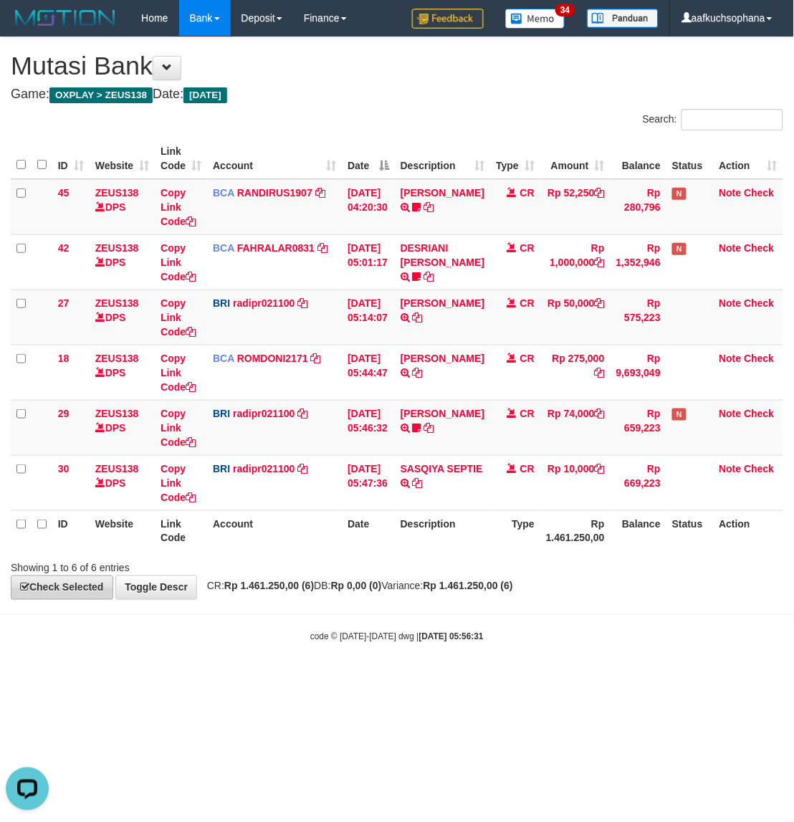
click at [259, 672] on body "Toggle navigation Home Bank Account List Load By Website Group [OXPLAY] ZEUS138…" at bounding box center [397, 339] width 794 height 679
click at [464, 679] on html "Toggle navigation Home Bank Account List Load By Website Group [OXPLAY] ZEUS138…" at bounding box center [397, 339] width 794 height 679
click at [229, 651] on body "Toggle navigation Home Bank Account List Load By Website Group [OXPLAY] ZEUS138…" at bounding box center [397, 339] width 794 height 679
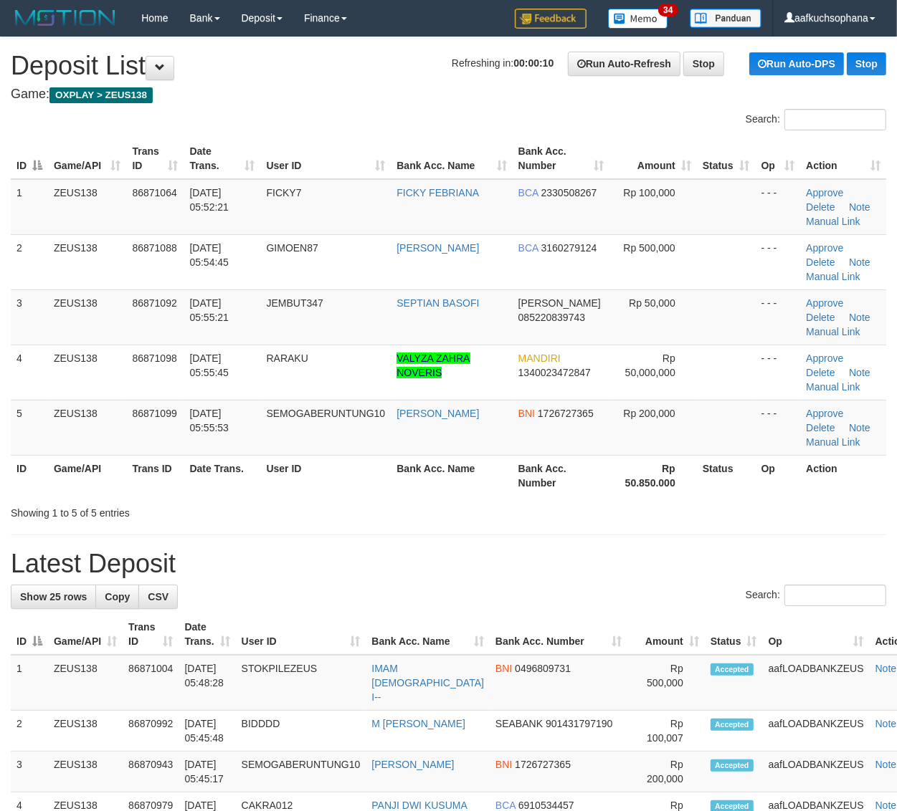
drag, startPoint x: 647, startPoint y: 543, endPoint x: 689, endPoint y: 545, distance: 42.4
drag, startPoint x: 731, startPoint y: 495, endPoint x: 904, endPoint y: 543, distance: 179.8
click at [737, 496] on div "ID Game/API Trans ID Date Trans. User ID Bank Acc. Name Bank Acc. Number Amount…" at bounding box center [448, 317] width 897 height 366
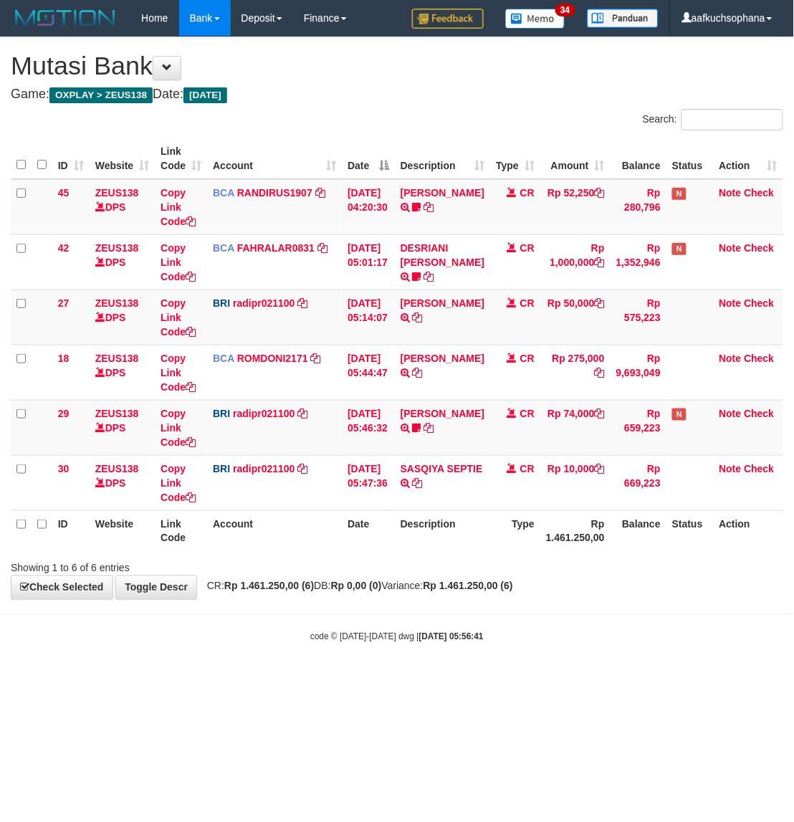
click at [560, 679] on html "Toggle navigation Home Bank Account List Load By Website Group [OXPLAY] ZEUS138…" at bounding box center [397, 339] width 794 height 679
drag, startPoint x: 90, startPoint y: 659, endPoint x: 73, endPoint y: 646, distance: 21.9
click at [85, 656] on body "Toggle navigation Home Bank Account List Load By Website Group [OXPLAY] ZEUS138…" at bounding box center [397, 339] width 794 height 679
click at [429, 679] on html "Toggle navigation Home Bank Account List Load By Website Group [OXPLAY] ZEUS138…" at bounding box center [397, 339] width 794 height 679
drag, startPoint x: 485, startPoint y: 681, endPoint x: 474, endPoint y: 679, distance: 11.0
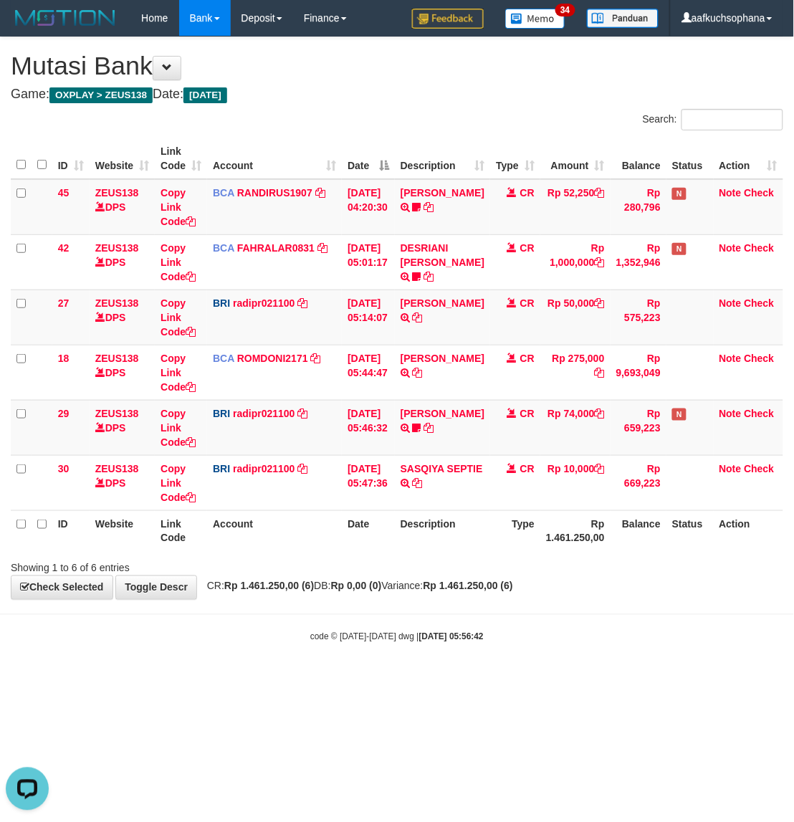
click at [484, 679] on html "Toggle navigation Home Bank Account List Load By Website Group [OXPLAY] ZEUS138…" at bounding box center [397, 339] width 794 height 679
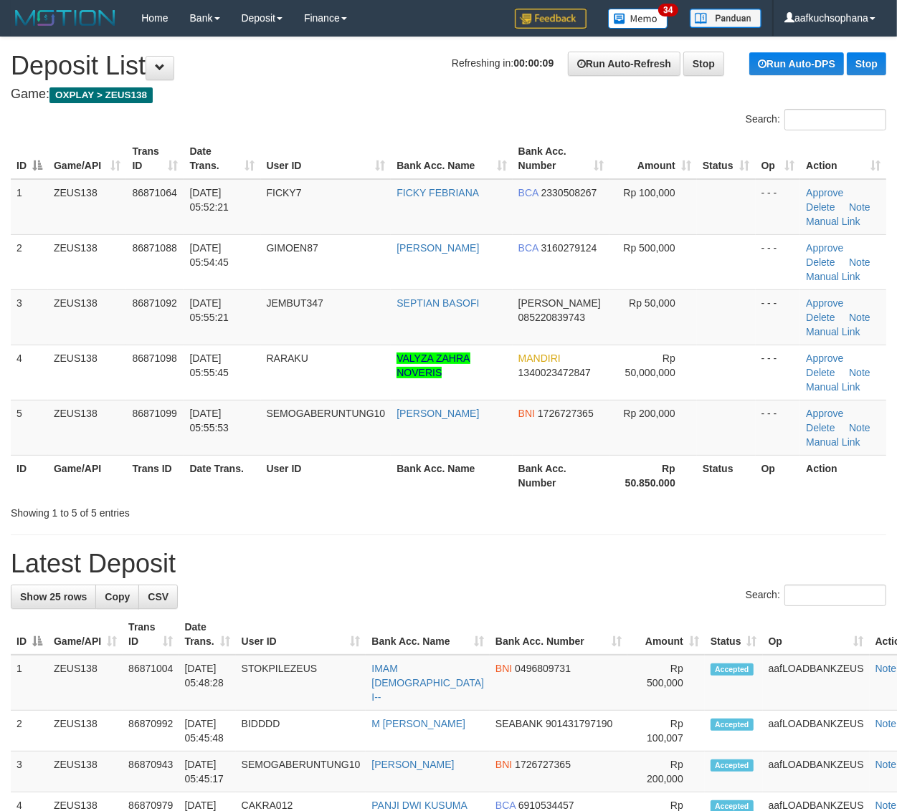
click at [616, 515] on div "Showing 1 to 5 of 5 entries" at bounding box center [448, 510] width 897 height 20
drag, startPoint x: 558, startPoint y: 486, endPoint x: 905, endPoint y: 557, distance: 354.8
click at [560, 486] on th "Bank Acc. Number" at bounding box center [560, 475] width 97 height 41
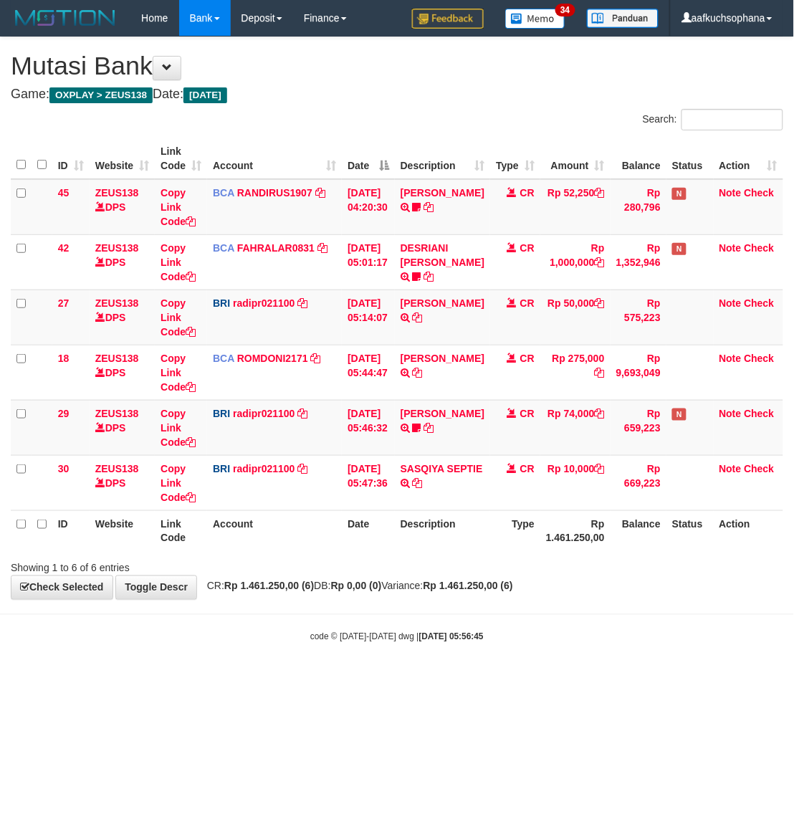
drag, startPoint x: 337, startPoint y: 639, endPoint x: 733, endPoint y: 586, distance: 399.8
click at [359, 622] on body "Toggle navigation Home Bank Account List Load By Website Group [OXPLAY] ZEUS138…" at bounding box center [397, 339] width 794 height 679
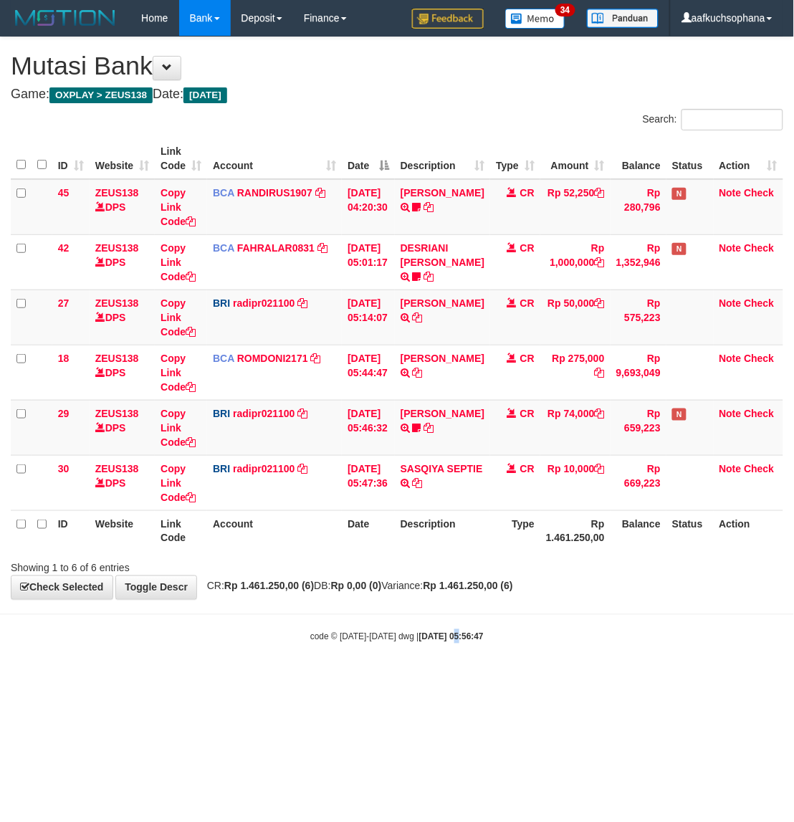
click at [443, 675] on body "Toggle navigation Home Bank Account List Load By Website Group [OXPLAY] ZEUS138…" at bounding box center [397, 339] width 794 height 679
click at [295, 664] on body "Toggle navigation Home Bank Account List Load By Website Group [OXPLAY] ZEUS138…" at bounding box center [397, 339] width 794 height 679
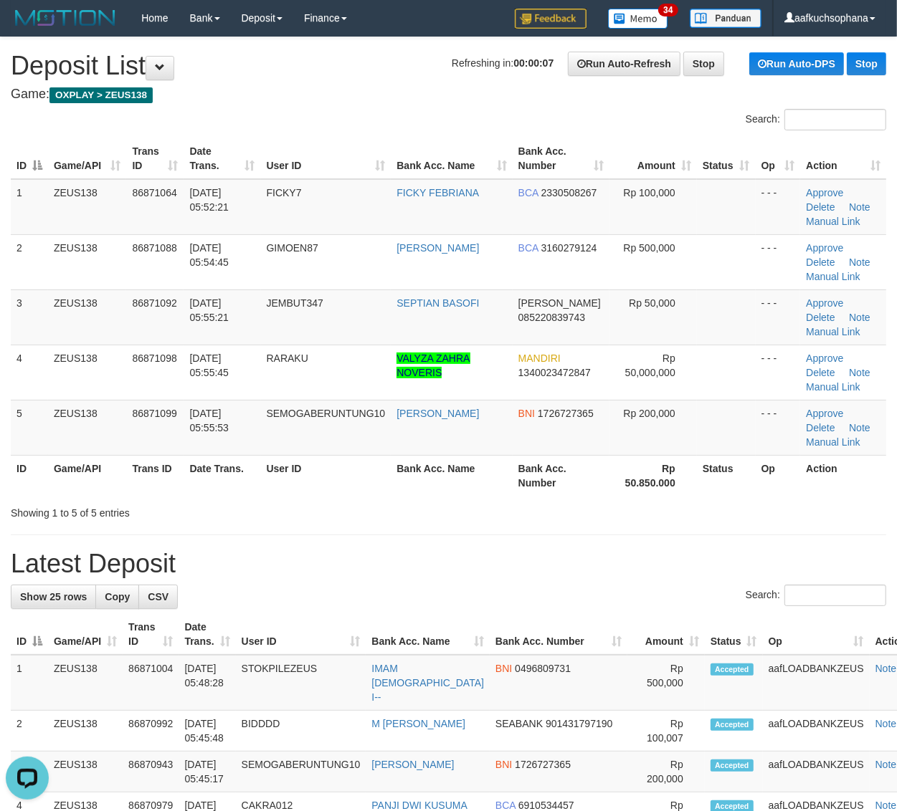
drag, startPoint x: 679, startPoint y: 516, endPoint x: 904, endPoint y: 621, distance: 248.2
click at [679, 516] on div "Showing 1 to 5 of 5 entries" at bounding box center [448, 510] width 897 height 20
click at [710, 515] on div "Showing 1 to 5 of 5 entries" at bounding box center [448, 510] width 897 height 20
drag, startPoint x: 638, startPoint y: 498, endPoint x: 757, endPoint y: 538, distance: 125.3
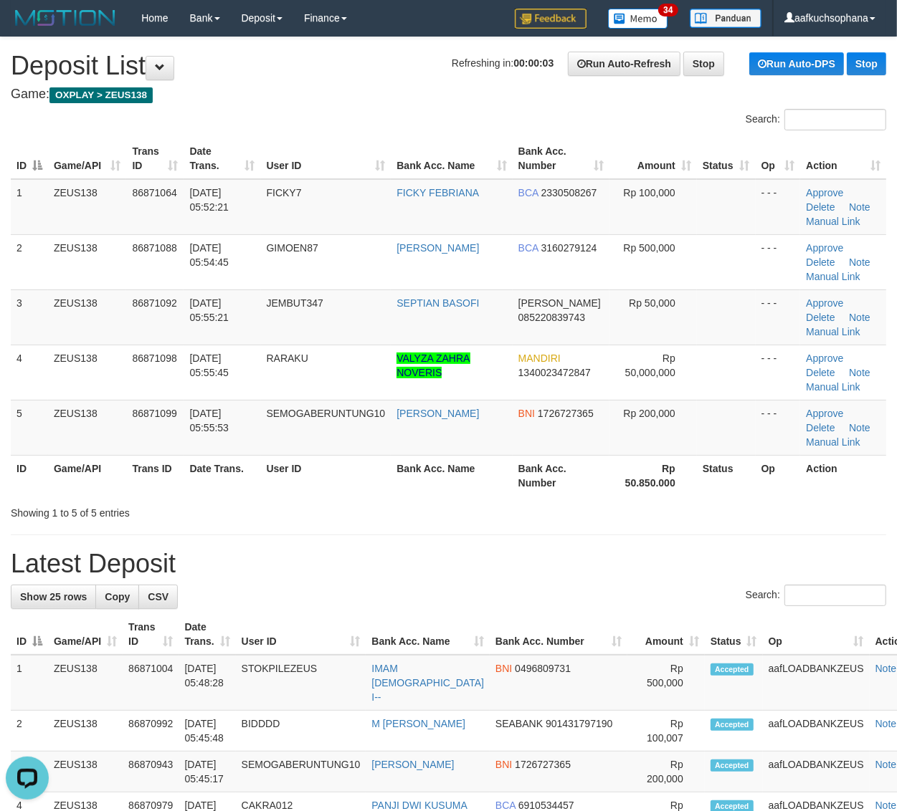
click at [638, 498] on div "ID Game/API Trans ID Date Trans. User ID Bank Acc. Name Bank Acc. Number Amount…" at bounding box center [448, 317] width 897 height 366
click at [712, 503] on div "Showing 1 to 5 of 5 entries" at bounding box center [448, 510] width 897 height 20
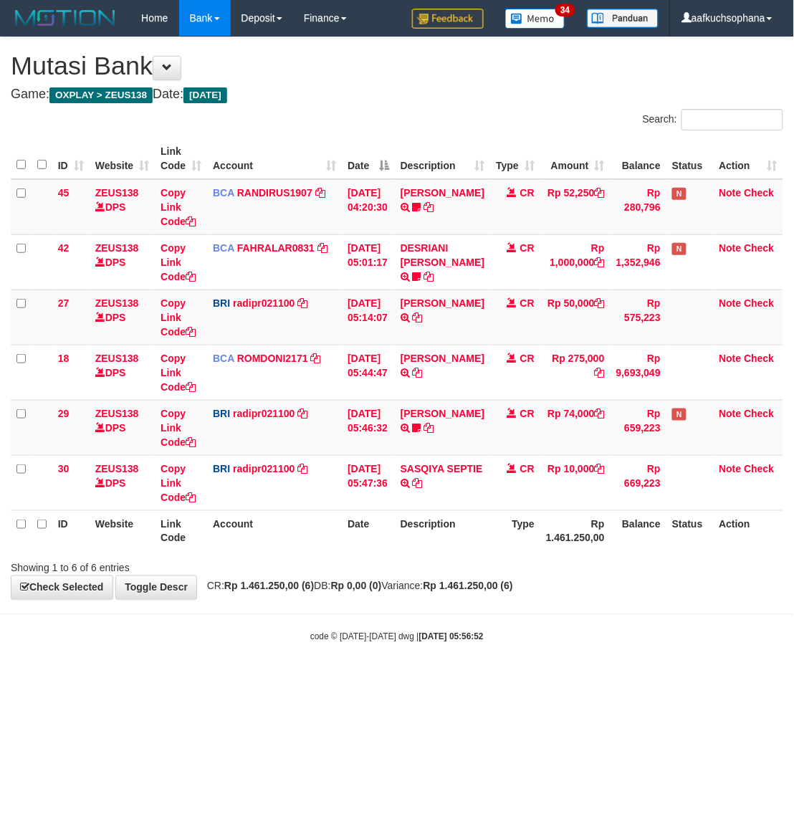
click at [416, 679] on html "Toggle navigation Home Bank Account List Load By Website Group [OXPLAY] ZEUS138…" at bounding box center [397, 339] width 794 height 679
click at [321, 679] on html "Toggle navigation Home Bank Account List Load By Website Group [OXPLAY] ZEUS138…" at bounding box center [397, 339] width 794 height 679
click at [296, 679] on html "Toggle navigation Home Bank Account List Load By Website Group [OXPLAY] ZEUS138…" at bounding box center [397, 339] width 794 height 679
click at [280, 676] on body "Toggle navigation Home Bank Account List Load By Website Group [OXPLAY] ZEUS138…" at bounding box center [397, 339] width 794 height 679
click at [245, 667] on body "Toggle navigation Home Bank Account List Load By Website Group [OXPLAY] ZEUS138…" at bounding box center [397, 339] width 794 height 679
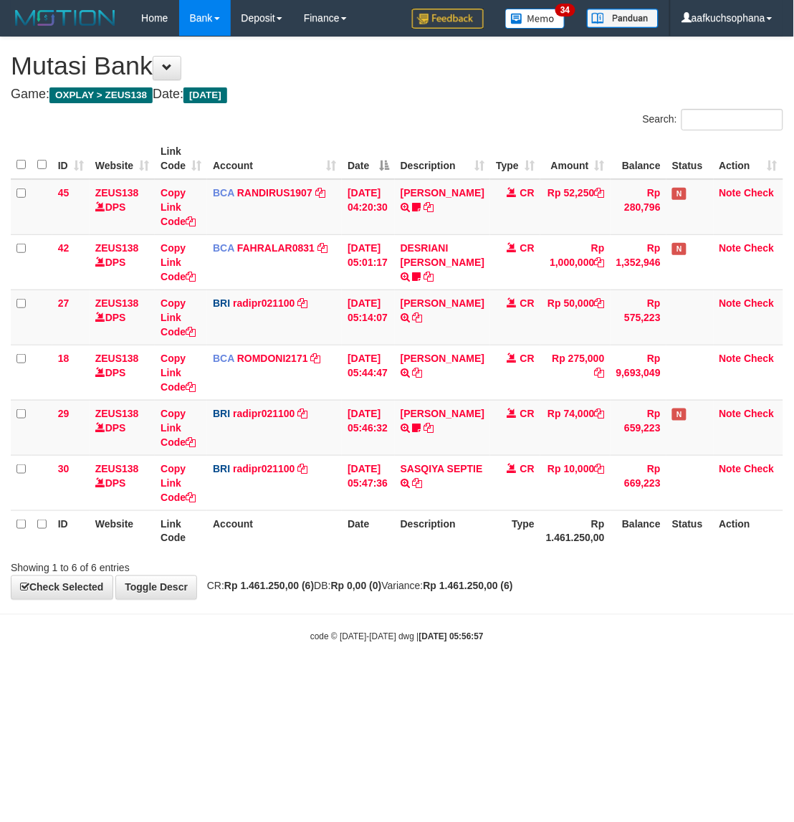
click at [273, 679] on html "Toggle navigation Home Bank Account List Load By Website Group [OXPLAY] ZEUS138…" at bounding box center [397, 339] width 794 height 679
click at [358, 674] on body "Toggle navigation Home Bank Account List Load By Website Group [OXPLAY] ZEUS138…" at bounding box center [397, 339] width 794 height 679
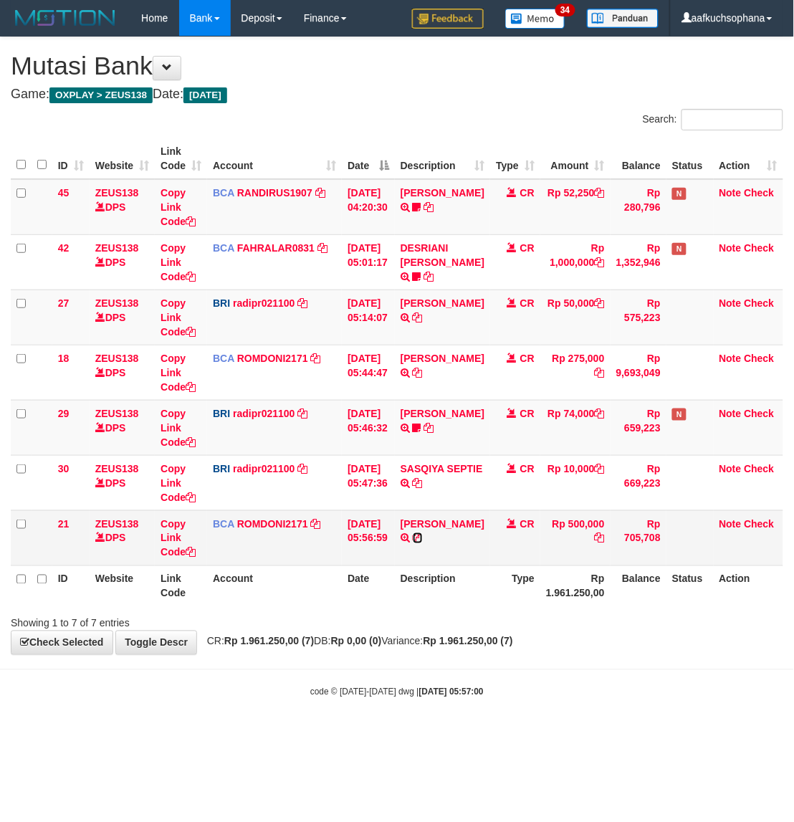
click at [414, 543] on icon at bounding box center [418, 538] width 10 height 10
click at [455, 650] on div "**********" at bounding box center [397, 345] width 794 height 617
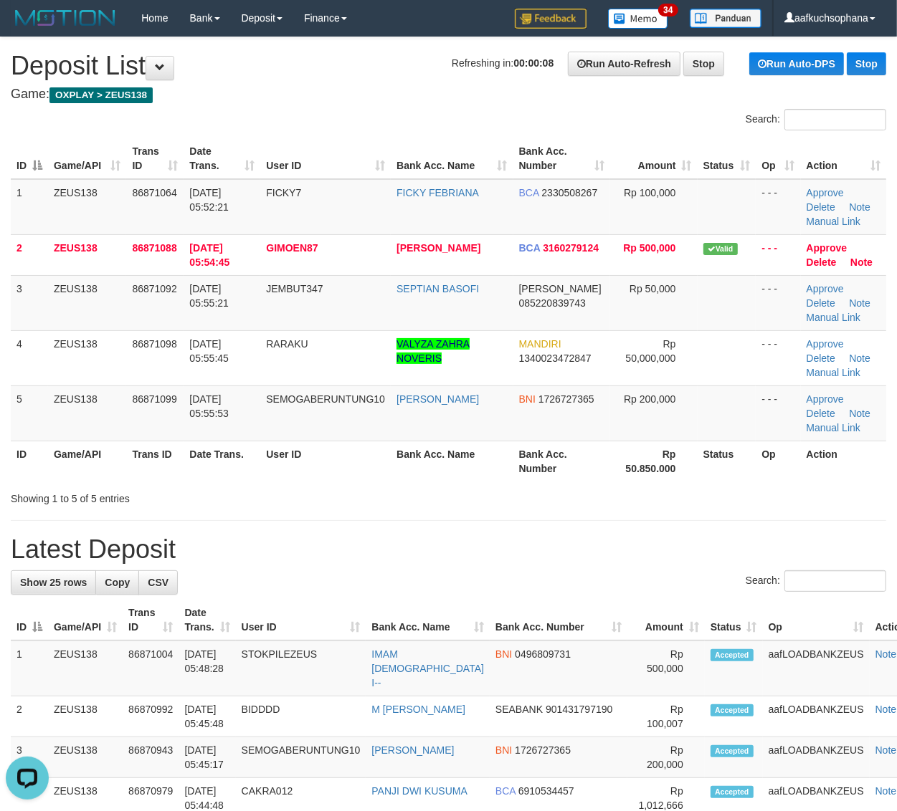
click at [720, 504] on div "Showing 1 to 5 of 5 entries" at bounding box center [448, 496] width 897 height 20
drag, startPoint x: 634, startPoint y: 496, endPoint x: 789, endPoint y: 532, distance: 158.9
click at [634, 496] on div "Showing 1 to 5 of 5 entries" at bounding box center [448, 496] width 897 height 20
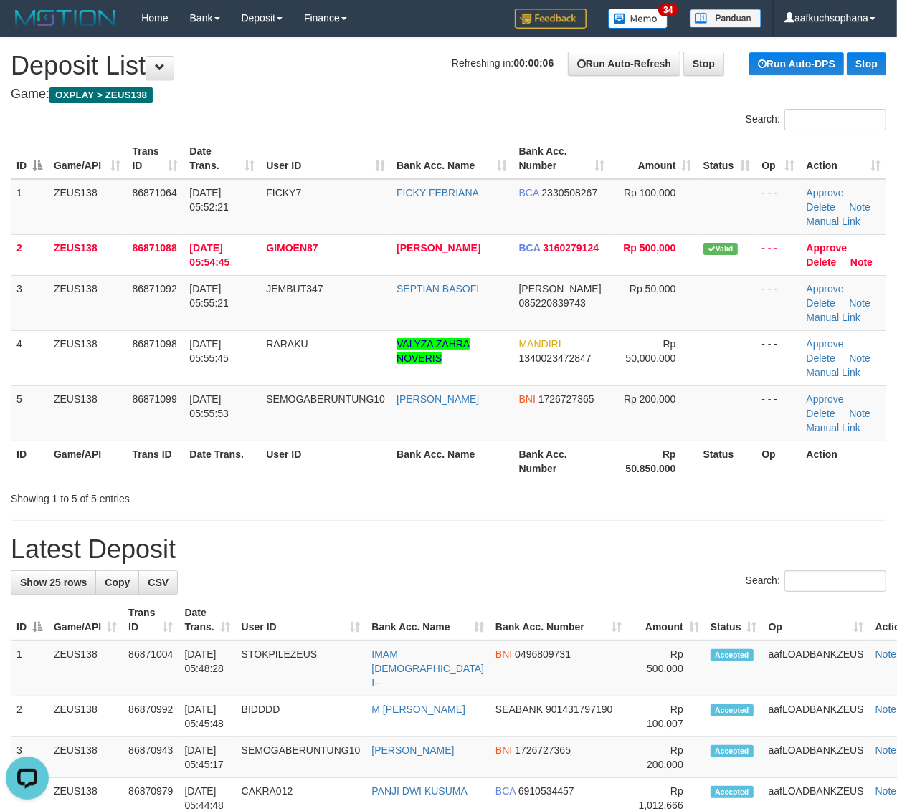
click at [704, 482] on div "ID Game/API Trans ID Date Trans. User ID Bank Acc. Name Bank Acc. Number Amount…" at bounding box center [448, 310] width 897 height 352
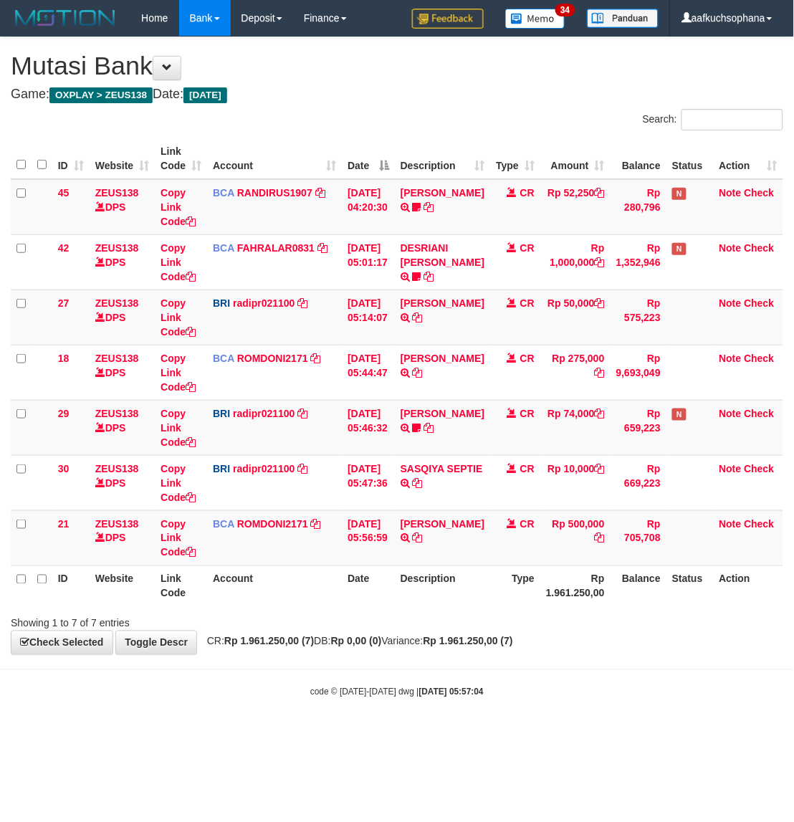
click at [521, 696] on div "code © [DATE]-[DATE] dwg | [DATE] 05:57:04" at bounding box center [397, 691] width 794 height 14
click at [486, 707] on body "Toggle navigation Home Bank Account List Load By Website Group [OXPLAY] ZEUS138…" at bounding box center [397, 367] width 794 height 735
click at [383, 674] on body "Toggle navigation Home Bank Account List Load By Website Group [OXPLAY] ZEUS138…" at bounding box center [397, 367] width 794 height 735
drag, startPoint x: 383, startPoint y: 674, endPoint x: 418, endPoint y: 670, distance: 34.6
click at [384, 674] on body "Toggle navigation Home Bank Account List Load By Website Group [OXPLAY] ZEUS138…" at bounding box center [397, 367] width 794 height 735
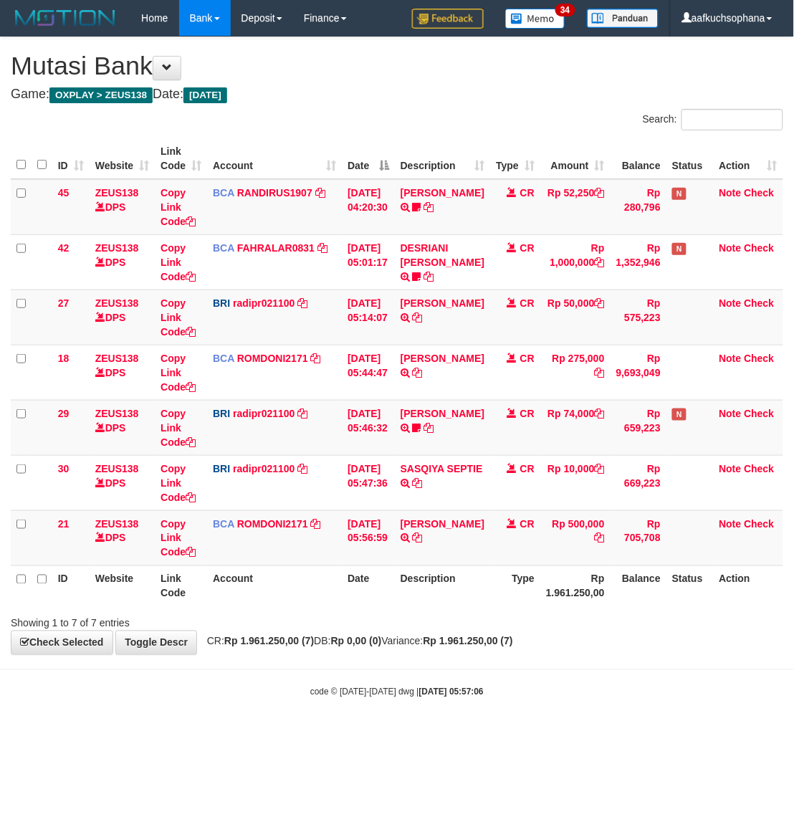
click at [480, 670] on hr at bounding box center [397, 669] width 794 height 1
click at [560, 676] on body "Toggle navigation Home Bank Account List Load By Website Group [OXPLAY] ZEUS138…" at bounding box center [397, 367] width 794 height 735
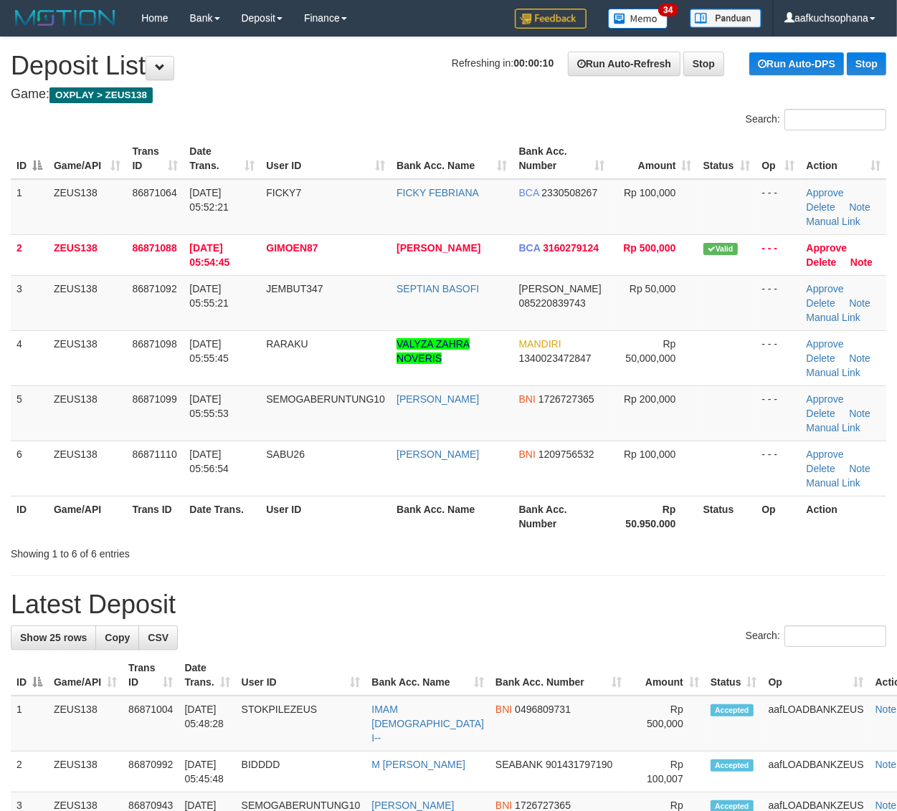
click at [743, 524] on th "Status" at bounding box center [726, 516] width 59 height 41
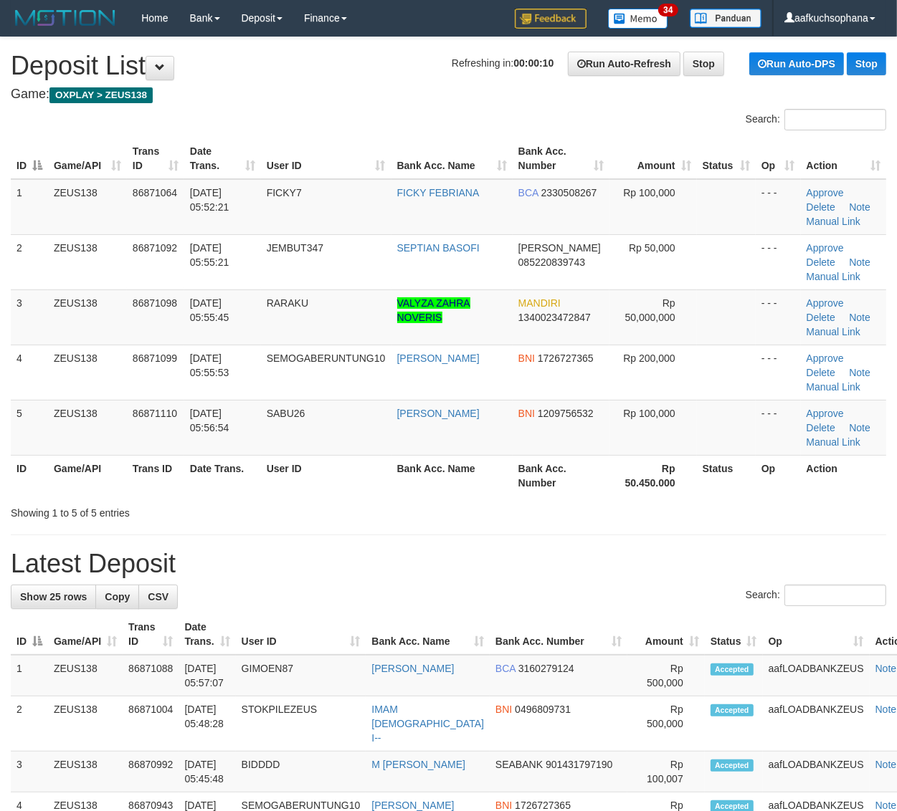
drag, startPoint x: 624, startPoint y: 504, endPoint x: 904, endPoint y: 565, distance: 286.1
click at [626, 505] on div "Showing 1 to 5 of 5 entries" at bounding box center [448, 510] width 897 height 20
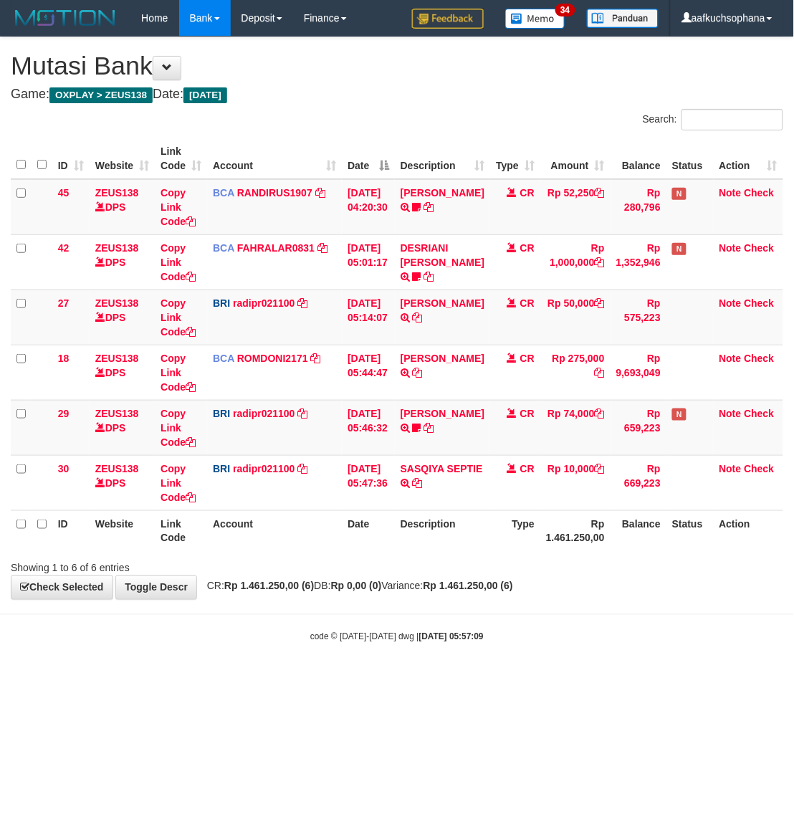
click at [403, 679] on html "Toggle navigation Home Bank Account List Load By Website Group [OXPLAY] ZEUS138…" at bounding box center [397, 339] width 794 height 679
click at [493, 668] on body "Toggle navigation Home Bank Account List Load By Website Group [OXPLAY] ZEUS138…" at bounding box center [397, 339] width 794 height 679
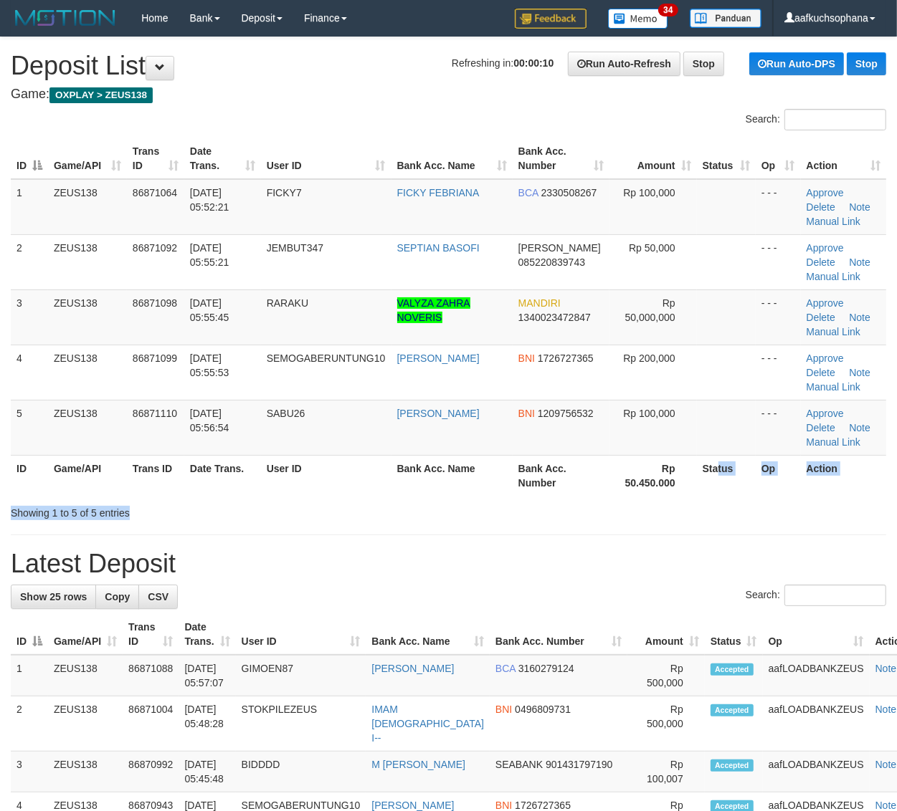
click at [708, 500] on div "Search: ID Game/API Trans ID Date Trans. User ID Bank Acc. Name Bank Acc. Numbe…" at bounding box center [448, 314] width 875 height 411
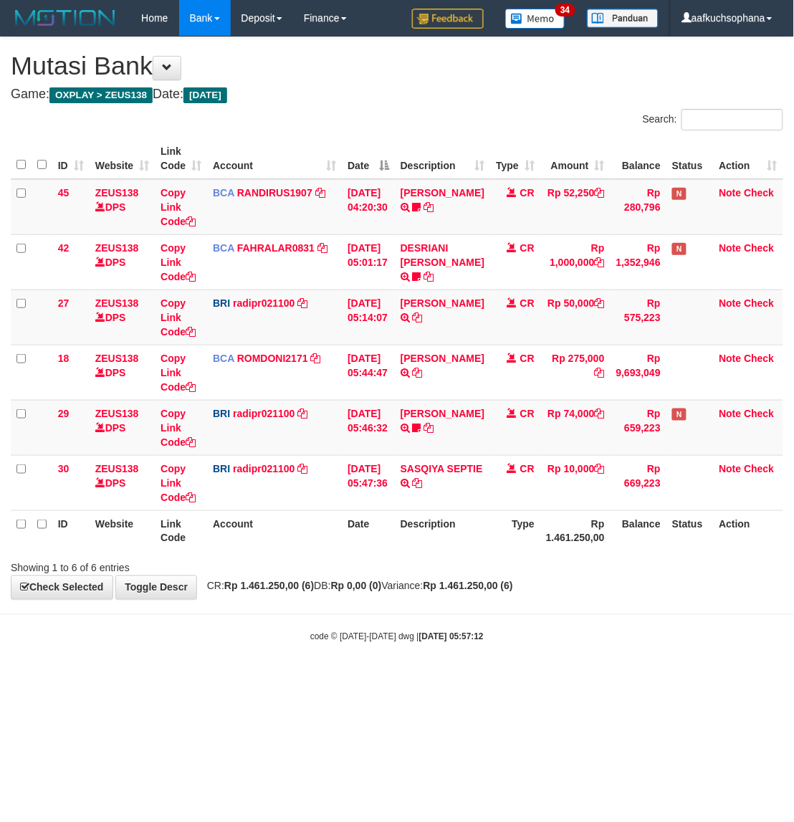
drag, startPoint x: 697, startPoint y: 599, endPoint x: 697, endPoint y: 608, distance: 8.6
click at [697, 608] on body "Toggle navigation Home Bank Account List Load By Website Group [OXPLAY] ZEUS138…" at bounding box center [397, 339] width 794 height 679
click at [434, 679] on html "Toggle navigation Home Bank Account List Load By Website Group [OXPLAY] ZEUS138…" at bounding box center [397, 339] width 794 height 679
click at [36, 672] on body "Toggle navigation Home Bank Account List Load By Website Group [OXPLAY] ZEUS138…" at bounding box center [397, 339] width 794 height 679
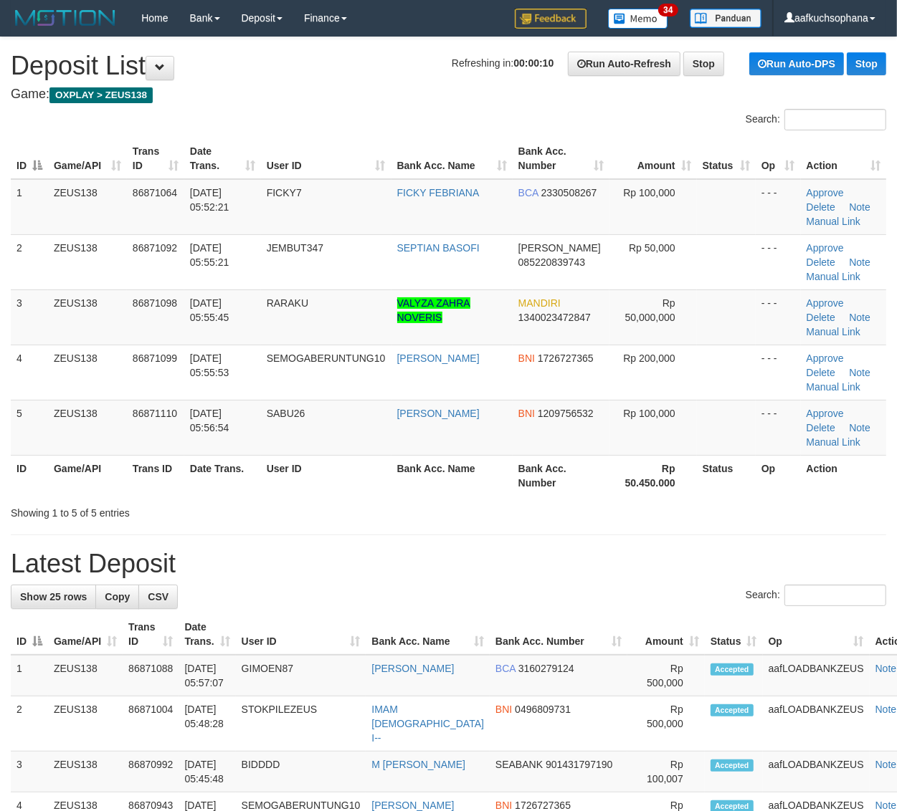
drag, startPoint x: 786, startPoint y: 516, endPoint x: 909, endPoint y: 559, distance: 129.9
click at [798, 520] on div "Showing 1 to 5 of 5 entries" at bounding box center [448, 510] width 897 height 20
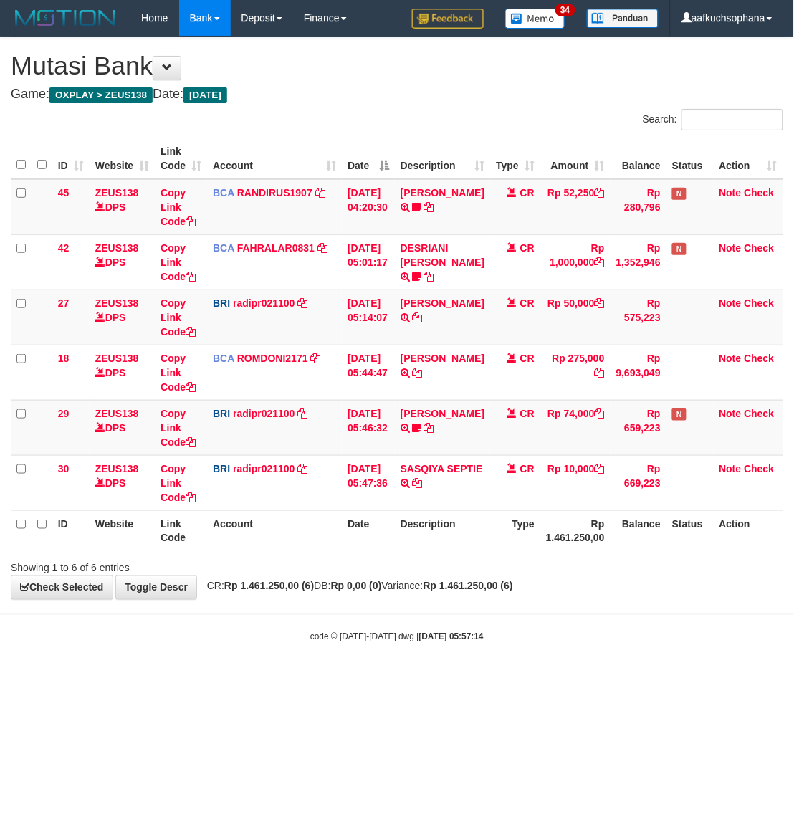
click at [620, 598] on div "**********" at bounding box center [397, 318] width 794 height 562
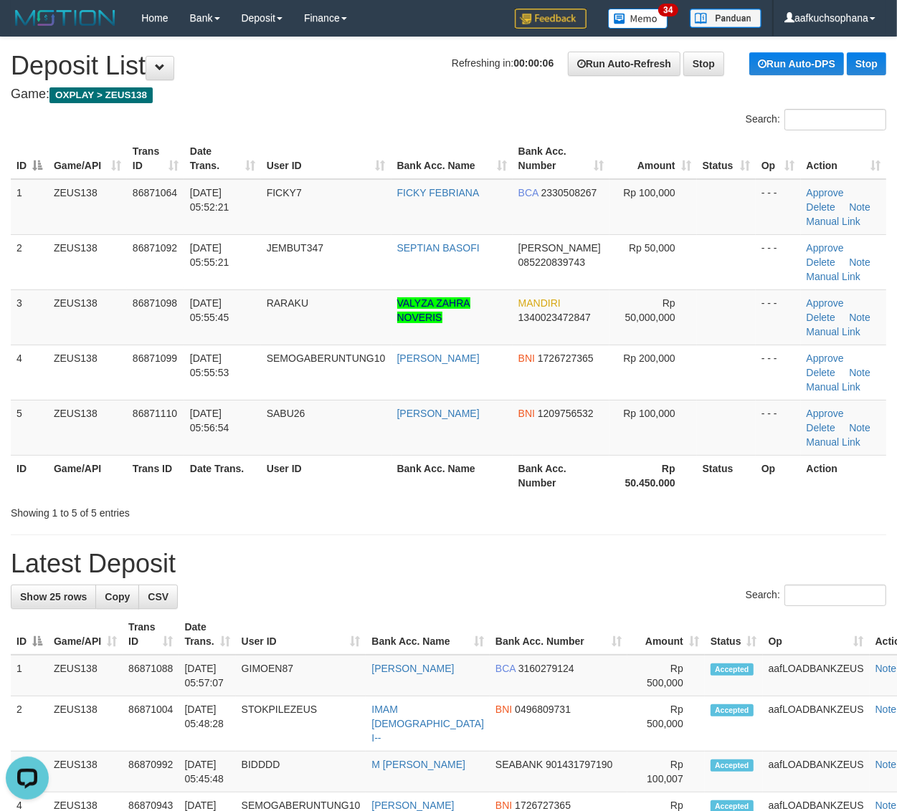
drag, startPoint x: 596, startPoint y: 534, endPoint x: 644, endPoint y: 529, distance: 47.6
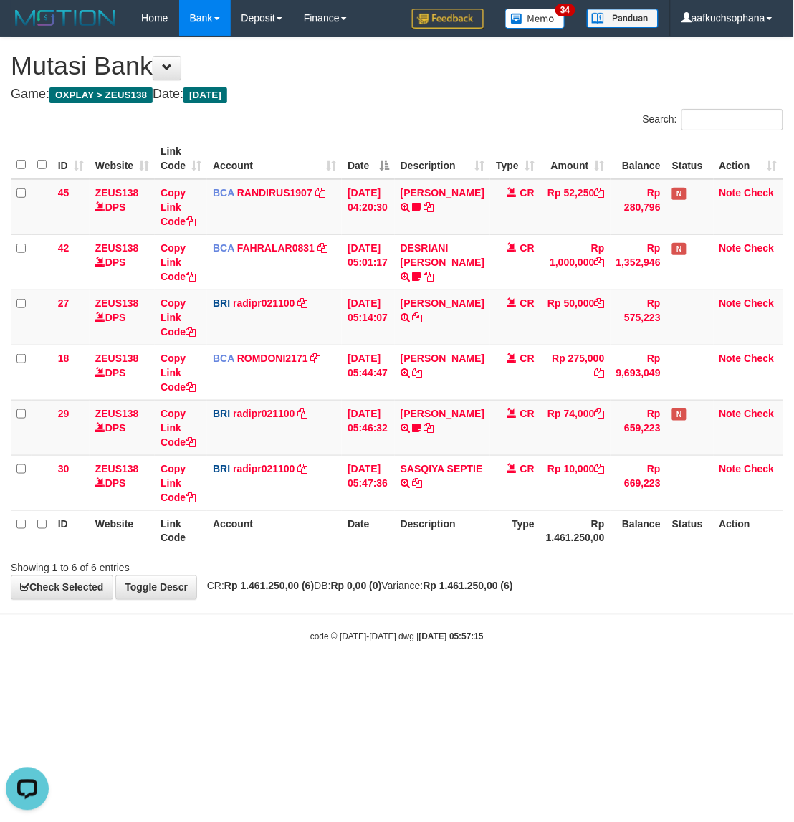
drag, startPoint x: 467, startPoint y: 632, endPoint x: 414, endPoint y: 632, distance: 53.0
click at [466, 632] on strong "2025/09/01 05:57:15" at bounding box center [451, 637] width 65 height 10
click at [400, 676] on body "Toggle navigation Home Bank Account List Load By Website Group [OXPLAY] ZEUS138…" at bounding box center [397, 339] width 794 height 679
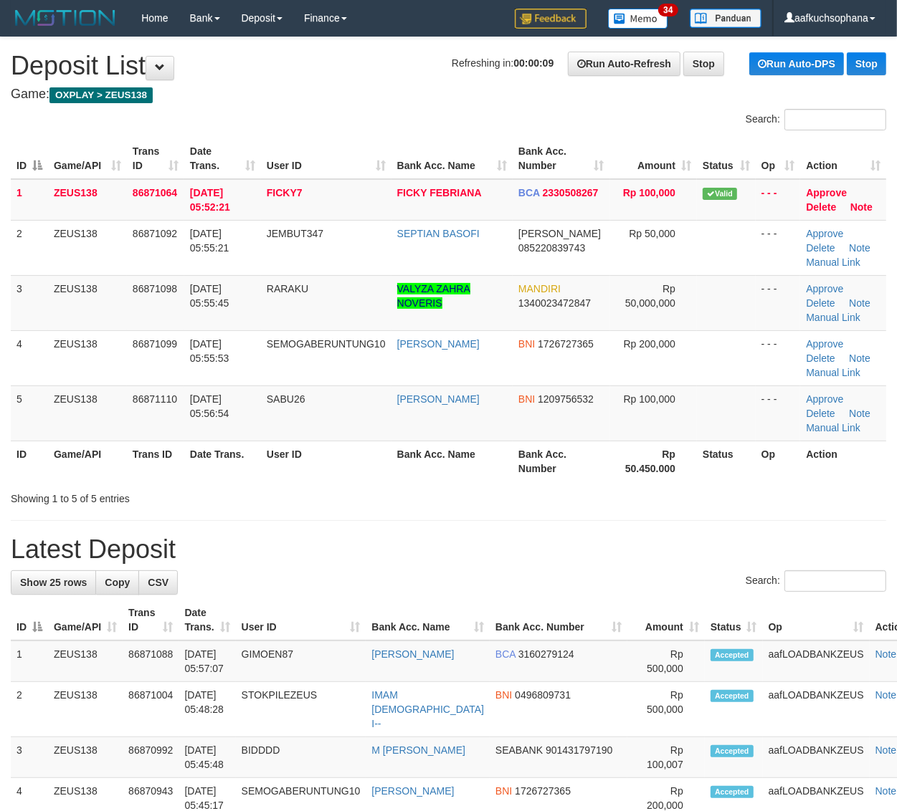
click at [702, 496] on div "Showing 1 to 5 of 5 entries" at bounding box center [448, 496] width 897 height 20
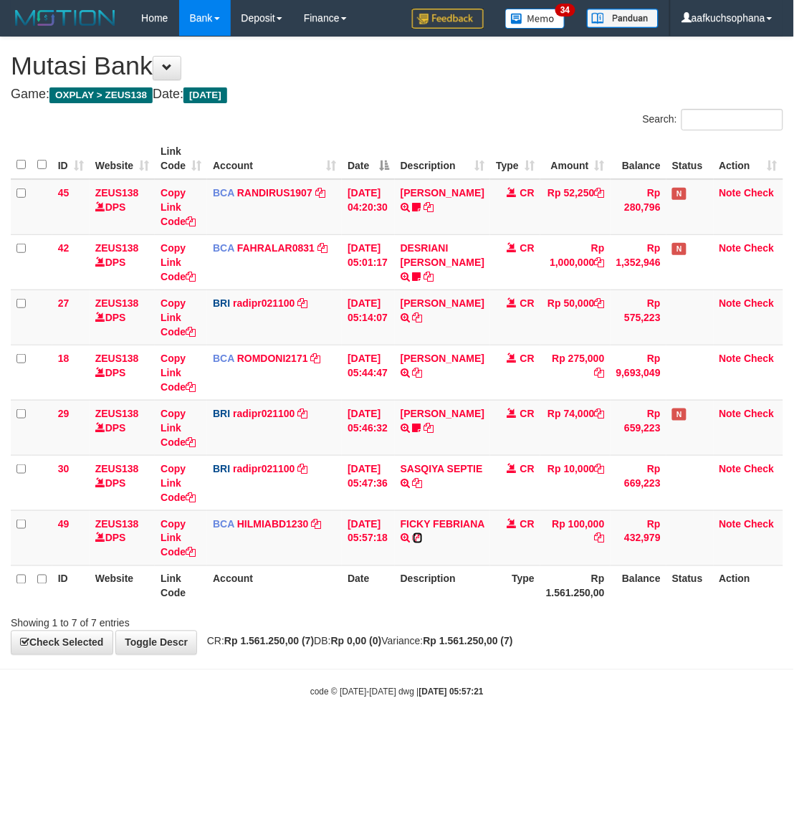
click at [423, 538] on icon at bounding box center [418, 538] width 10 height 10
drag, startPoint x: 444, startPoint y: 724, endPoint x: 375, endPoint y: 688, distance: 78.2
click at [444, 722] on body "Toggle navigation Home Bank Account List Load By Website Group [OXPLAY] ZEUS138…" at bounding box center [397, 367] width 794 height 735
drag, startPoint x: 522, startPoint y: 688, endPoint x: 26, endPoint y: 554, distance: 513.7
click at [504, 683] on body "Toggle navigation Home Bank Account List Load By Website Group [OXPLAY] ZEUS138…" at bounding box center [397, 367] width 794 height 735
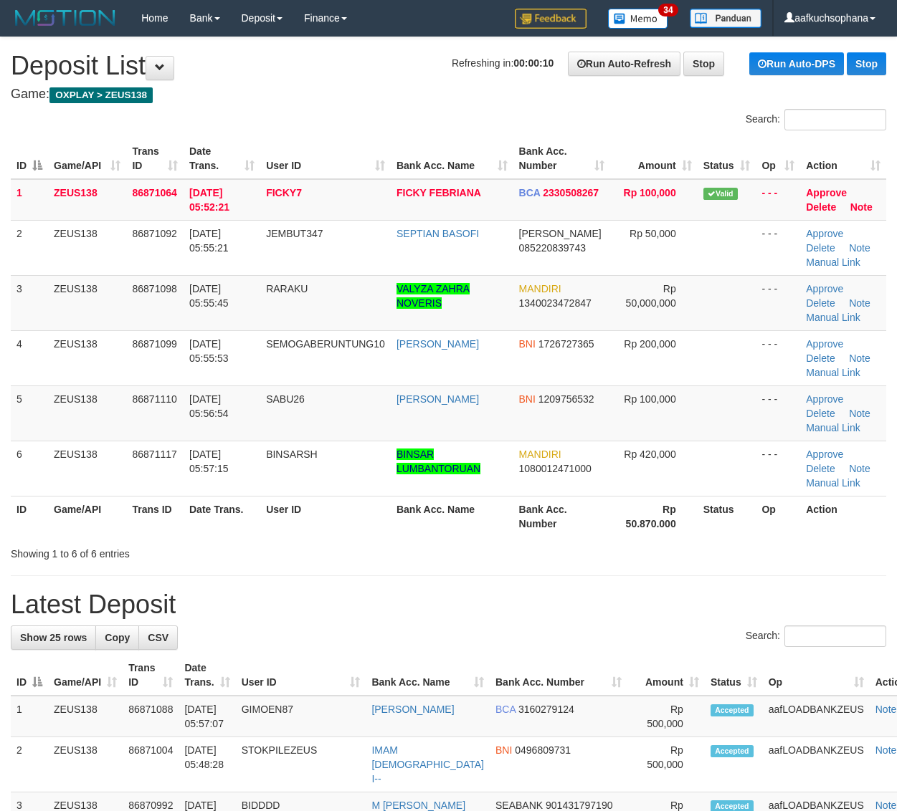
click at [600, 505] on th "Bank Acc. Number" at bounding box center [561, 516] width 97 height 41
click at [634, 548] on div "Showing 1 to 6 of 6 entries" at bounding box center [448, 551] width 897 height 20
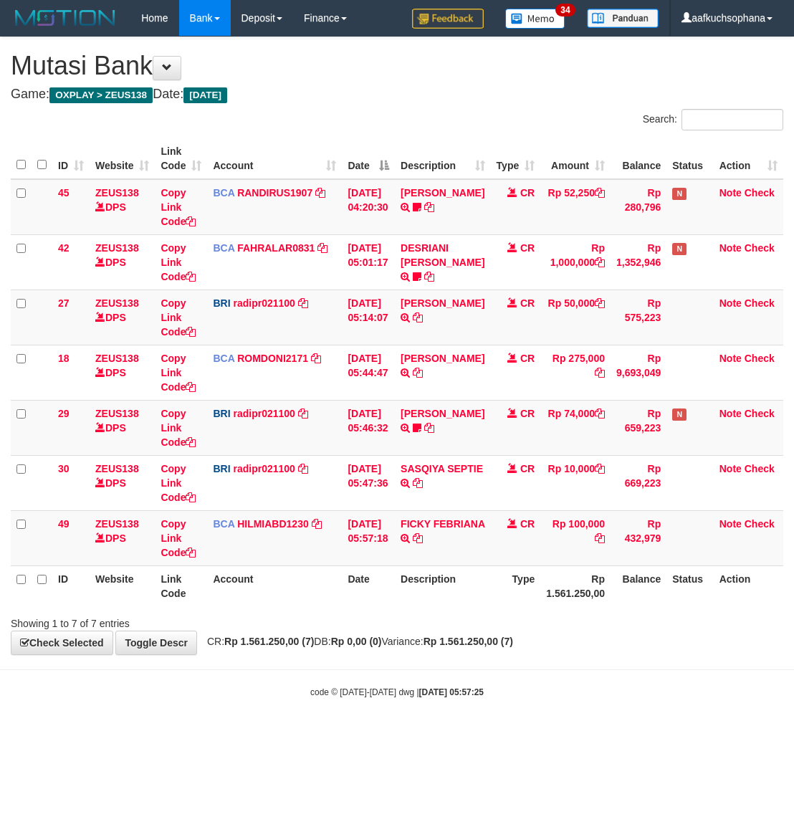
click at [579, 674] on body "Toggle navigation Home Bank Account List Load By Website Group [OXPLAY] ZEUS138…" at bounding box center [397, 367] width 794 height 735
click at [273, 694] on div "code © 2012-2018 dwg | 2025/09/01 05:57:26" at bounding box center [397, 691] width 794 height 14
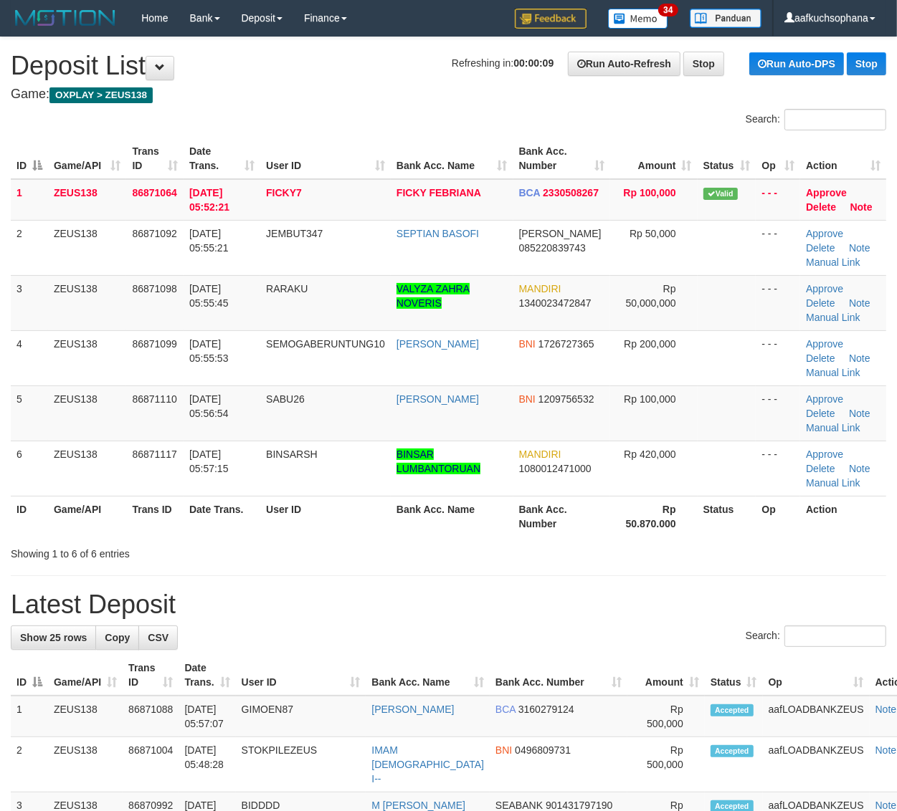
click at [692, 550] on div "Showing 1 to 6 of 6 entries" at bounding box center [448, 551] width 897 height 20
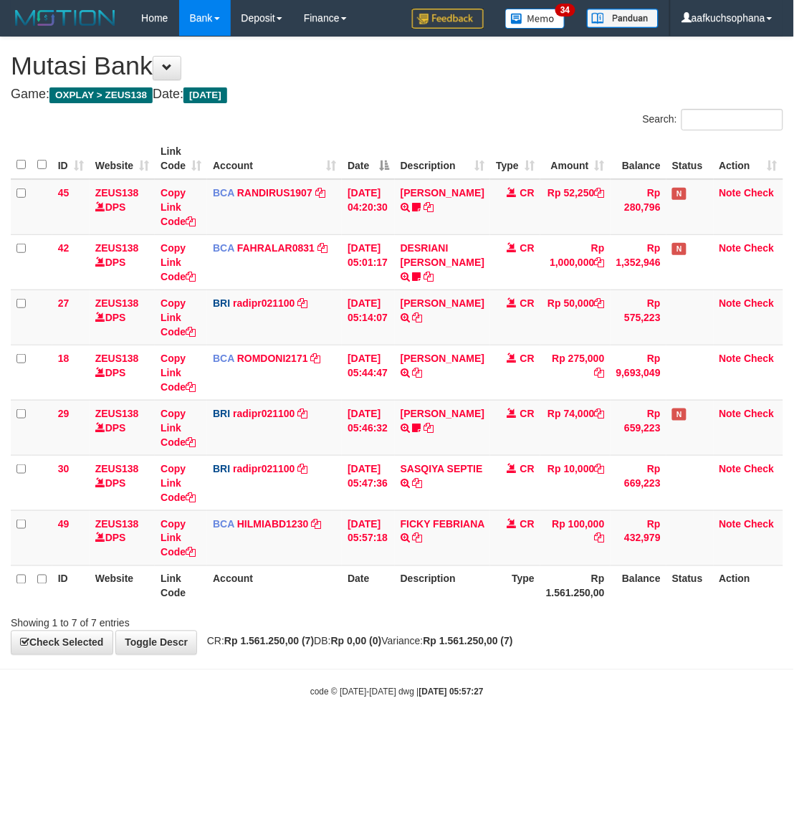
click at [467, 692] on strong "[DATE] 05:57:27" at bounding box center [451, 692] width 65 height 10
click at [467, 692] on strong "2025/09/01 05:57:27" at bounding box center [451, 692] width 65 height 10
click at [667, 707] on body "Toggle navigation Home Bank Account List Load By Website Group [OXPLAY] ZEUS138…" at bounding box center [397, 367] width 794 height 735
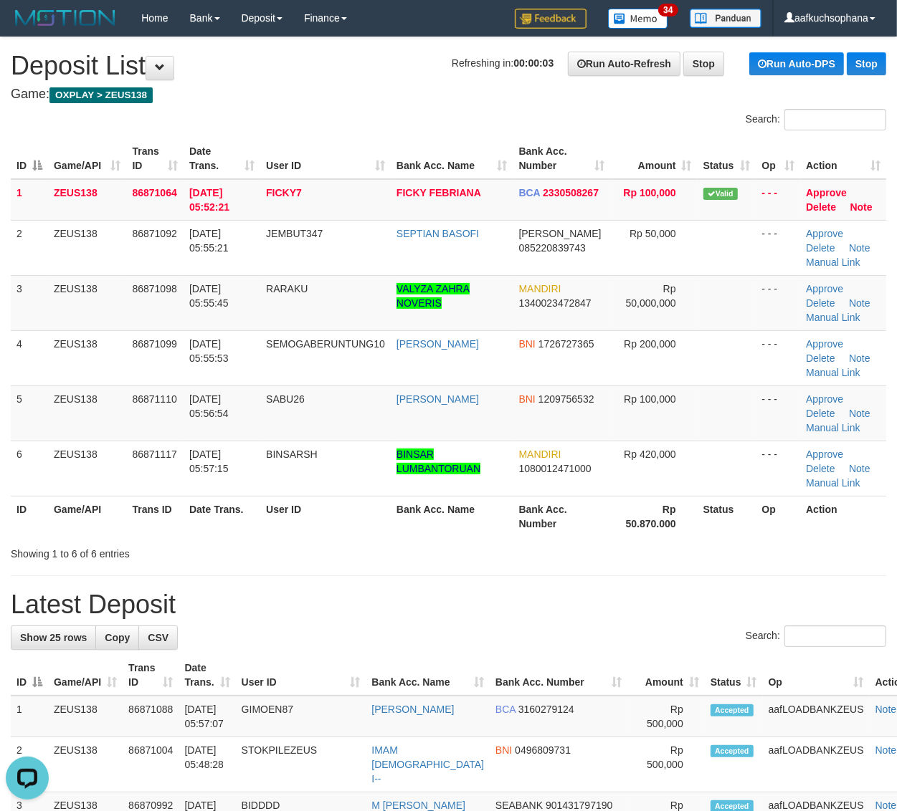
drag, startPoint x: 712, startPoint y: 557, endPoint x: 807, endPoint y: 568, distance: 95.9
click at [715, 557] on div "Showing 1 to 6 of 6 entries" at bounding box center [448, 551] width 897 height 20
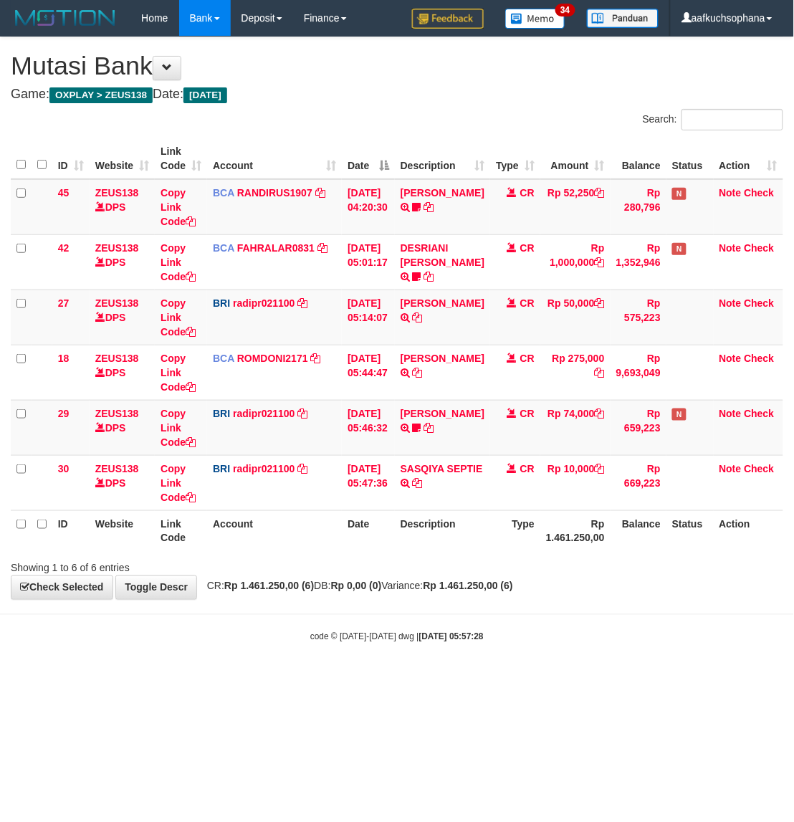
click at [254, 672] on body "Toggle navigation Home Bank Account List Load By Website Group [OXPLAY] ZEUS138…" at bounding box center [397, 339] width 794 height 679
click at [445, 638] on strong "2025/09/01 05:57:30" at bounding box center [451, 637] width 65 height 10
click at [269, 672] on body "Toggle navigation Home Bank Account List Load By Website Group [OXPLAY] ZEUS138…" at bounding box center [397, 339] width 794 height 679
drag, startPoint x: 452, startPoint y: 659, endPoint x: 206, endPoint y: 591, distance: 255.8
click at [444, 651] on body "Toggle navigation Home Bank Account List Load By Website Group [OXPLAY] ZEUS138…" at bounding box center [397, 339] width 794 height 679
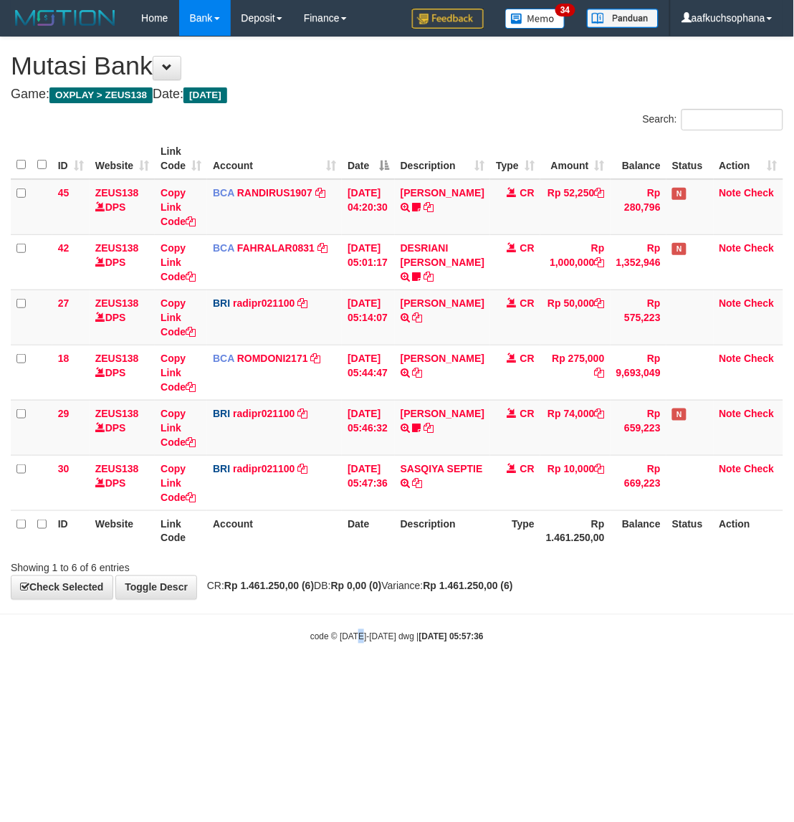
click at [360, 659] on body "Toggle navigation Home Bank Account List Load By Website Group [OXPLAY] ZEUS138…" at bounding box center [397, 339] width 794 height 679
click at [402, 651] on body "Toggle navigation Home Bank Account List Load By Website Group [OXPLAY] ZEUS138…" at bounding box center [397, 339] width 794 height 679
